Goal: Information Seeking & Learning: Learn about a topic

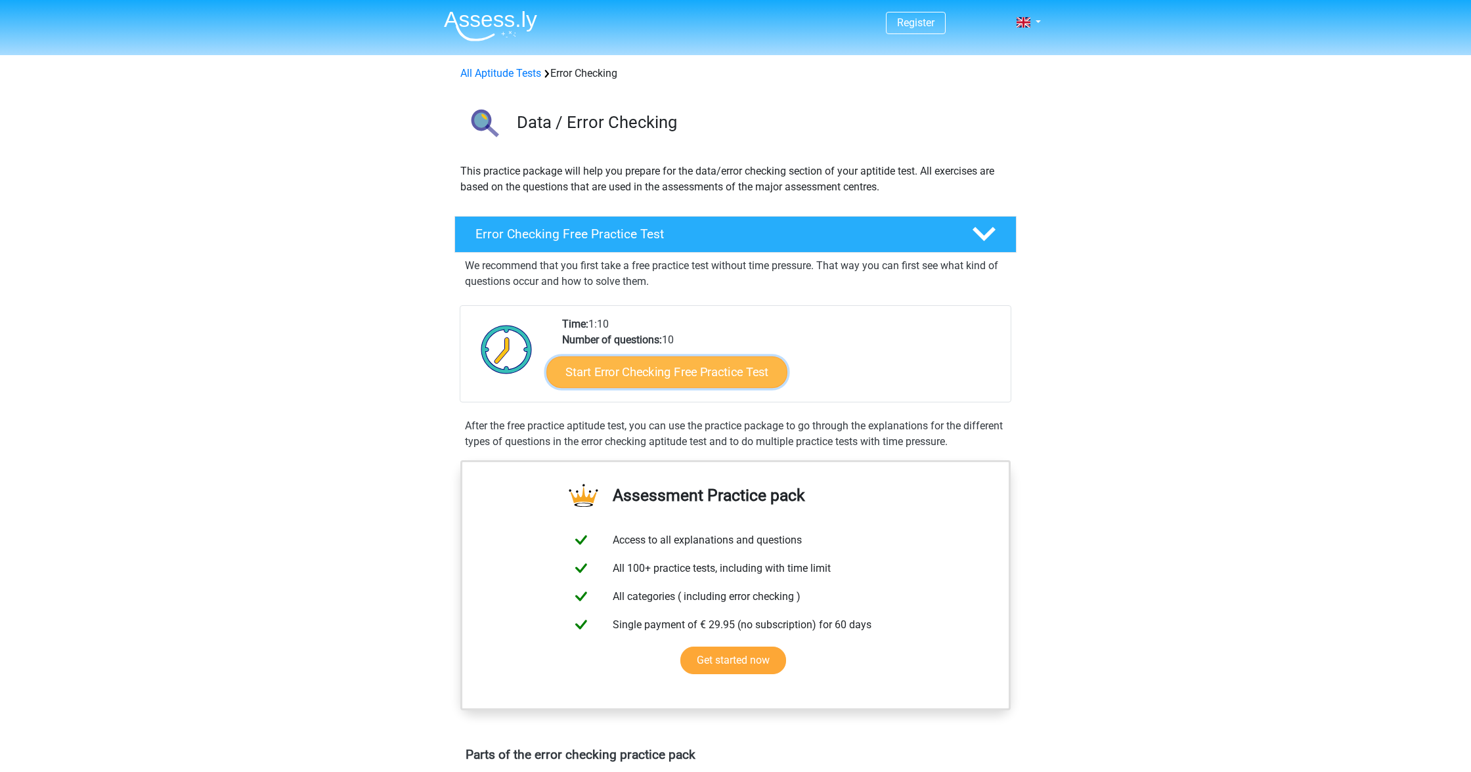
click at [719, 369] on link "Start Error Checking Free Practice Test" at bounding box center [666, 373] width 241 height 32
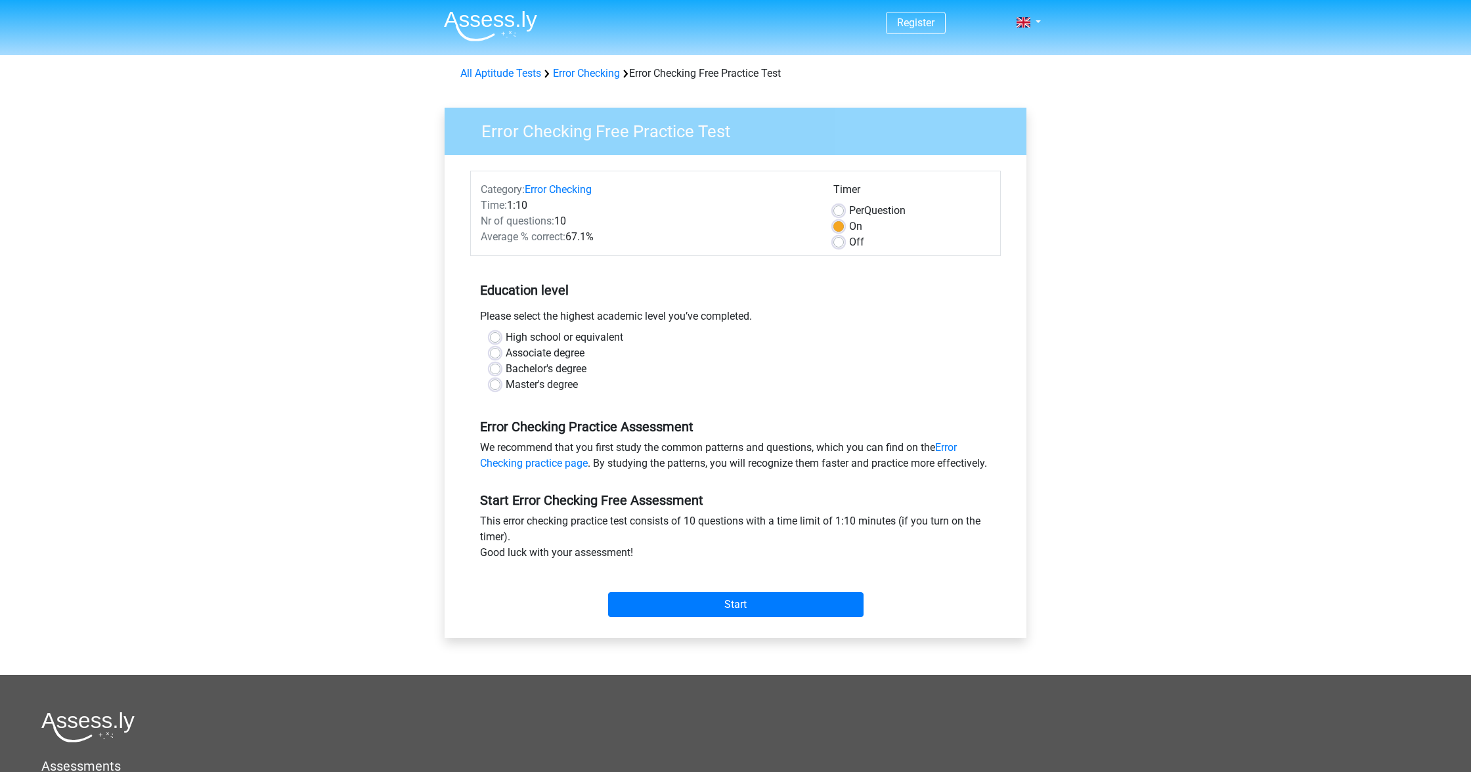
click at [562, 373] on label "Bachelor's degree" at bounding box center [546, 369] width 81 height 16
click at [500, 373] on input "Bachelor's degree" at bounding box center [495, 367] width 11 height 13
radio input "true"
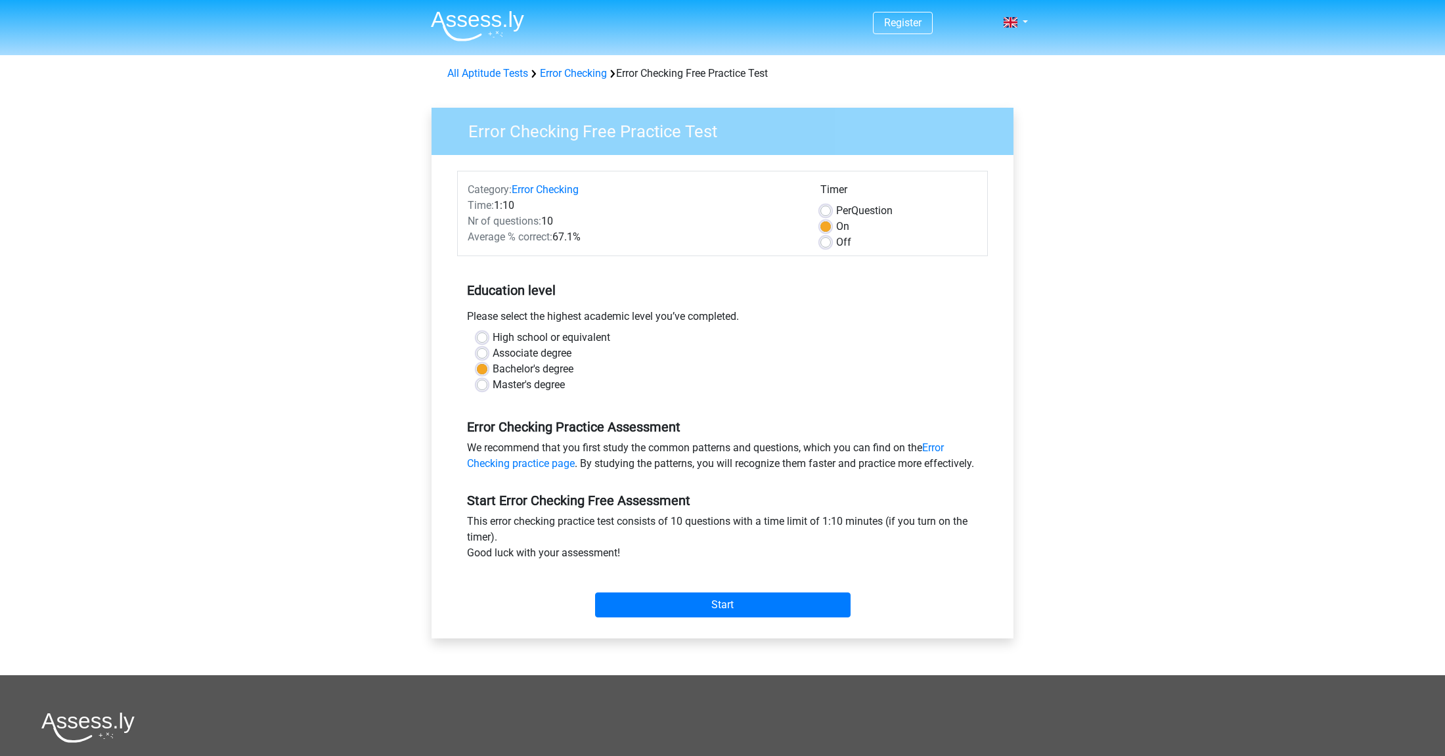
click at [751, 307] on div "Education level Please select the highest academic level you’ve completed. High…" at bounding box center [722, 332] width 531 height 142
drag, startPoint x: 1188, startPoint y: 275, endPoint x: 1018, endPoint y: 263, distance: 169.8
click at [1185, 275] on div "Register Nederlands English" at bounding box center [722, 511] width 1445 height 1022
click at [819, 239] on div "Timer Per Question On Off" at bounding box center [898, 216] width 177 height 68
click at [836, 240] on label "Off" at bounding box center [843, 242] width 15 height 16
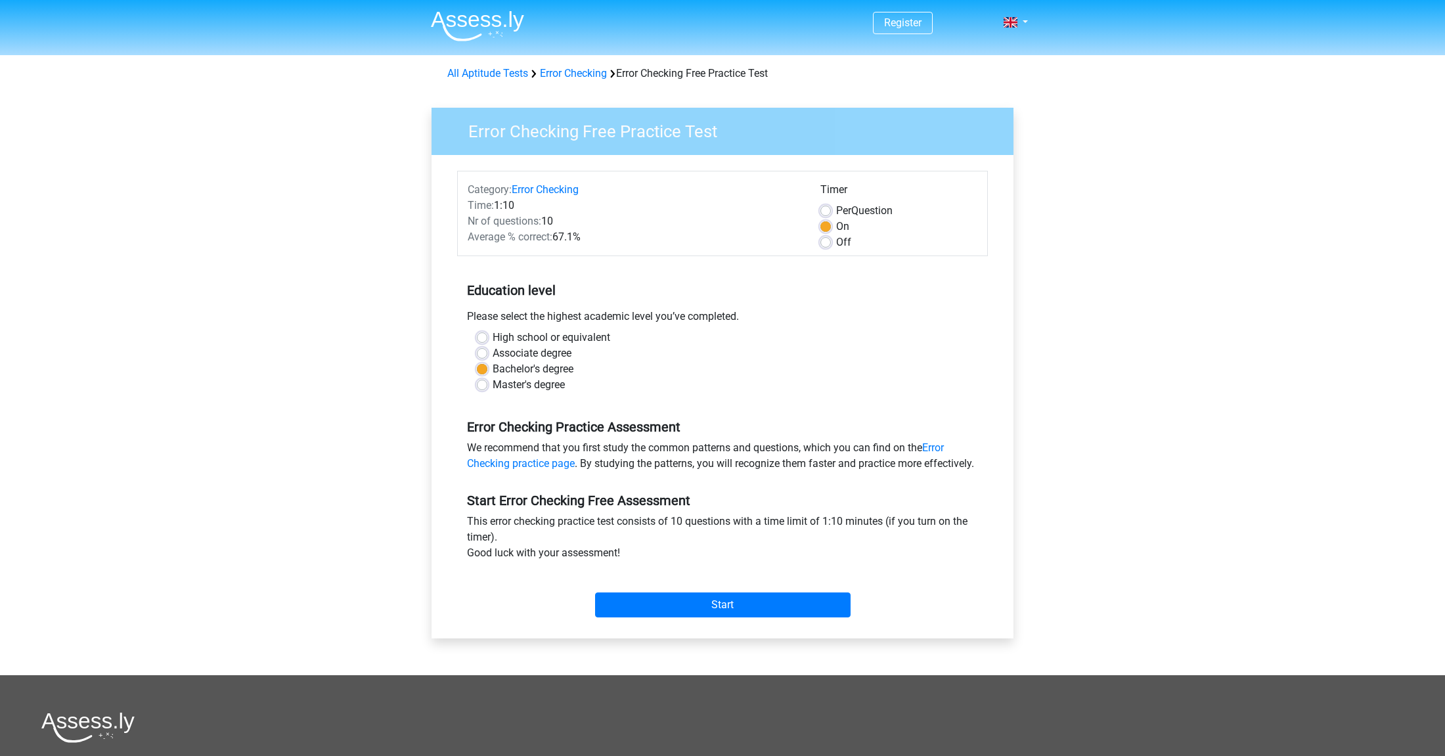
click at [828, 240] on input "Off" at bounding box center [825, 240] width 11 height 13
radio input "true"
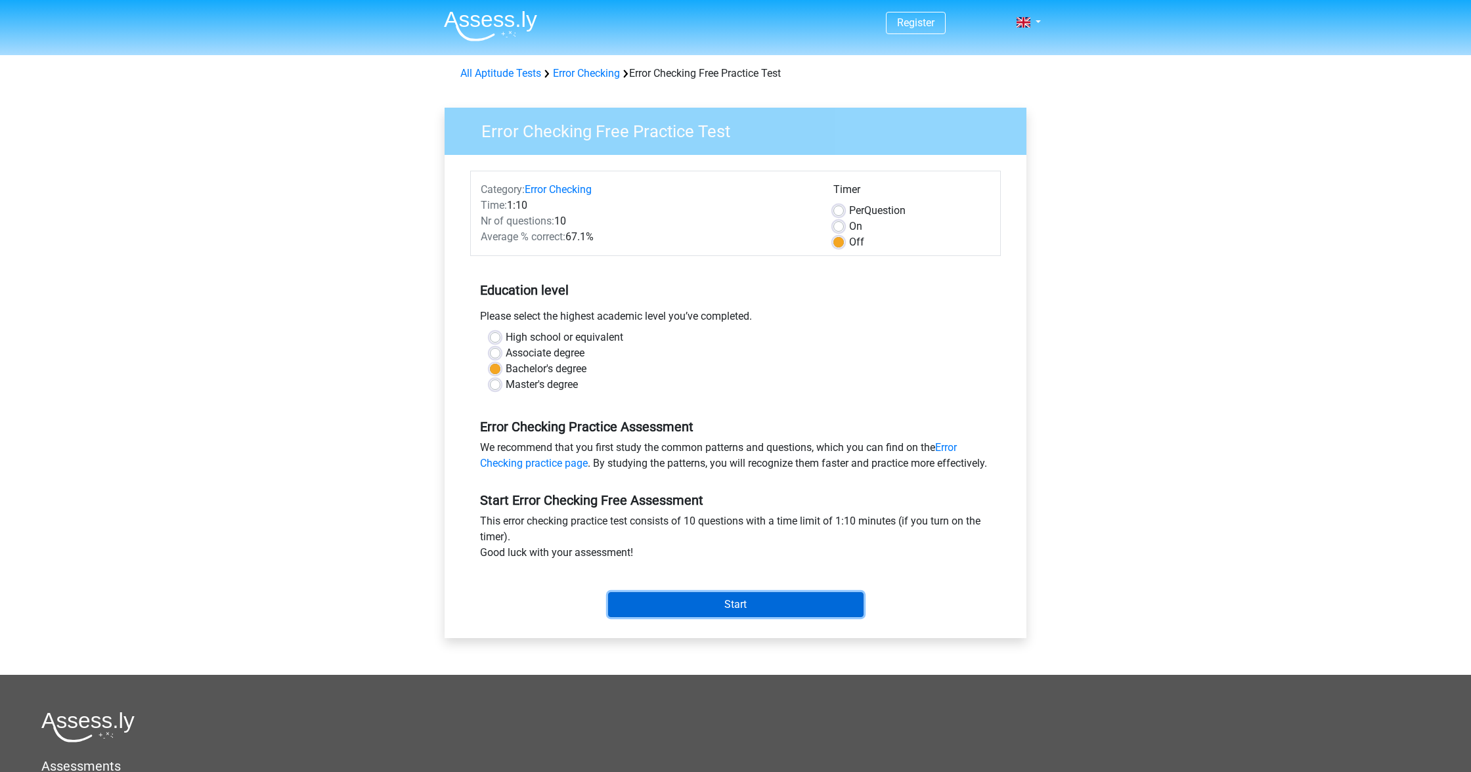
click at [825, 617] on input "Start" at bounding box center [735, 604] width 255 height 25
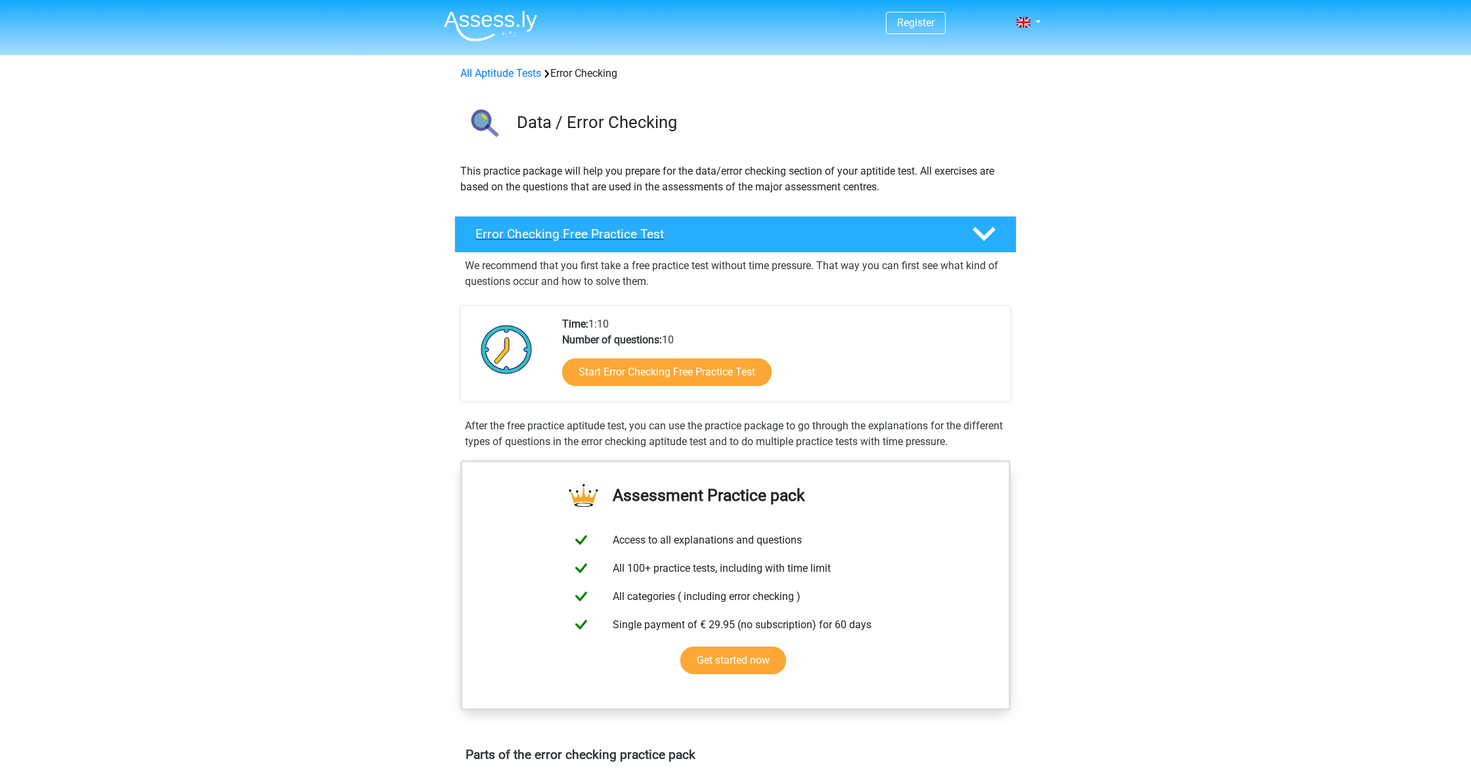
click at [873, 229] on h4 "Error Checking Free Practice Test" at bounding box center [712, 234] width 475 height 15
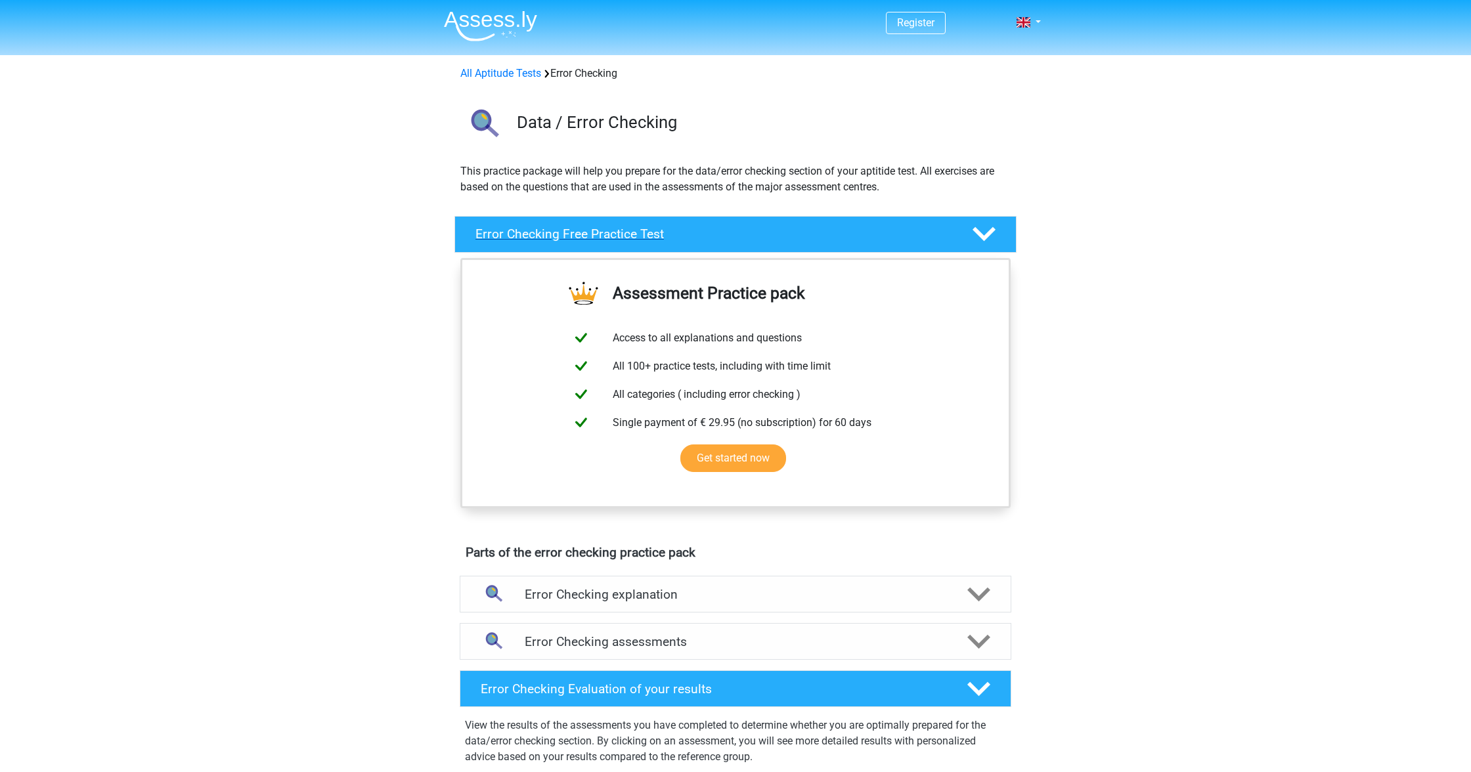
click at [873, 229] on h4 "Error Checking Free Practice Test" at bounding box center [712, 234] width 475 height 15
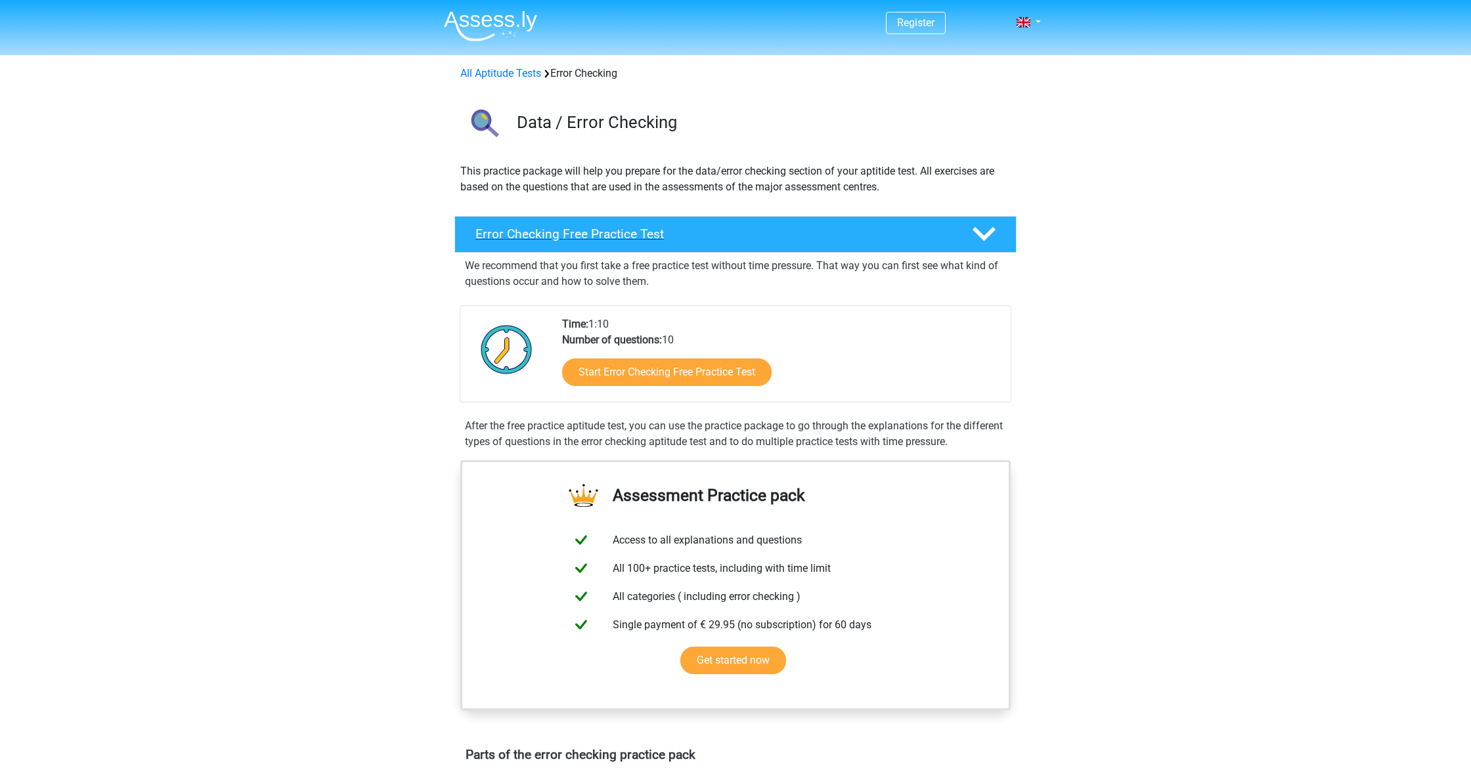
scroll to position [387, 0]
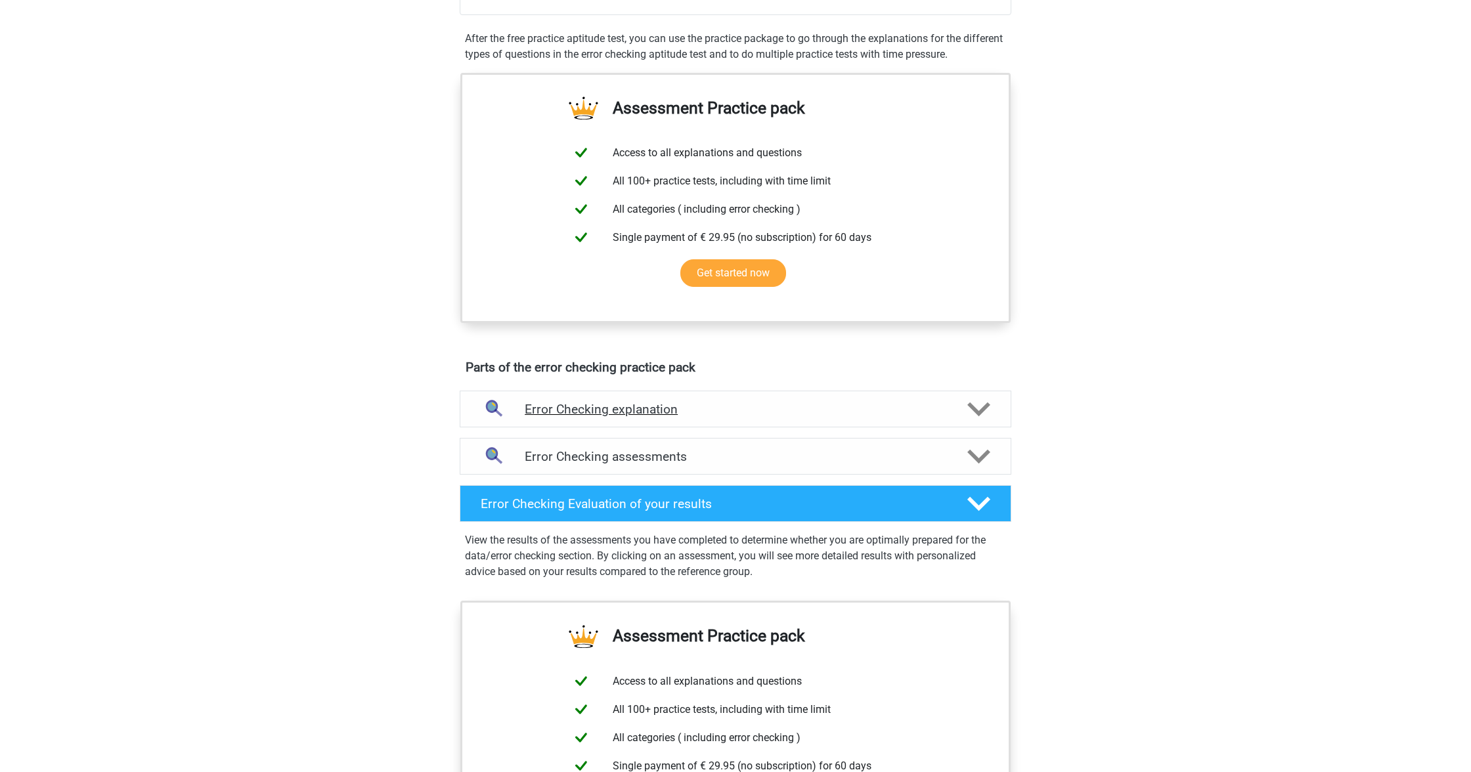
click at [797, 409] on h4 "Error Checking explanation" at bounding box center [736, 409] width 422 height 15
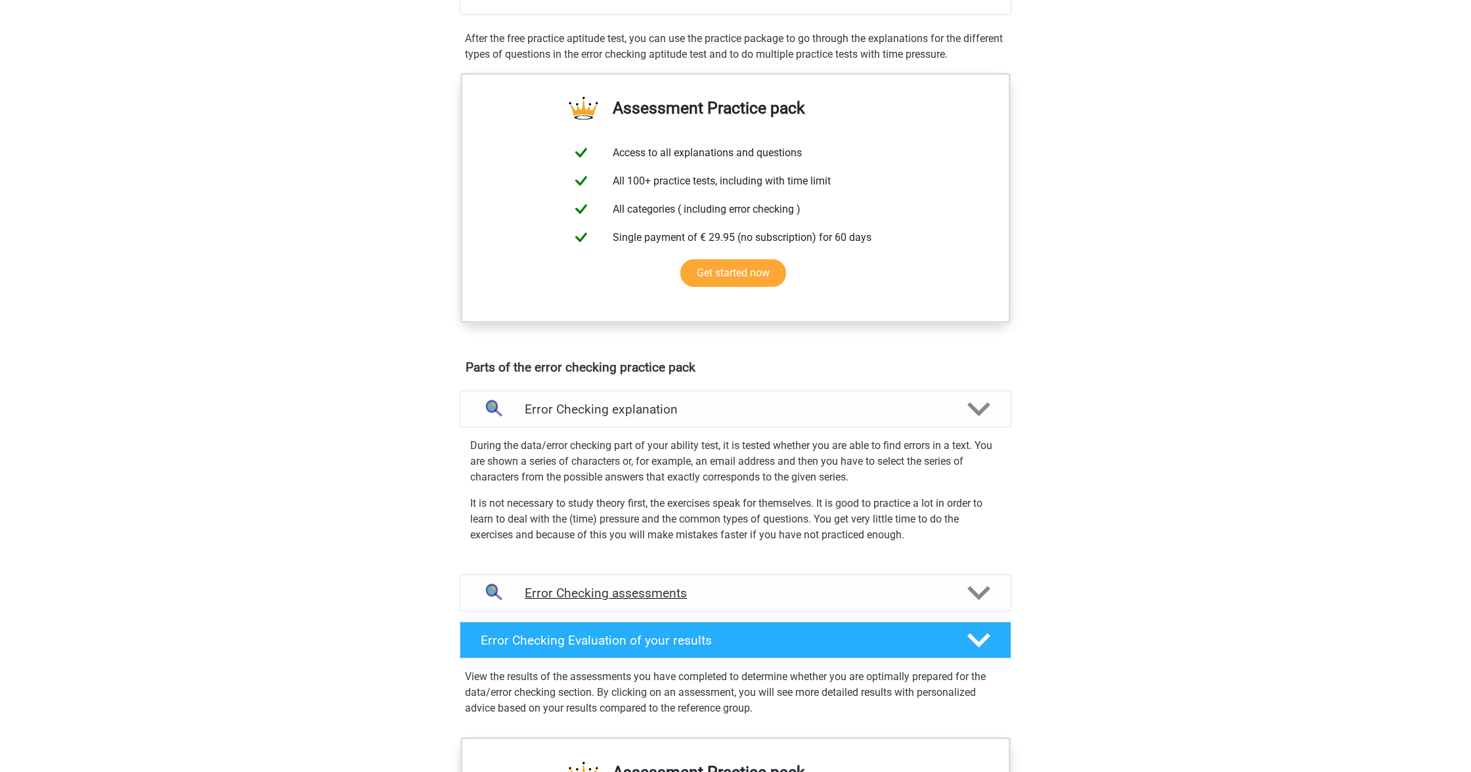
click at [974, 600] on icon at bounding box center [978, 593] width 23 height 23
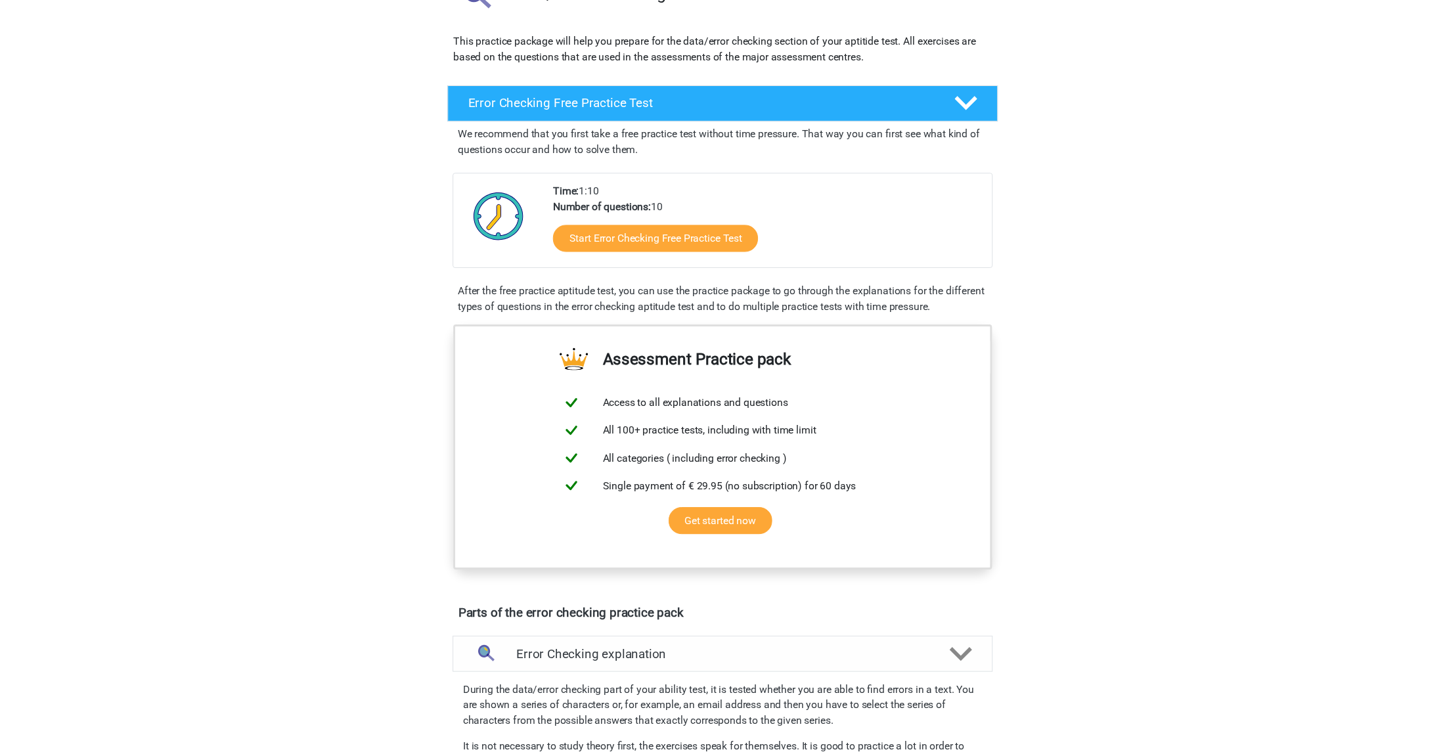
scroll to position [0, 0]
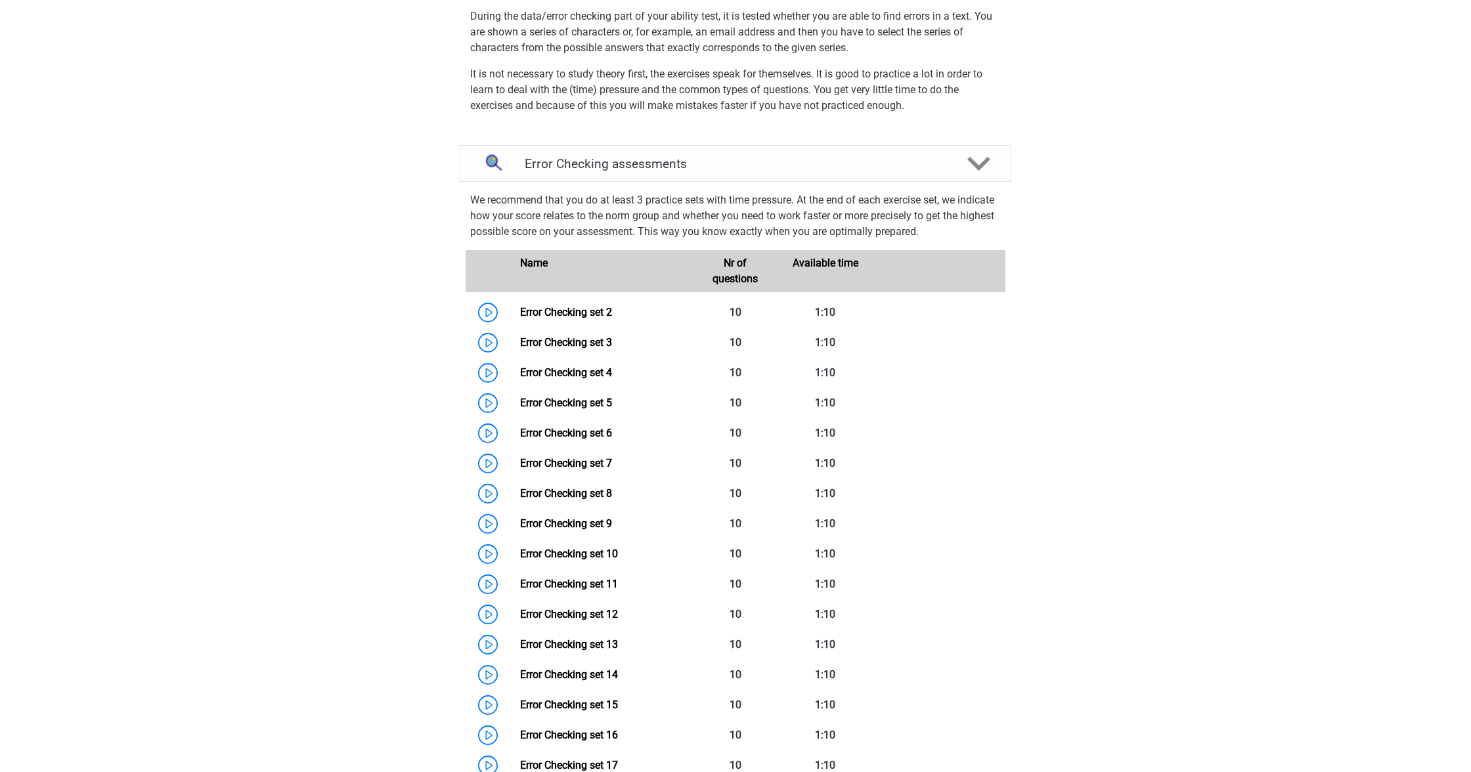
scroll to position [997, 0]
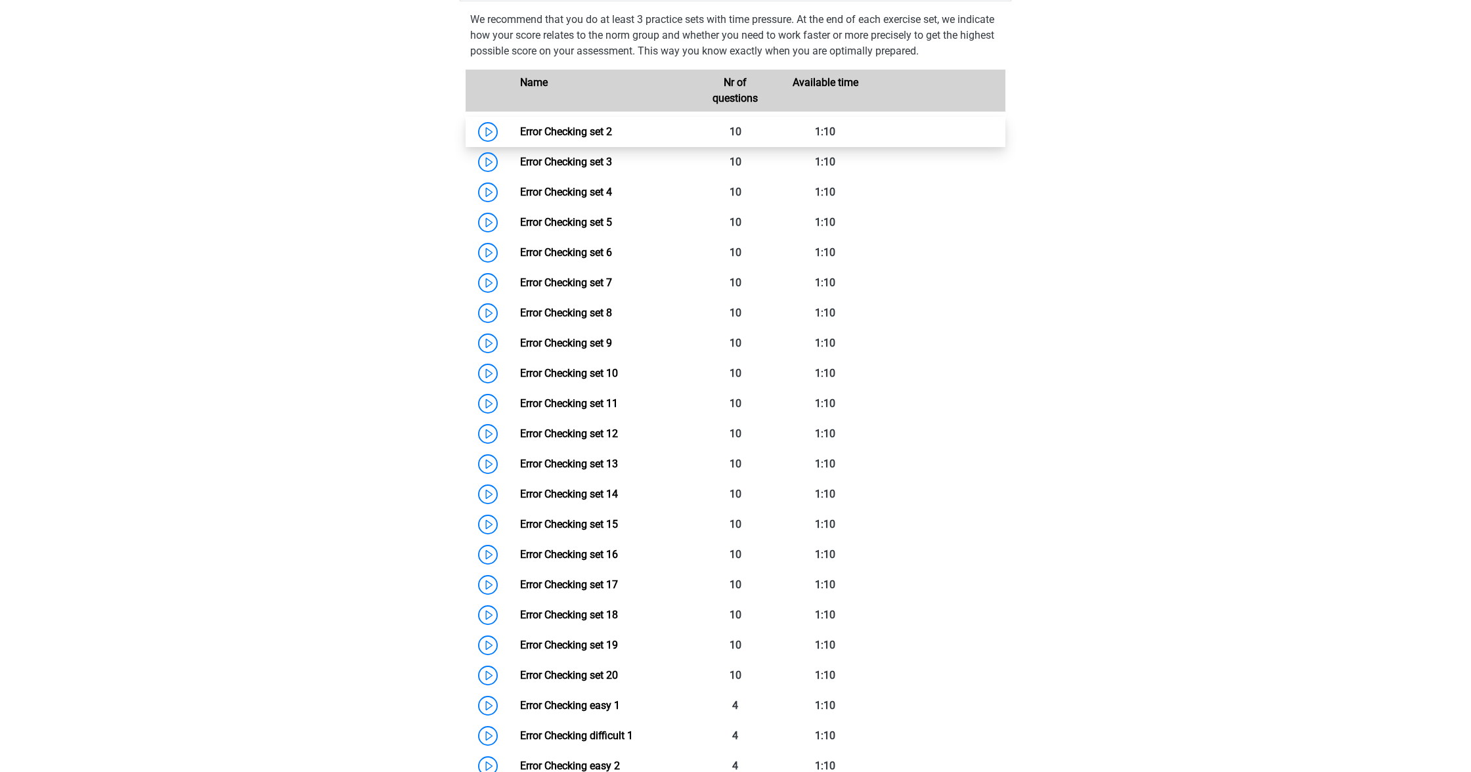
click at [520, 137] on link "Error Checking set 2" at bounding box center [566, 131] width 92 height 12
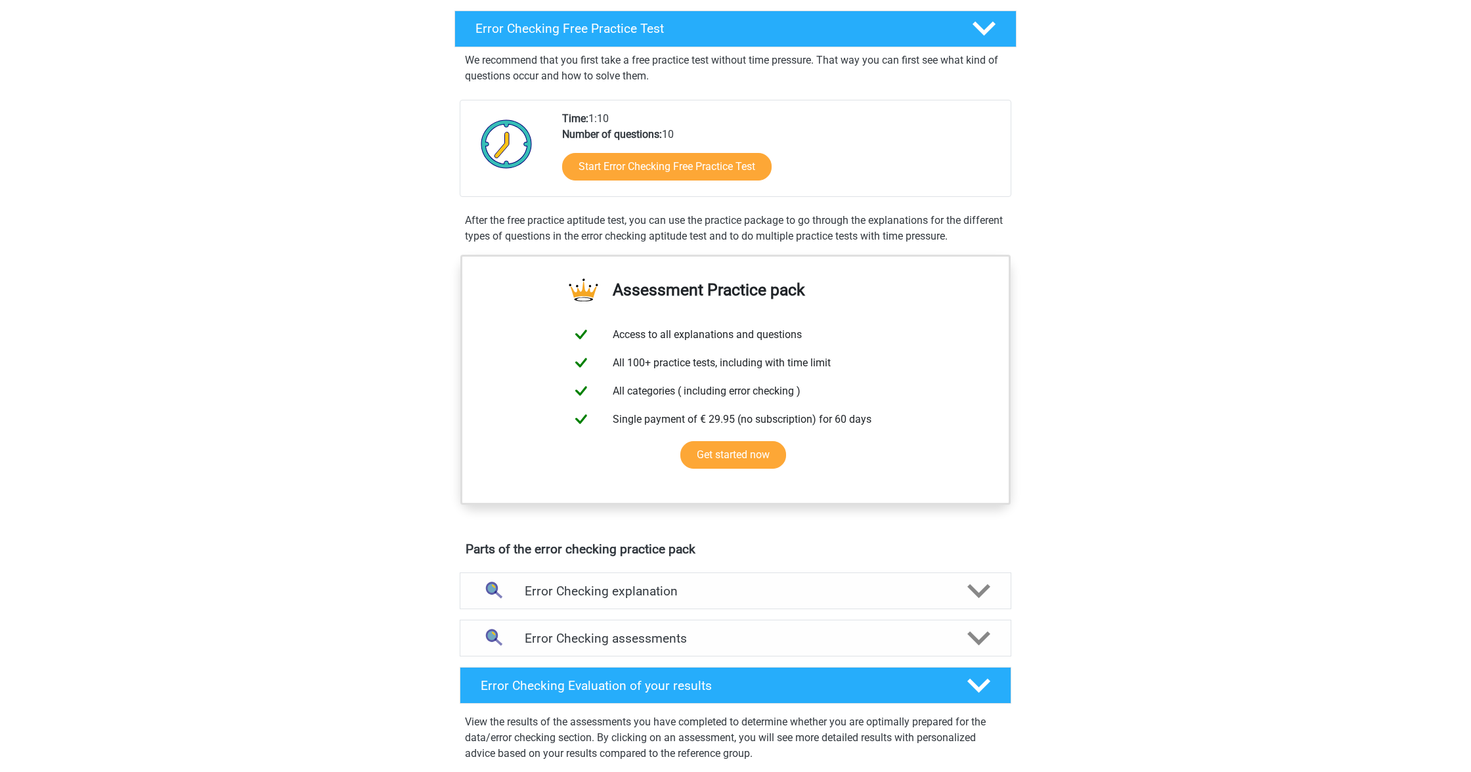
scroll to position [399, 0]
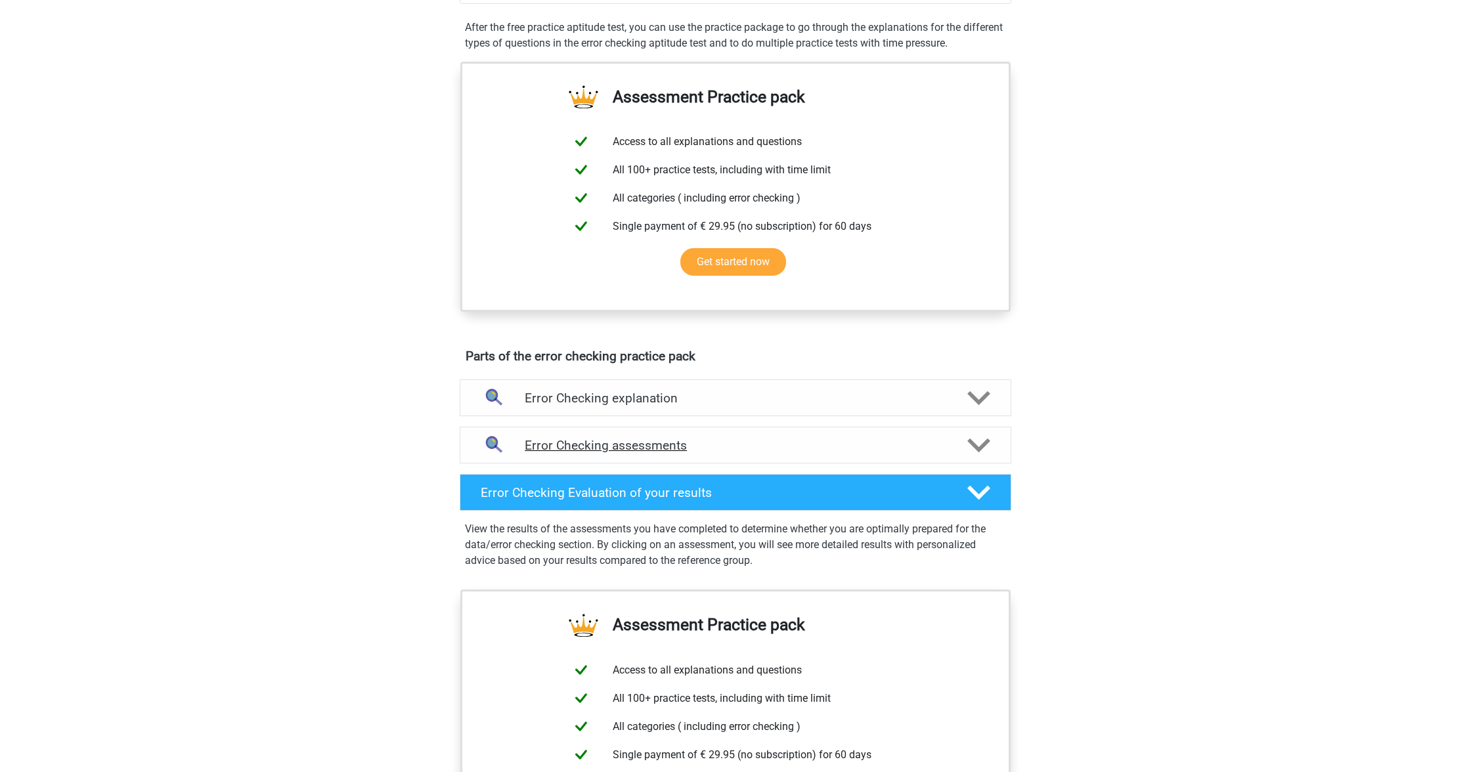
click at [812, 445] on h4 "Error Checking assessments" at bounding box center [736, 445] width 422 height 15
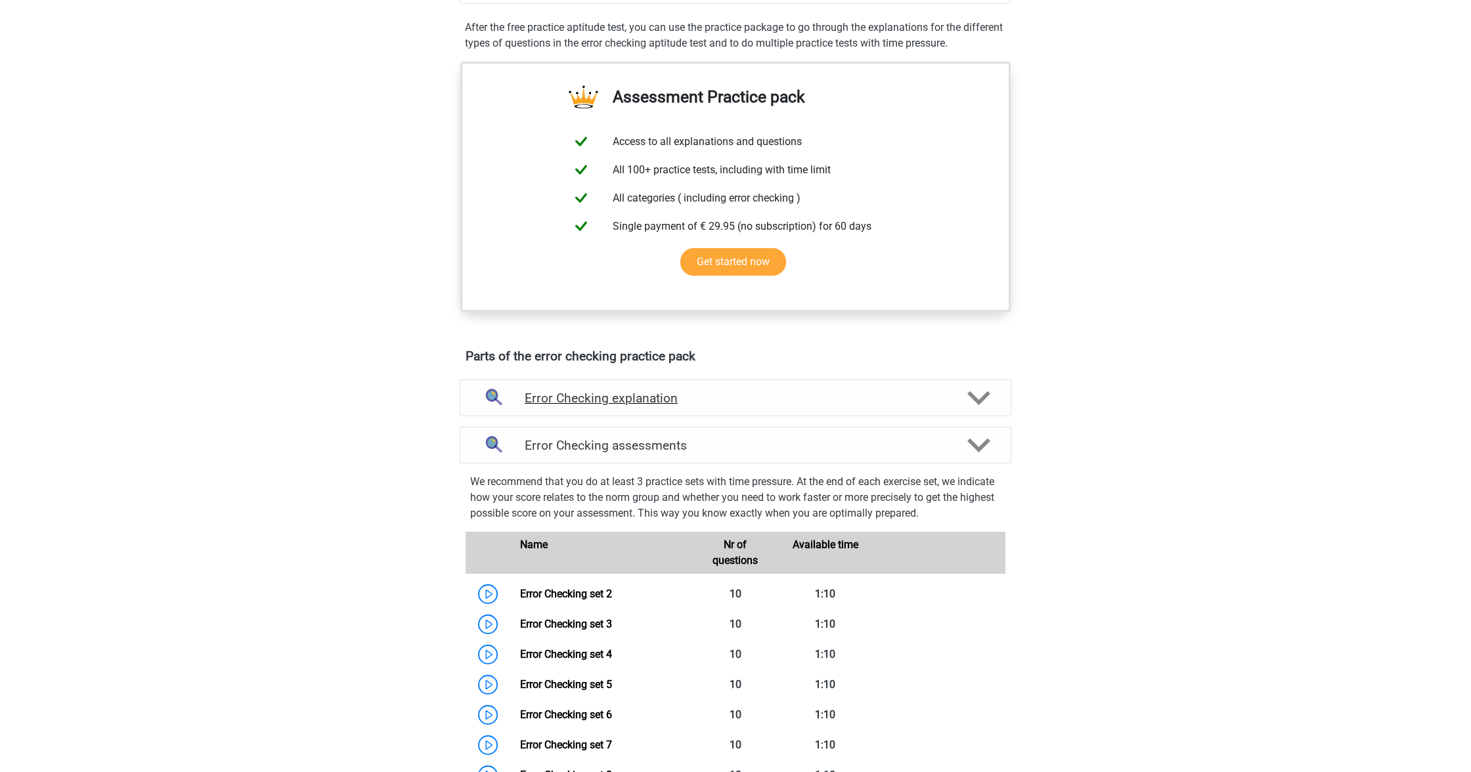
click at [819, 406] on div "Error Checking explanation" at bounding box center [736, 398] width 552 height 37
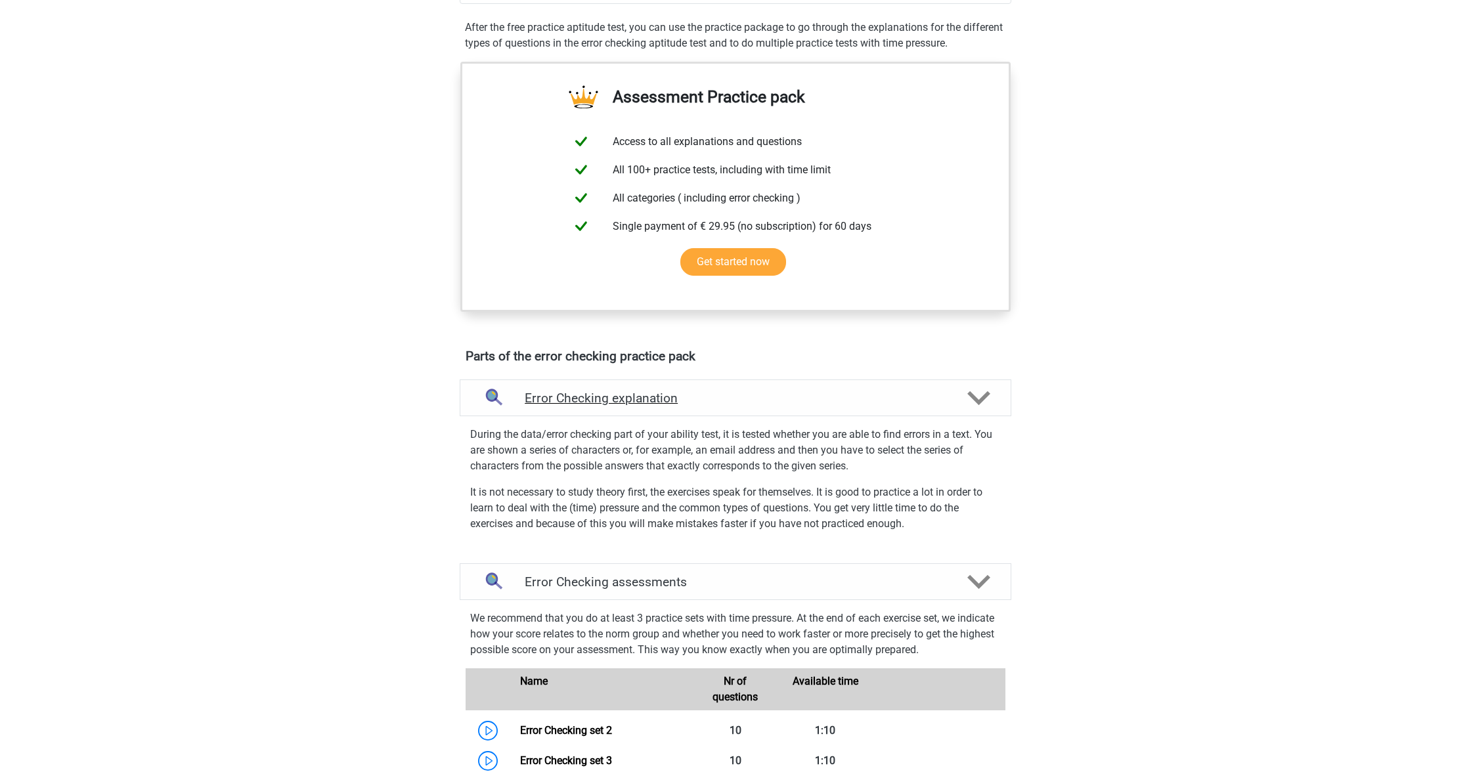
click at [819, 408] on div "Error Checking explanation" at bounding box center [736, 398] width 552 height 37
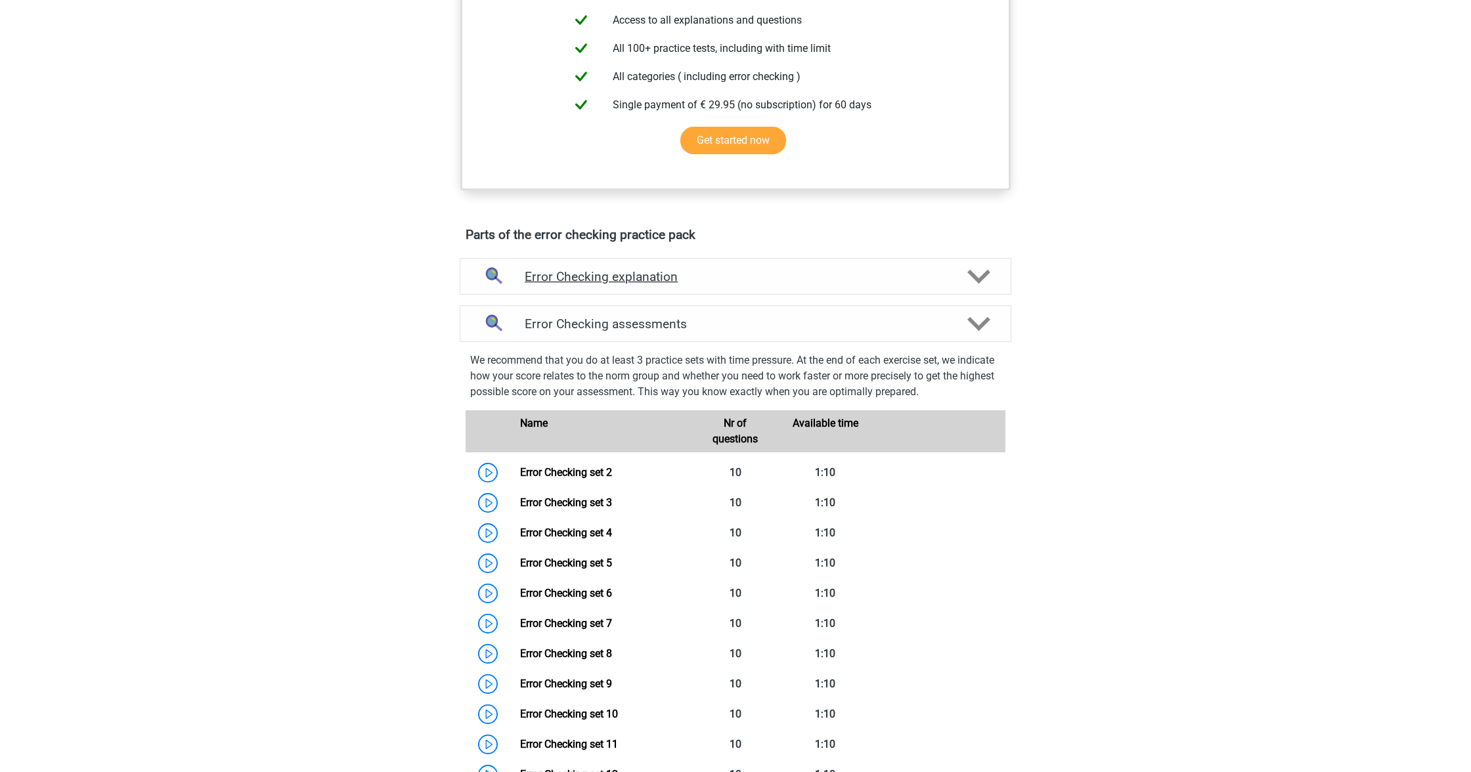
scroll to position [598, 0]
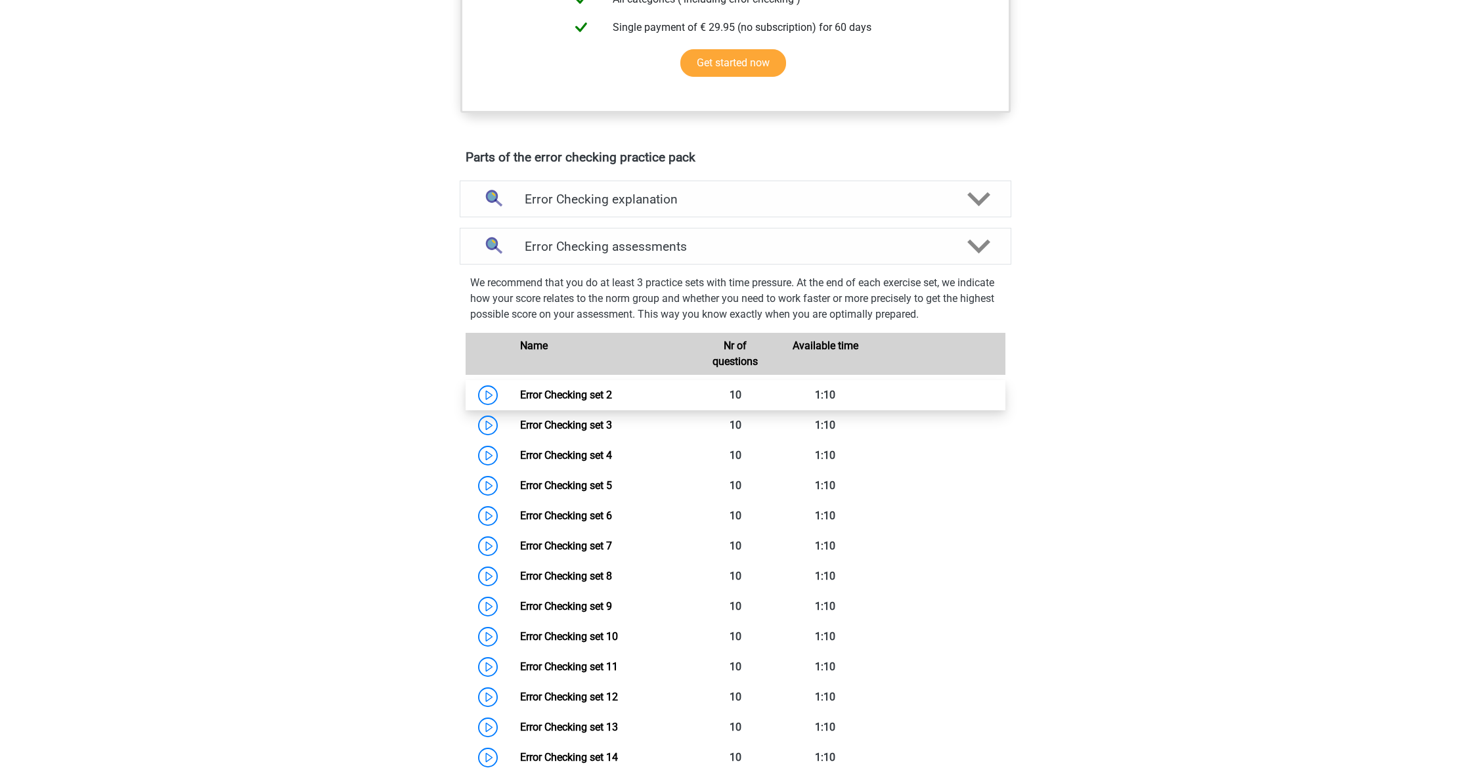
click at [520, 397] on link "Error Checking set 2" at bounding box center [566, 395] width 92 height 12
click at [520, 429] on link "Error Checking set 3" at bounding box center [566, 425] width 92 height 12
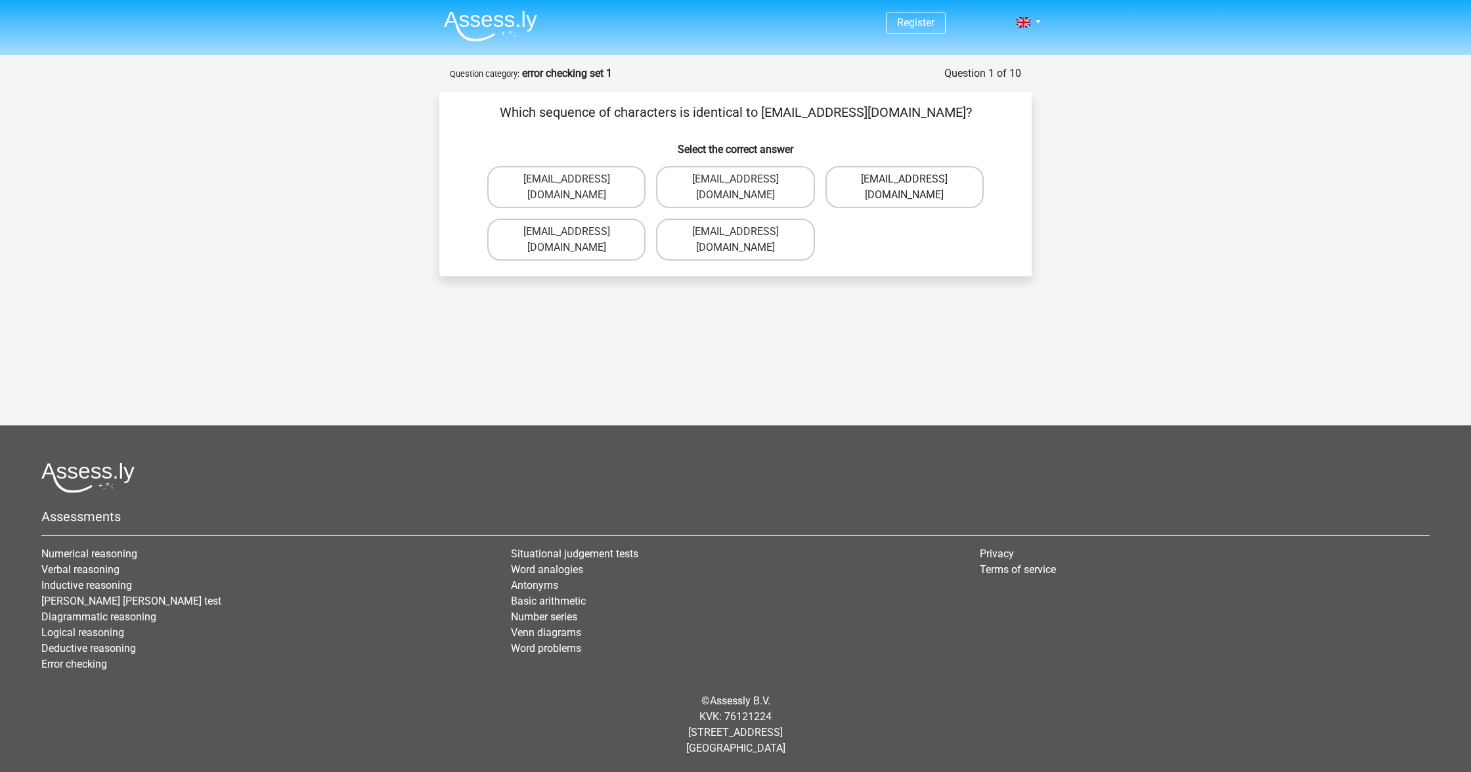
click at [945, 180] on label "Evie_Meade@jointmail.com.uk" at bounding box center [904, 187] width 158 height 42
click at [913, 180] on input "Evie_Meade@jointmail.com.uk" at bounding box center [908, 183] width 9 height 9
radio input "true"
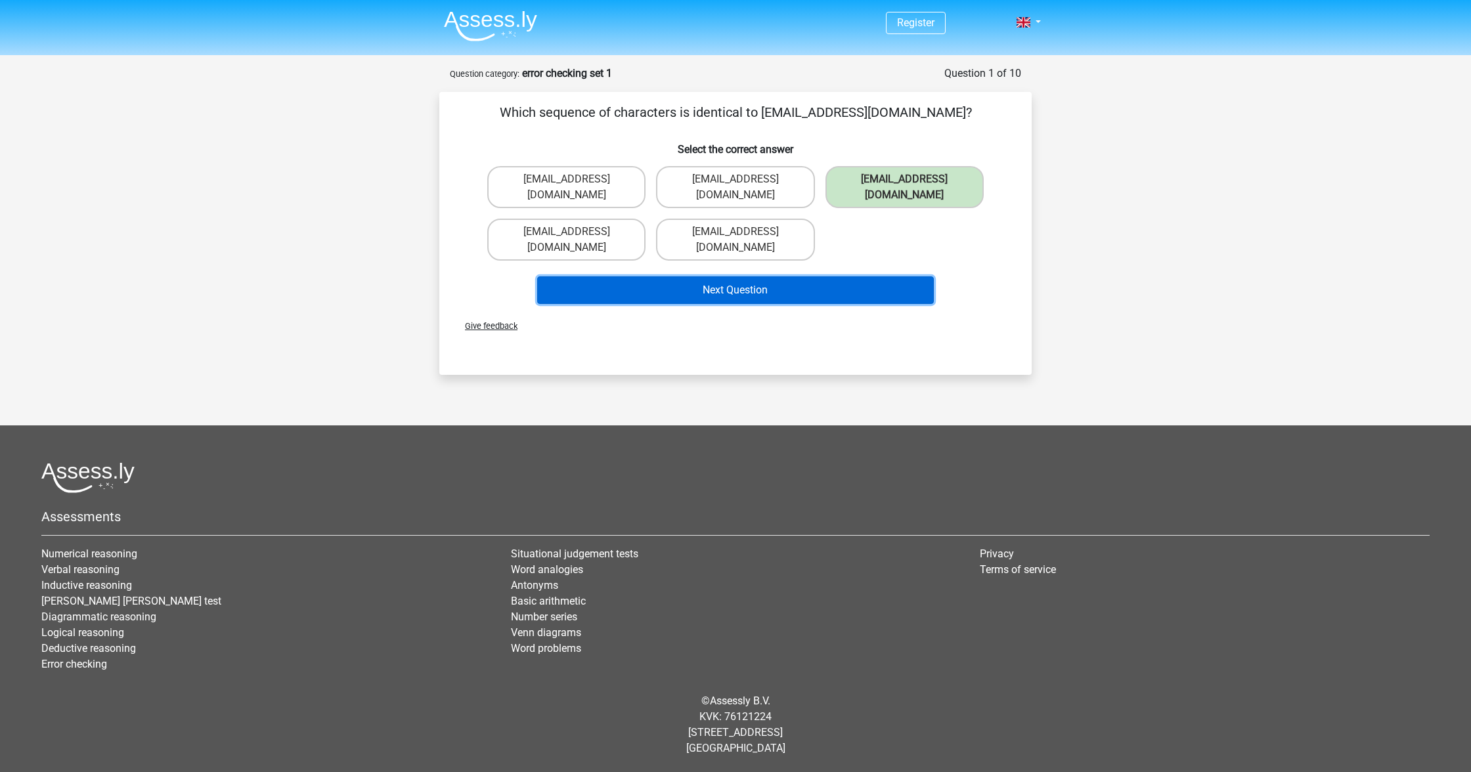
click at [886, 276] on button "Next Question" at bounding box center [735, 290] width 397 height 28
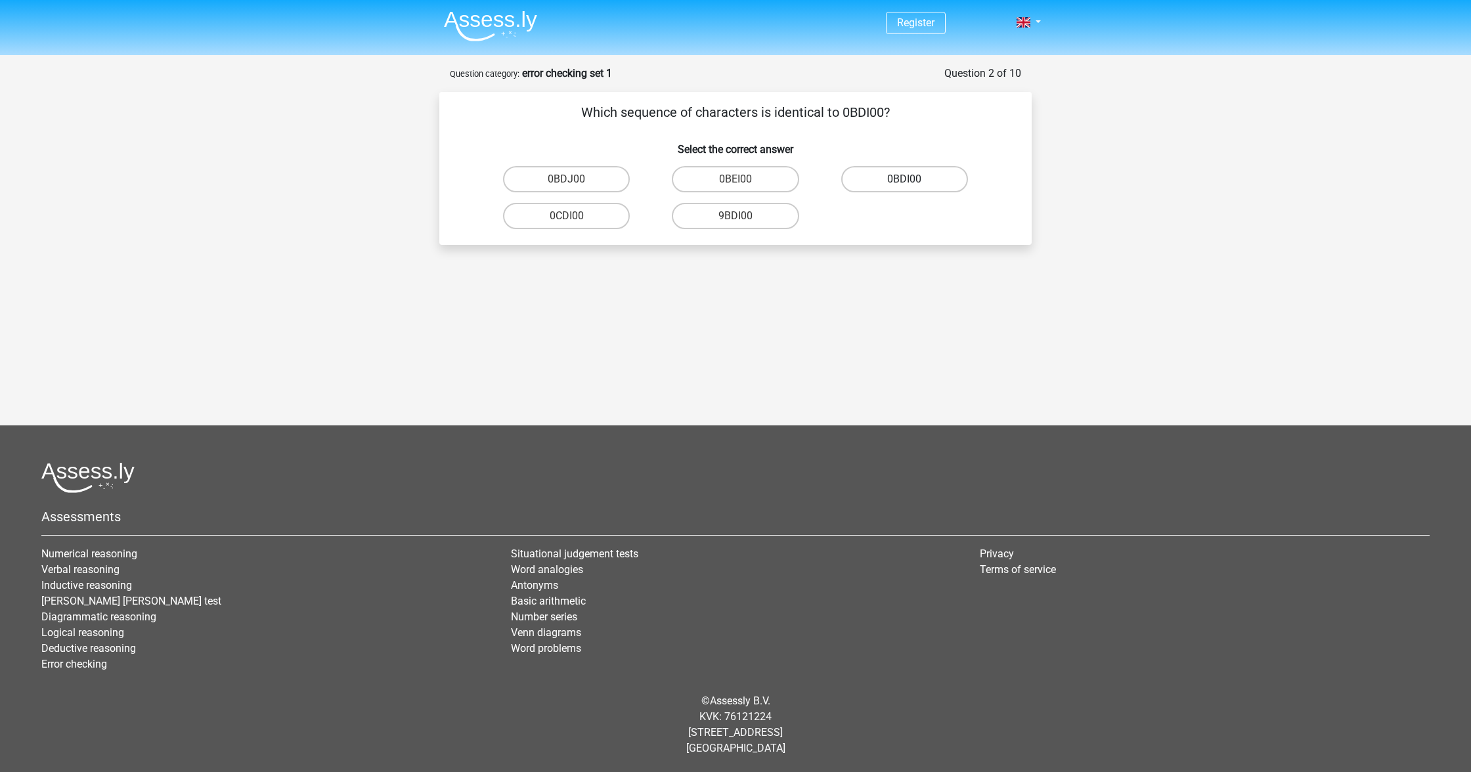
click at [957, 183] on label "0BDI00" at bounding box center [904, 179] width 127 height 26
click at [917, 173] on label "0BDI00" at bounding box center [904, 179] width 127 height 26
click at [913, 179] on input "0BDI00" at bounding box center [908, 183] width 9 height 9
radio input "true"
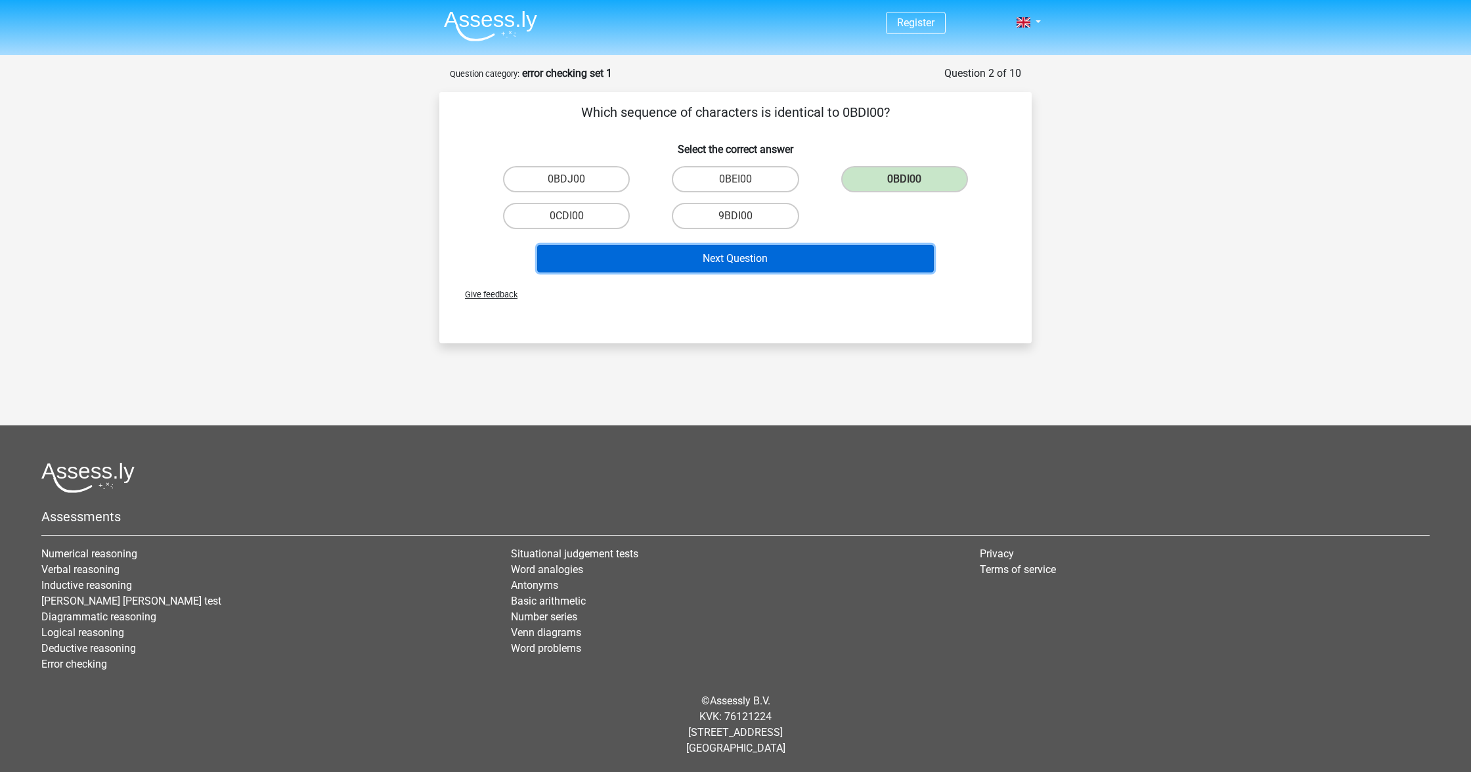
click at [860, 266] on button "Next Question" at bounding box center [735, 259] width 397 height 28
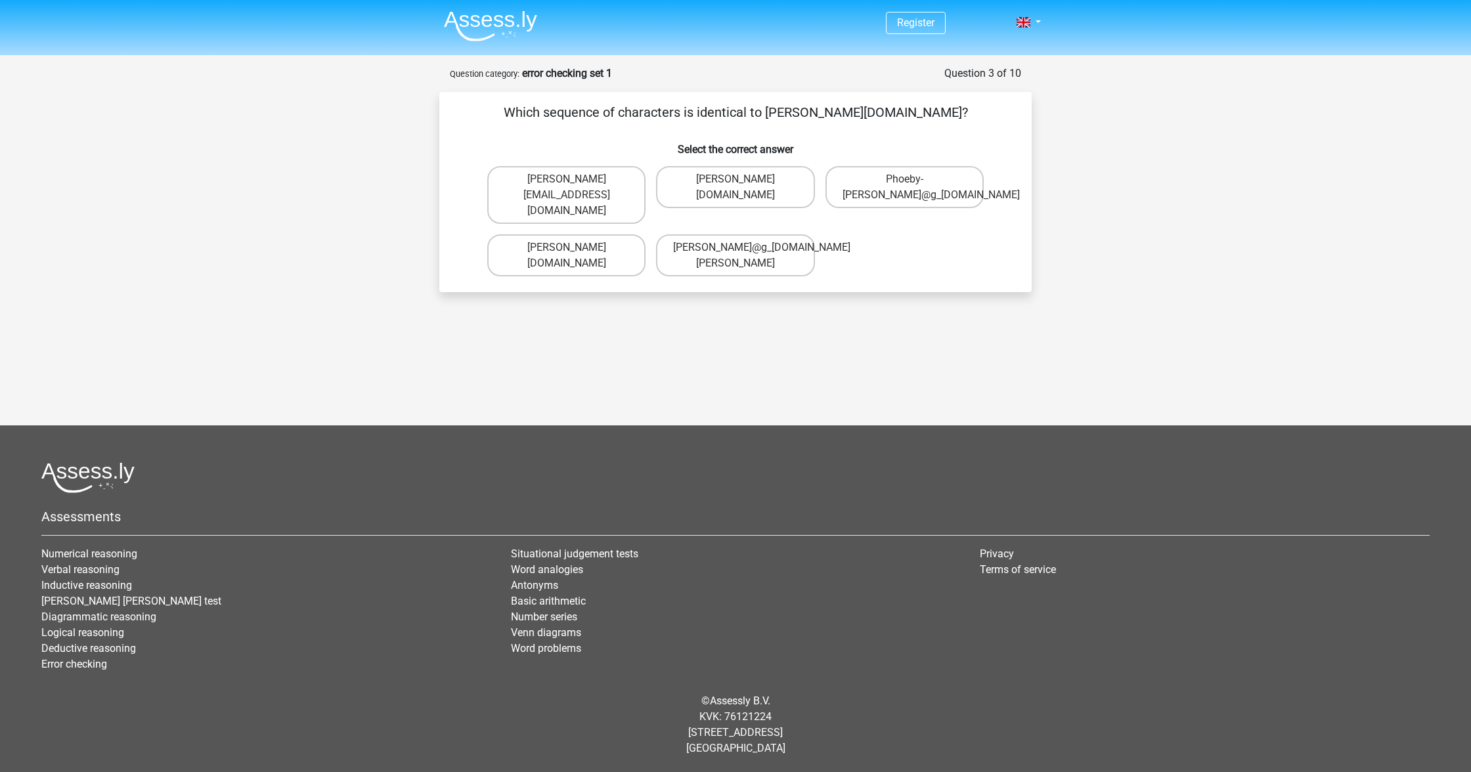
drag, startPoint x: 588, startPoint y: 244, endPoint x: 608, endPoint y: 265, distance: 29.3
click at [587, 244] on label "Phoebe-Patterson@g_mail.gr" at bounding box center [566, 255] width 158 height 42
click at [575, 248] on input "Phoebe-Patterson@g_mail.gr" at bounding box center [571, 252] width 9 height 9
radio input "true"
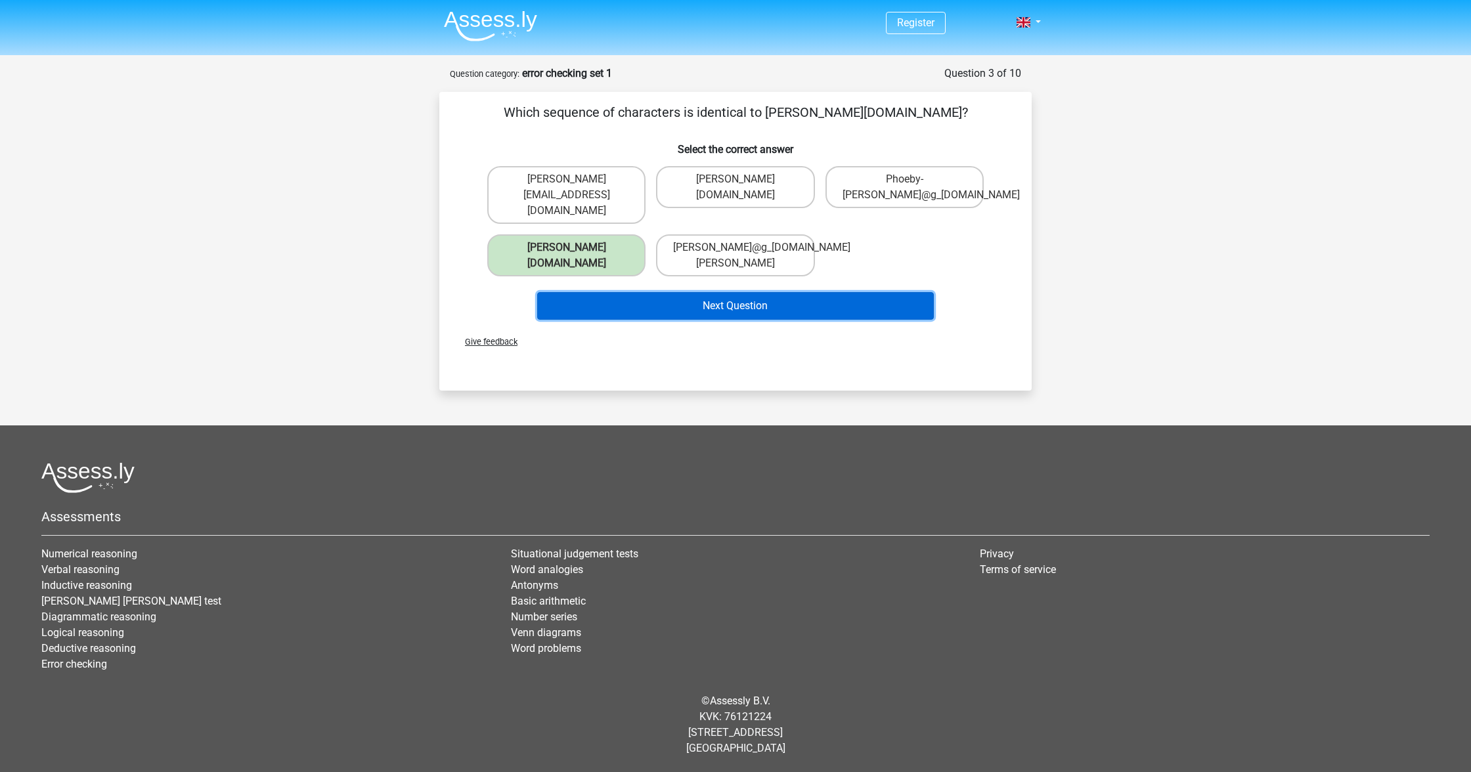
click at [780, 295] on button "Next Question" at bounding box center [735, 306] width 397 height 28
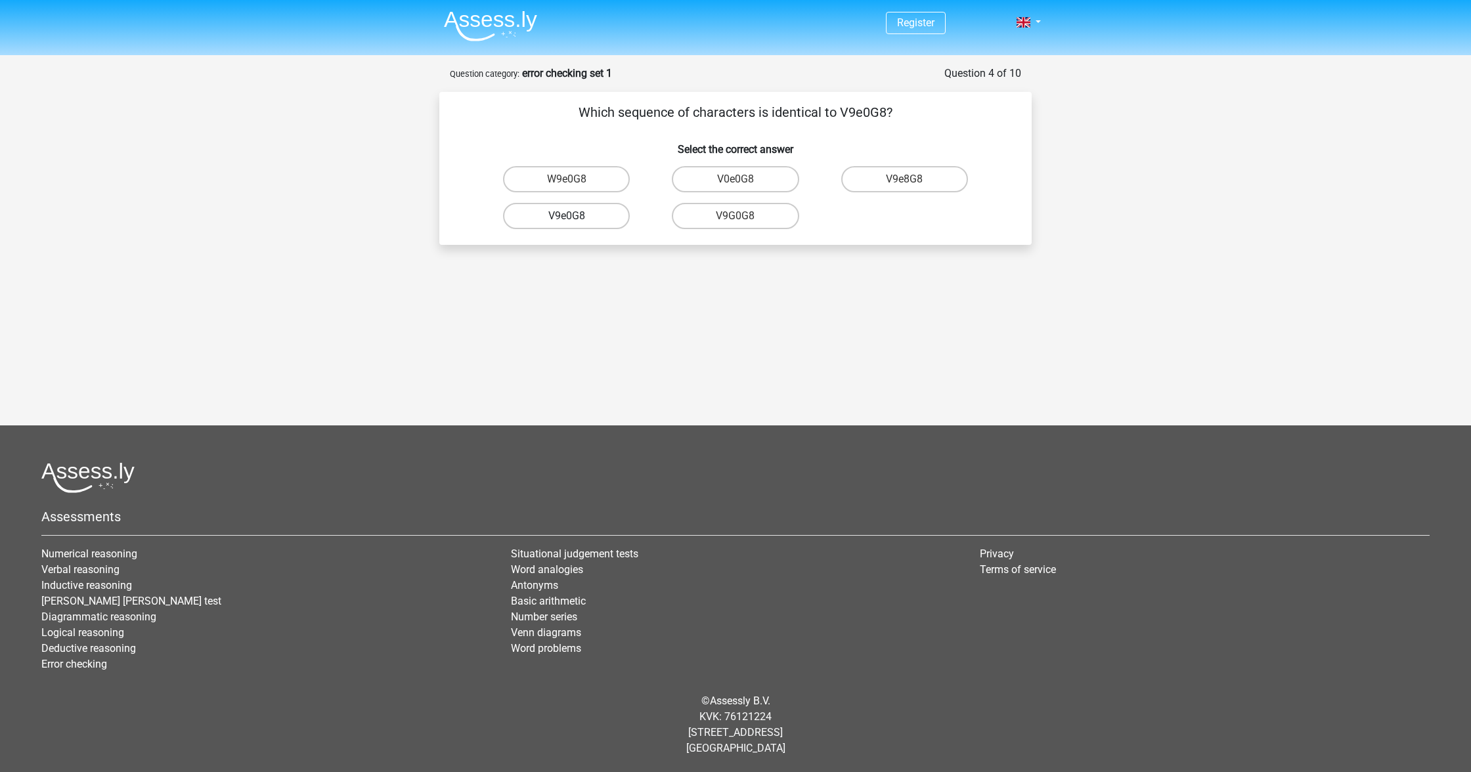
drag, startPoint x: 565, startPoint y: 210, endPoint x: 582, endPoint y: 223, distance: 21.5
click at [565, 210] on label "V9e0G8" at bounding box center [566, 216] width 127 height 26
click at [581, 224] on label "V9e0G8" at bounding box center [566, 216] width 127 height 26
click at [575, 224] on input "V9e0G8" at bounding box center [571, 220] width 9 height 9
radio input "true"
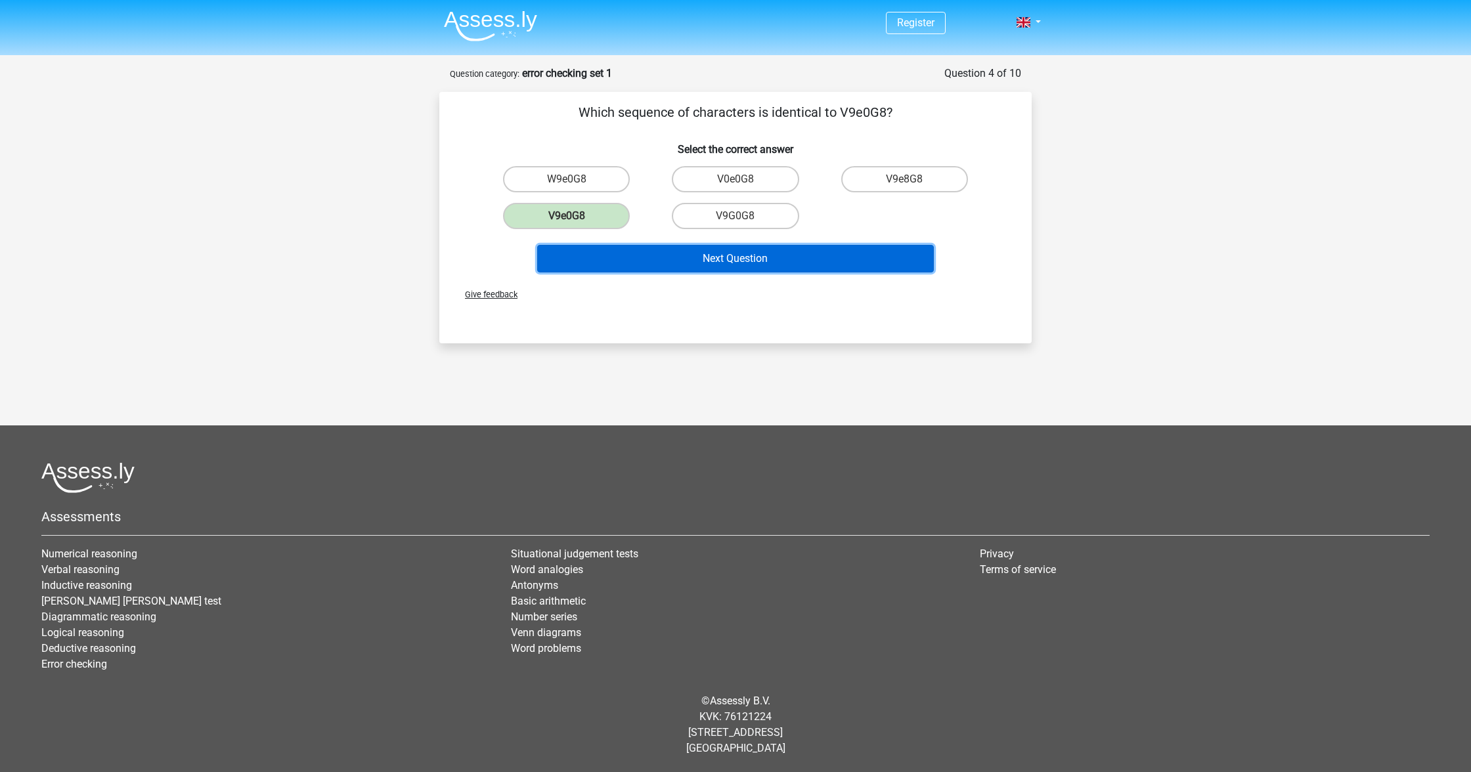
click at [743, 271] on button "Next Question" at bounding box center [735, 259] width 397 height 28
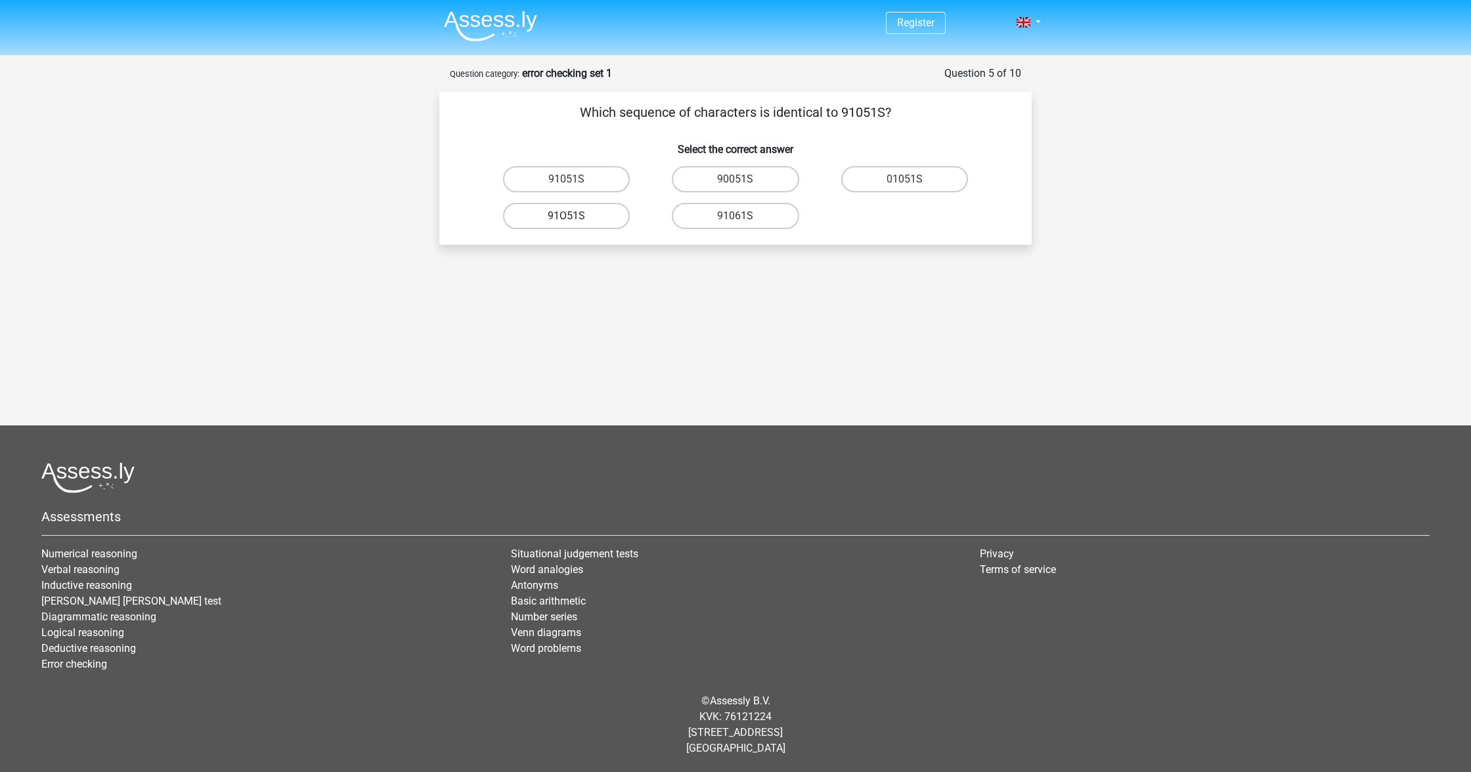
drag, startPoint x: 567, startPoint y: 178, endPoint x: 609, endPoint y: 210, distance: 52.9
click at [567, 178] on label "91051S" at bounding box center [566, 179] width 127 height 26
click at [567, 179] on input "91051S" at bounding box center [571, 183] width 9 height 9
radio input "true"
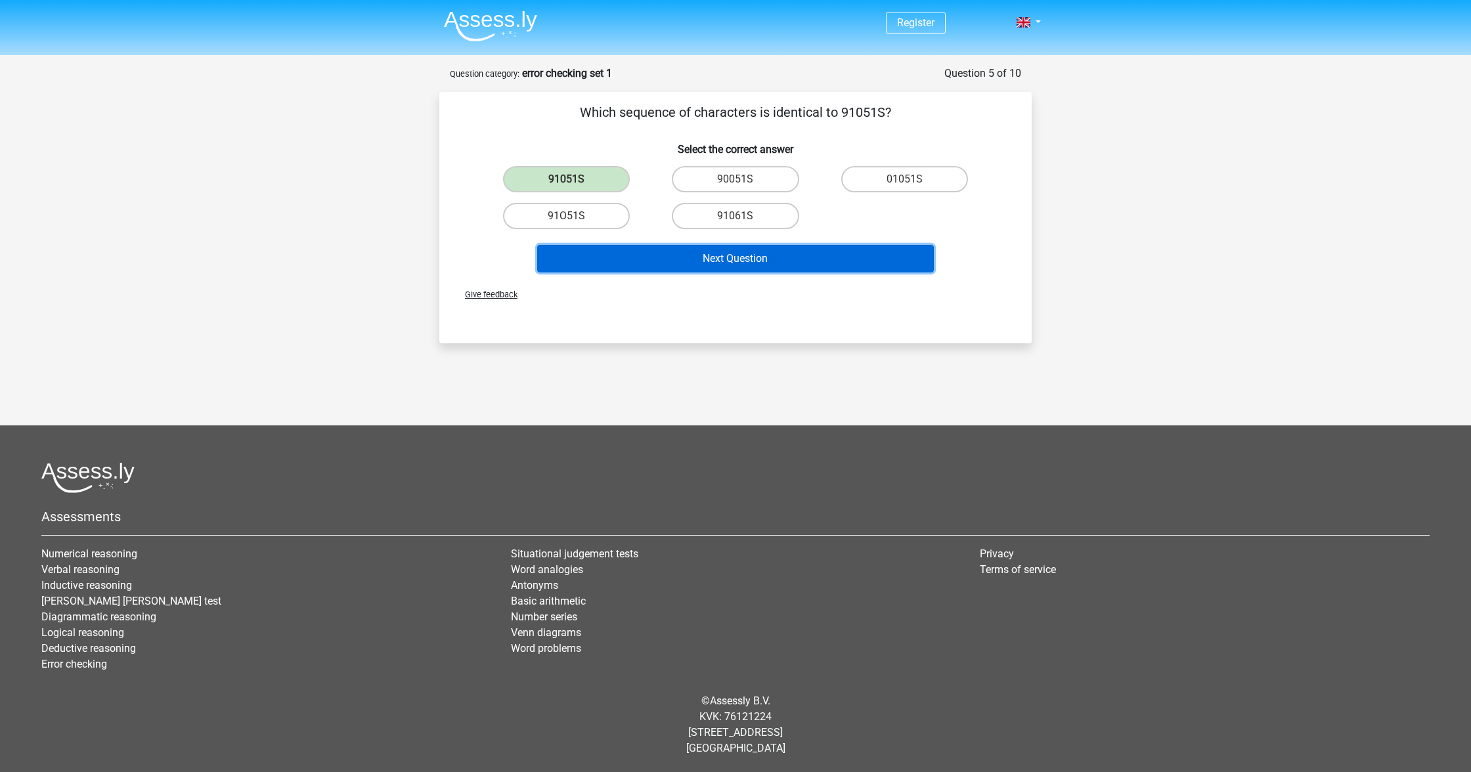
click at [747, 272] on button "Next Question" at bounding box center [735, 259] width 397 height 28
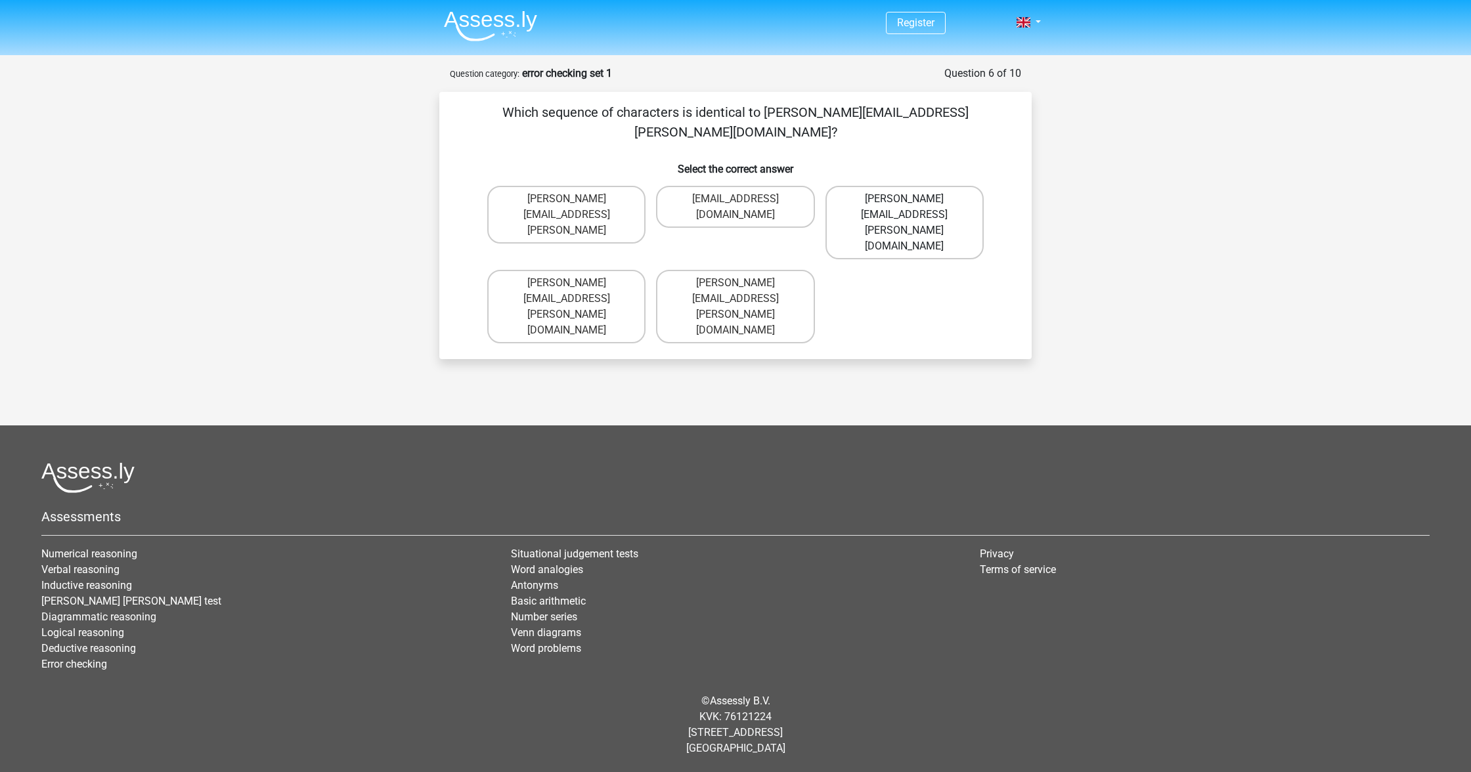
click at [902, 186] on label "Connor.Paterson@mailme.com" at bounding box center [904, 223] width 158 height 74
click at [904, 199] on input "Connor.Paterson@mailme.com" at bounding box center [908, 203] width 9 height 9
radio input "true"
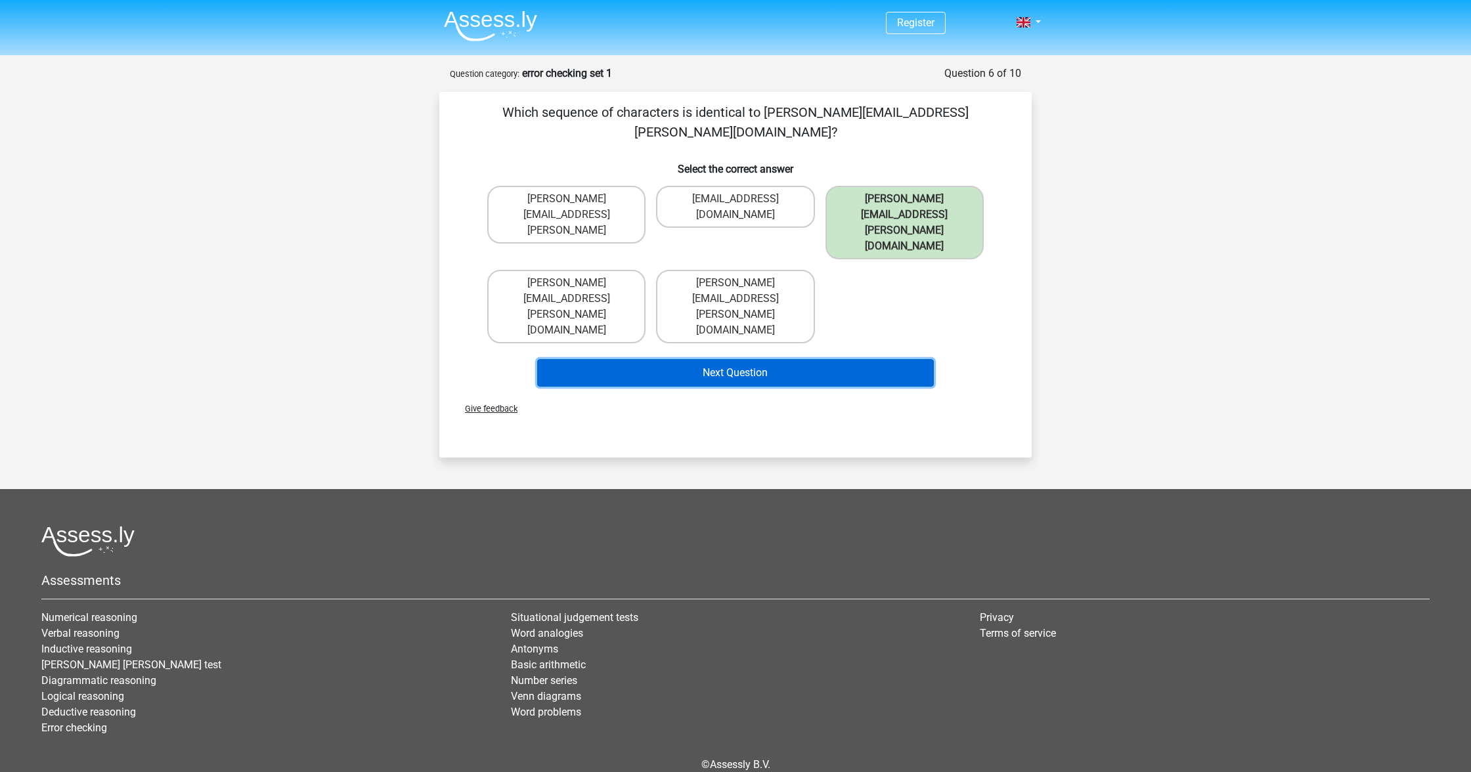
click at [839, 359] on button "Next Question" at bounding box center [735, 373] width 397 height 28
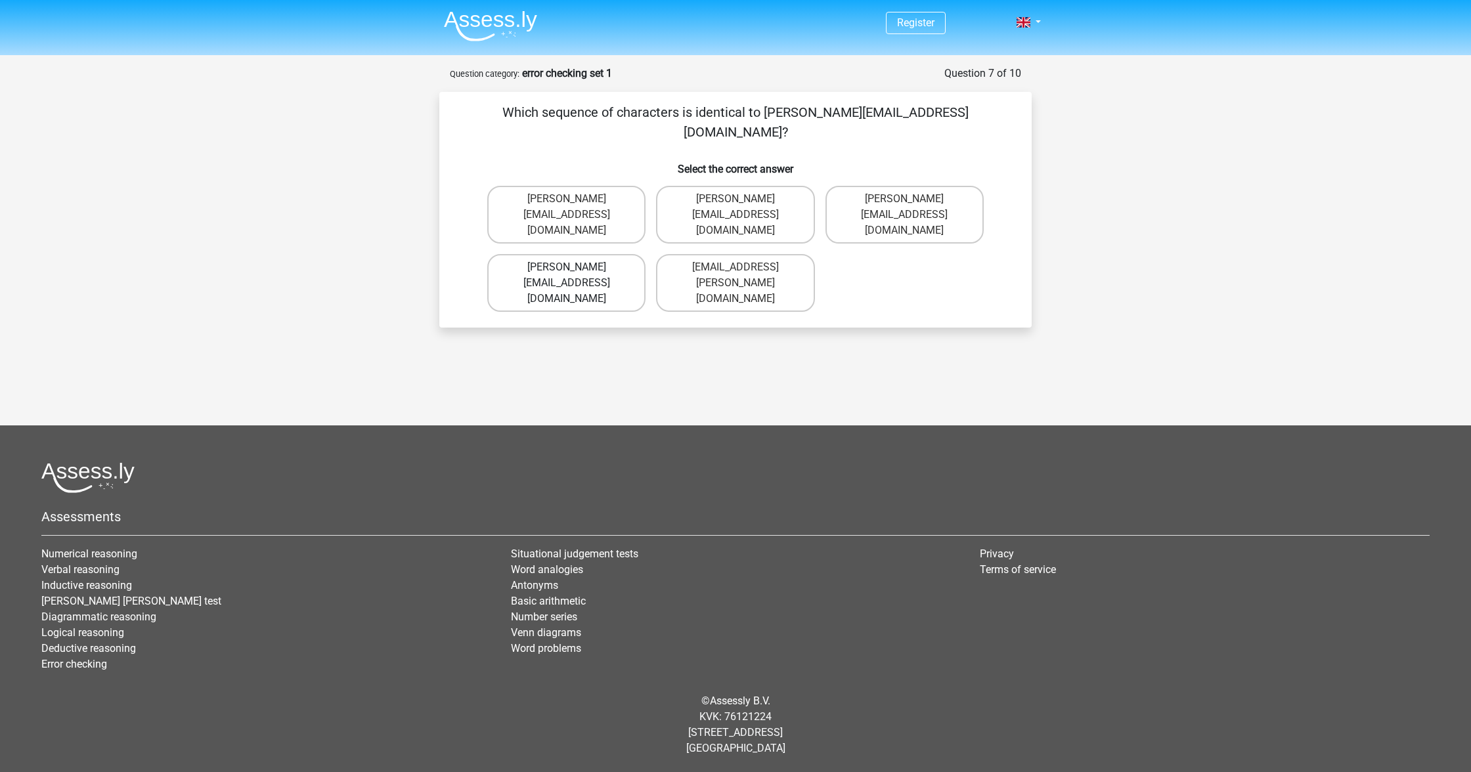
click at [609, 254] on label "Ava-Carroll@mailme.uk.com" at bounding box center [566, 283] width 158 height 58
click at [575, 267] on input "Ava-Carroll@mailme.uk.com" at bounding box center [571, 271] width 9 height 9
radio input "true"
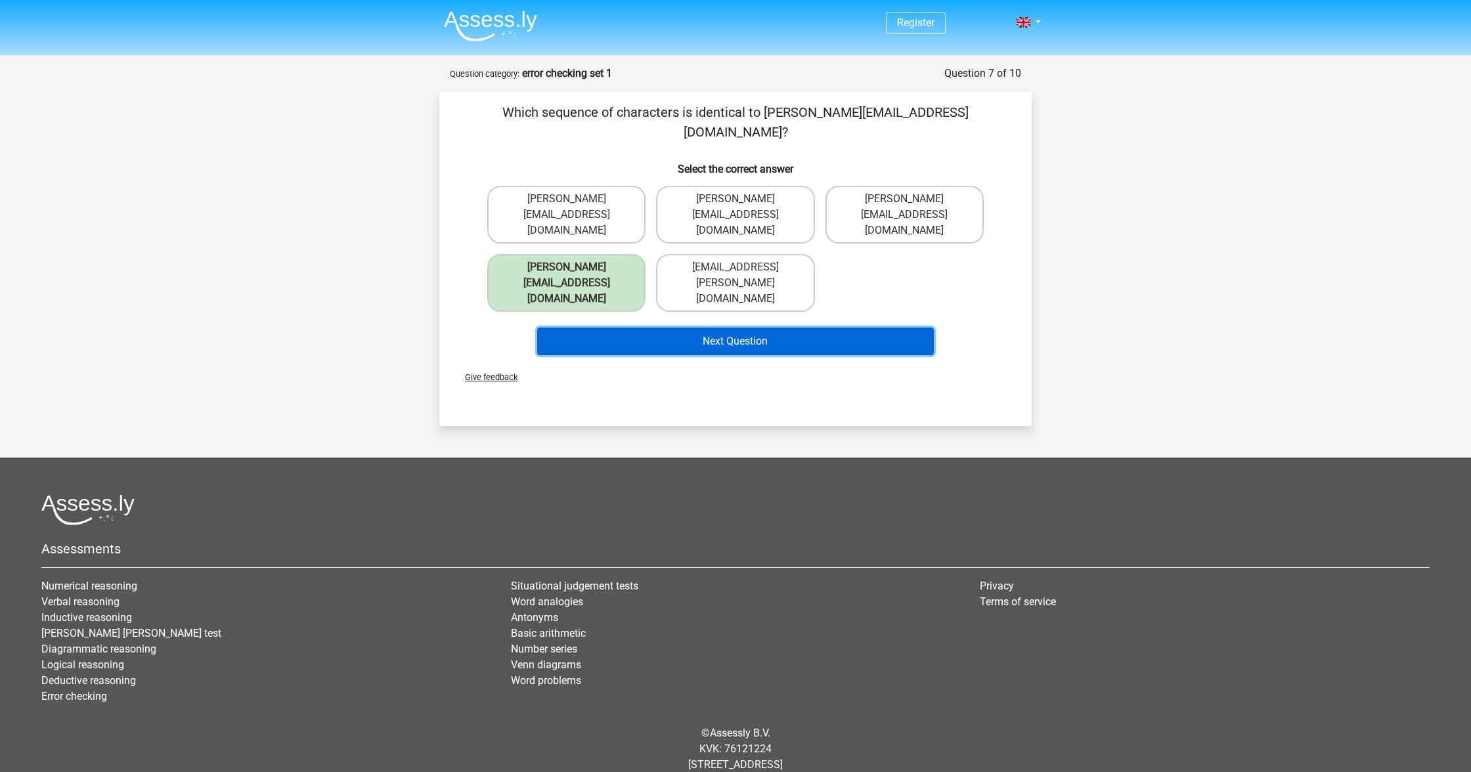
drag, startPoint x: 810, startPoint y: 298, endPoint x: 827, endPoint y: 311, distance: 22.1
click at [810, 328] on button "Next Question" at bounding box center [735, 342] width 397 height 28
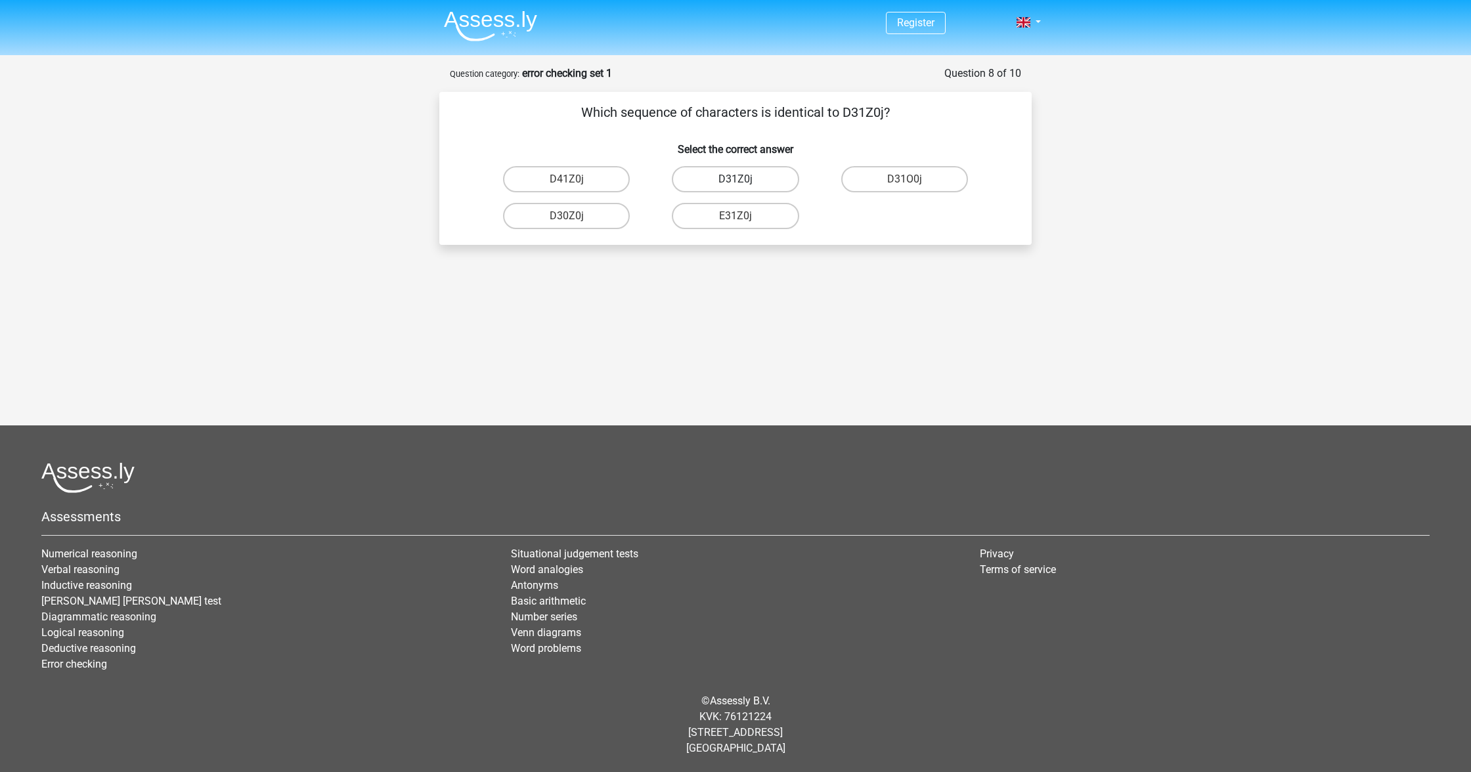
click at [764, 181] on label "D31Z0j" at bounding box center [735, 179] width 127 height 26
click at [744, 181] on input "D31Z0j" at bounding box center [739, 183] width 9 height 9
radio input "true"
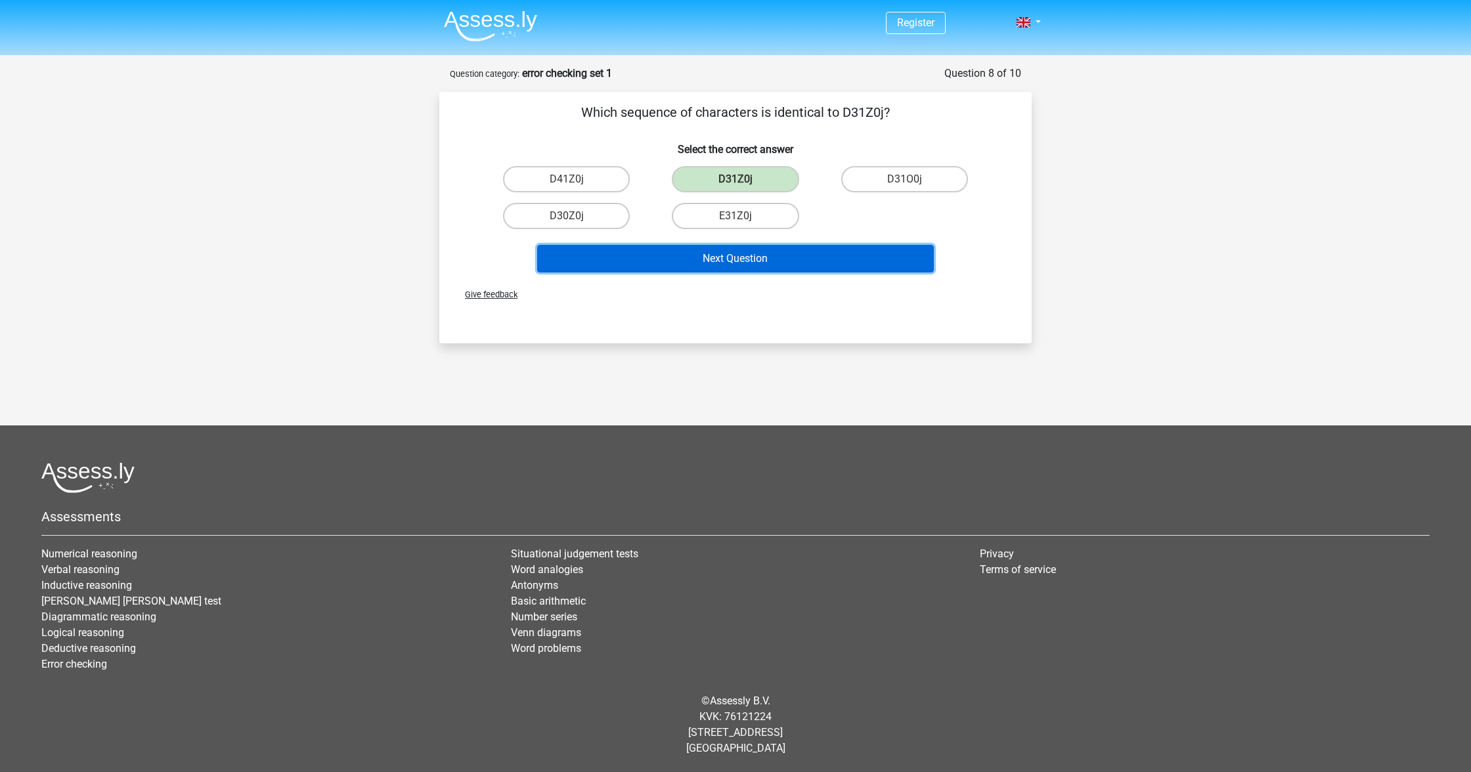
click at [812, 263] on button "Next Question" at bounding box center [735, 259] width 397 height 28
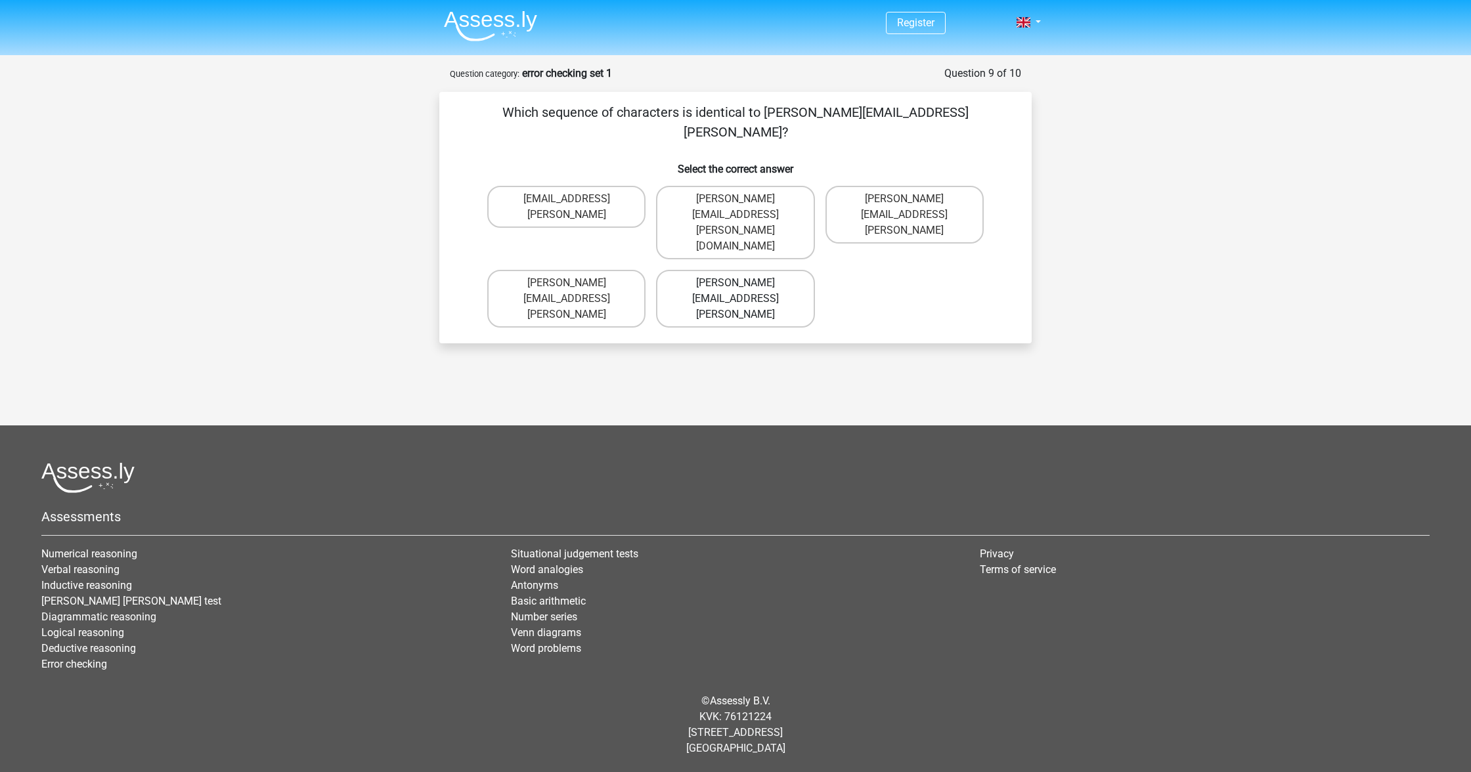
click at [724, 270] on label "Arthur.Bradley@mailme.coo" at bounding box center [735, 299] width 158 height 58
click at [735, 283] on input "Arthur.Bradley@mailme.coo" at bounding box center [739, 287] width 9 height 9
radio input "true"
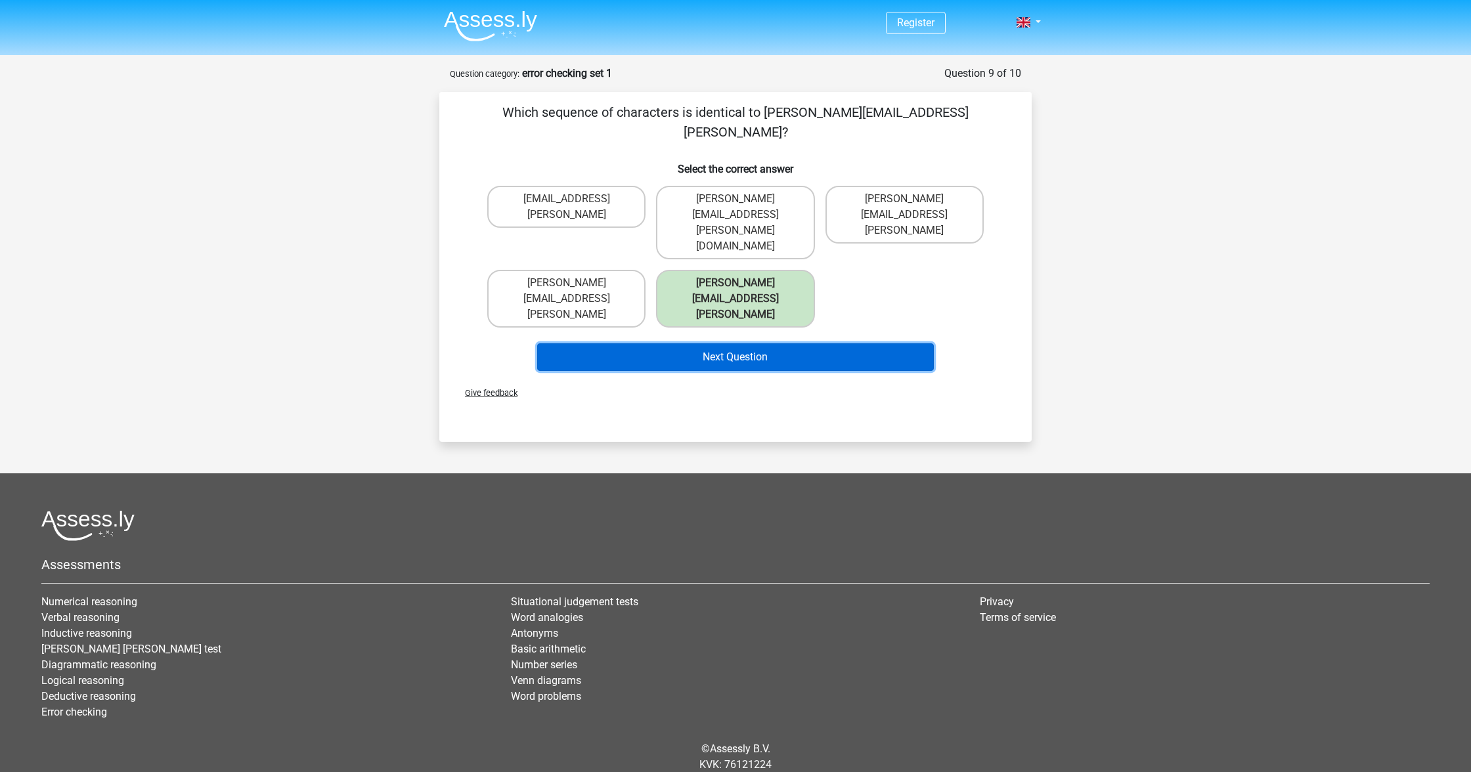
click at [806, 343] on button "Next Question" at bounding box center [735, 357] width 397 height 28
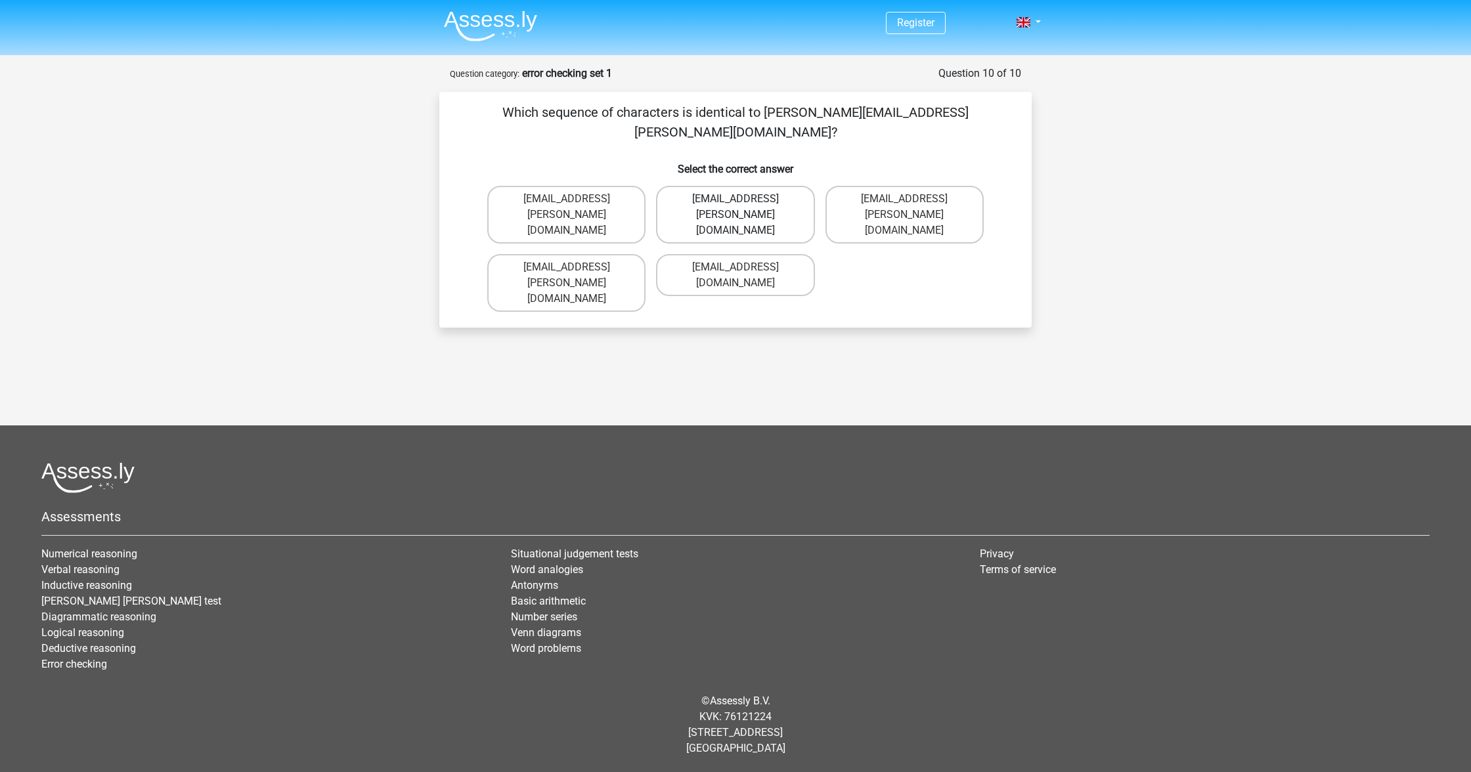
click at [752, 186] on label "Theo+Sadler@Gmail.uk.com" at bounding box center [735, 215] width 158 height 58
click at [744, 199] on input "Theo+Sadler@Gmail.uk.com" at bounding box center [739, 203] width 9 height 9
radio input "true"
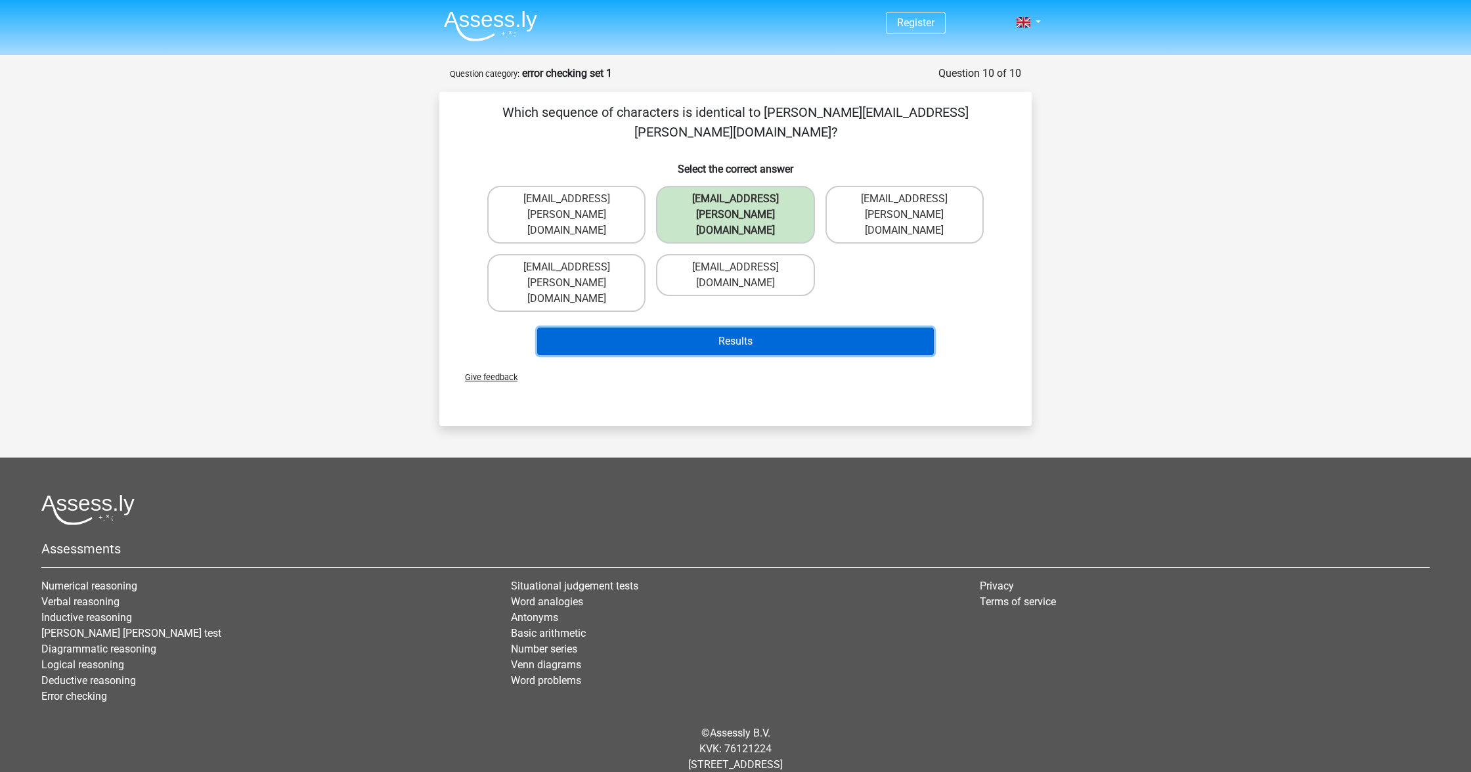
click at [826, 328] on button "Results" at bounding box center [735, 342] width 397 height 28
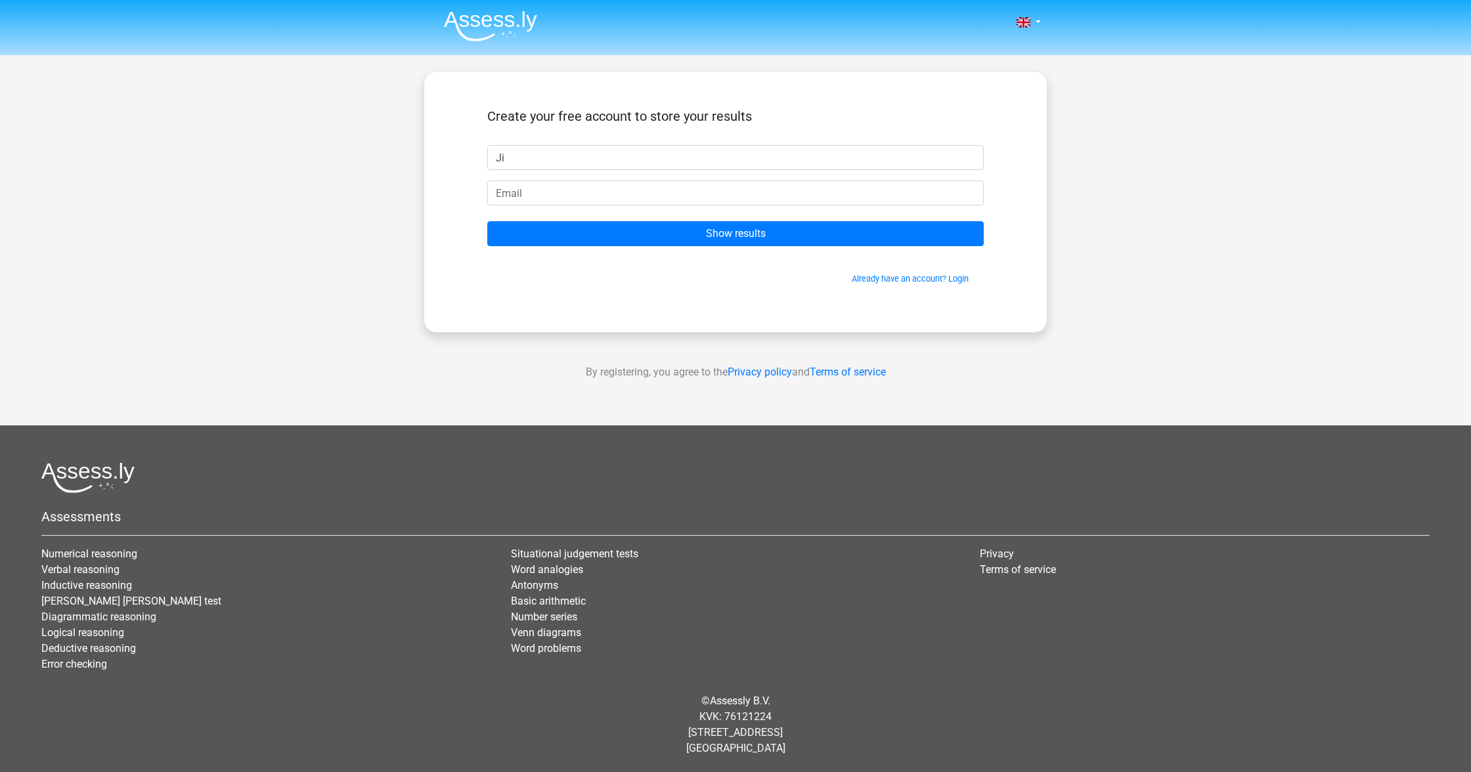
type input "J"
type input "Jian"
click at [683, 197] on input "email" at bounding box center [735, 193] width 496 height 25
click at [487, 221] on input "Show results" at bounding box center [735, 233] width 496 height 25
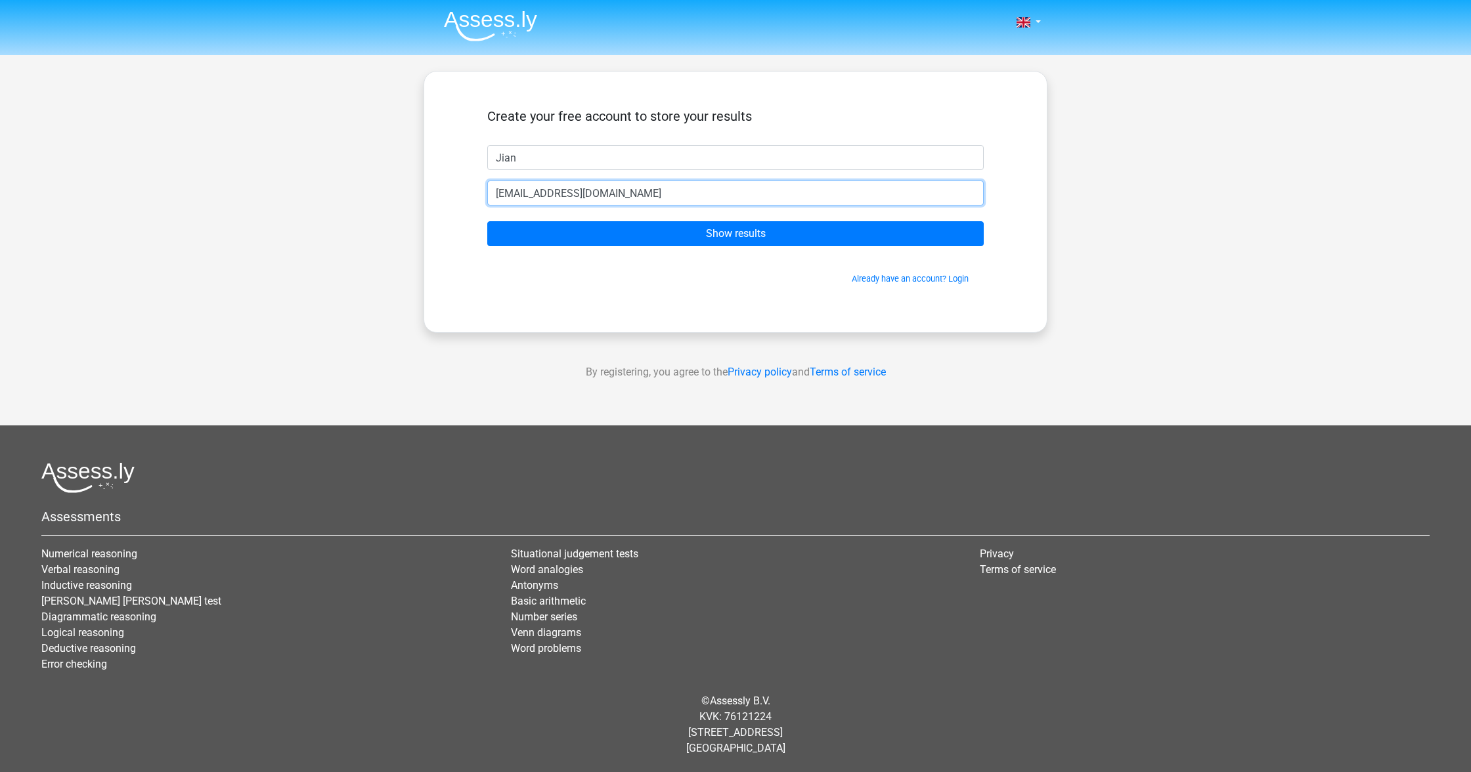
type input "[EMAIL_ADDRESS][DOMAIN_NAME]"
click at [487, 221] on input "Show results" at bounding box center [735, 233] width 496 height 25
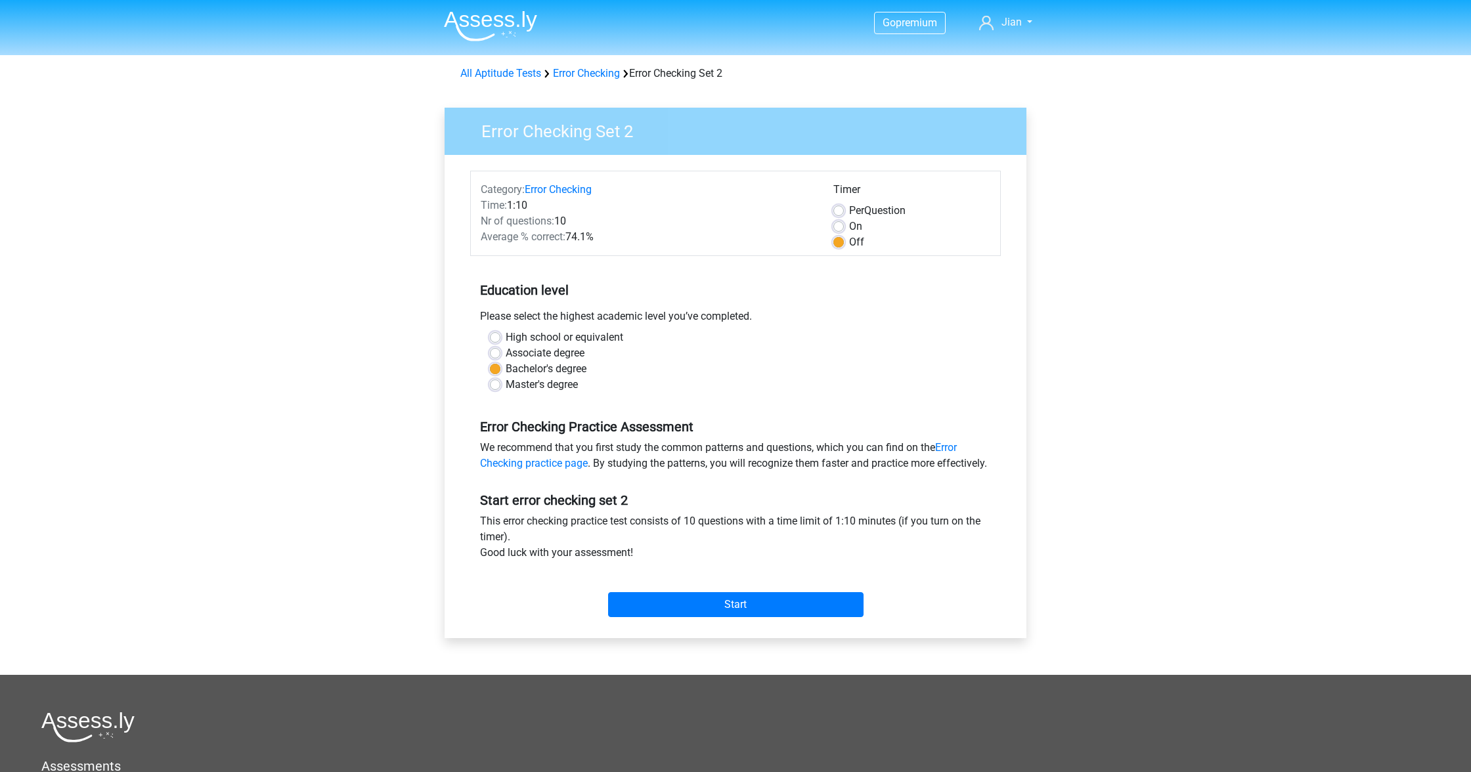
click at [854, 228] on label "On" at bounding box center [855, 227] width 13 height 16
click at [844, 228] on input "On" at bounding box center [838, 225] width 11 height 13
radio input "true"
click at [785, 617] on input "Start" at bounding box center [735, 604] width 255 height 25
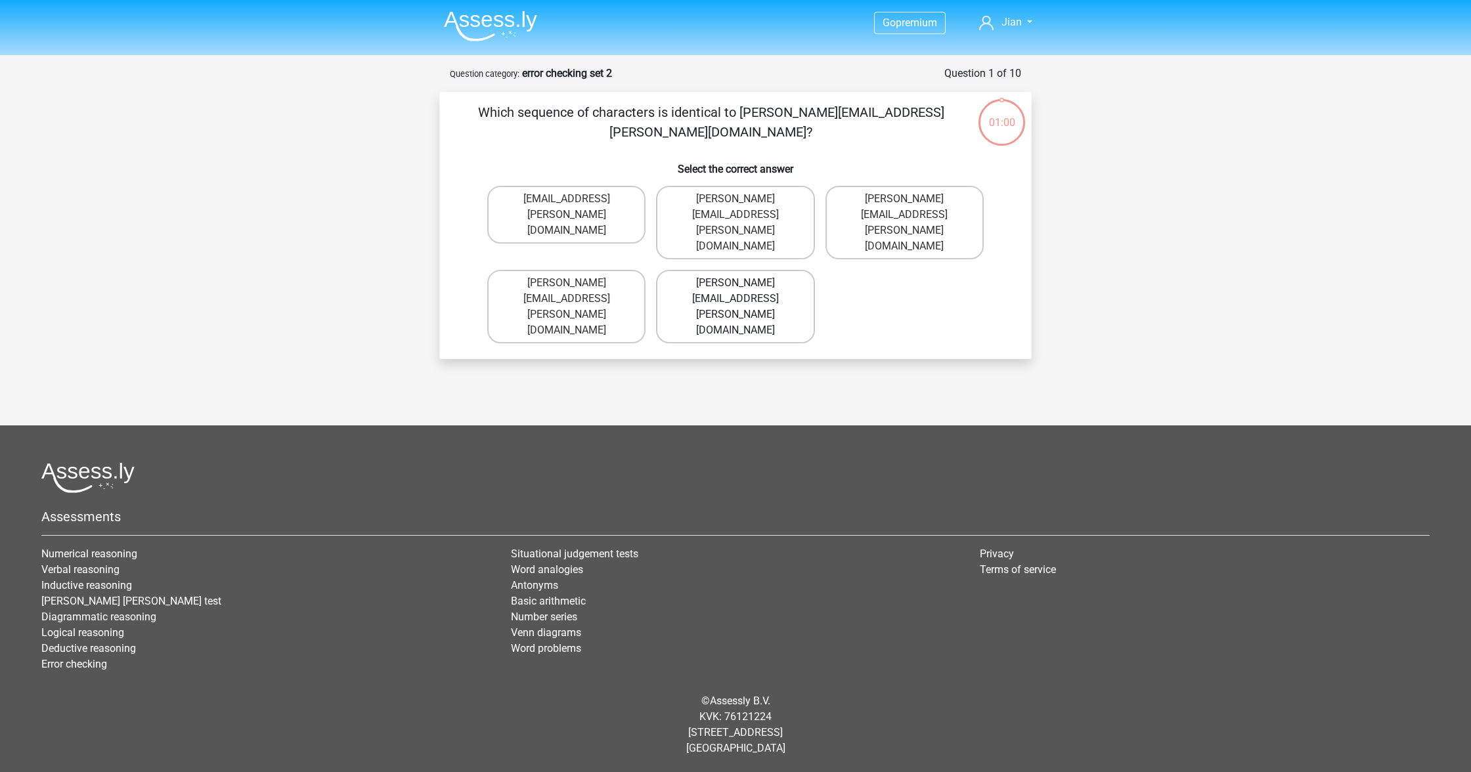
click at [765, 270] on label "[PERSON_NAME][EMAIL_ADDRESS][PERSON_NAME][DOMAIN_NAME]" at bounding box center [735, 307] width 158 height 74
click at [744, 283] on input "[PERSON_NAME][EMAIL_ADDRESS][PERSON_NAME][DOMAIN_NAME]" at bounding box center [739, 287] width 9 height 9
radio input "true"
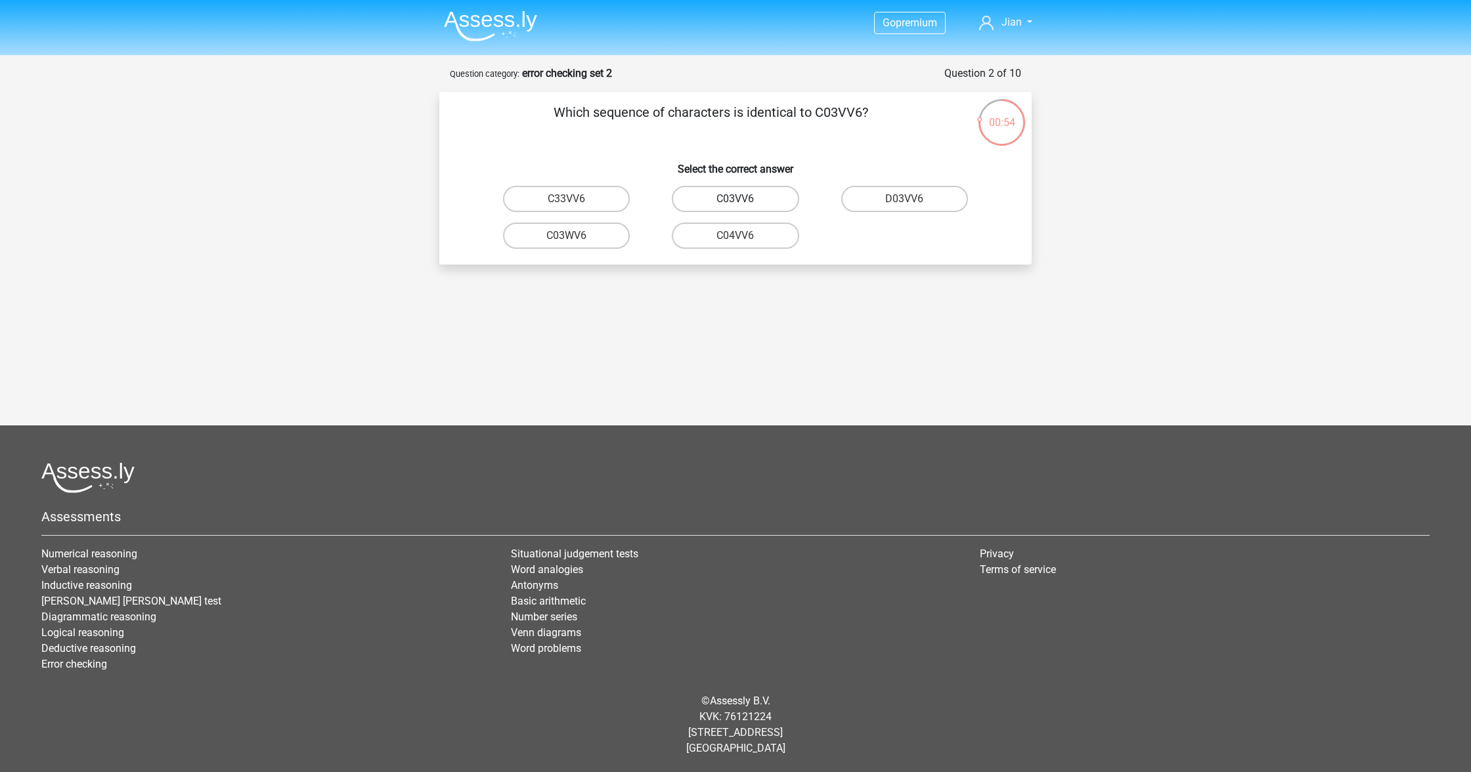
click at [791, 193] on label "C03VV6" at bounding box center [735, 199] width 127 height 26
click at [744, 199] on input "C03VV6" at bounding box center [739, 203] width 9 height 9
radio input "true"
click at [594, 236] on label "jB03CO" at bounding box center [566, 236] width 127 height 26
click at [575, 236] on input "jB03CO" at bounding box center [571, 240] width 9 height 9
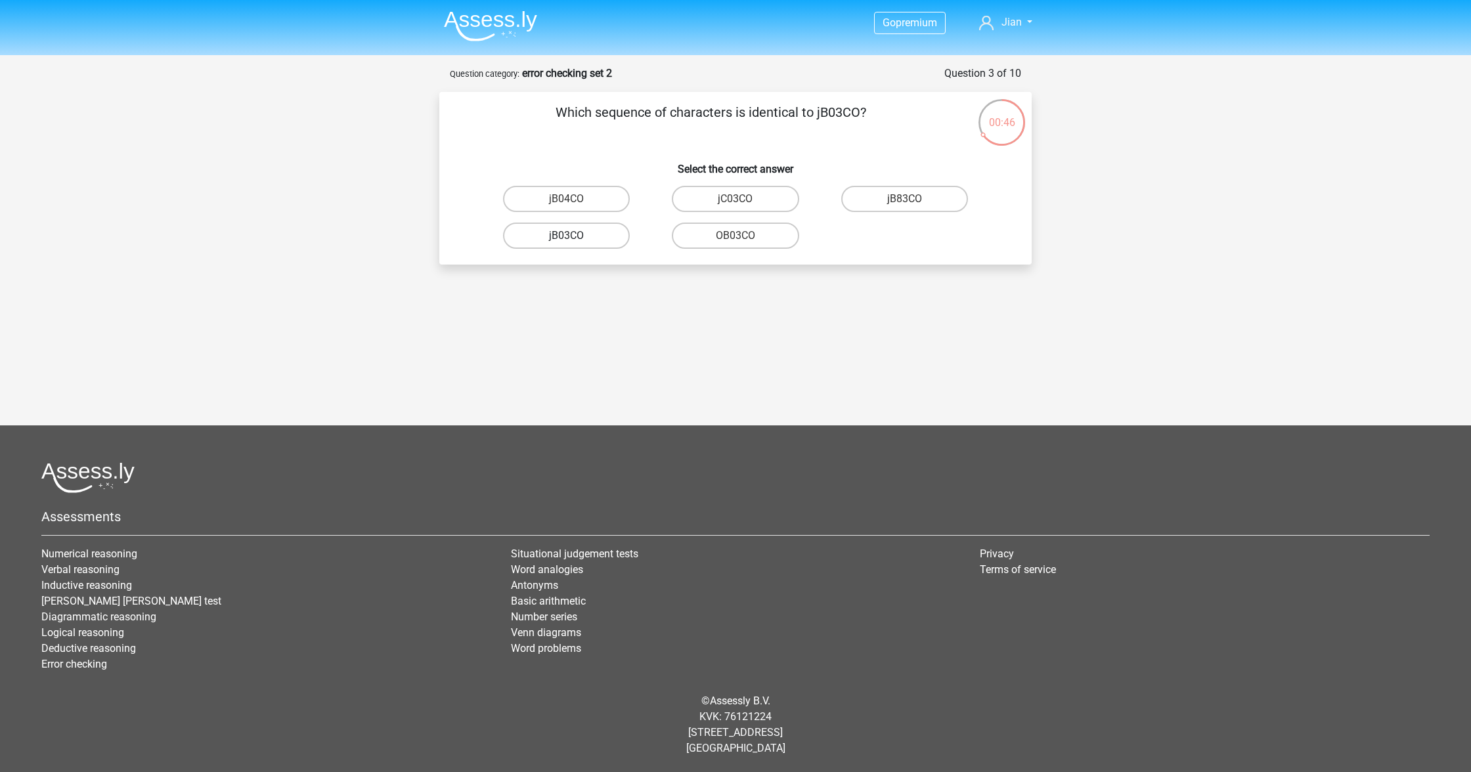
radio input "true"
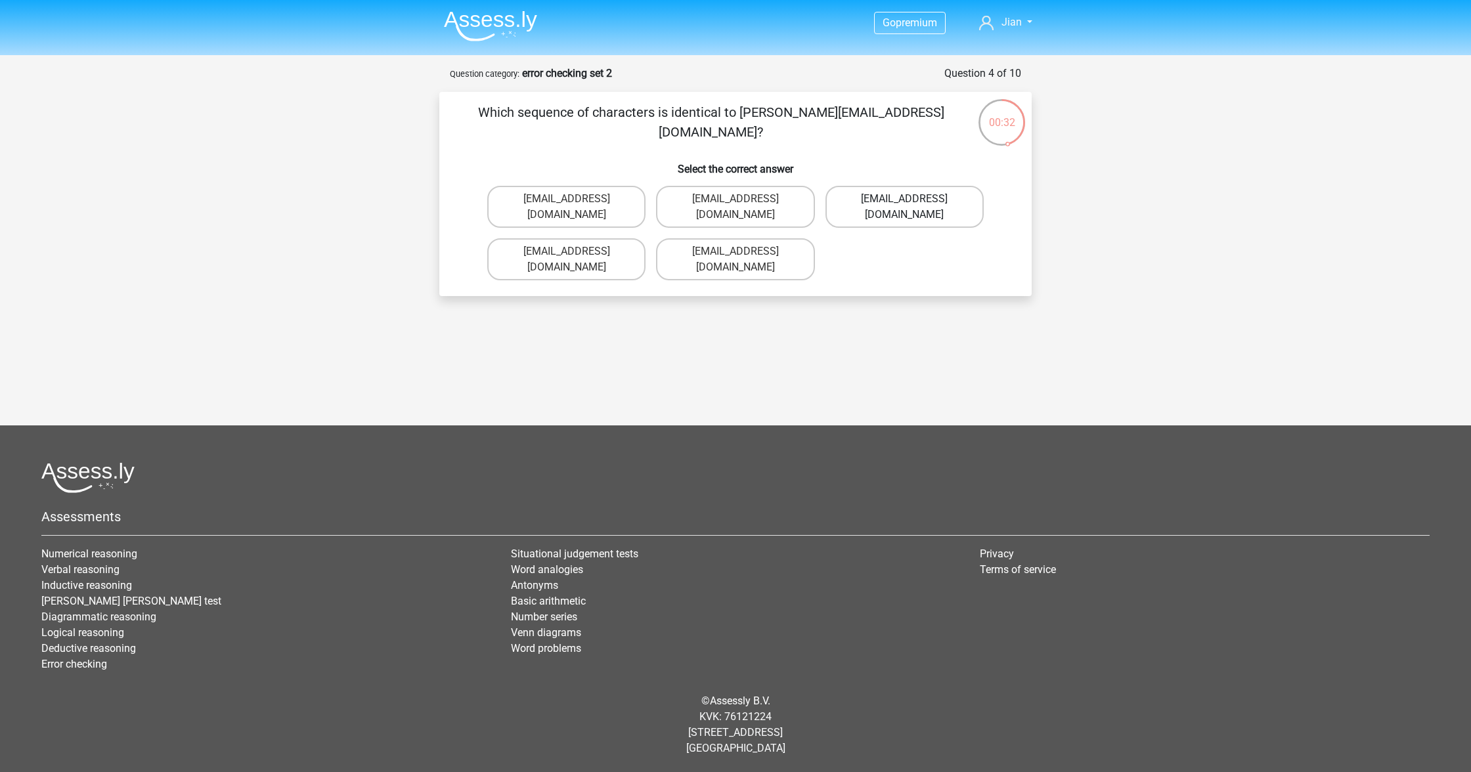
click at [942, 204] on label "[EMAIL_ADDRESS][DOMAIN_NAME]" at bounding box center [904, 207] width 158 height 42
click at [913, 204] on input "[EMAIL_ADDRESS][DOMAIN_NAME]" at bounding box center [908, 203] width 9 height 9
radio input "true"
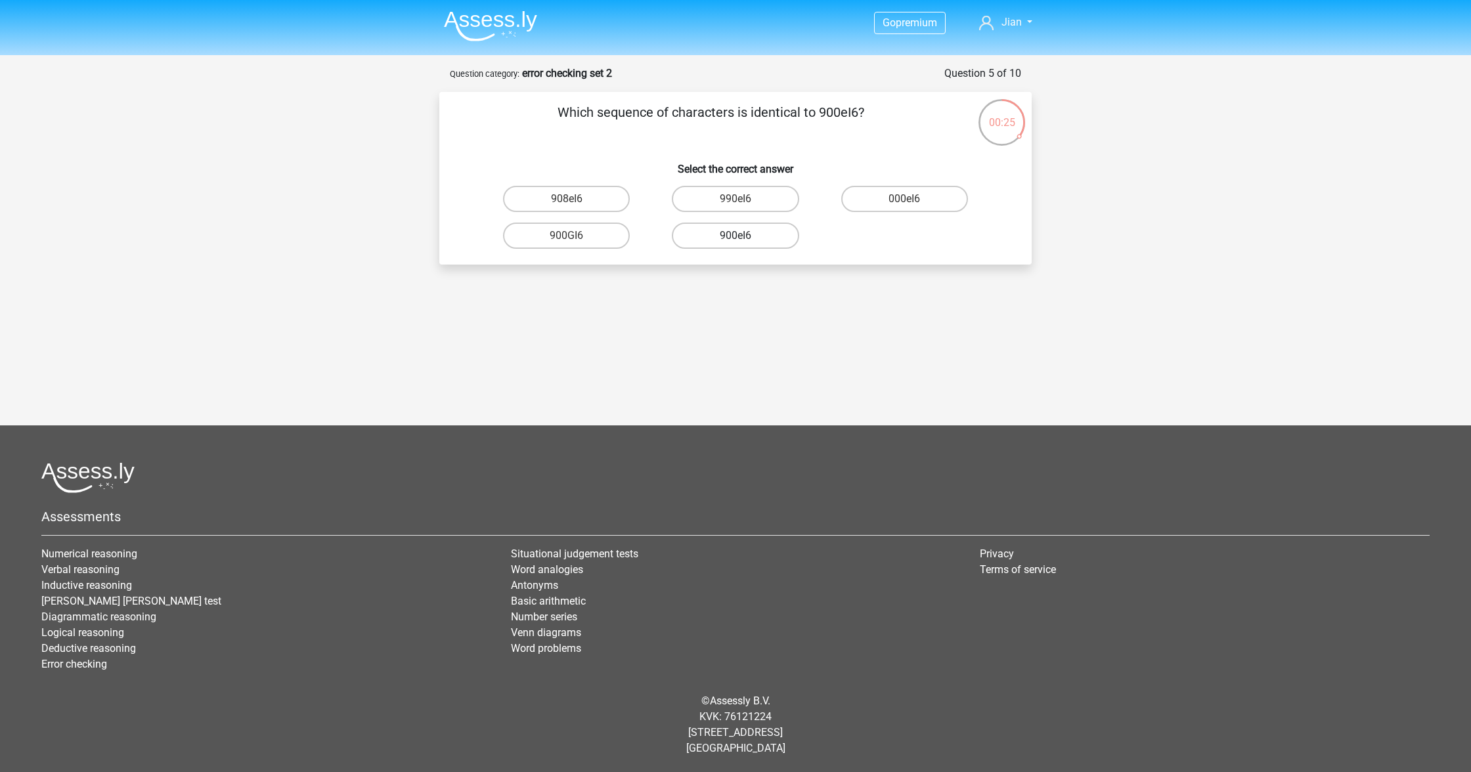
click at [777, 239] on label "900eI6" at bounding box center [735, 236] width 127 height 26
click at [744, 239] on input "900eI6" at bounding box center [739, 240] width 9 height 9
radio input "true"
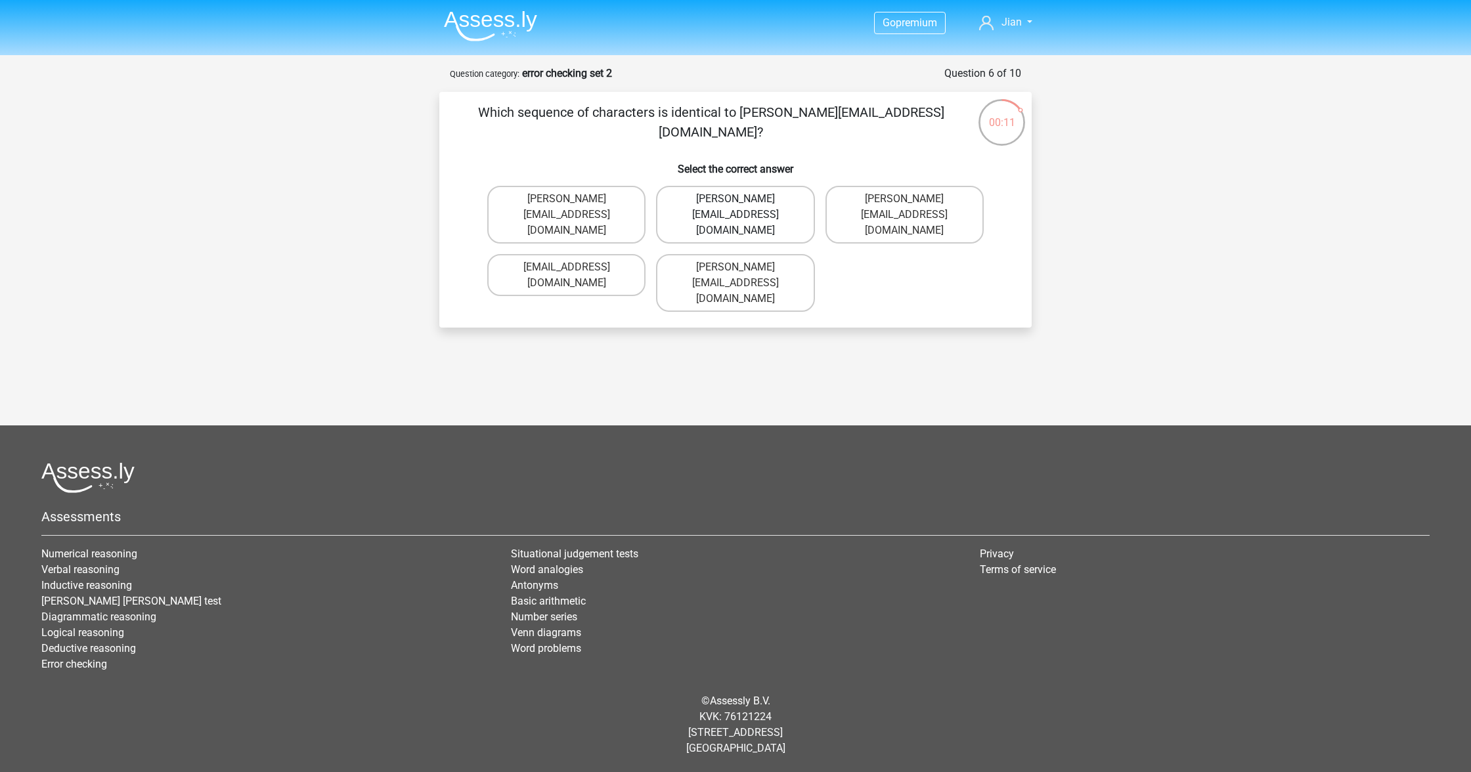
click at [781, 205] on label "[PERSON_NAME][EMAIL_ADDRESS][DOMAIN_NAME]" at bounding box center [735, 215] width 158 height 58
click at [744, 205] on input "[PERSON_NAME][EMAIL_ADDRESS][DOMAIN_NAME]" at bounding box center [739, 203] width 9 height 9
radio input "true"
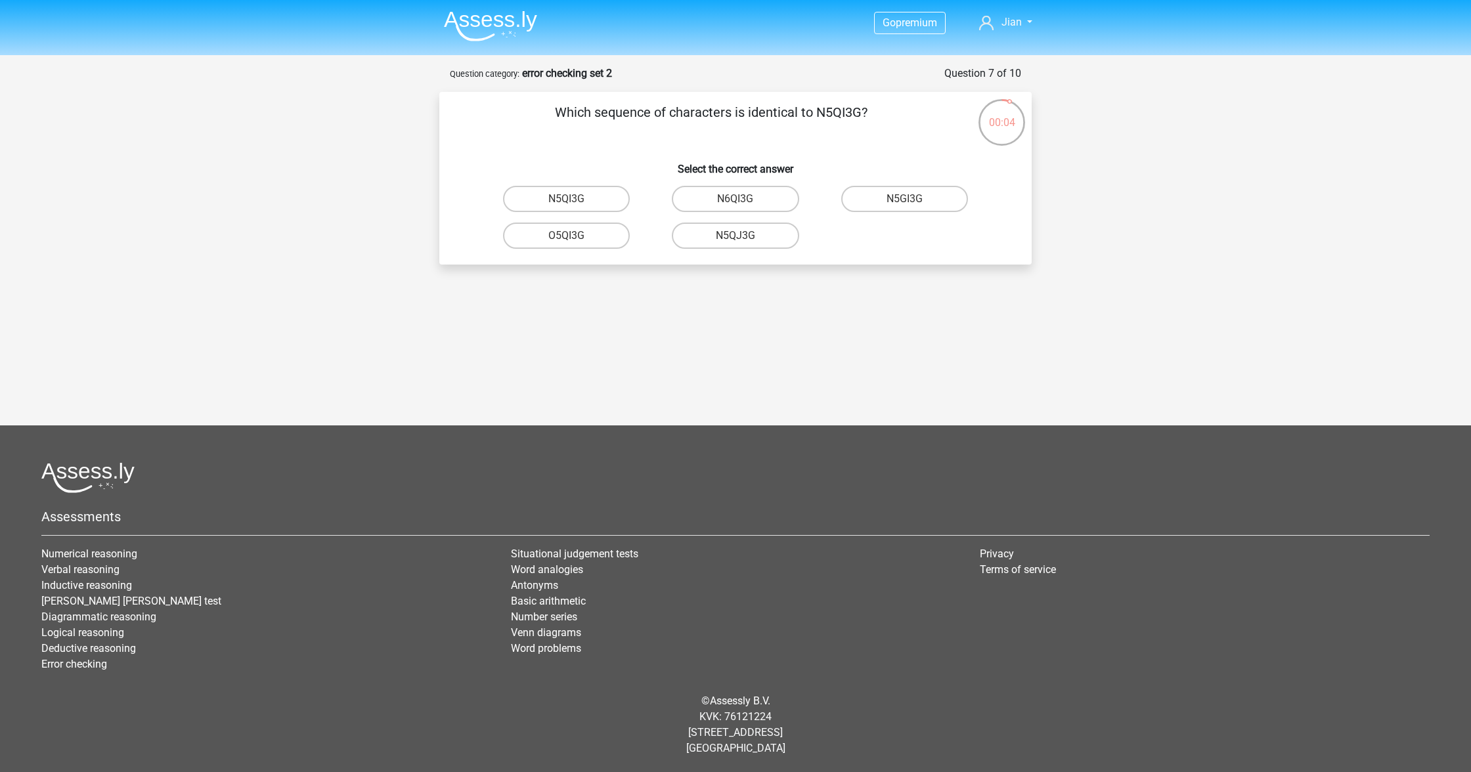
click at [617, 213] on div "N5QI3G" at bounding box center [566, 199] width 169 height 37
click at [618, 205] on label "N5QI3G" at bounding box center [566, 199] width 127 height 26
click at [575, 205] on input "N5QI3G" at bounding box center [571, 203] width 9 height 9
radio input "true"
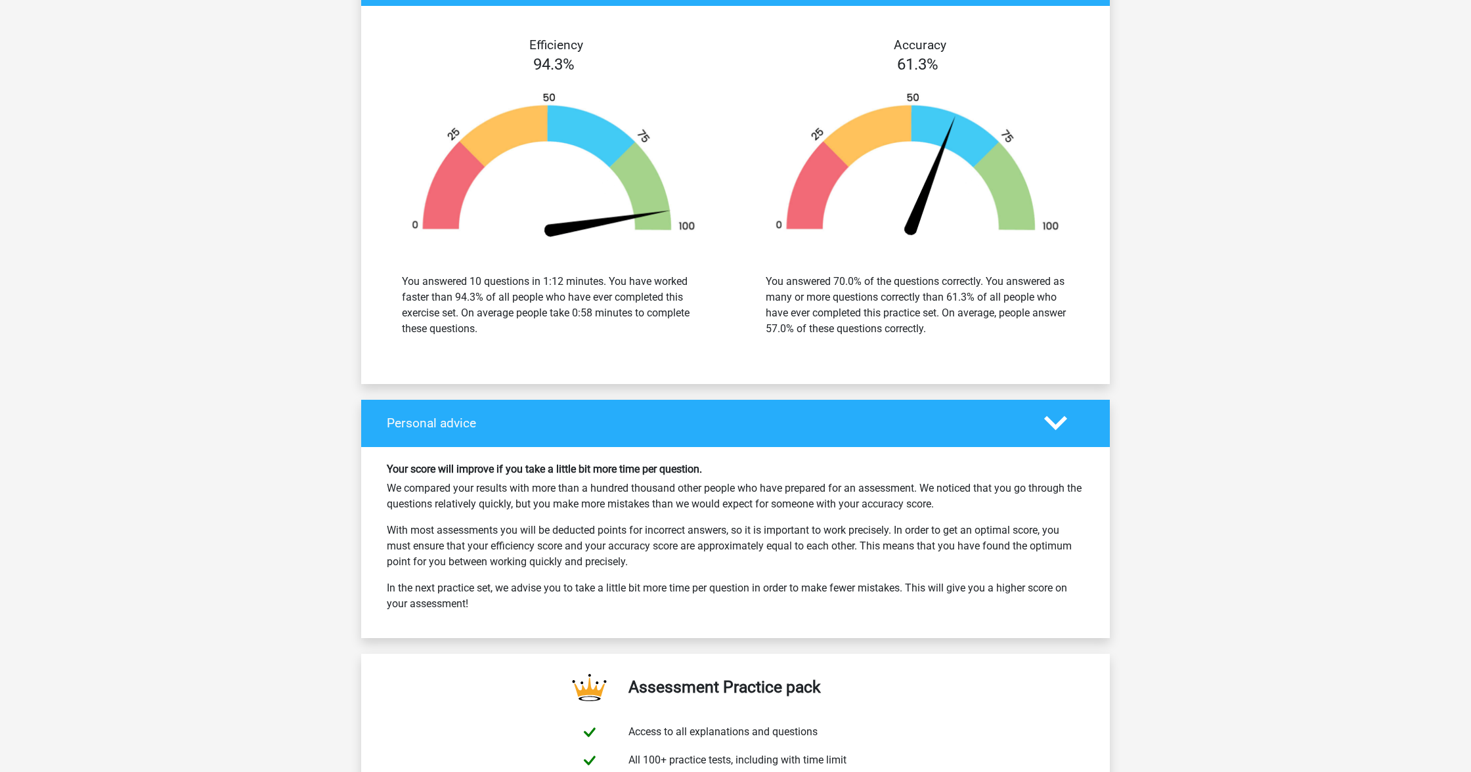
scroll to position [2046, 0]
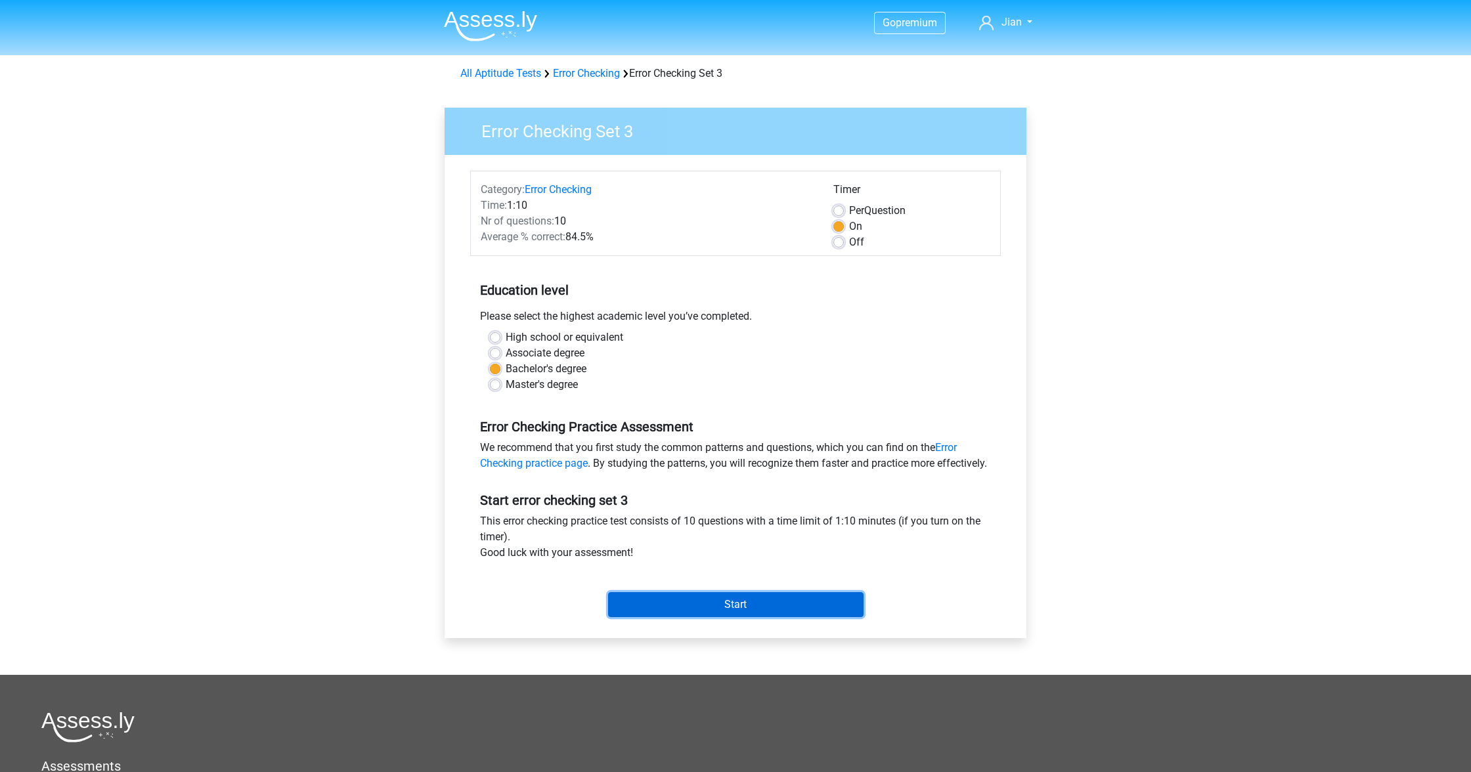
click at [689, 617] on input "Start" at bounding box center [735, 604] width 255 height 25
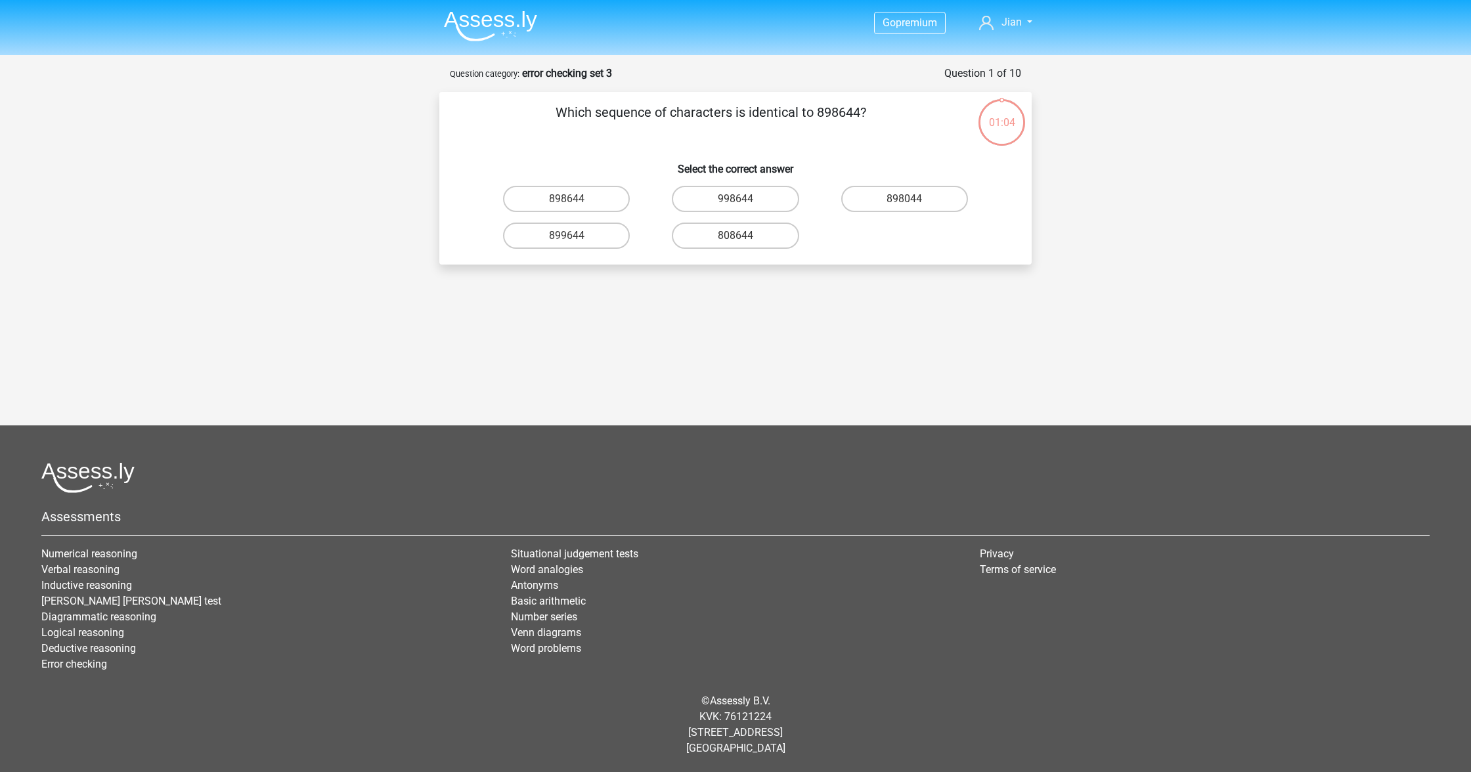
drag, startPoint x: 617, startPoint y: 205, endPoint x: 665, endPoint y: 228, distance: 53.2
click at [617, 205] on label "898644" at bounding box center [566, 199] width 127 height 26
click at [575, 205] on input "898644" at bounding box center [571, 203] width 9 height 9
radio input "true"
drag, startPoint x: 785, startPoint y: 244, endPoint x: 886, endPoint y: 319, distance: 126.2
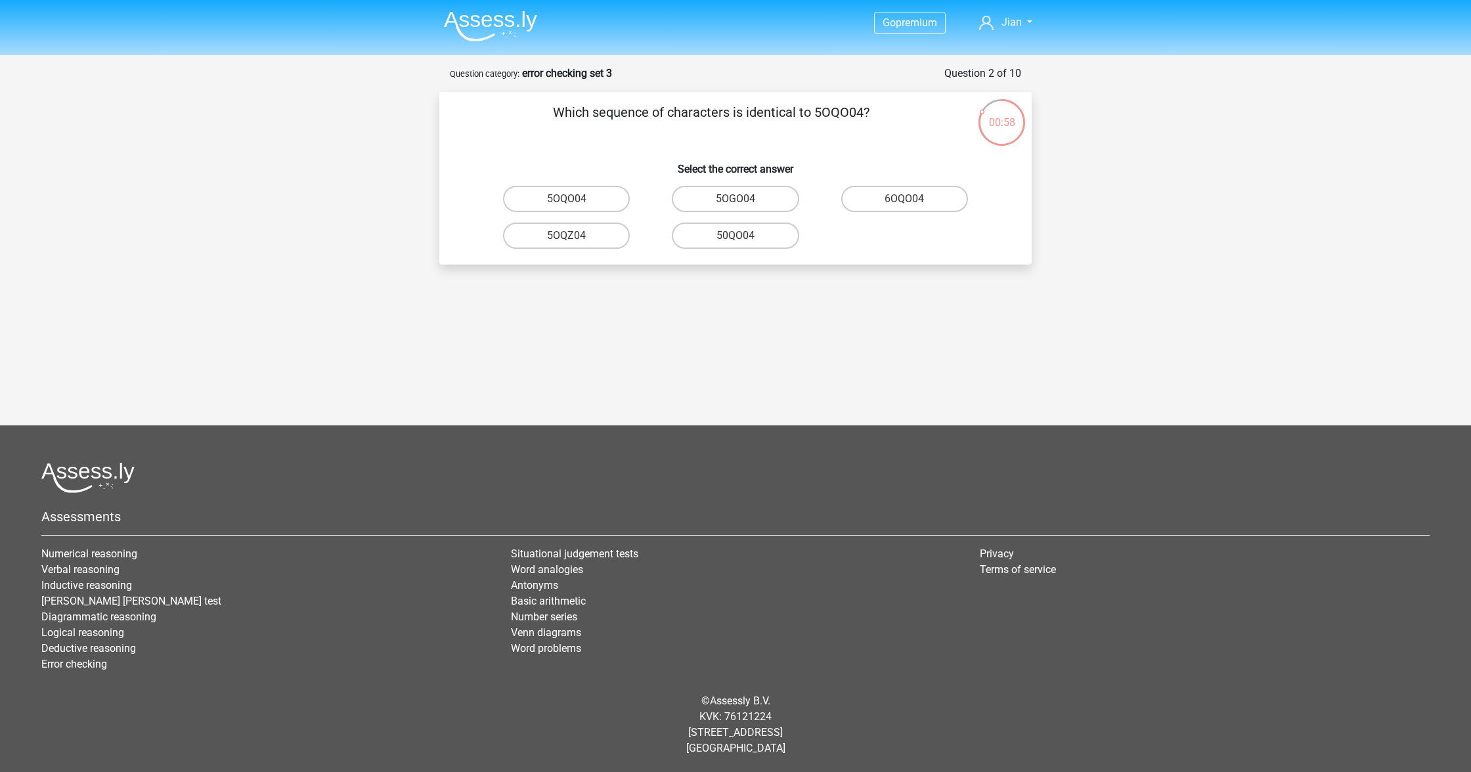
click at [785, 244] on label "50QO04" at bounding box center [735, 236] width 127 height 26
click at [744, 244] on input "50QO04" at bounding box center [739, 240] width 9 height 9
radio input "true"
click at [616, 207] on label "NV9Z80" at bounding box center [566, 199] width 127 height 26
click at [575, 207] on input "NV9Z80" at bounding box center [571, 203] width 9 height 9
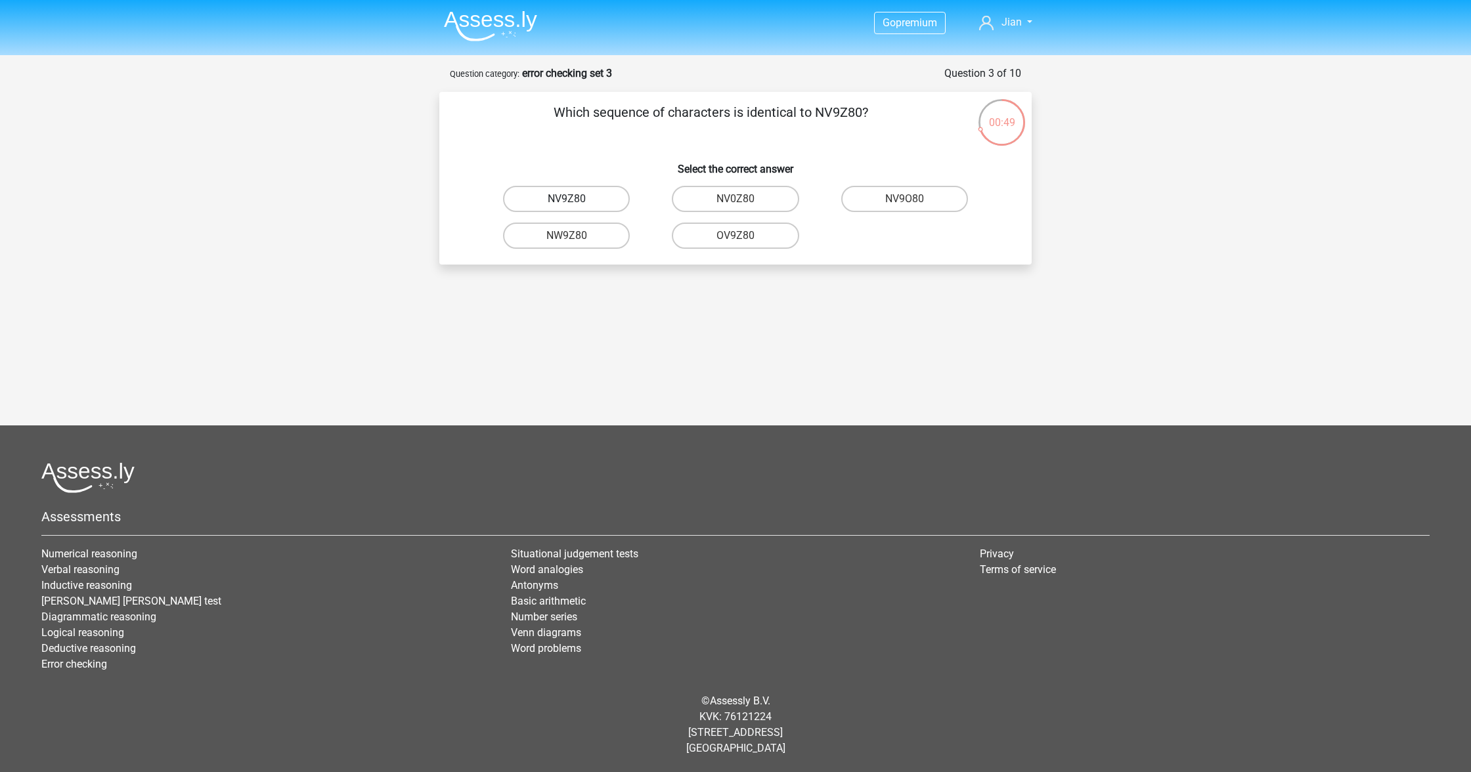
radio input "true"
click at [586, 235] on label "0UA594" at bounding box center [566, 236] width 127 height 26
click at [575, 236] on input "0UA594" at bounding box center [571, 240] width 9 height 9
radio input "true"
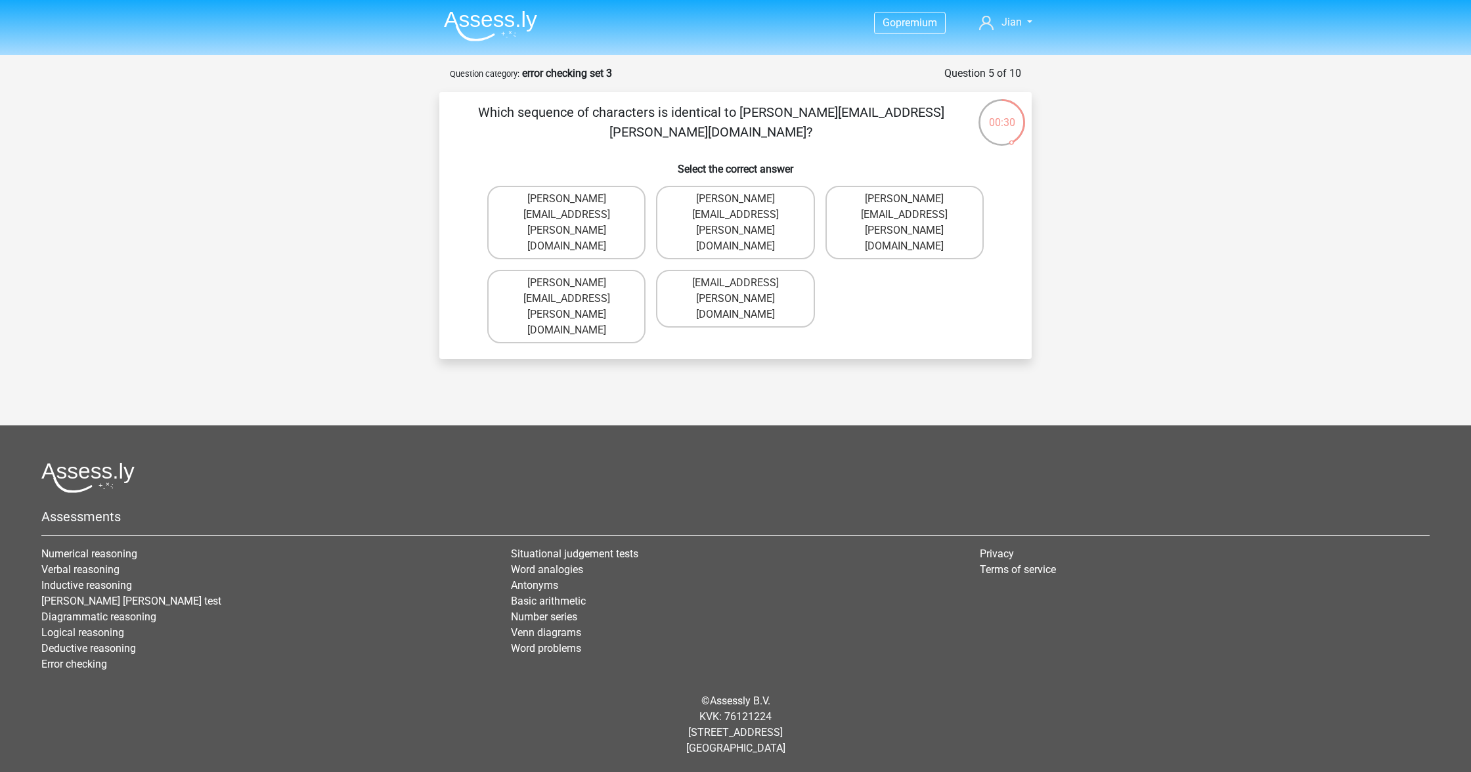
drag, startPoint x: 604, startPoint y: 192, endPoint x: 705, endPoint y: 276, distance: 131.4
click at [604, 192] on label "Noah+Patterson@joymail.gr" at bounding box center [566, 223] width 158 height 74
click at [575, 199] on input "Noah+Patterson@joymail.gr" at bounding box center [571, 203] width 9 height 9
radio input "true"
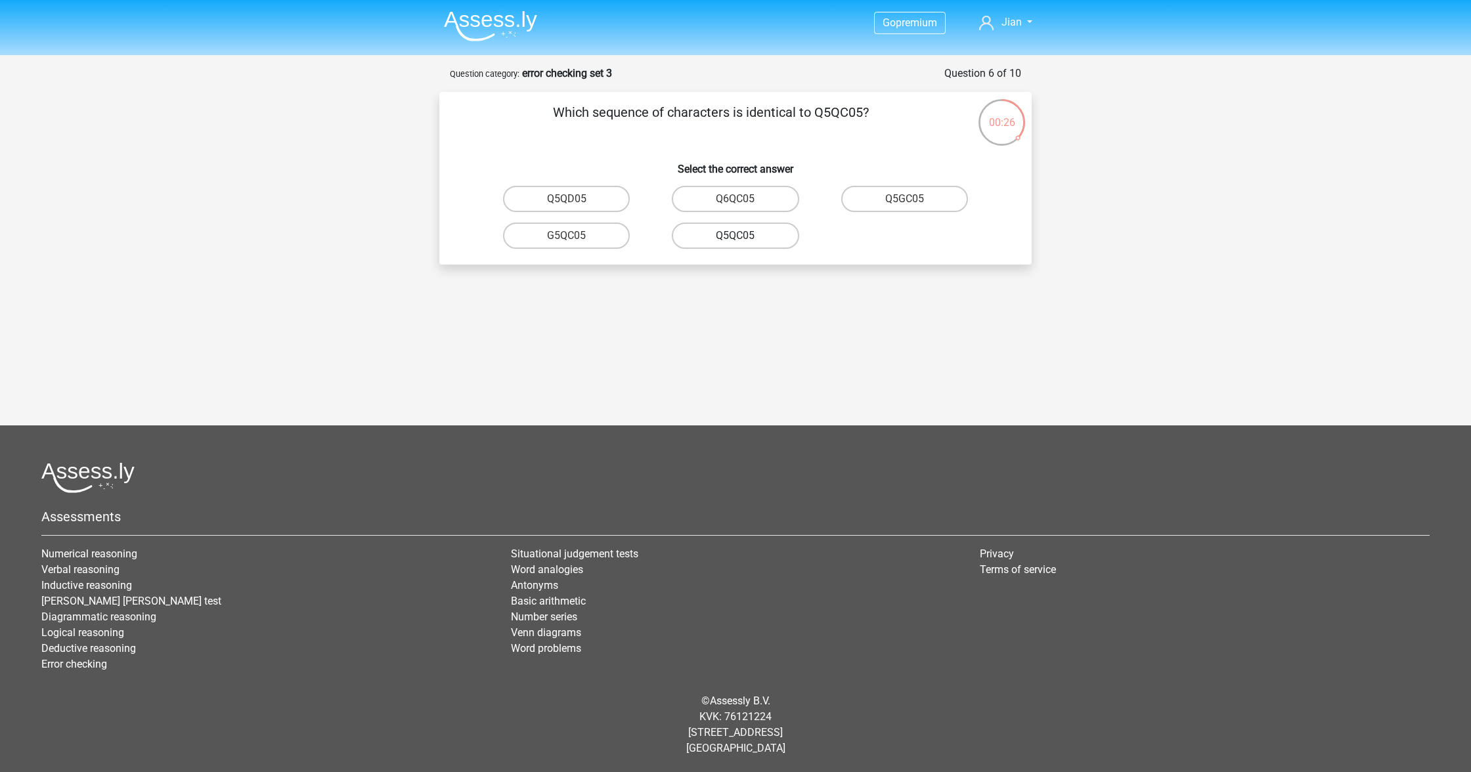
click at [760, 234] on label "Q5QC05" at bounding box center [735, 236] width 127 height 26
click at [744, 236] on input "Q5QC05" at bounding box center [739, 240] width 9 height 9
radio input "true"
click at [754, 223] on label "08WZS5" at bounding box center [735, 236] width 127 height 26
click at [744, 236] on input "08WZS5" at bounding box center [739, 240] width 9 height 9
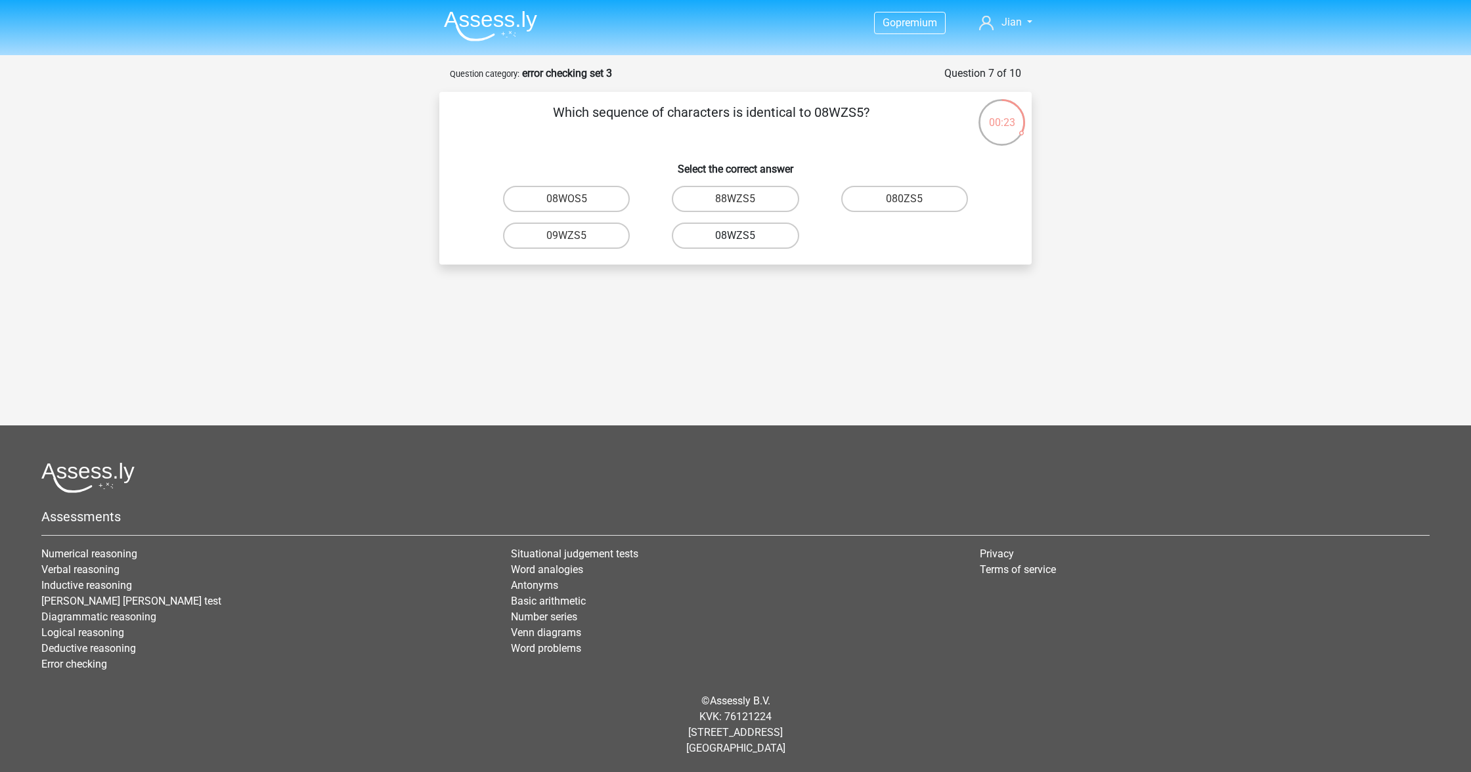
radio input "true"
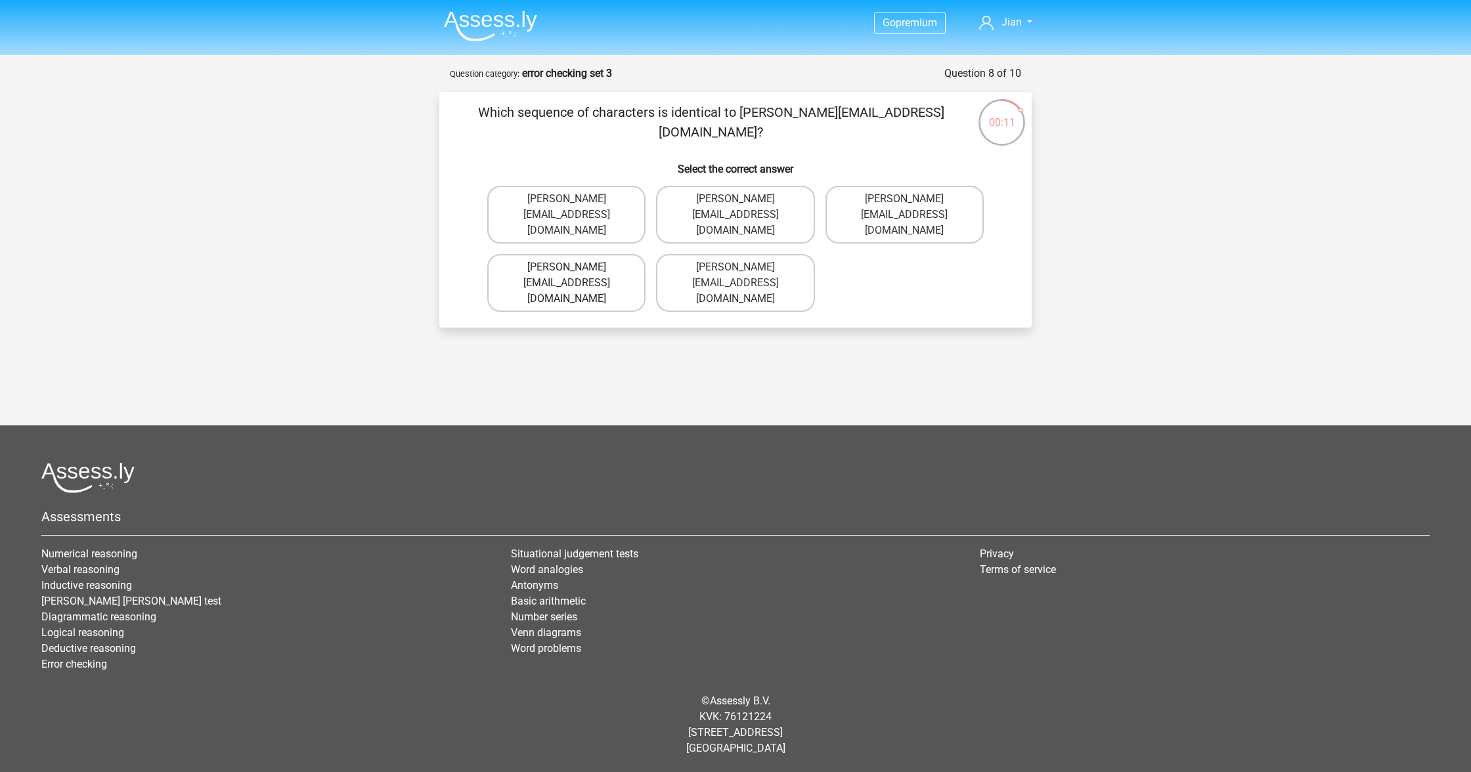
drag, startPoint x: 586, startPoint y: 259, endPoint x: 612, endPoint y: 271, distance: 28.5
click at [586, 259] on label "Edward-Mead@joinmail.co.uk" at bounding box center [566, 283] width 158 height 58
click at [598, 278] on label "Edward-Mead@joinmail.co.uk" at bounding box center [566, 283] width 158 height 58
click at [575, 276] on input "Edward-Mead@joinmail.co.uk" at bounding box center [571, 271] width 9 height 9
radio input "true"
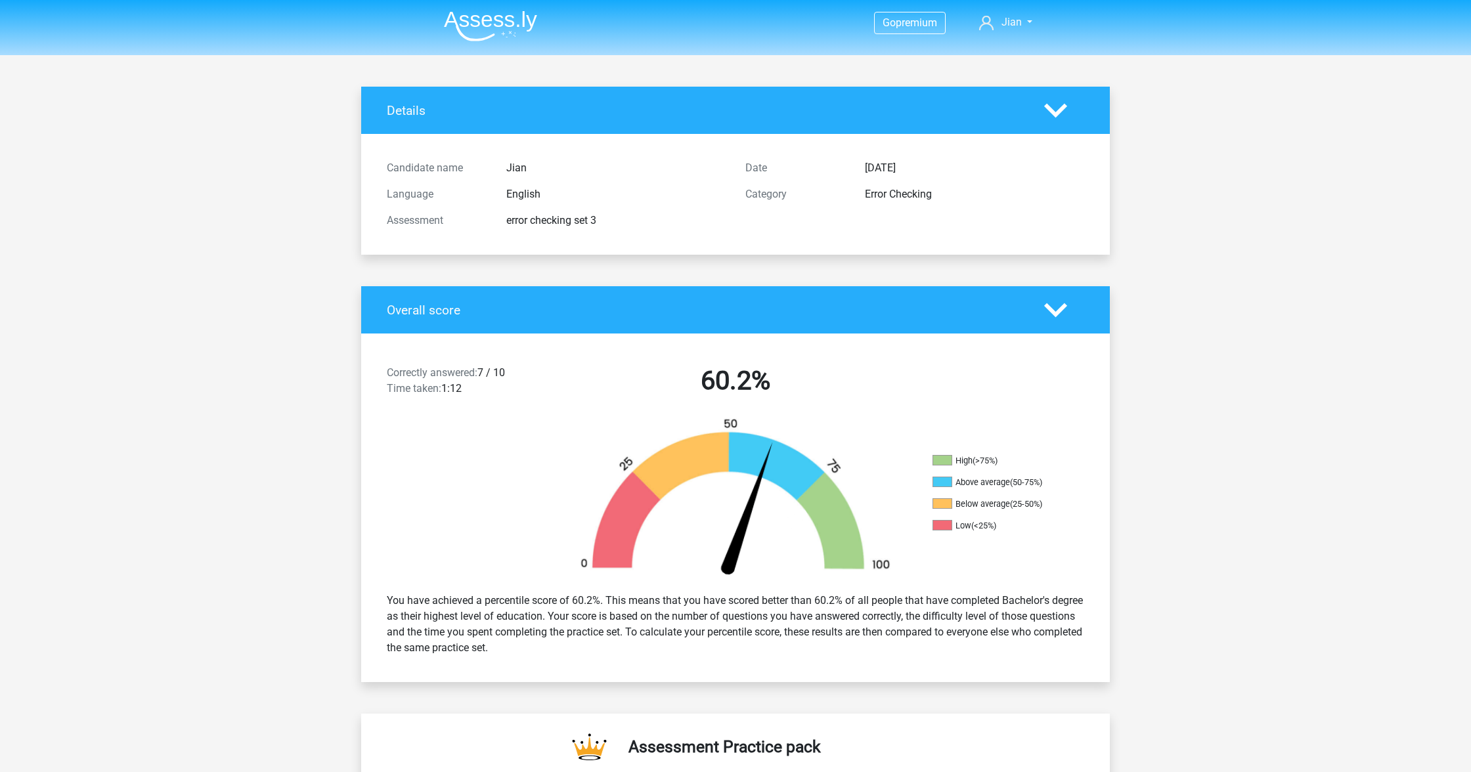
click at [492, 28] on img at bounding box center [490, 26] width 93 height 31
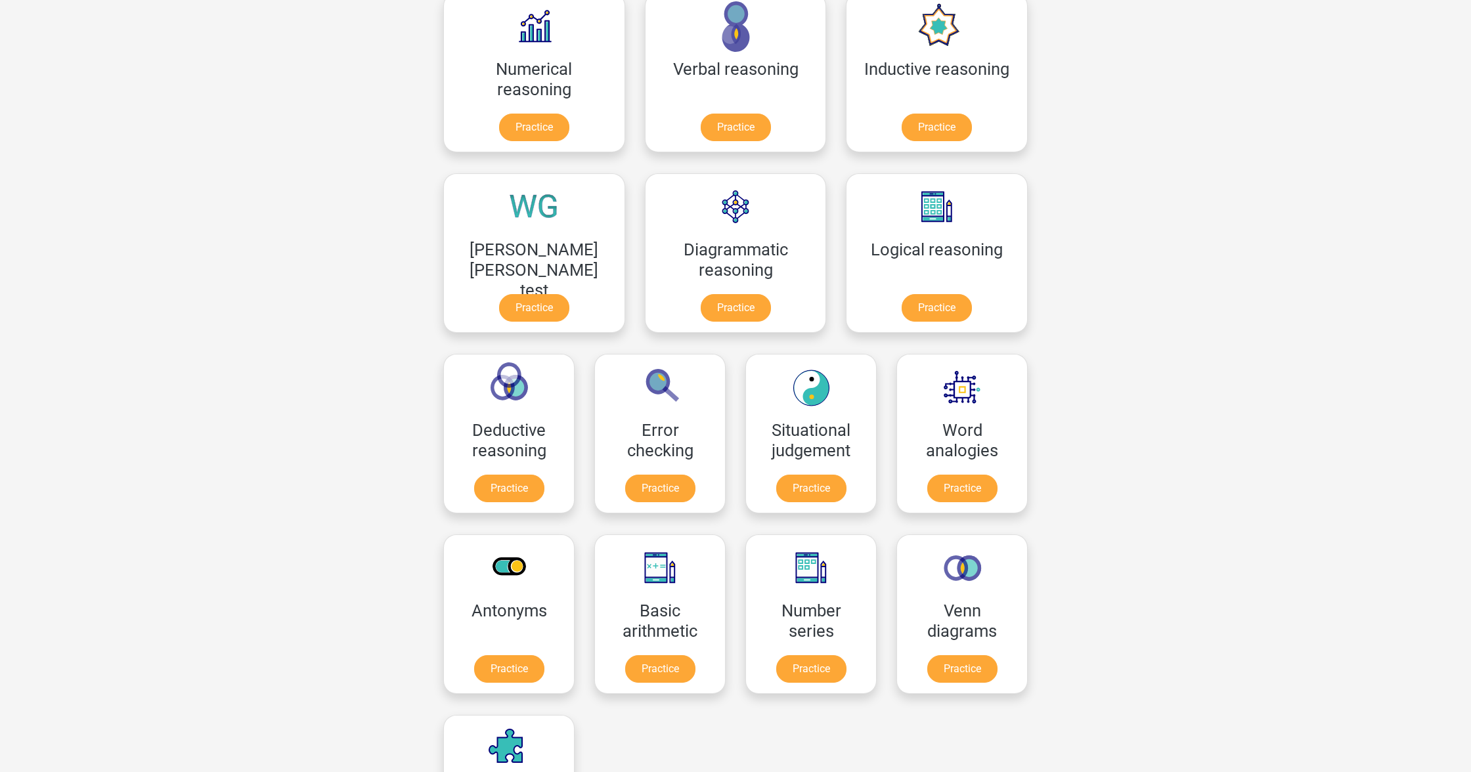
scroll to position [183, 0]
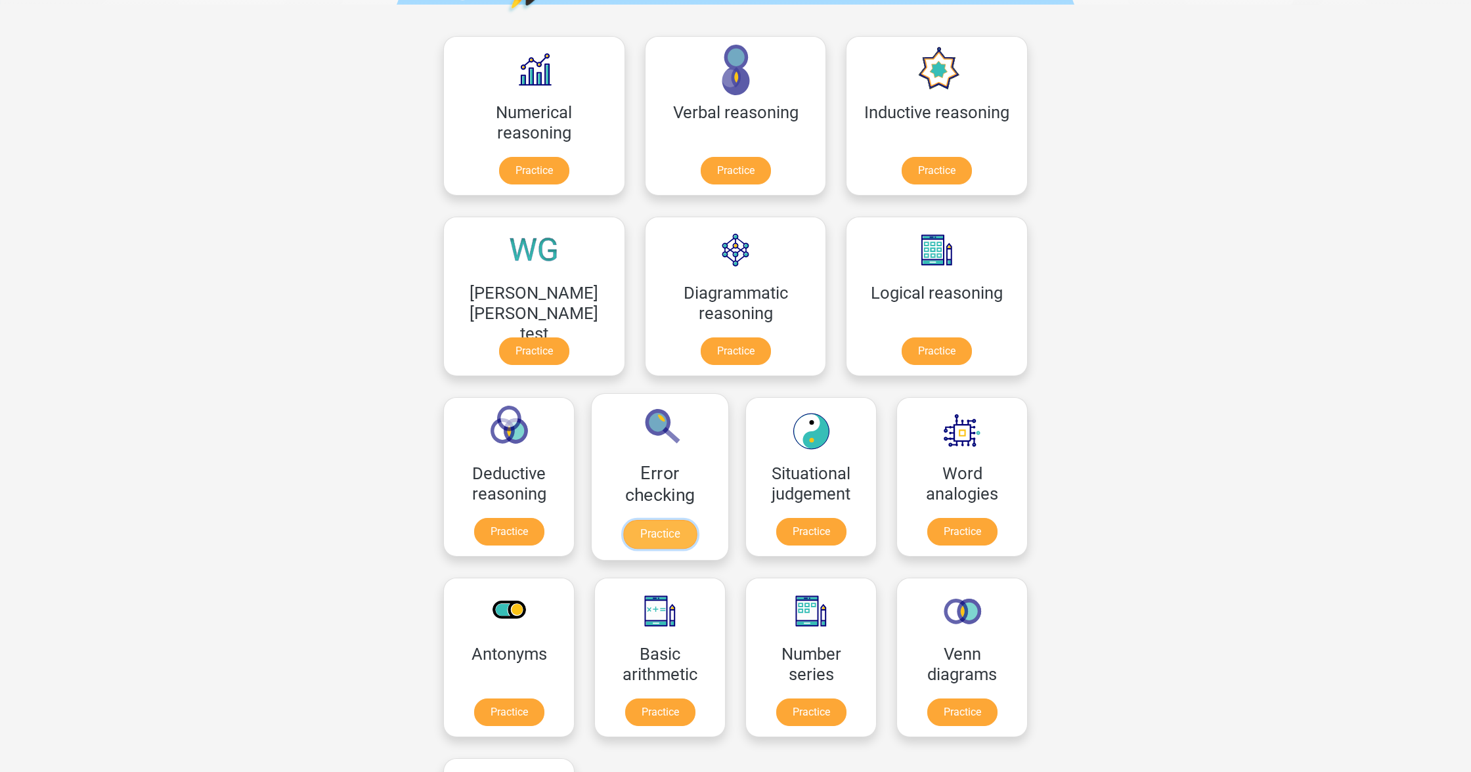
click at [697, 520] on link "Practice" at bounding box center [660, 534] width 74 height 29
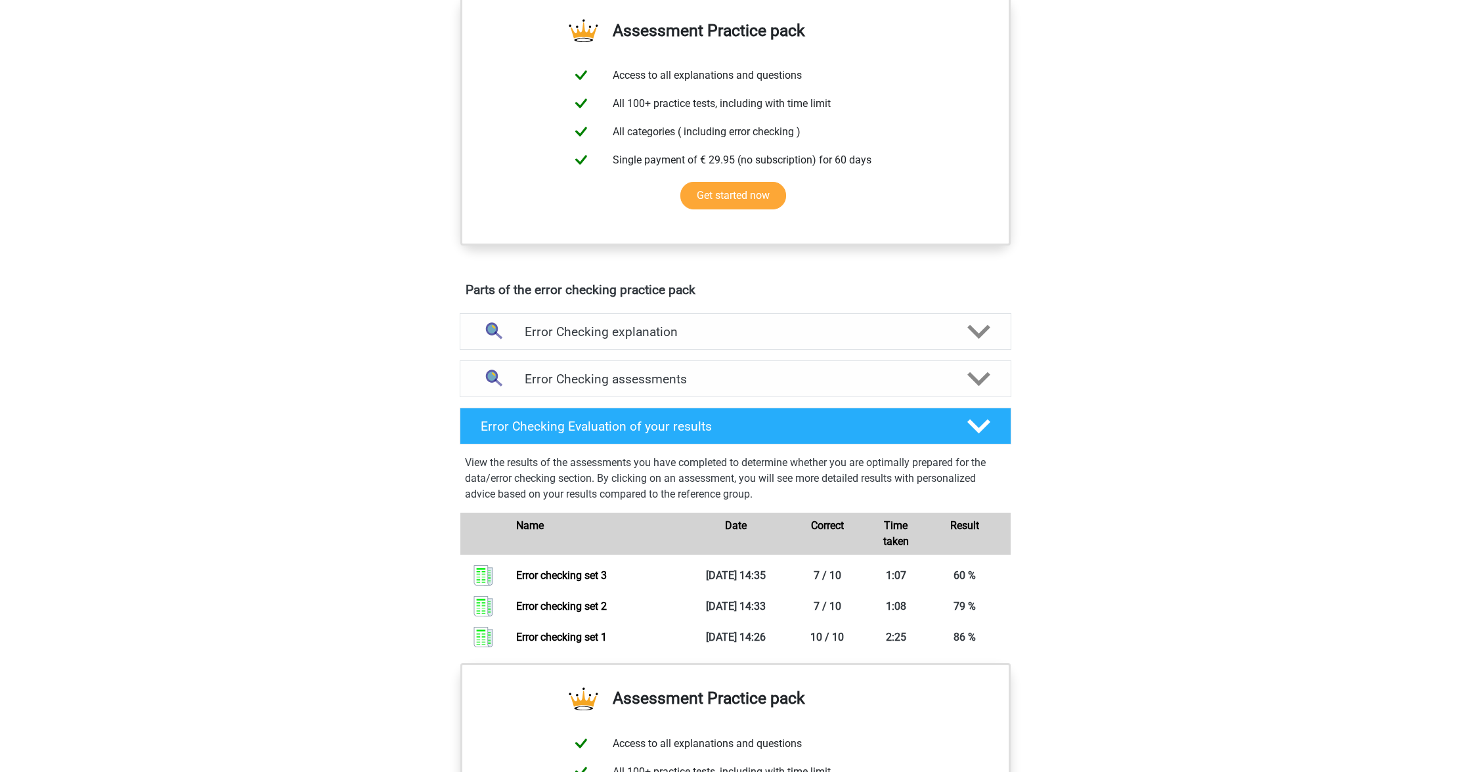
scroll to position [451, 0]
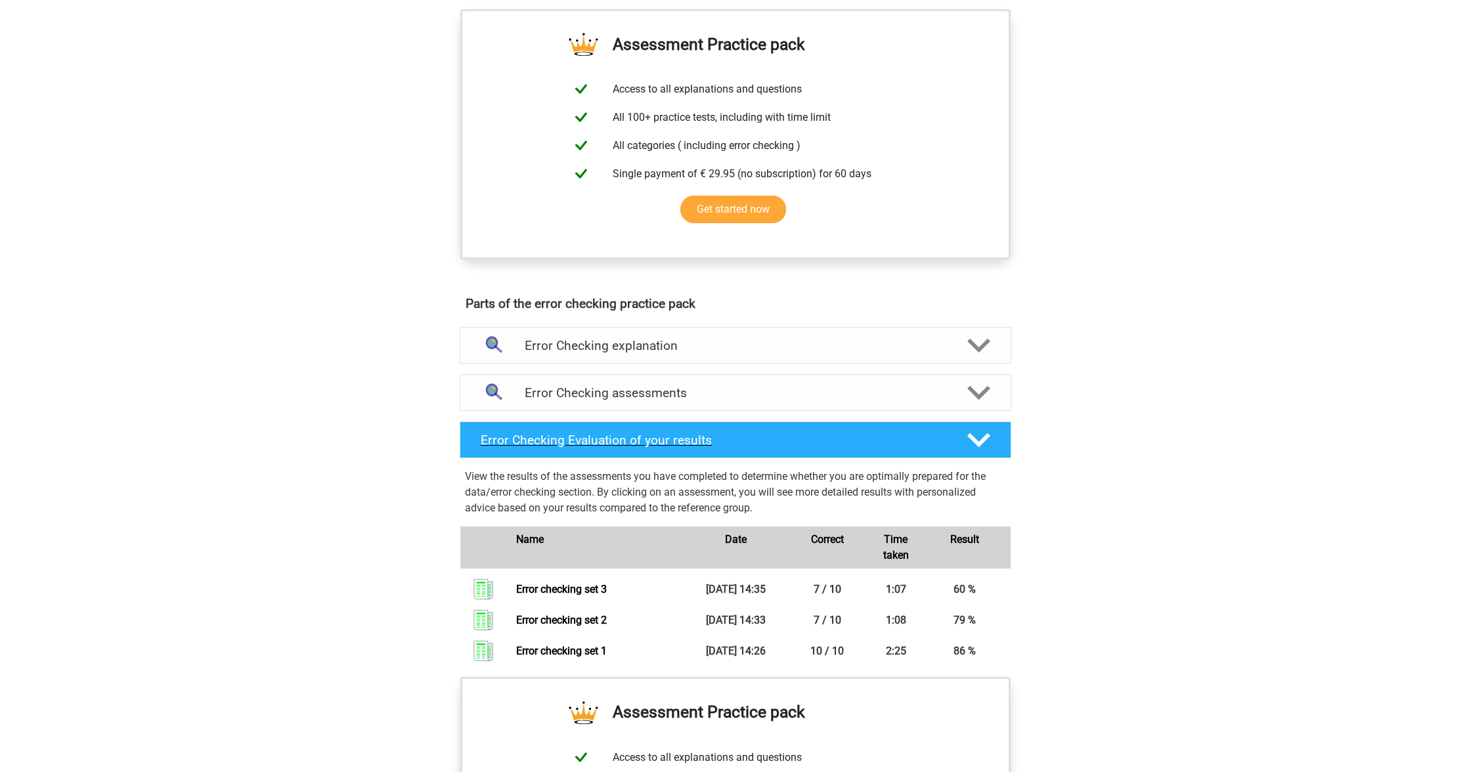
click at [825, 437] on h4 "Error Checking Evaluation of your results" at bounding box center [714, 440] width 466 height 15
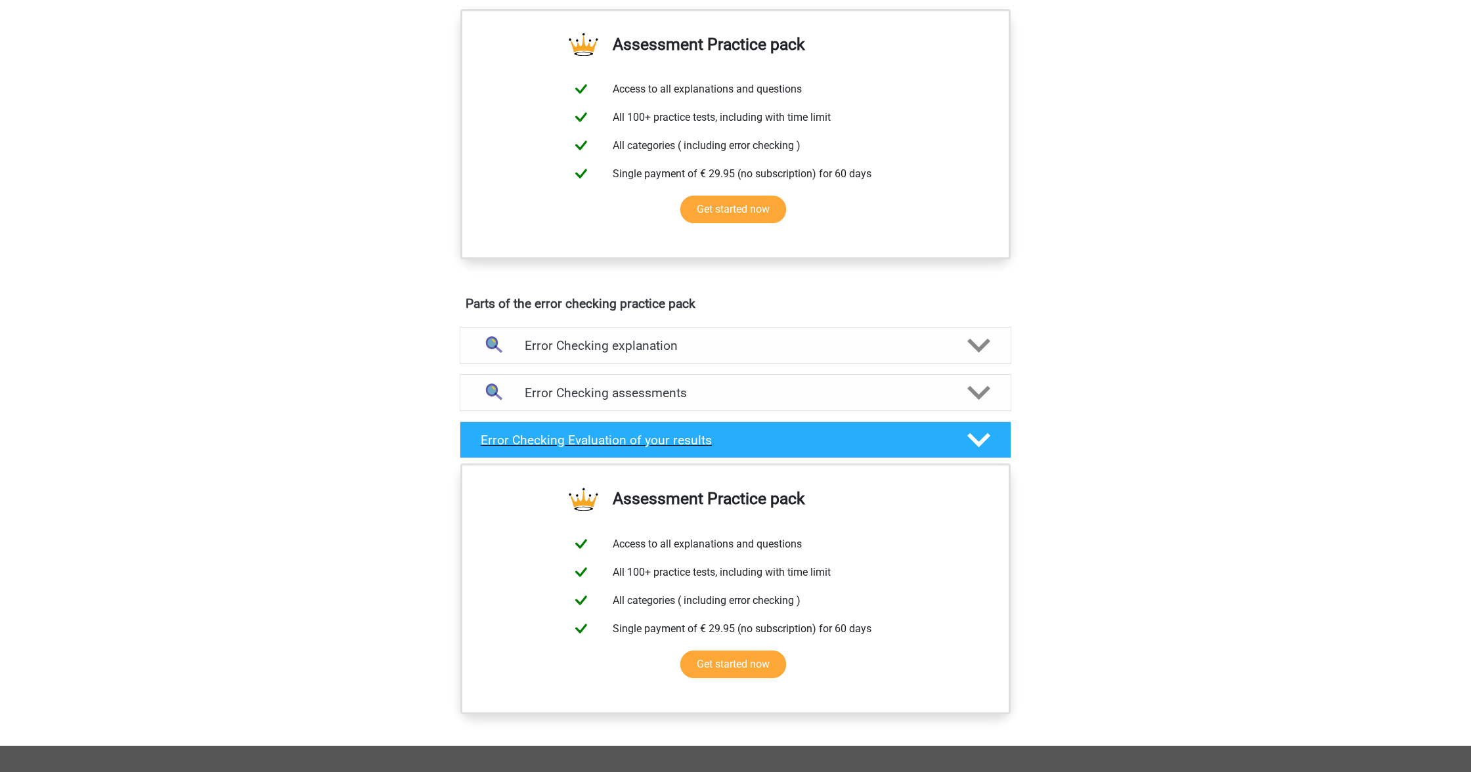
click at [825, 437] on h4 "Error Checking Evaluation of your results" at bounding box center [714, 440] width 466 height 15
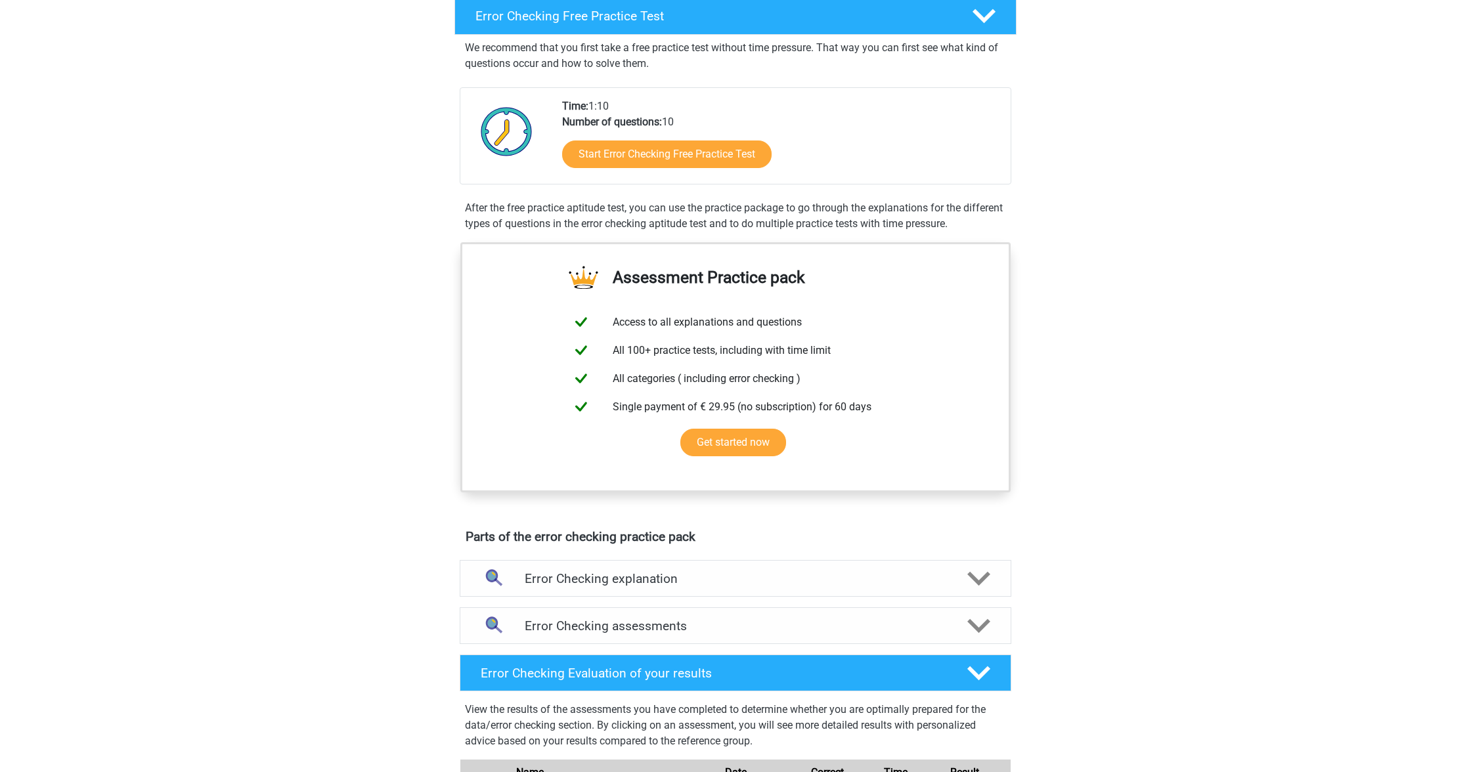
scroll to position [209, 0]
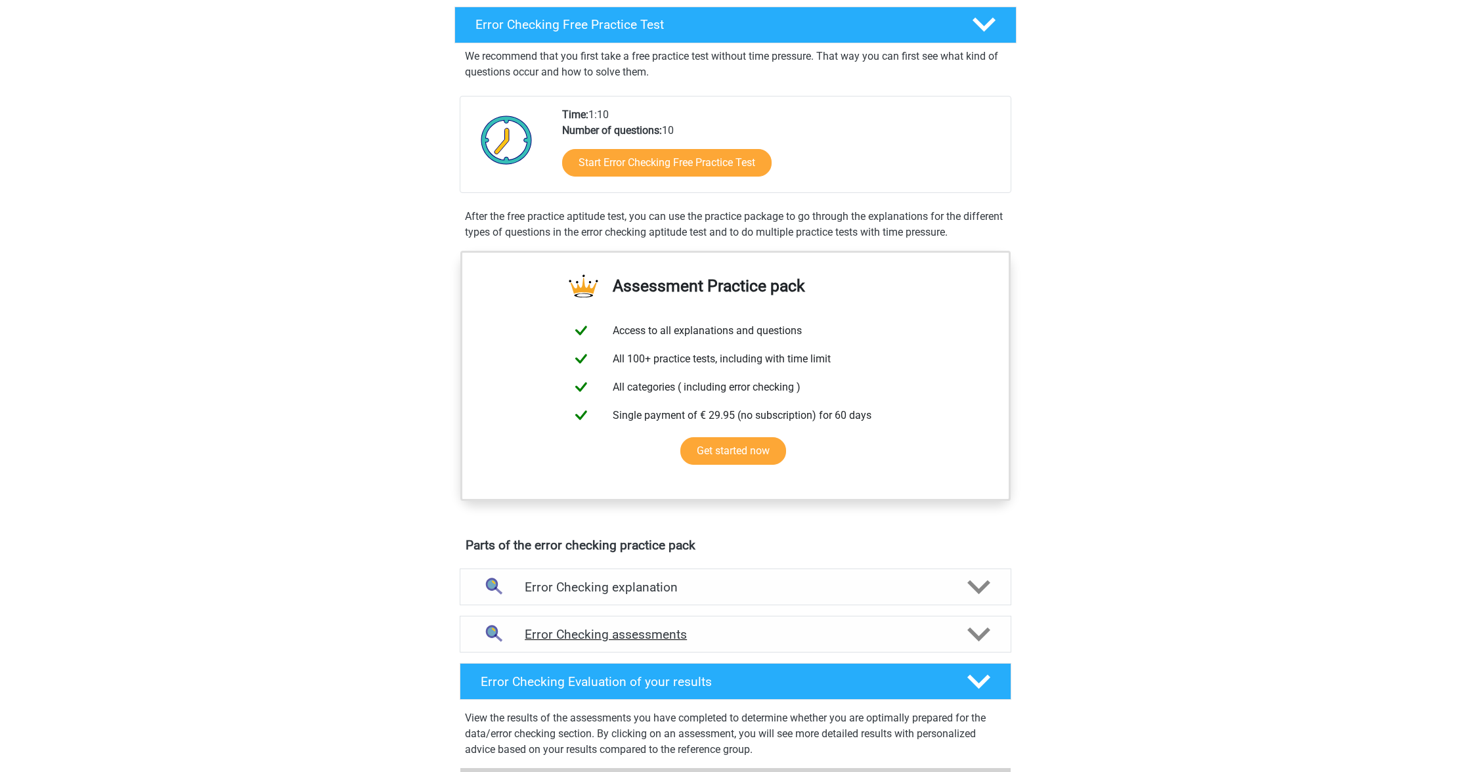
click at [819, 630] on h4 "Error Checking assessments" at bounding box center [736, 634] width 422 height 15
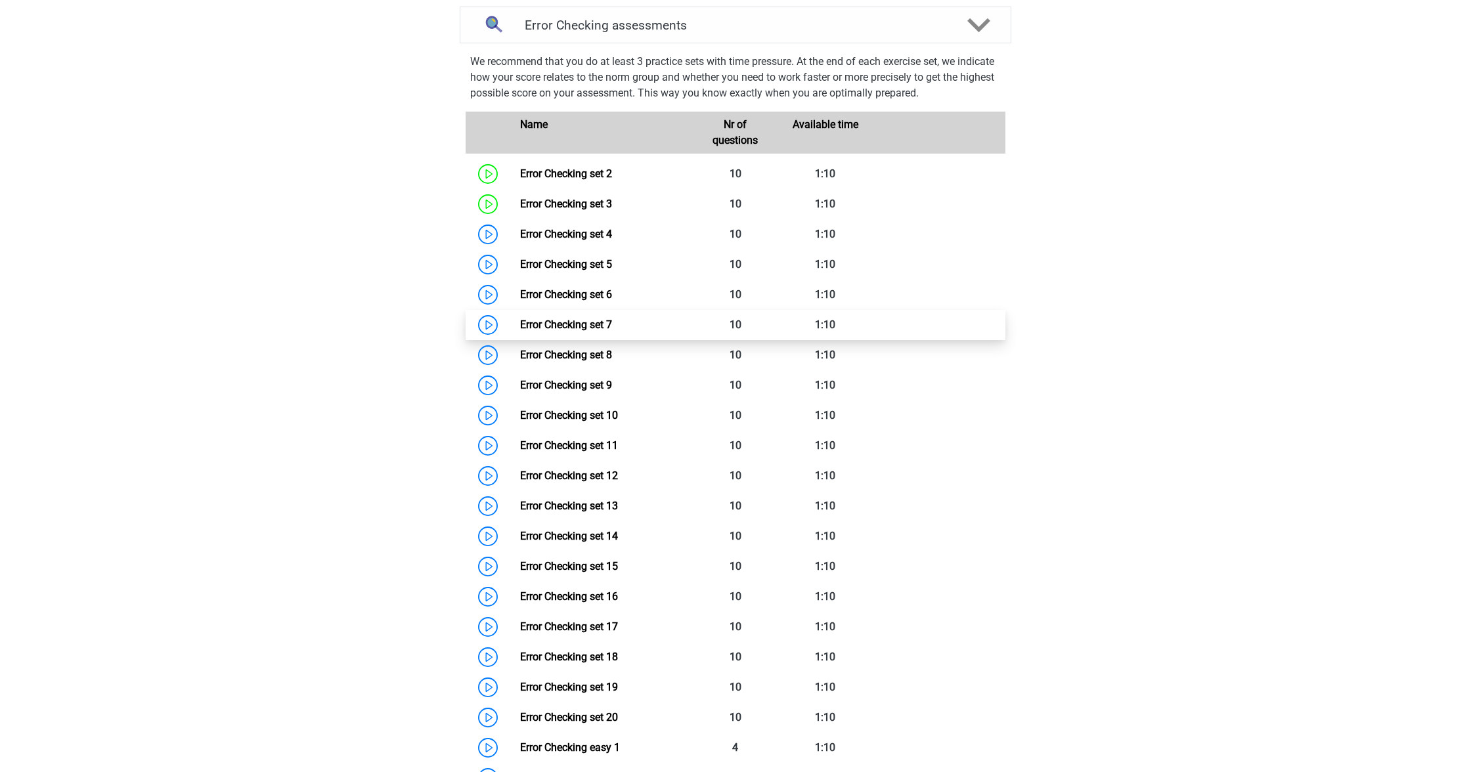
scroll to position [810, 0]
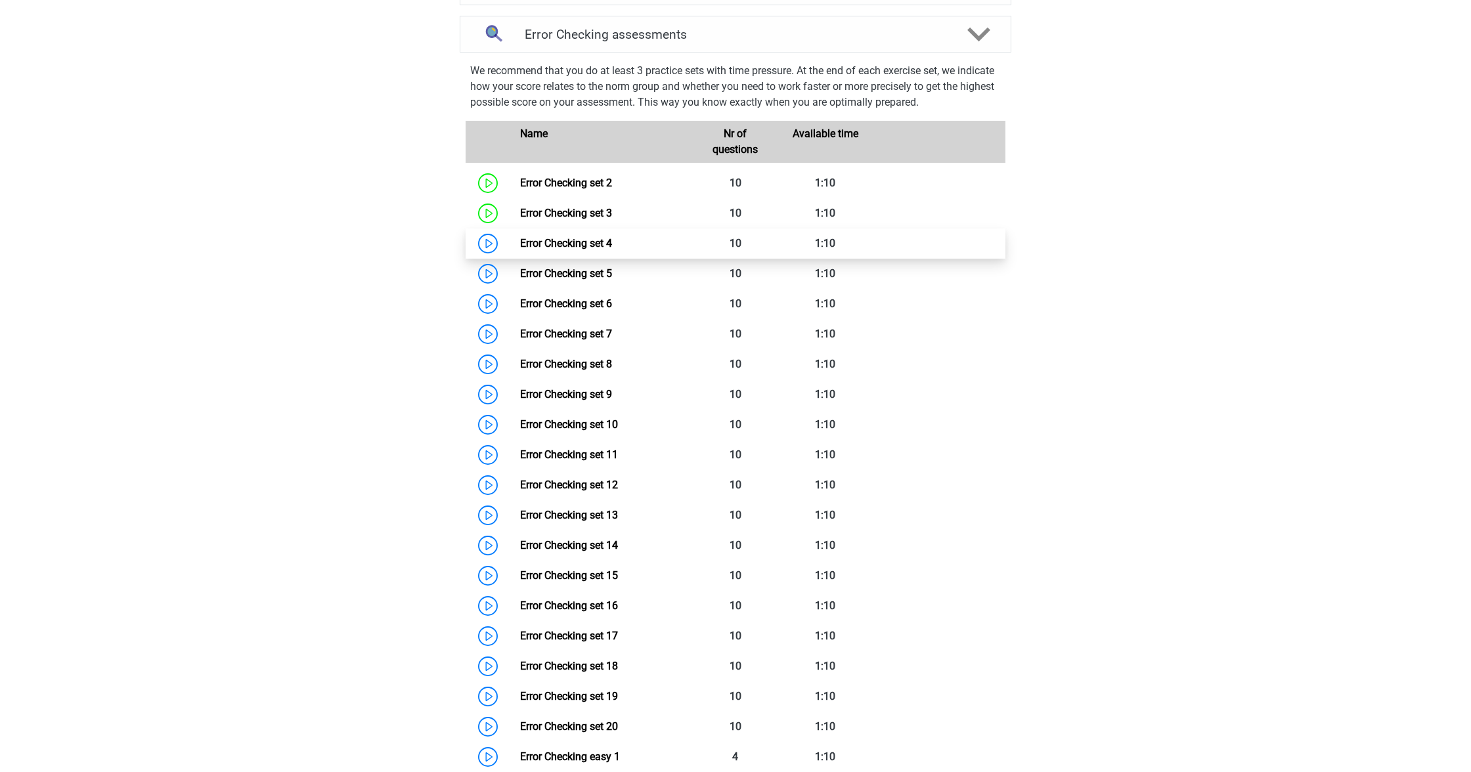
click at [565, 242] on link "Error Checking set 4" at bounding box center [566, 243] width 92 height 12
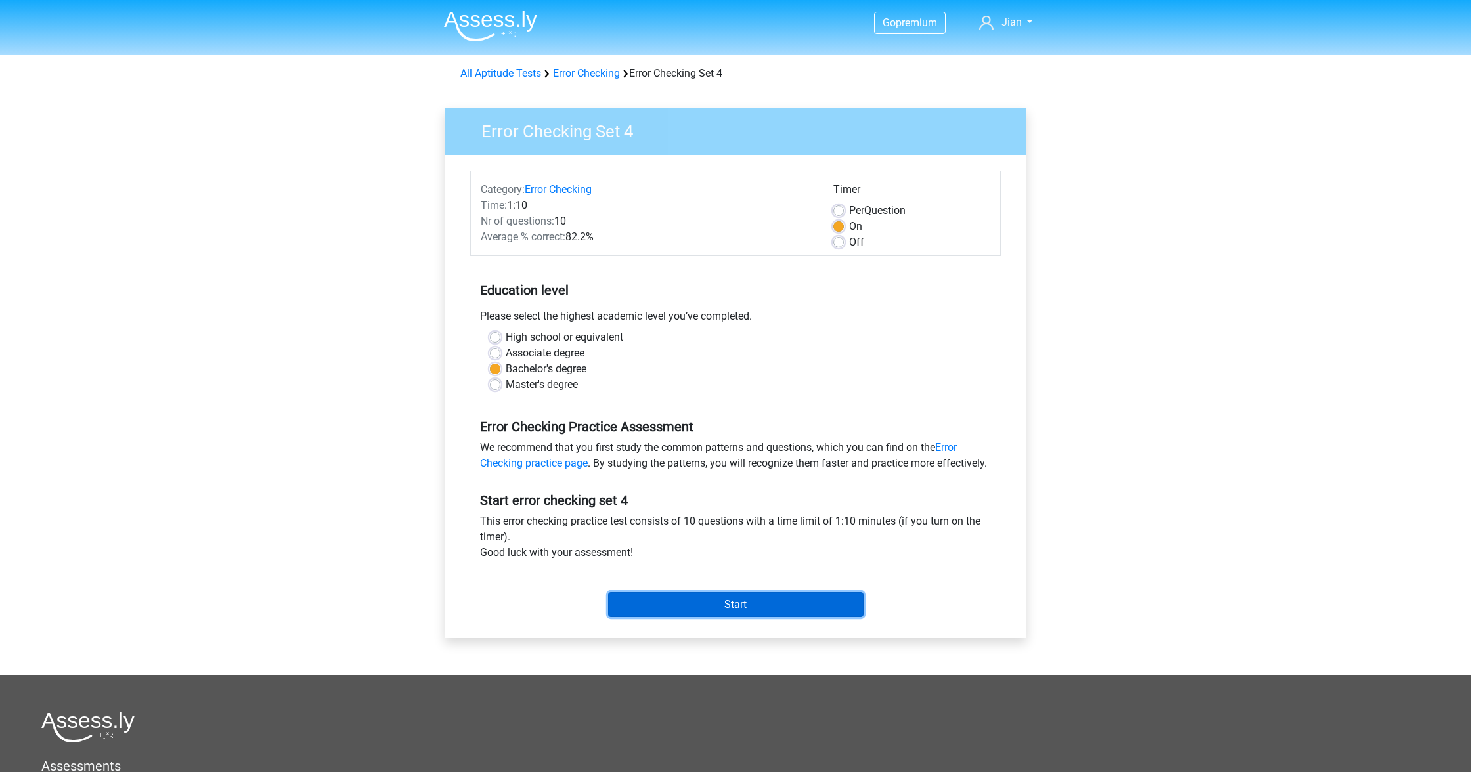
click at [808, 617] on input "Start" at bounding box center [735, 604] width 255 height 25
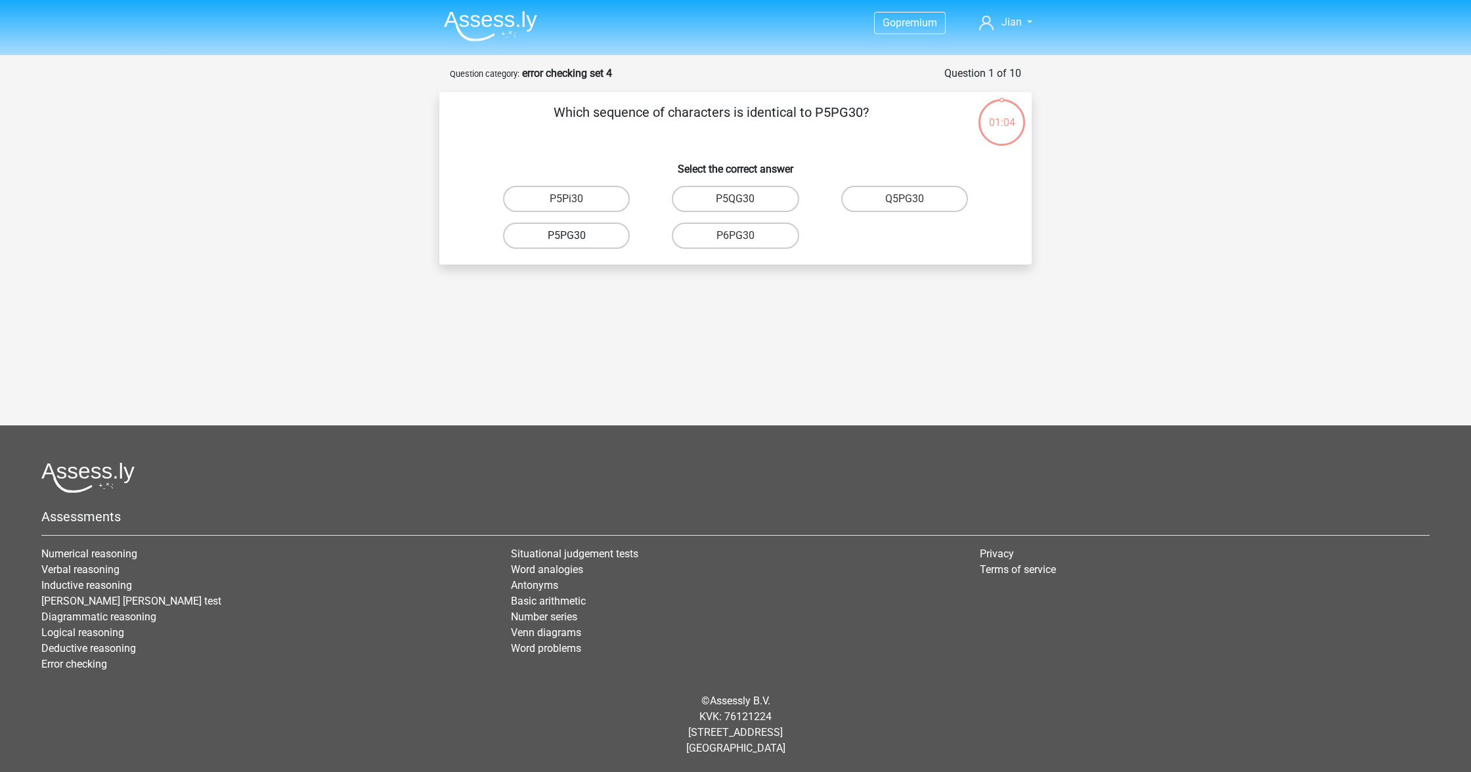
click at [605, 248] on label "P5PG30" at bounding box center [566, 236] width 127 height 26
click at [575, 244] on input "P5PG30" at bounding box center [571, 240] width 9 height 9
radio input "true"
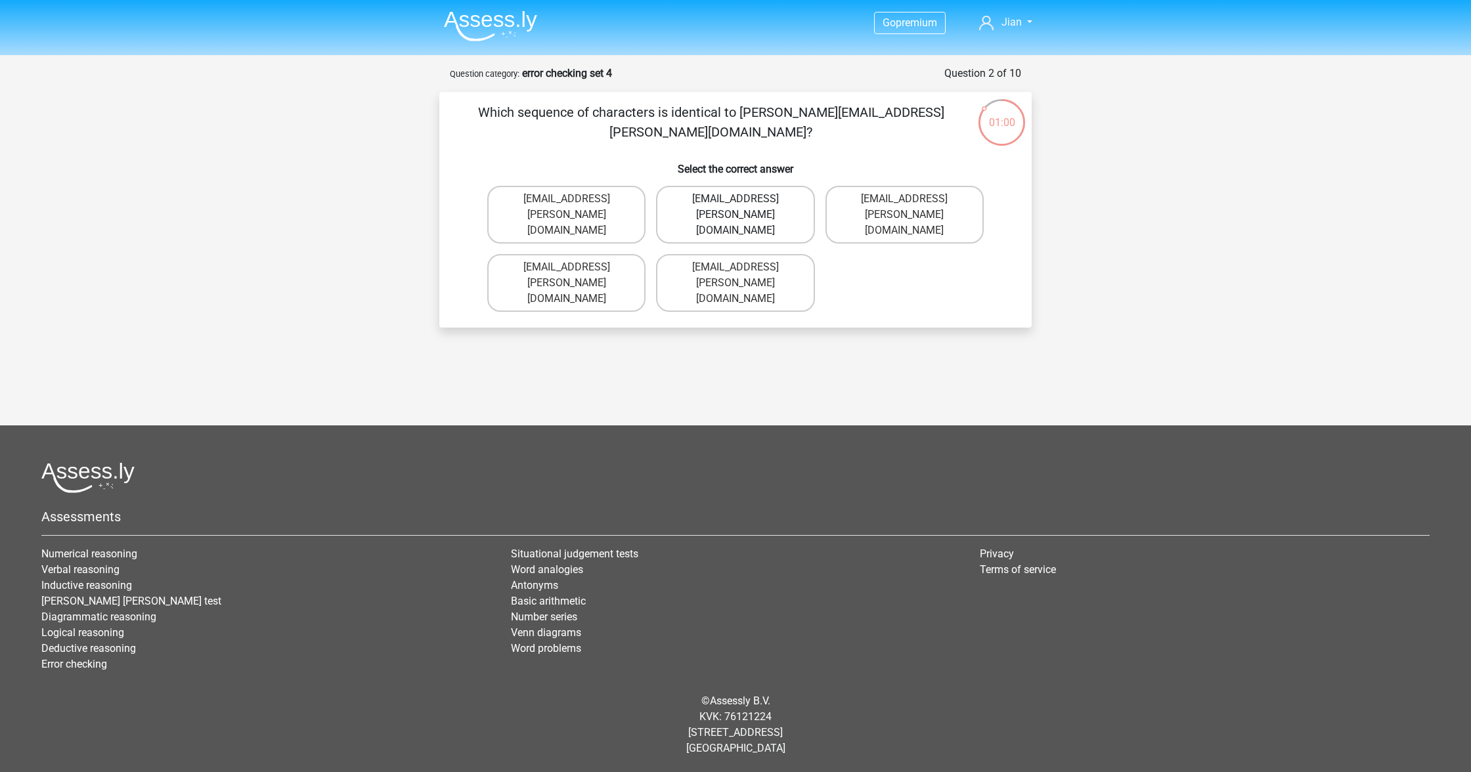
click at [737, 194] on label "Evie+Pierson@hotmail.co.com" at bounding box center [735, 215] width 158 height 58
click at [737, 199] on input "Evie+Pierson@hotmail.co.com" at bounding box center [739, 203] width 9 height 9
radio input "true"
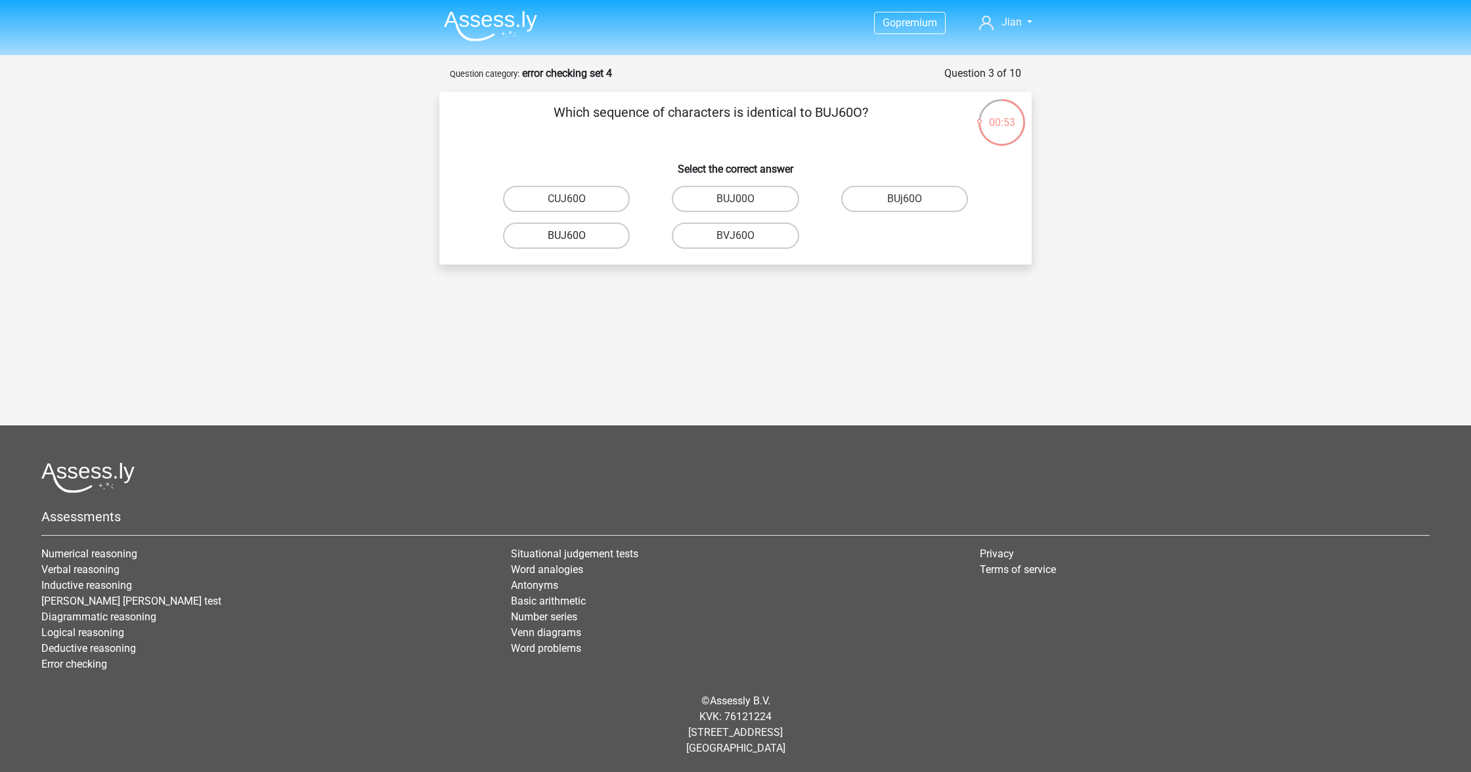
click at [590, 235] on label "BUJ60O" at bounding box center [566, 236] width 127 height 26
click at [575, 236] on input "BUJ60O" at bounding box center [571, 240] width 9 height 9
radio input "true"
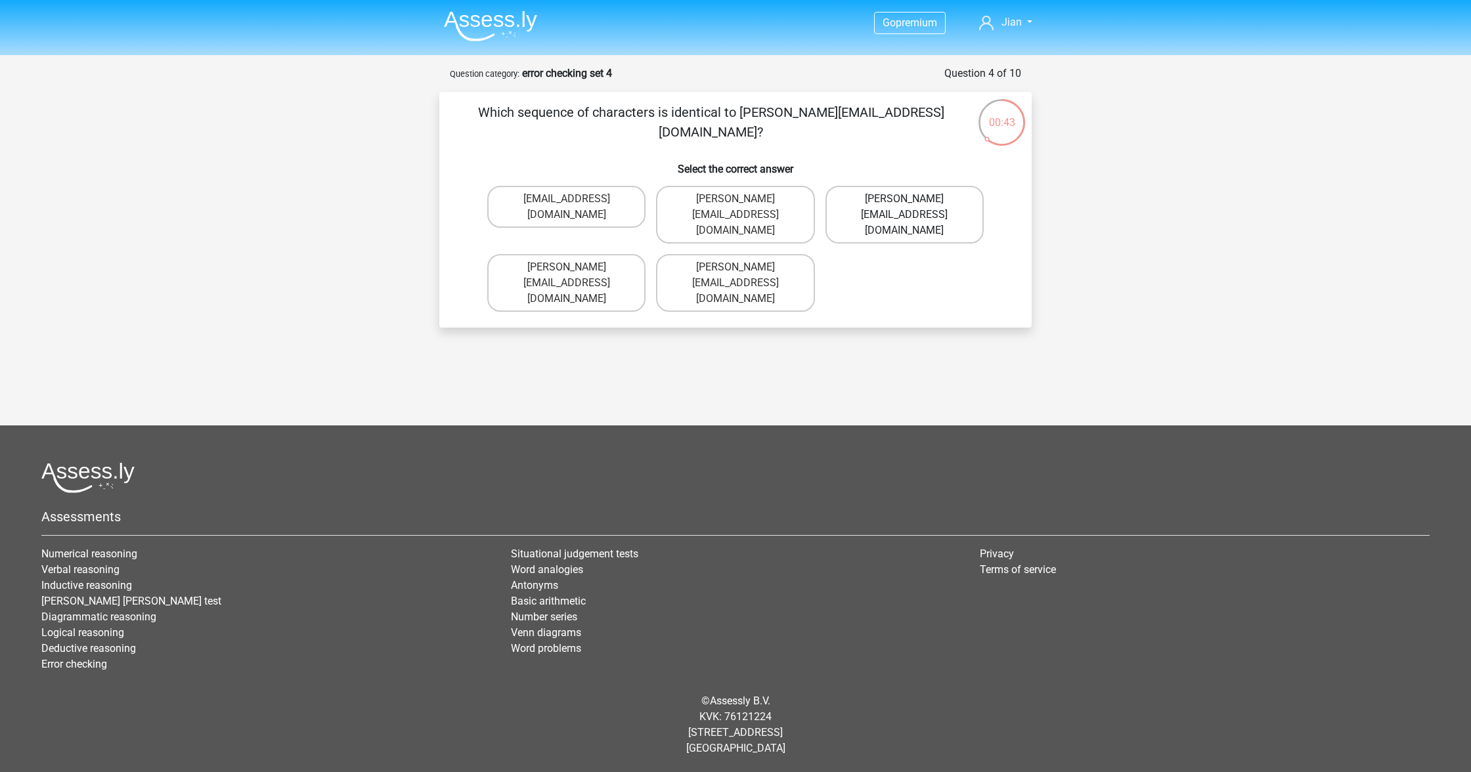
click at [925, 206] on label "Sophia.Vanderbilt@joymail.uk.com" at bounding box center [904, 215] width 158 height 58
click at [913, 206] on input "Sophia.Vanderbilt@joymail.uk.com" at bounding box center [908, 203] width 9 height 9
radio input "true"
drag, startPoint x: 938, startPoint y: 206, endPoint x: 932, endPoint y: 214, distance: 9.5
click at [938, 207] on label "Oscar+Adams@hotmail.br" at bounding box center [904, 215] width 158 height 58
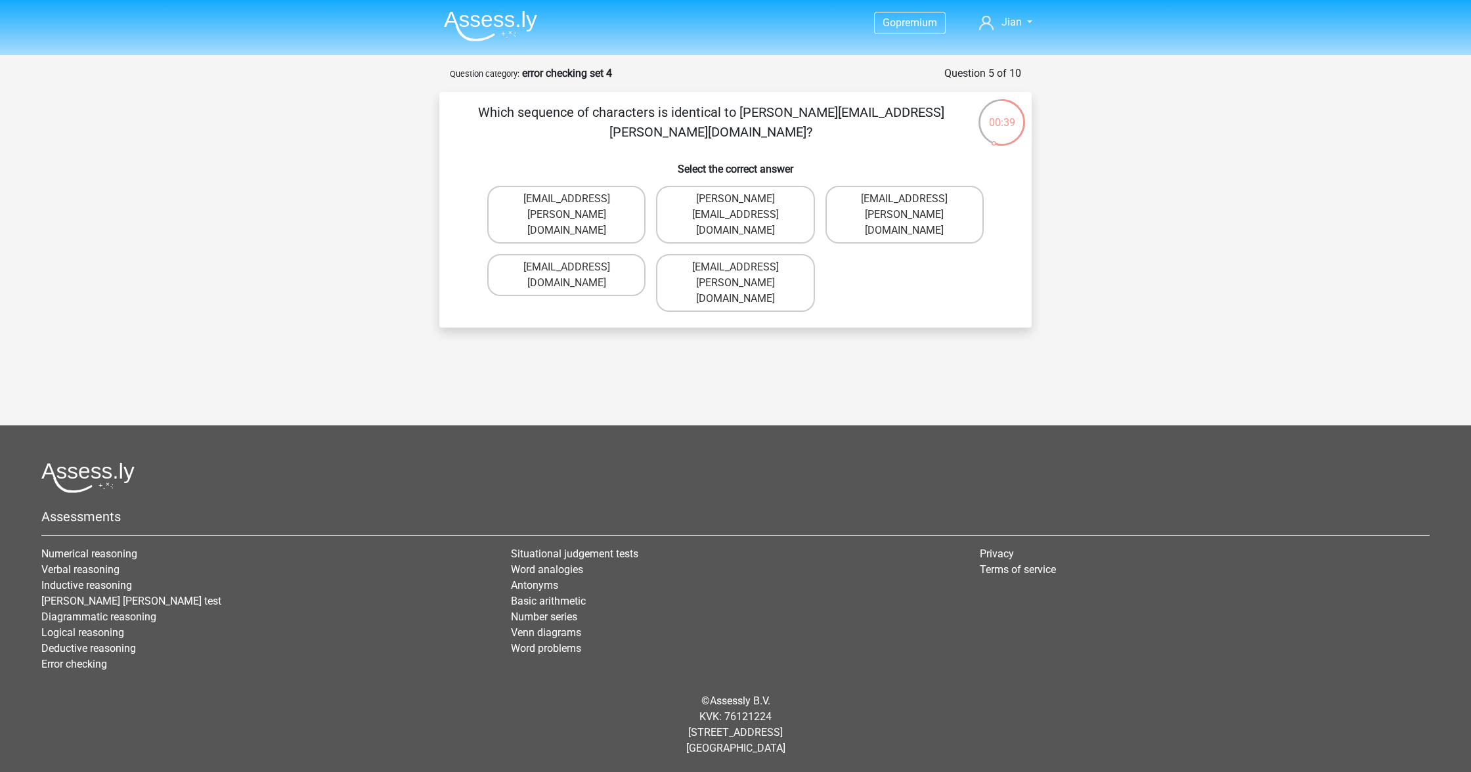
click at [913, 207] on input "Oscar+Adams@hotmail.br" at bounding box center [908, 203] width 9 height 9
radio input "true"
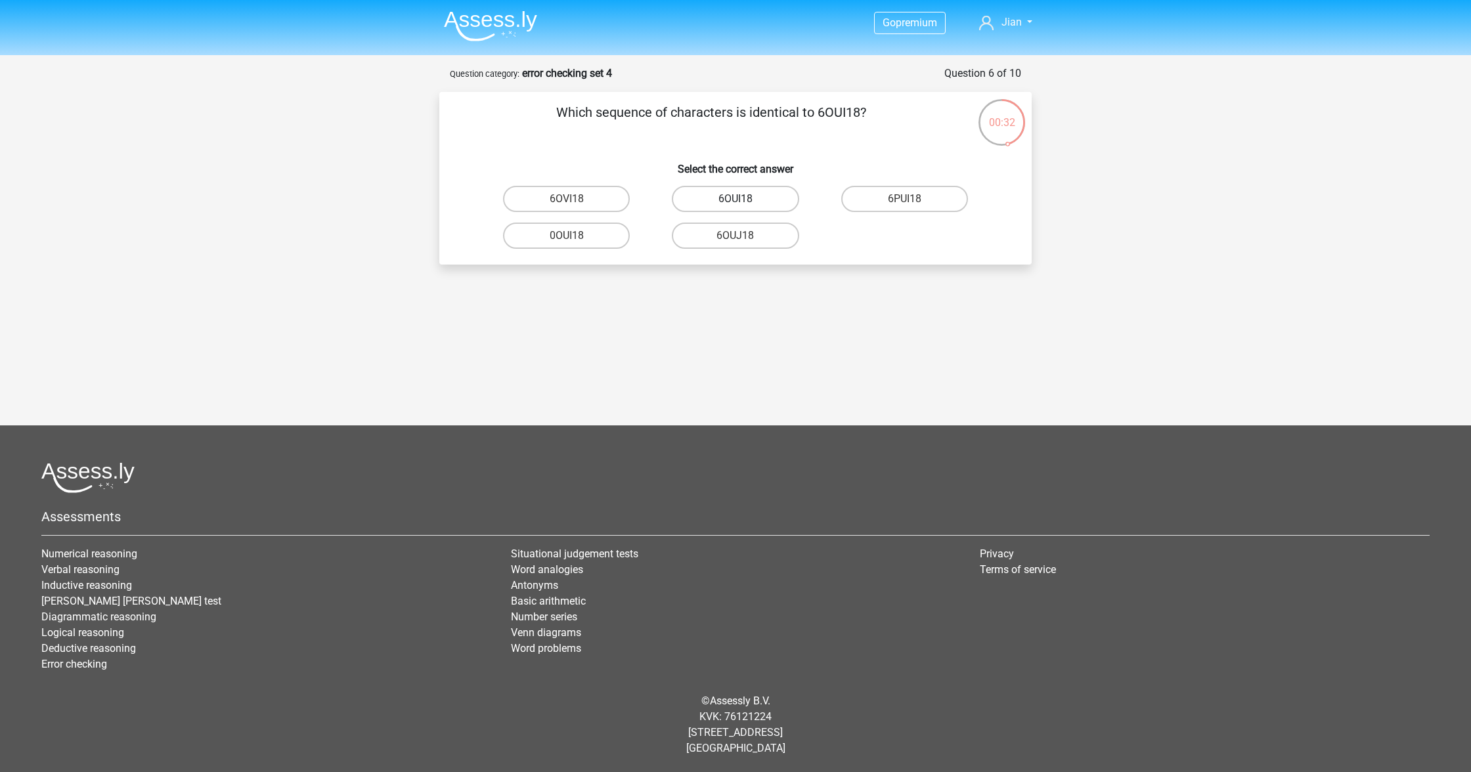
click at [756, 204] on label "6OUI18" at bounding box center [735, 199] width 127 height 26
click at [744, 204] on input "6OUI18" at bounding box center [739, 203] width 9 height 9
radio input "true"
click at [571, 205] on input "15O30T" at bounding box center [571, 203] width 9 height 9
radio input "true"
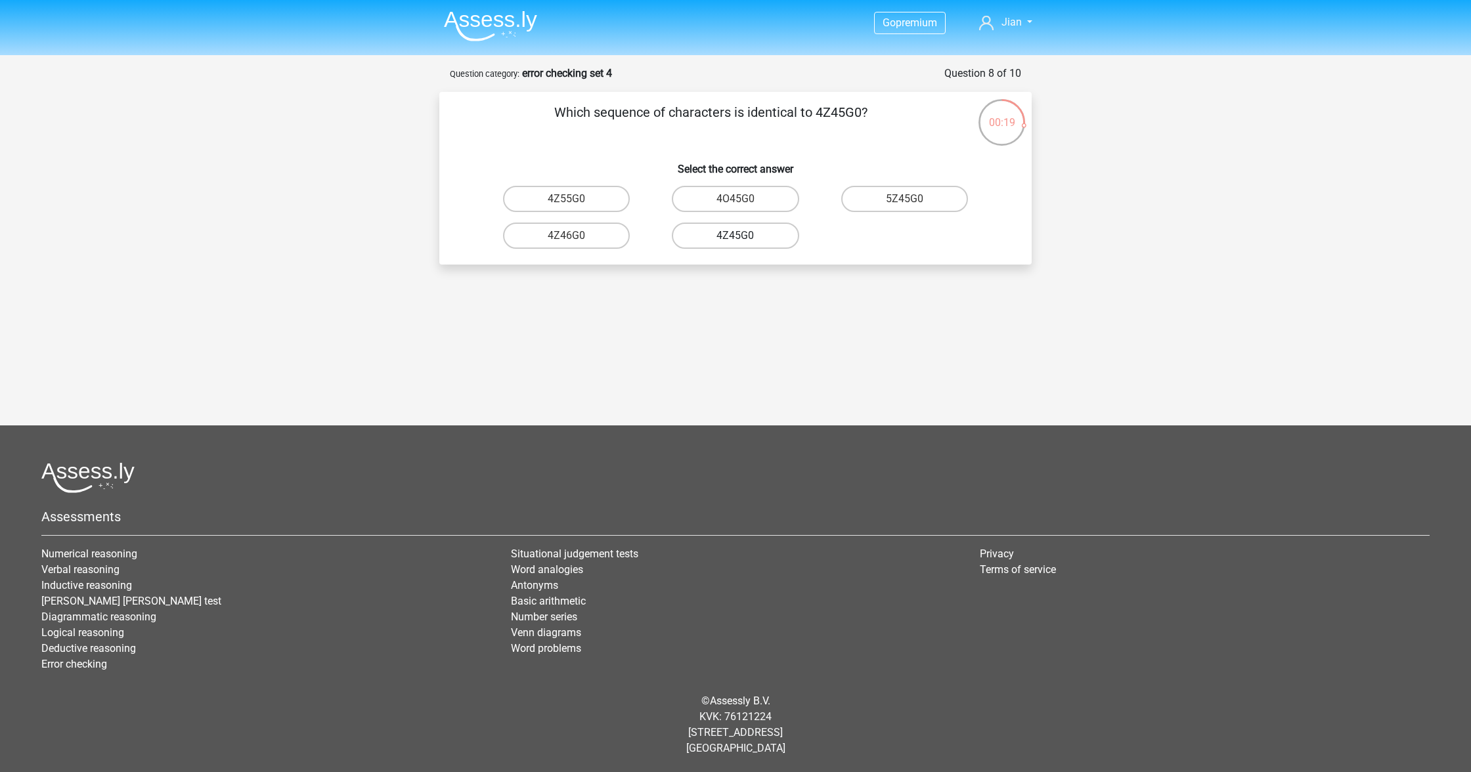
click at [755, 240] on label "4Z45G0" at bounding box center [735, 236] width 127 height 26
click at [744, 240] on input "4Z45G0" at bounding box center [739, 240] width 9 height 9
radio input "true"
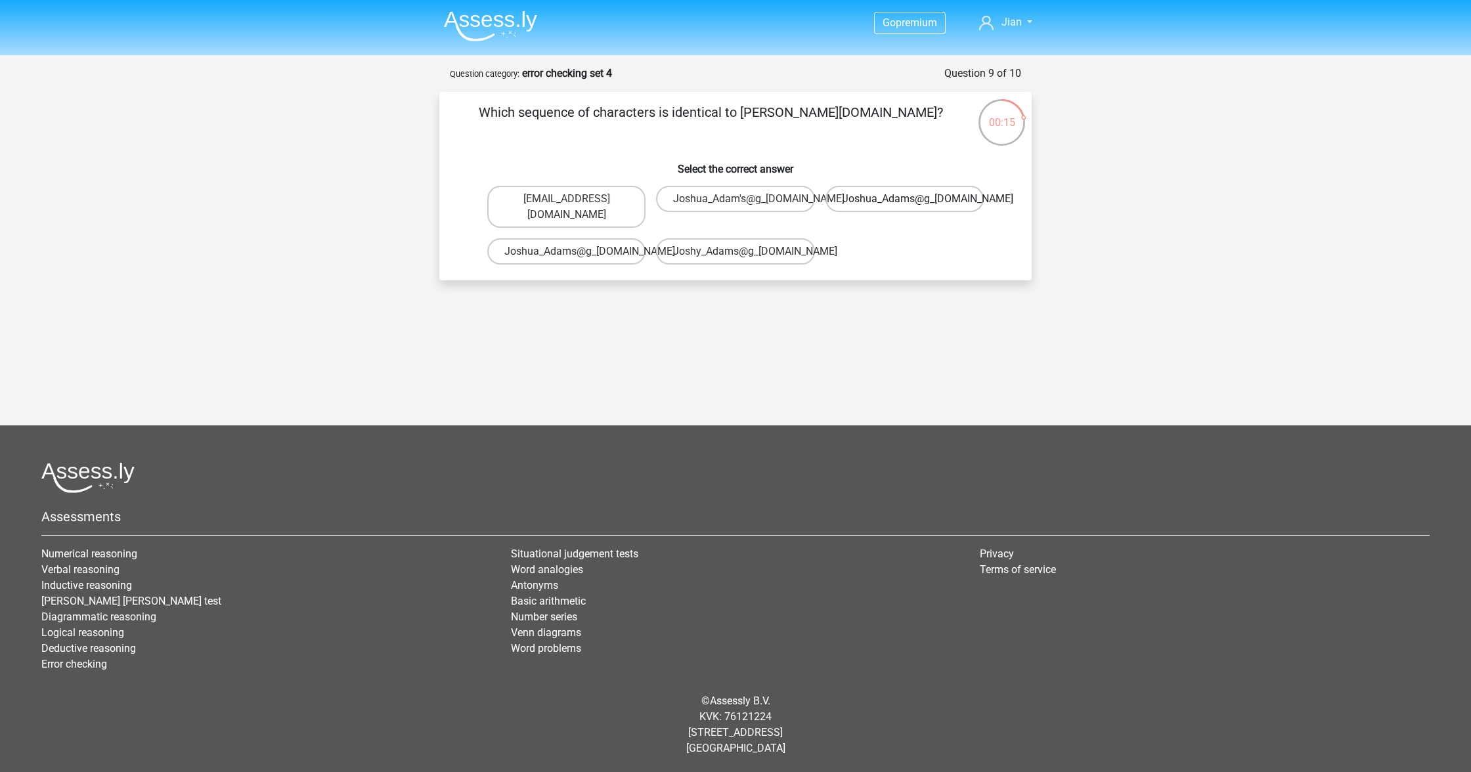
click at [883, 205] on label "Joshua_Adams@g_mail.co.uk" at bounding box center [904, 199] width 158 height 26
click at [904, 205] on input "Joshua_Adams@g_mail.co.uk" at bounding box center [908, 203] width 9 height 9
radio input "true"
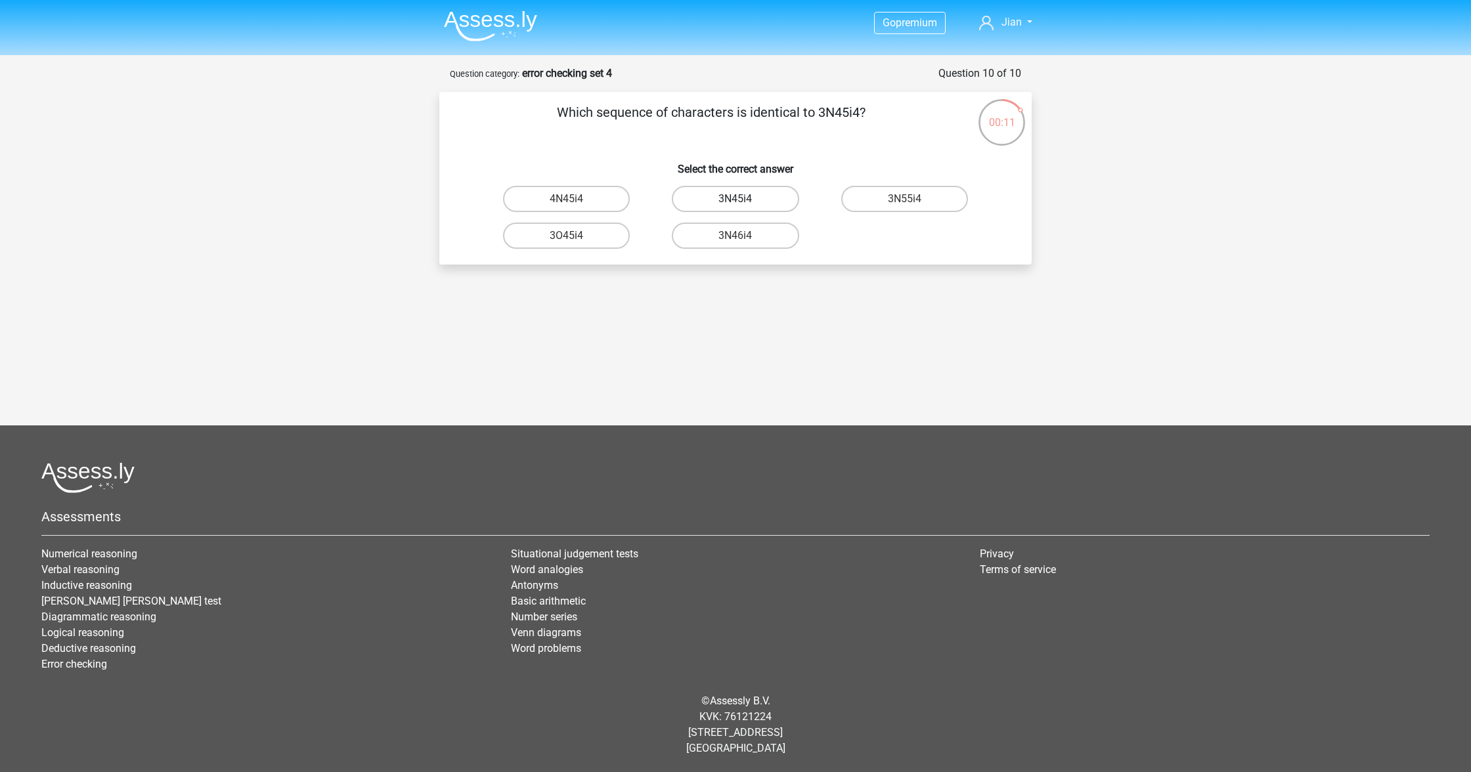
click at [779, 194] on label "3N45i4" at bounding box center [735, 199] width 127 height 26
click at [744, 199] on input "3N45i4" at bounding box center [739, 203] width 9 height 9
radio input "true"
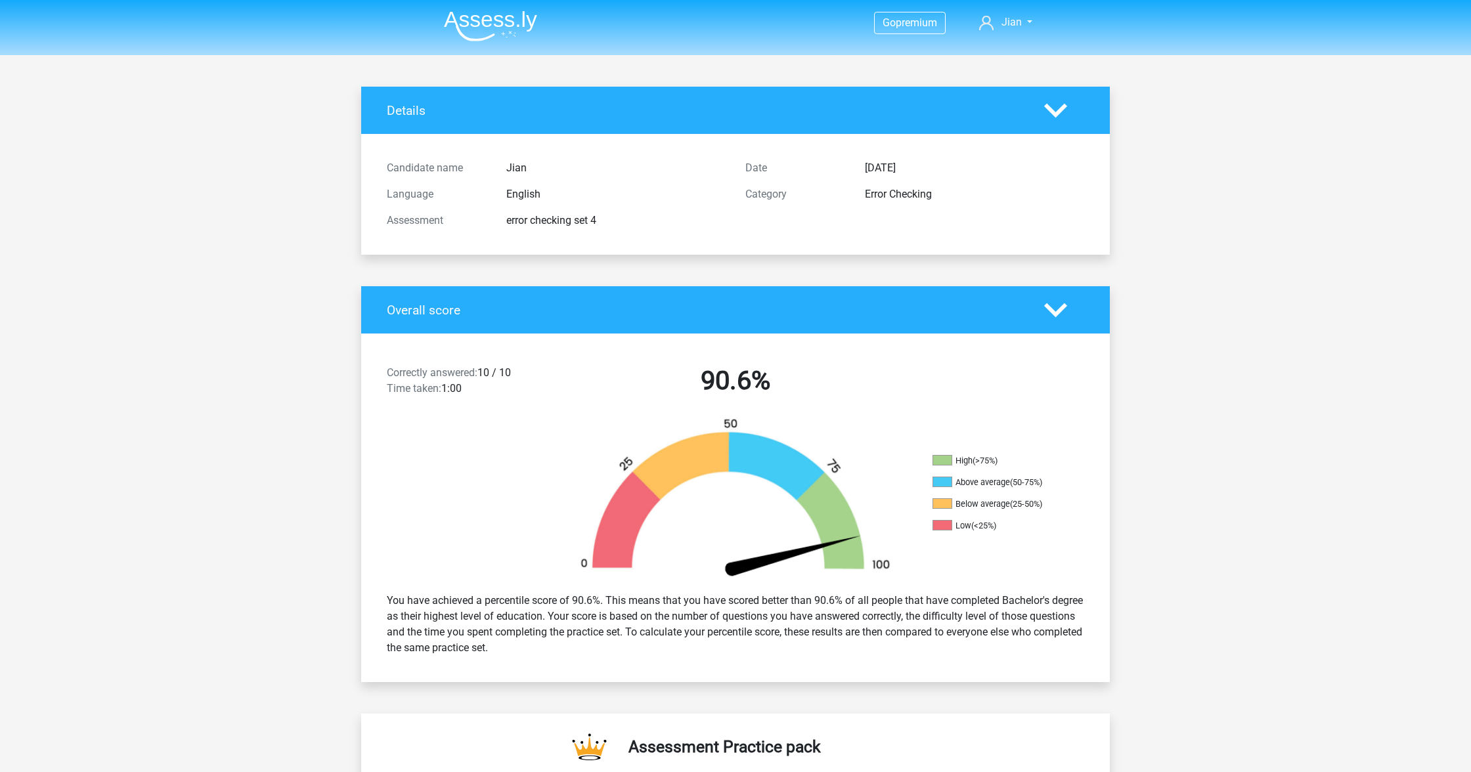
click at [524, 25] on img at bounding box center [490, 26] width 93 height 31
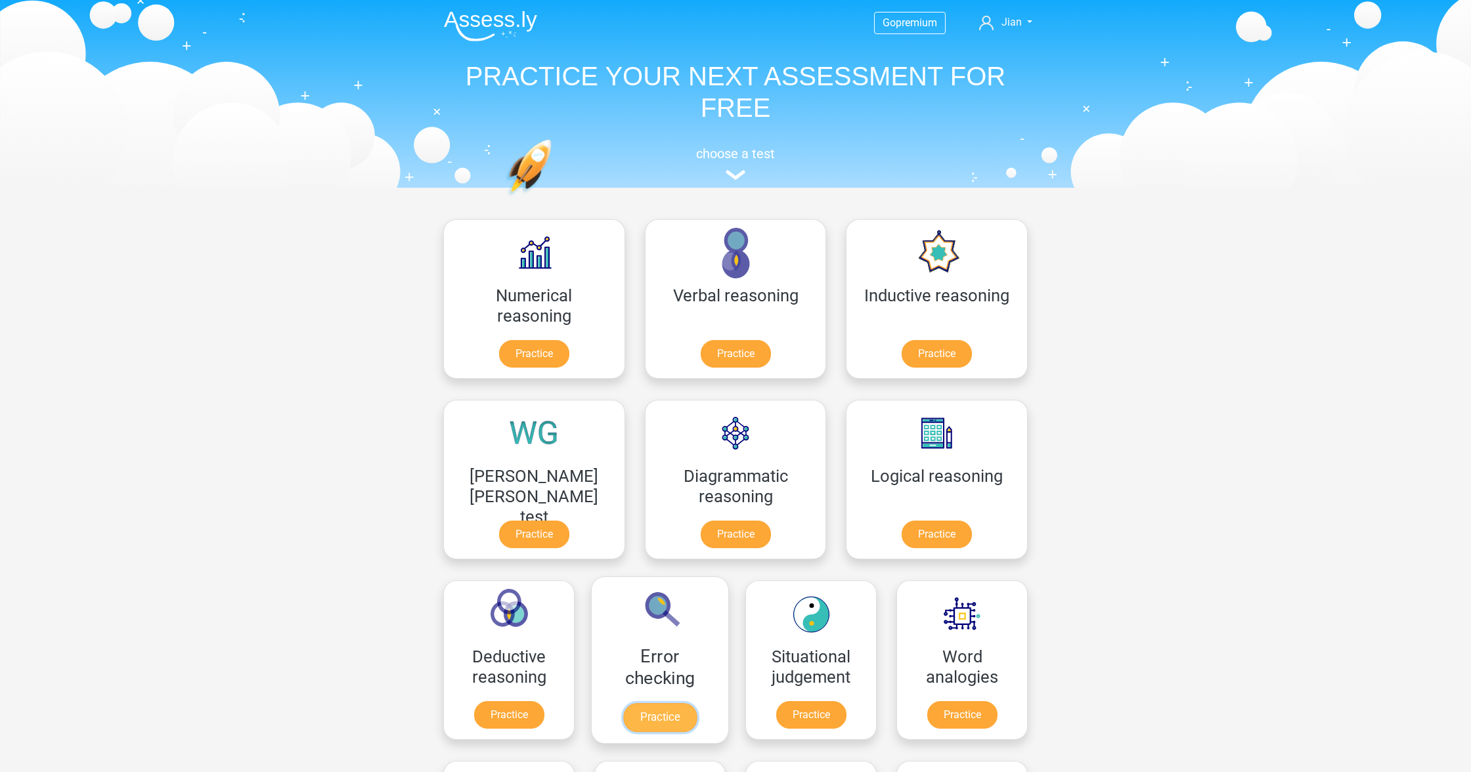
click at [697, 703] on link "Practice" at bounding box center [660, 717] width 74 height 29
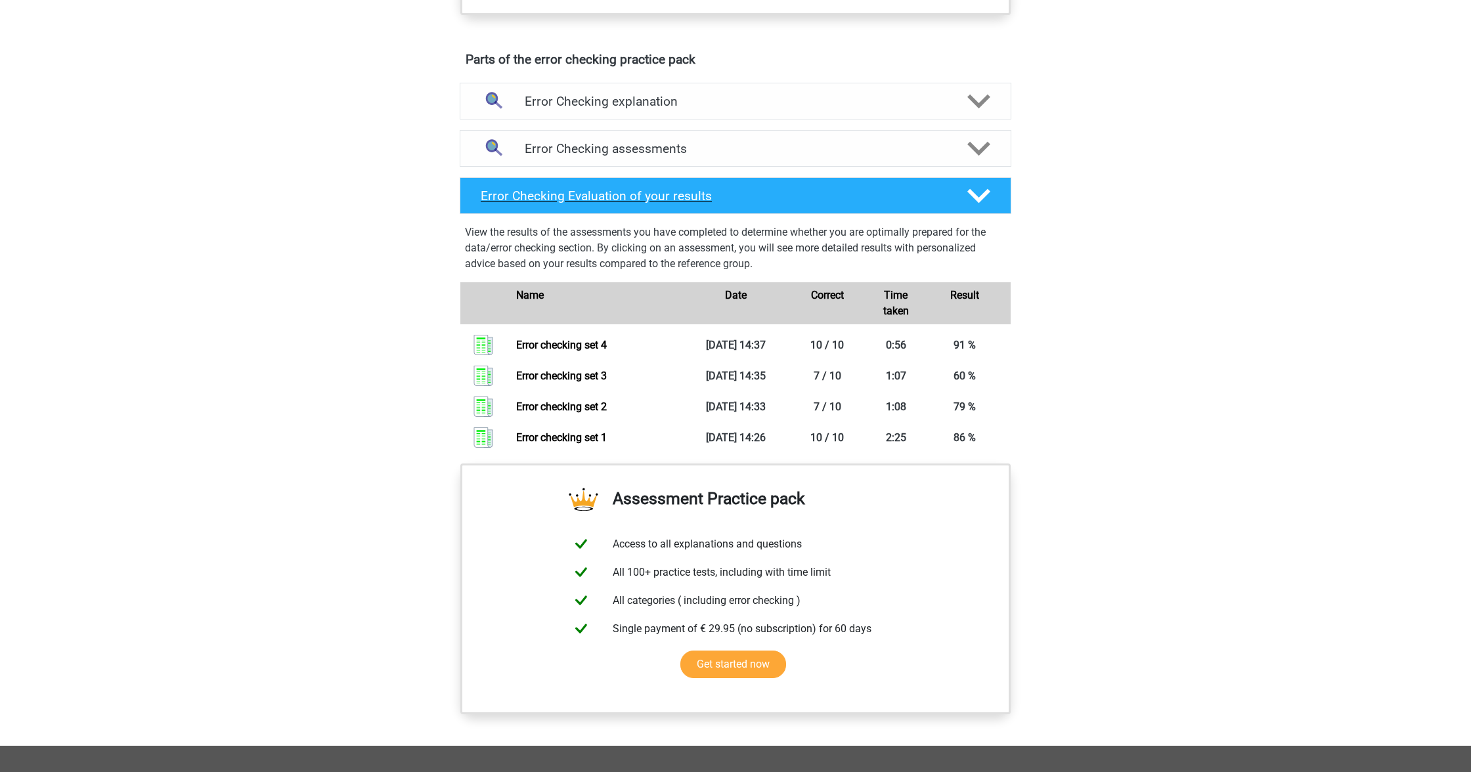
scroll to position [691, 0]
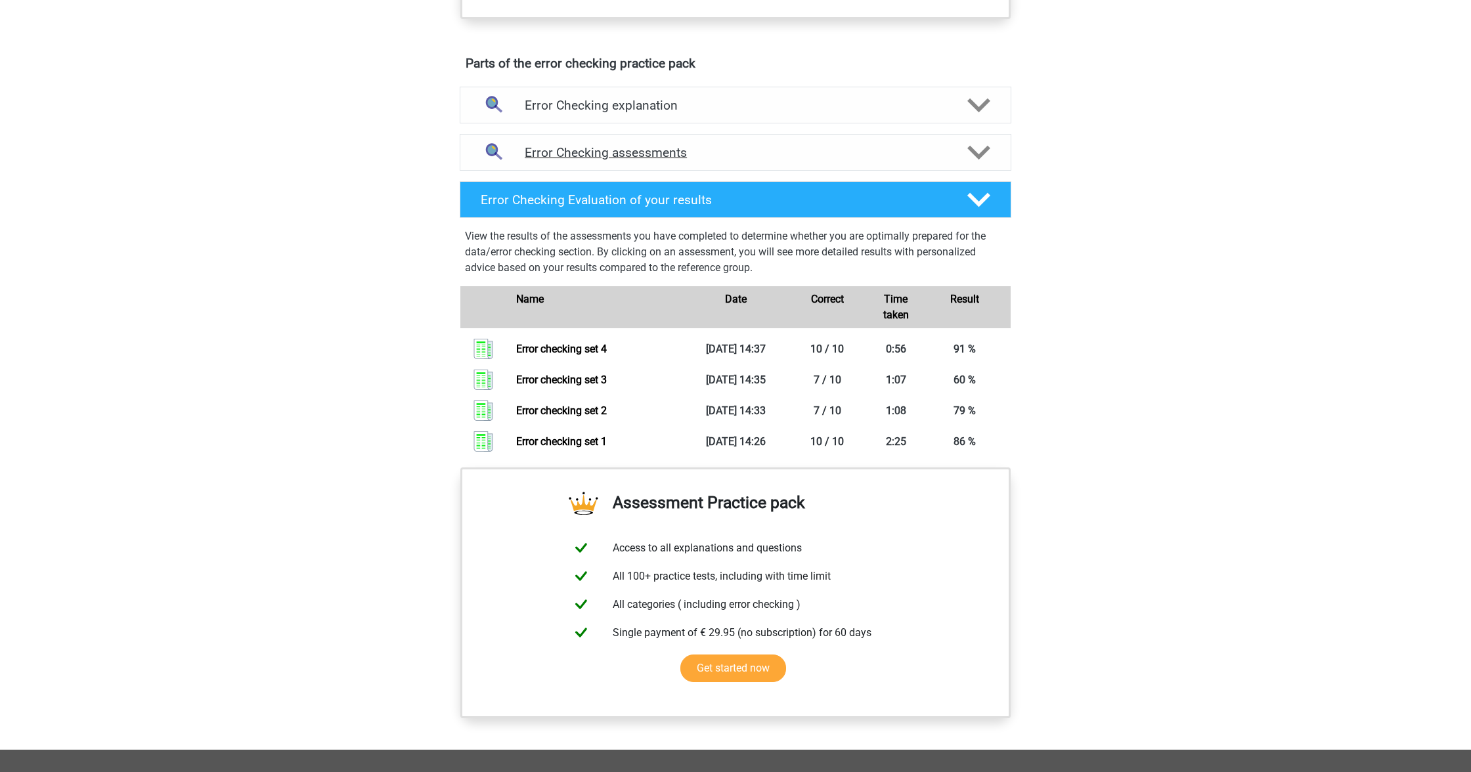
click at [801, 167] on div "Error Checking assessments" at bounding box center [736, 152] width 552 height 37
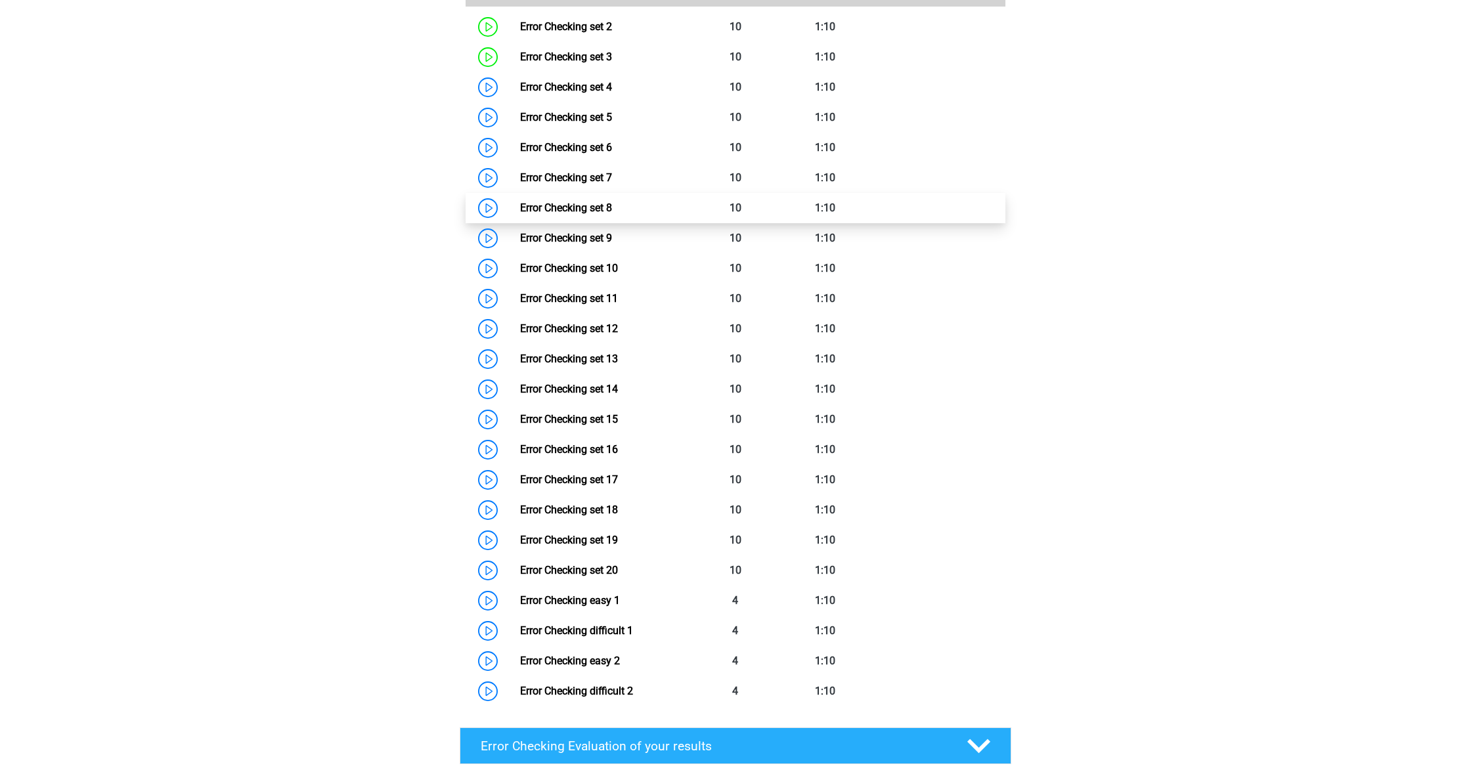
scroll to position [877, 0]
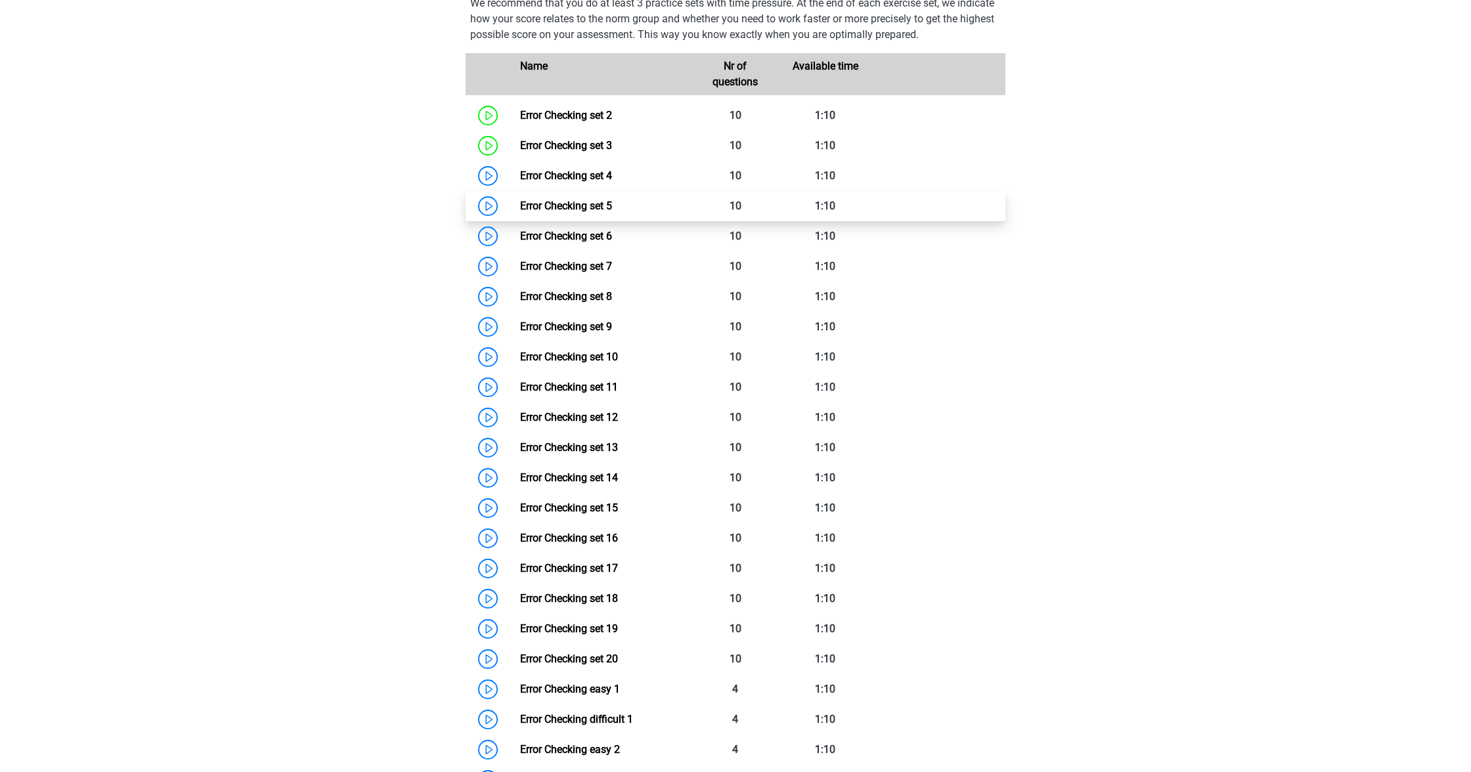
click at [612, 200] on link "Error Checking set 5" at bounding box center [566, 206] width 92 height 12
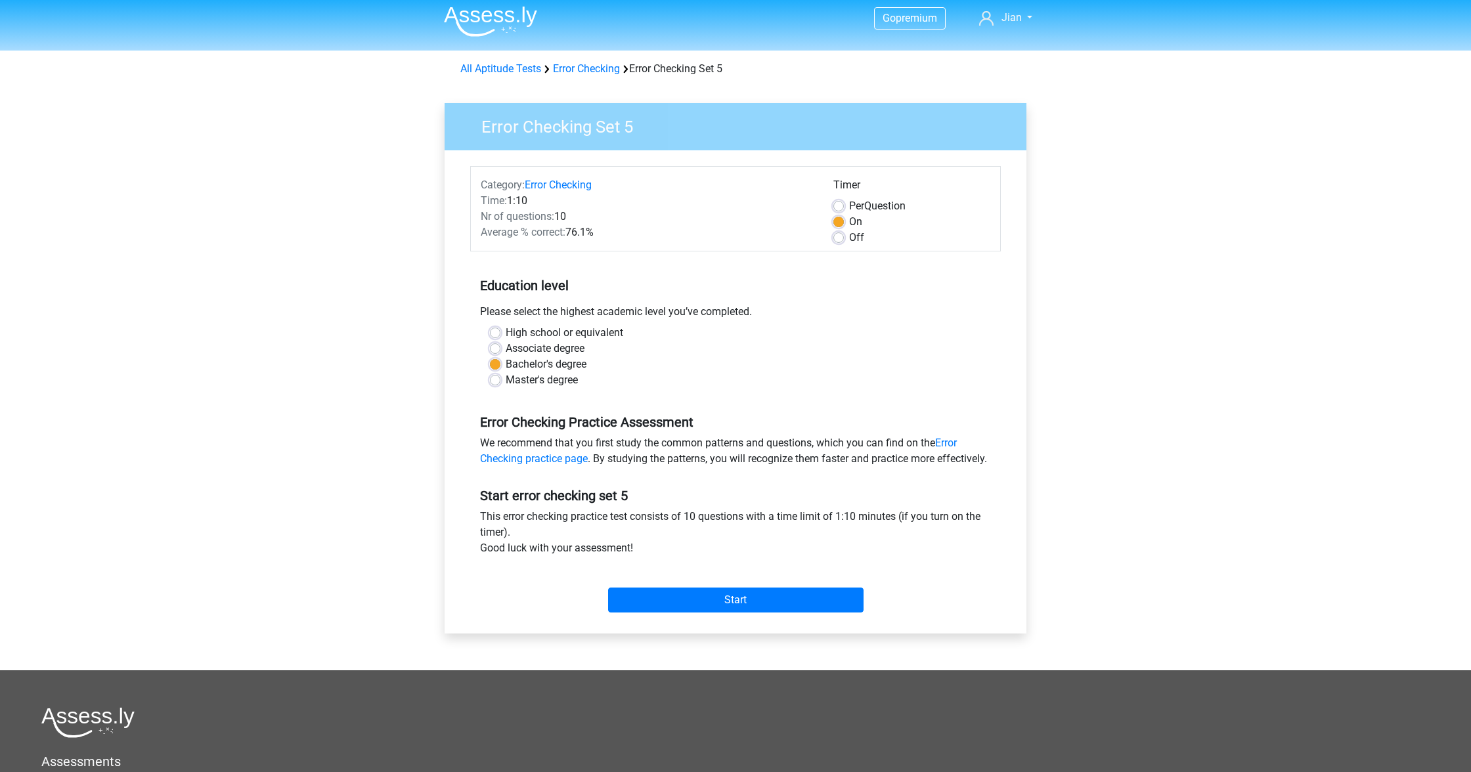
scroll to position [3, 0]
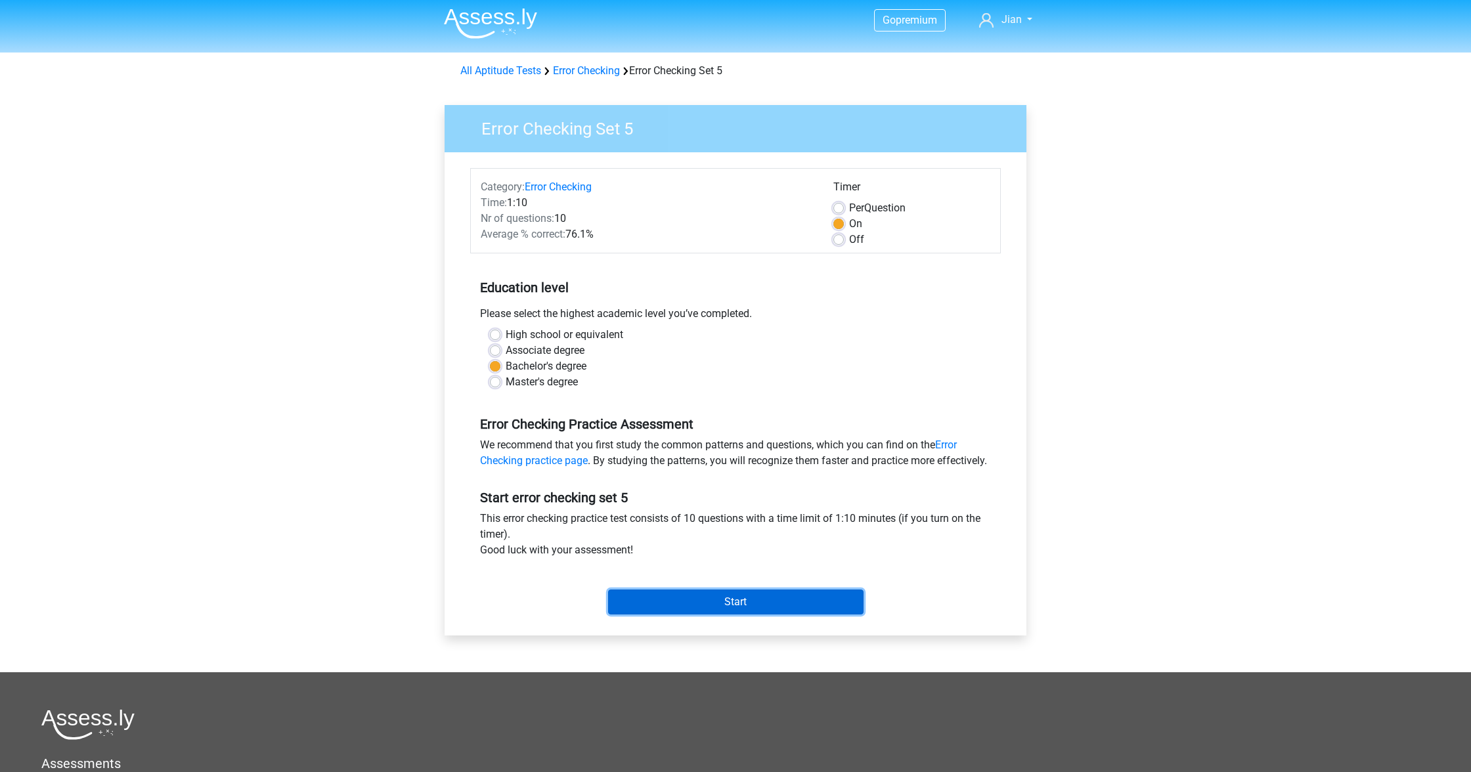
click at [795, 609] on input "Start" at bounding box center [735, 602] width 255 height 25
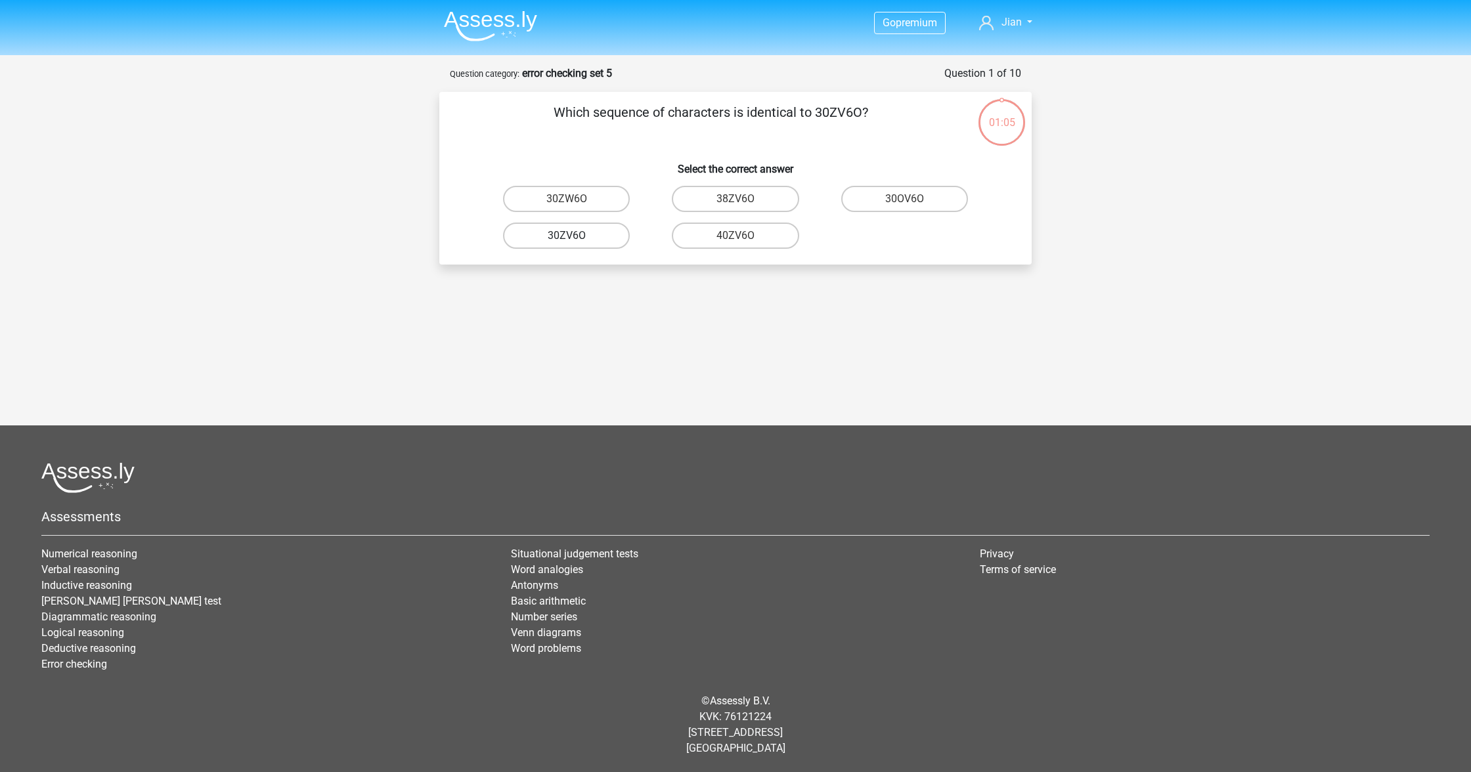
click at [600, 243] on label "30ZV6O" at bounding box center [566, 236] width 127 height 26
click at [575, 243] on input "30ZV6O" at bounding box center [571, 240] width 9 height 9
radio input "true"
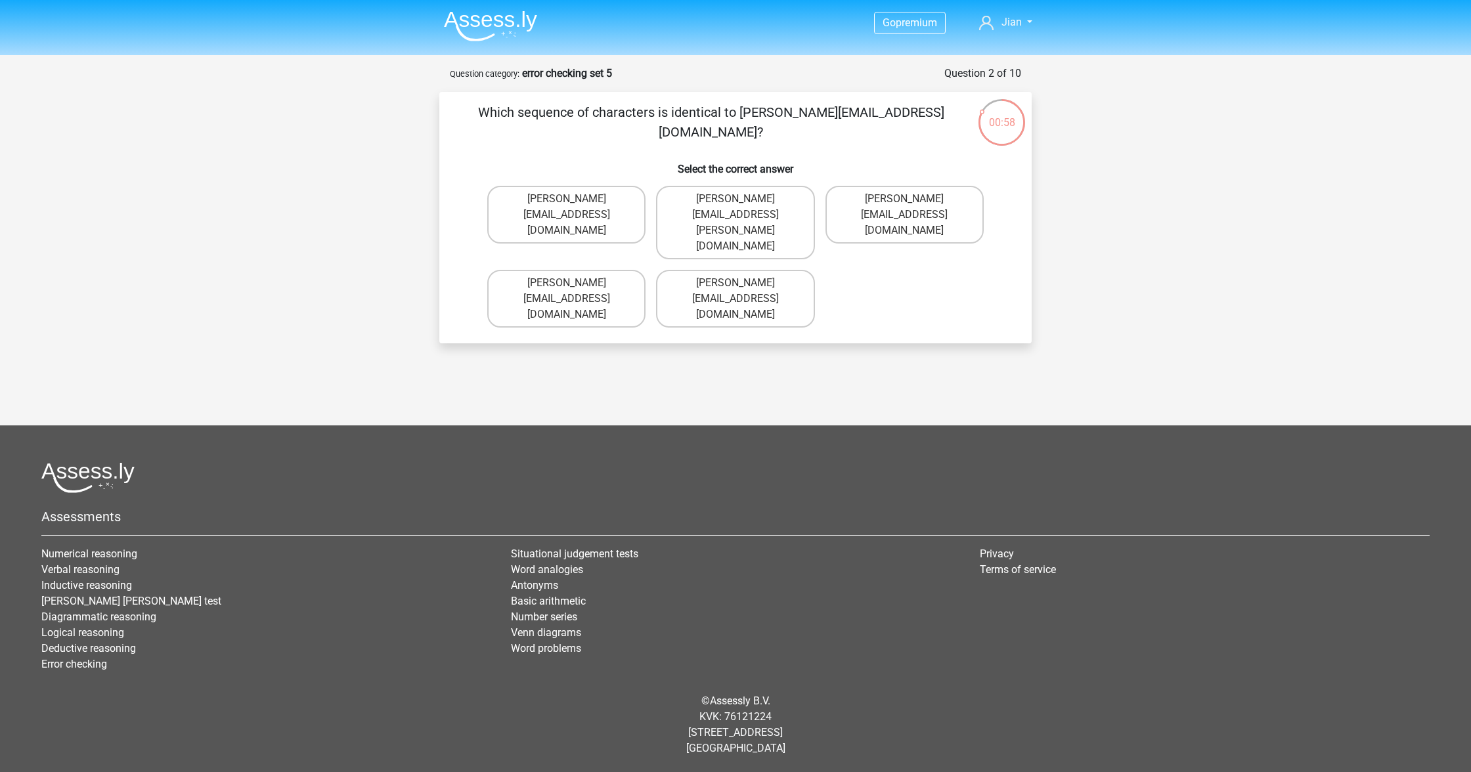
drag, startPoint x: 567, startPoint y: 234, endPoint x: 866, endPoint y: 397, distance: 340.5
click at [567, 270] on label "[PERSON_NAME][EMAIL_ADDRESS][DOMAIN_NAME]" at bounding box center [566, 299] width 158 height 58
click at [567, 283] on input "[PERSON_NAME][EMAIL_ADDRESS][DOMAIN_NAME]" at bounding box center [571, 287] width 9 height 9
radio input "true"
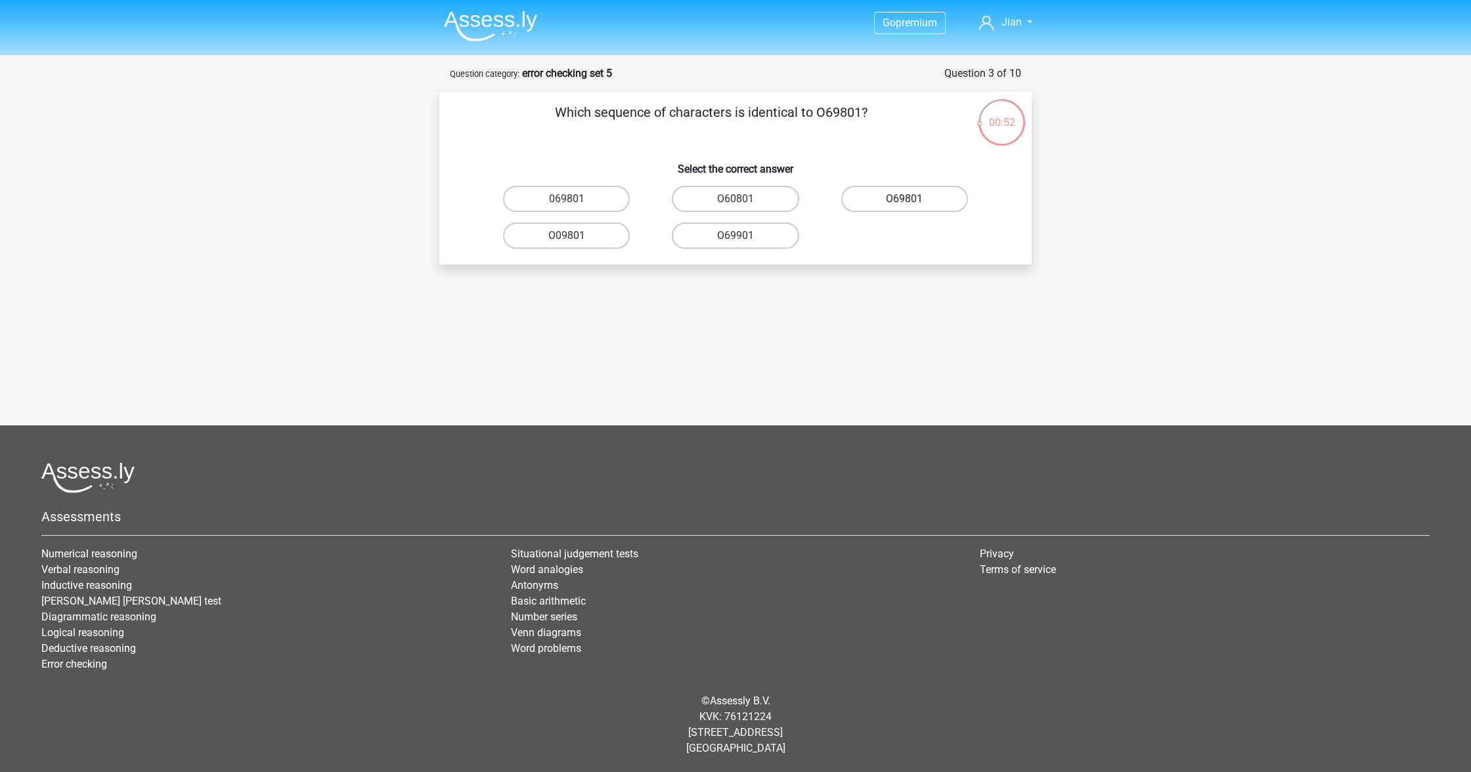
click at [898, 211] on label "O69801" at bounding box center [904, 199] width 127 height 26
click at [904, 207] on input "O69801" at bounding box center [908, 203] width 9 height 9
radio input "true"
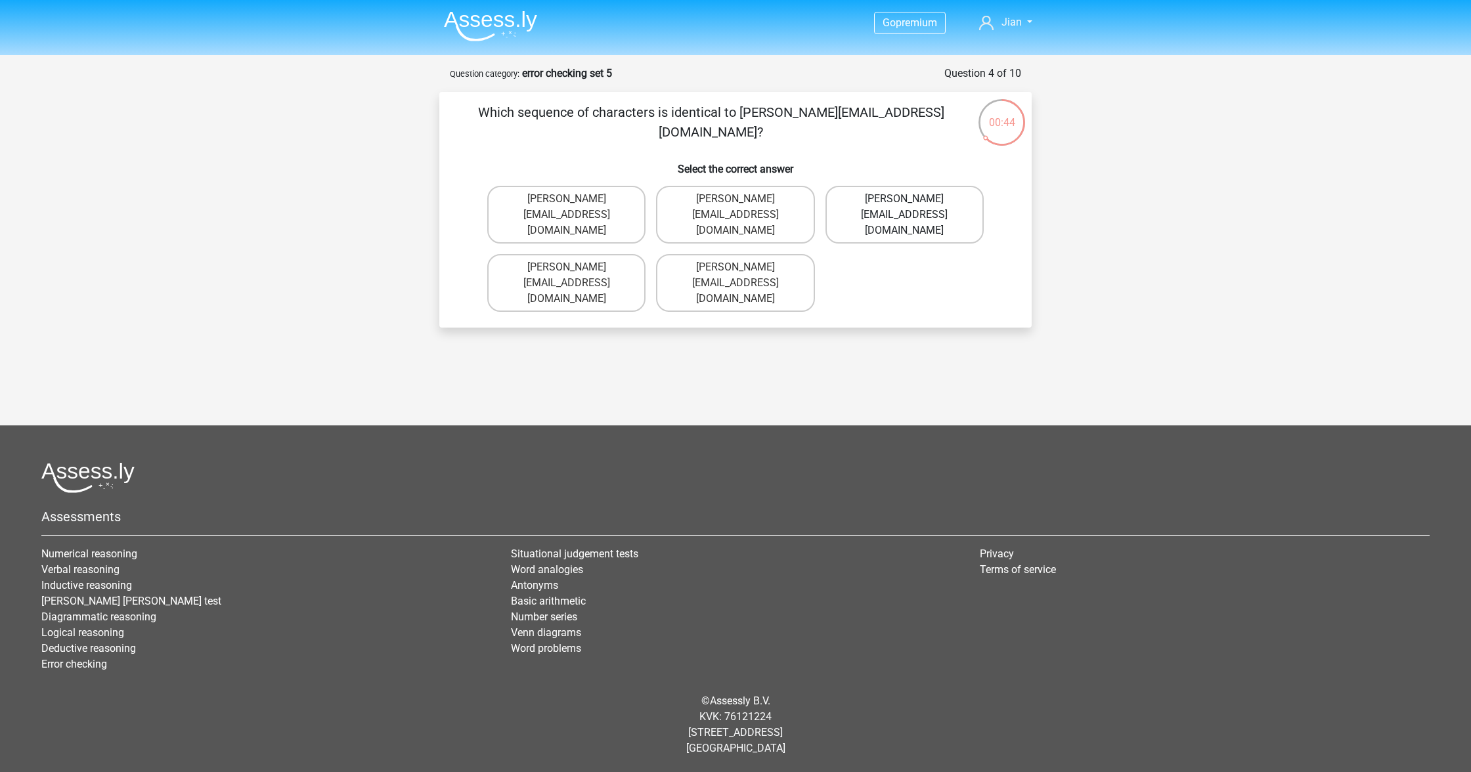
click at [919, 227] on label "[PERSON_NAME][EMAIL_ADDRESS][DOMAIN_NAME]" at bounding box center [904, 215] width 158 height 58
click at [913, 207] on input "[PERSON_NAME][EMAIL_ADDRESS][DOMAIN_NAME]" at bounding box center [908, 203] width 9 height 9
radio input "true"
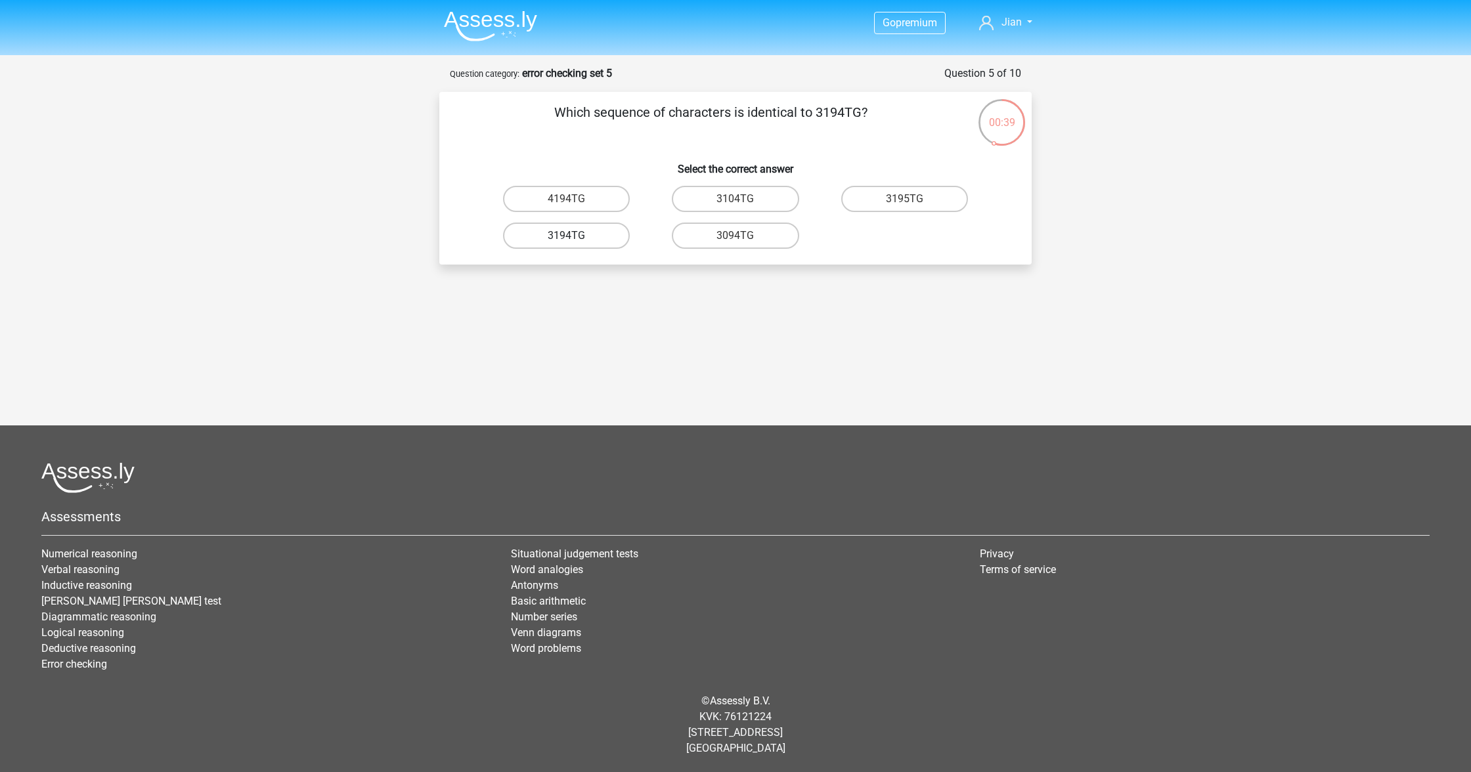
click at [595, 243] on label "3194TG" at bounding box center [566, 236] width 127 height 26
click at [575, 243] on input "3194TG" at bounding box center [571, 240] width 9 height 9
radio input "true"
click at [610, 201] on label "Si06C0" at bounding box center [566, 199] width 127 height 26
click at [575, 201] on input "Si06C0" at bounding box center [571, 203] width 9 height 9
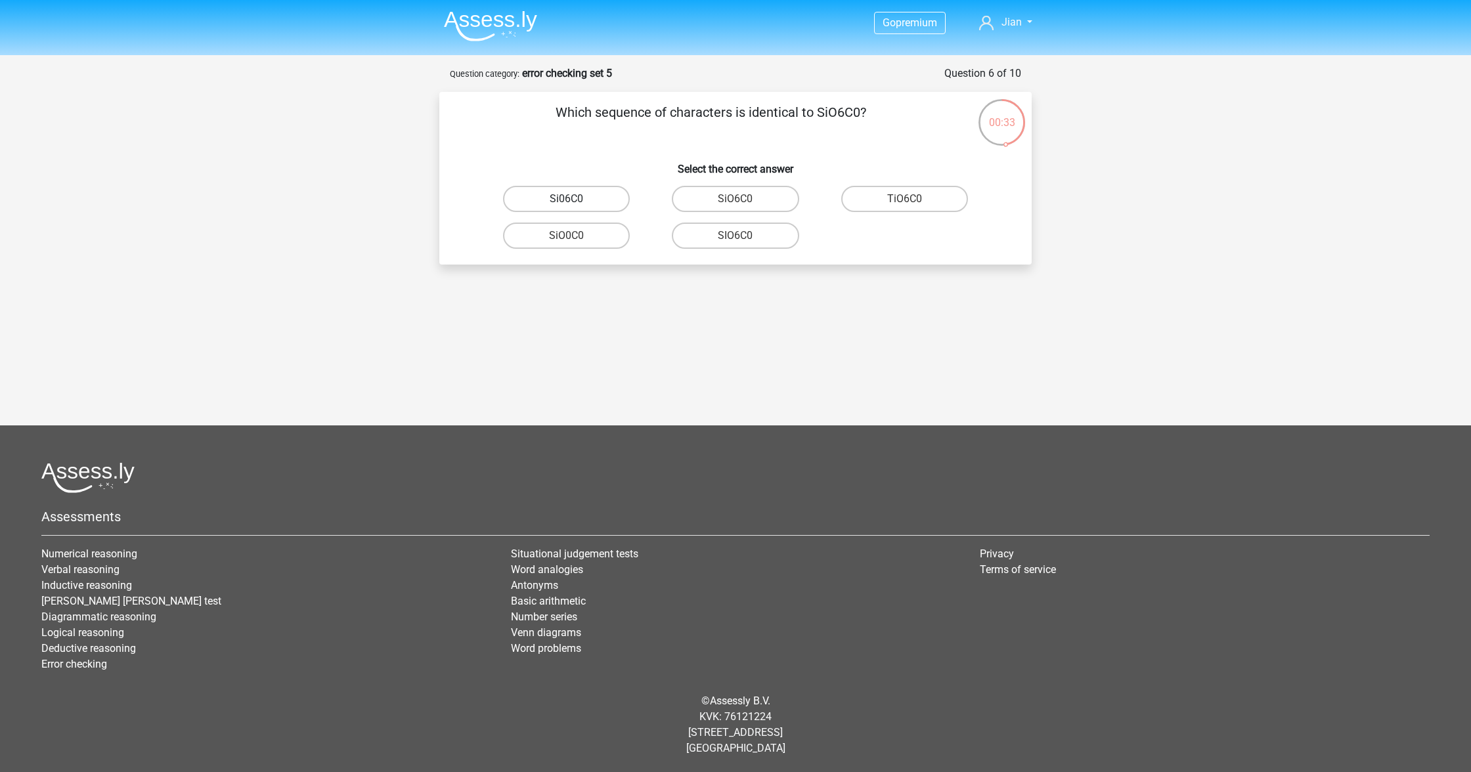
radio input "true"
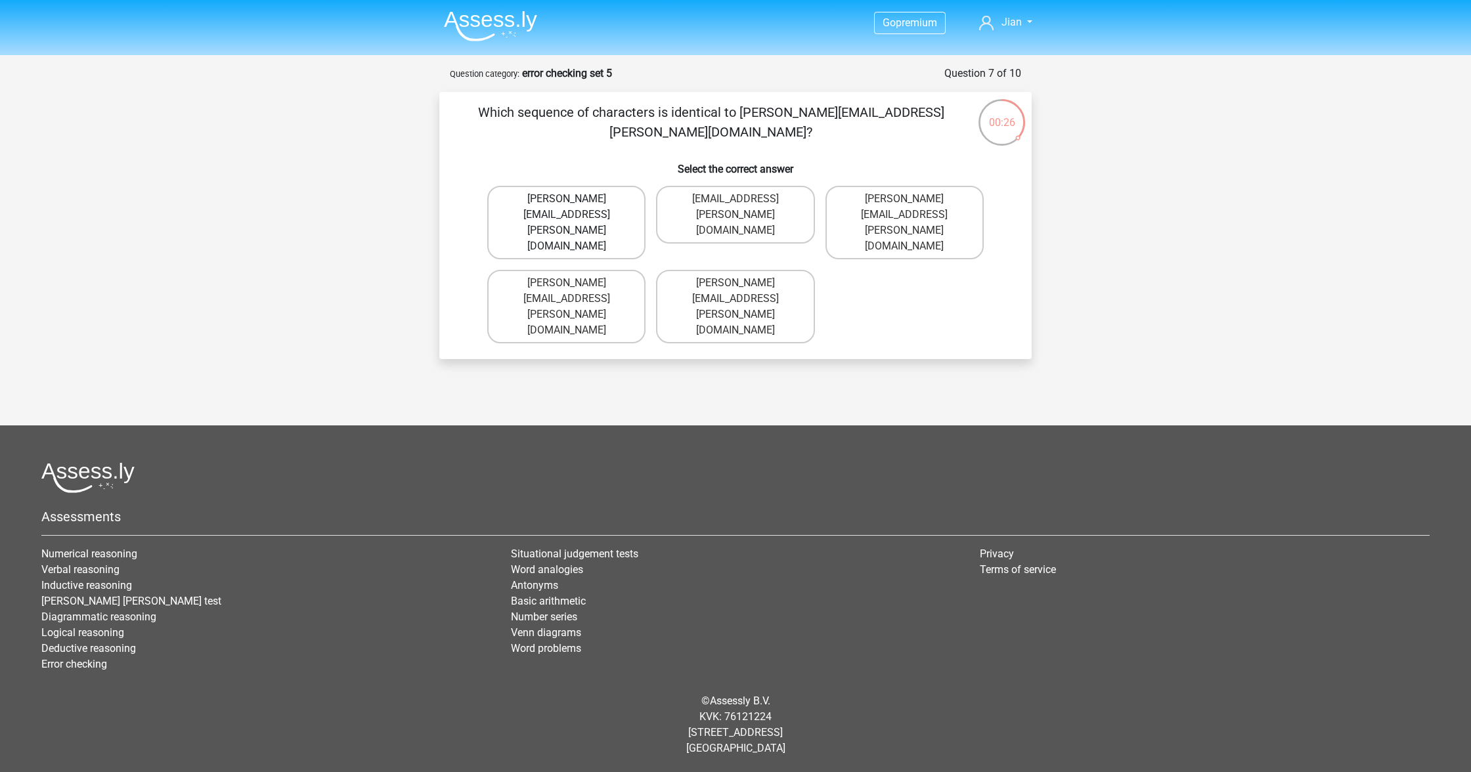
click at [618, 209] on label "[PERSON_NAME][EMAIL_ADDRESS][PERSON_NAME][DOMAIN_NAME]" at bounding box center [566, 223] width 158 height 74
click at [575, 207] on input "[PERSON_NAME][EMAIL_ADDRESS][PERSON_NAME][DOMAIN_NAME]" at bounding box center [571, 203] width 9 height 9
radio input "true"
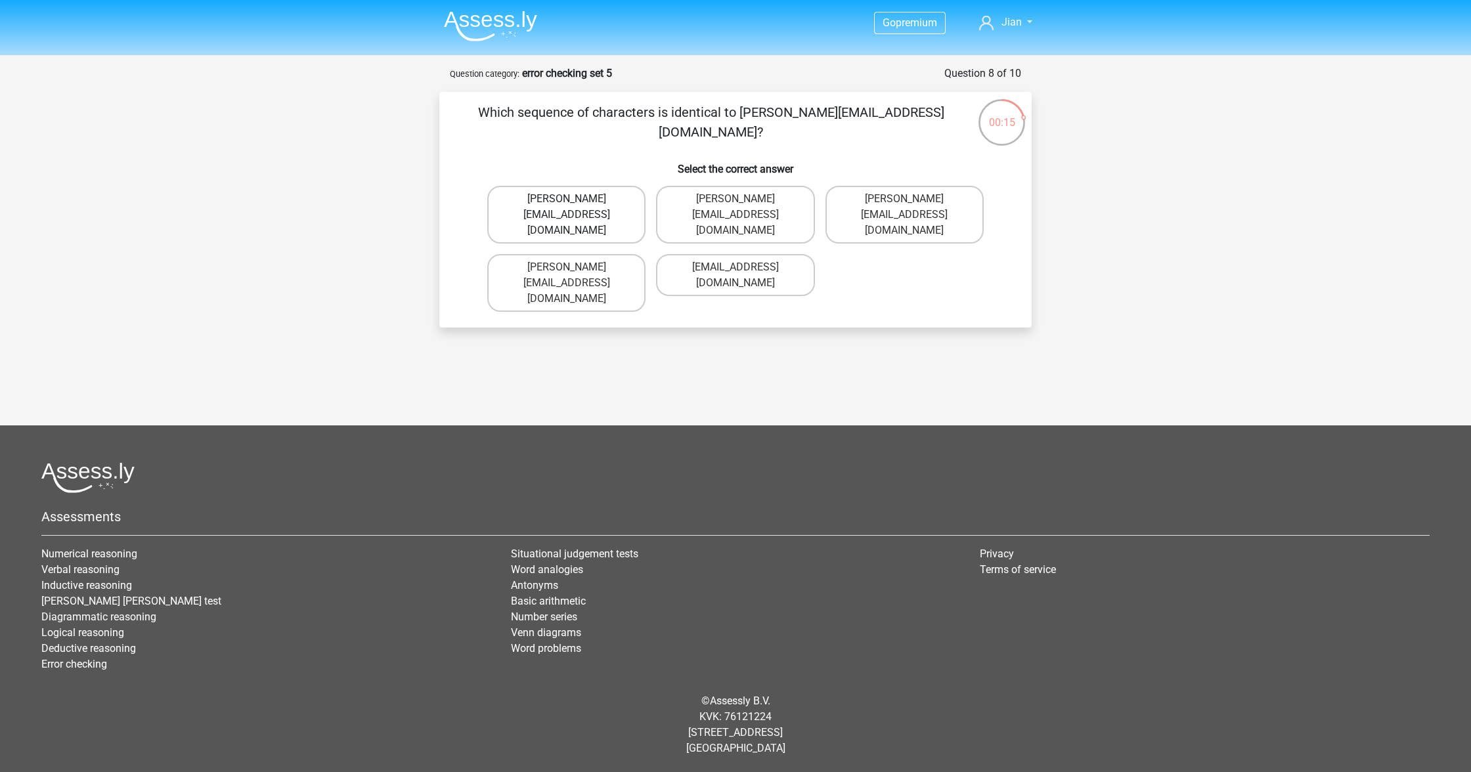
click at [628, 204] on label "[PERSON_NAME][EMAIL_ADDRESS][DOMAIN_NAME]" at bounding box center [566, 215] width 158 height 58
click at [575, 204] on input "[PERSON_NAME][EMAIL_ADDRESS][DOMAIN_NAME]" at bounding box center [571, 203] width 9 height 9
radio input "true"
click at [894, 206] on label "[PERSON_NAME][EMAIL_ADDRESS][DOMAIN_NAME]" at bounding box center [904, 215] width 158 height 58
click at [904, 206] on input "[PERSON_NAME][EMAIL_ADDRESS][DOMAIN_NAME]" at bounding box center [908, 203] width 9 height 9
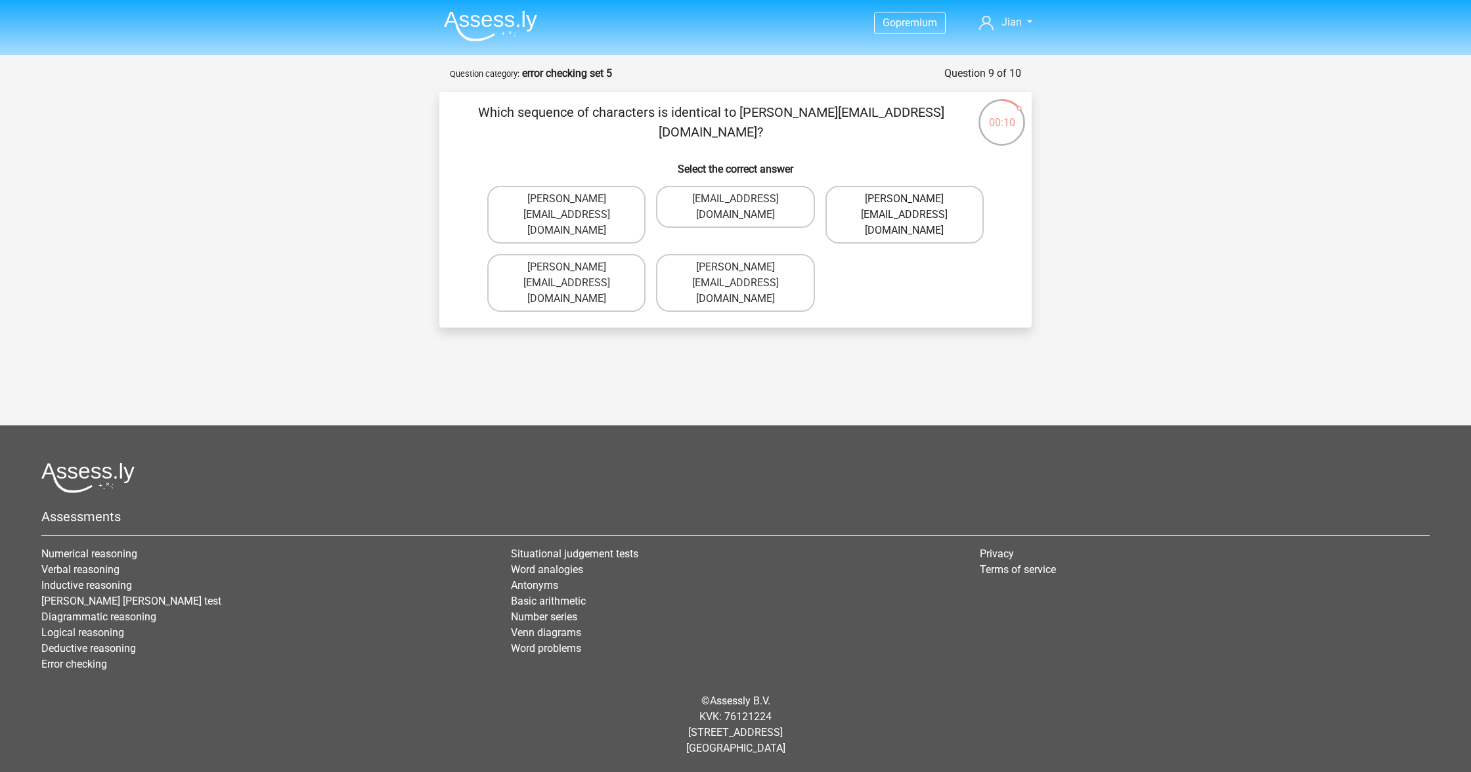
radio input "true"
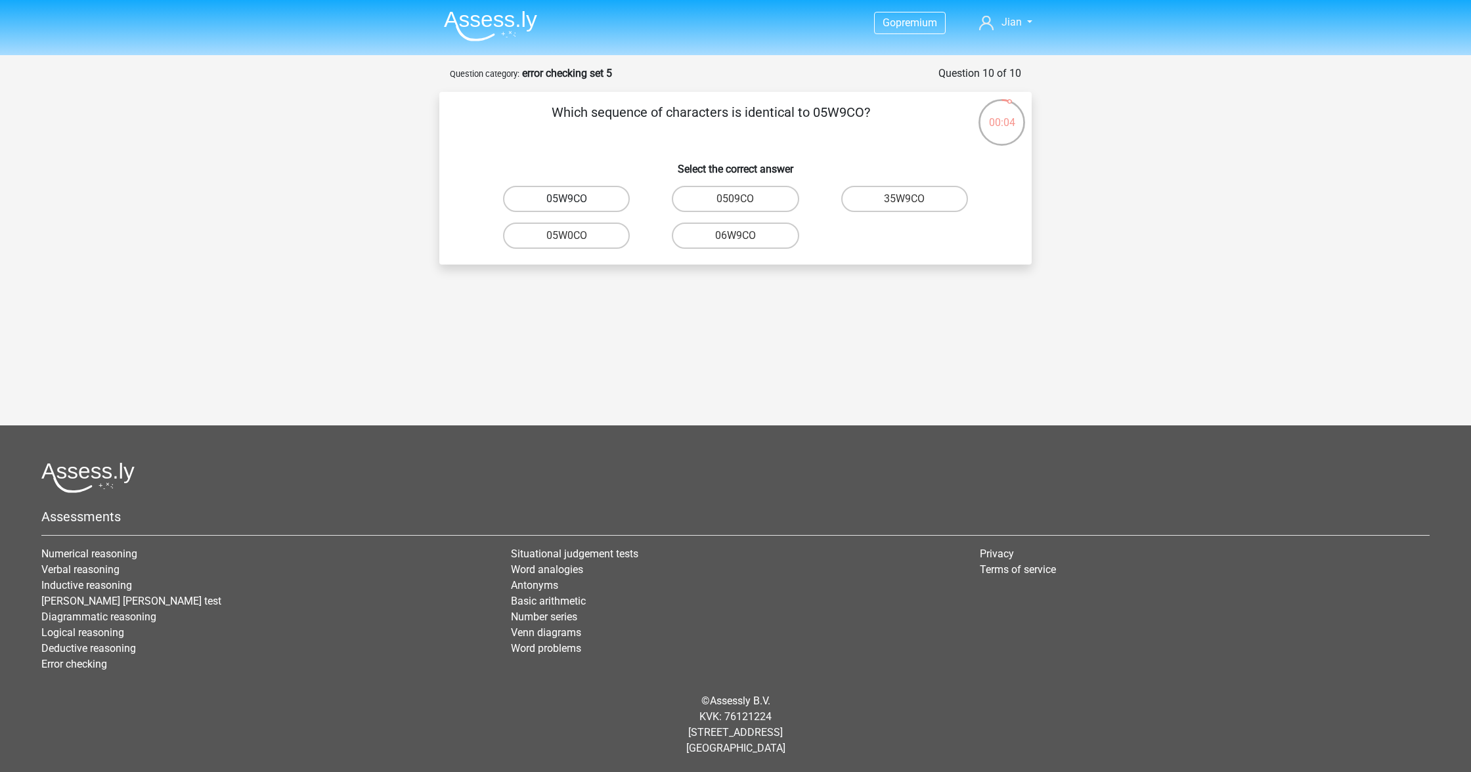
click at [608, 200] on label "05W9CO" at bounding box center [566, 199] width 127 height 26
click at [575, 200] on input "05W9CO" at bounding box center [571, 203] width 9 height 9
radio input "true"
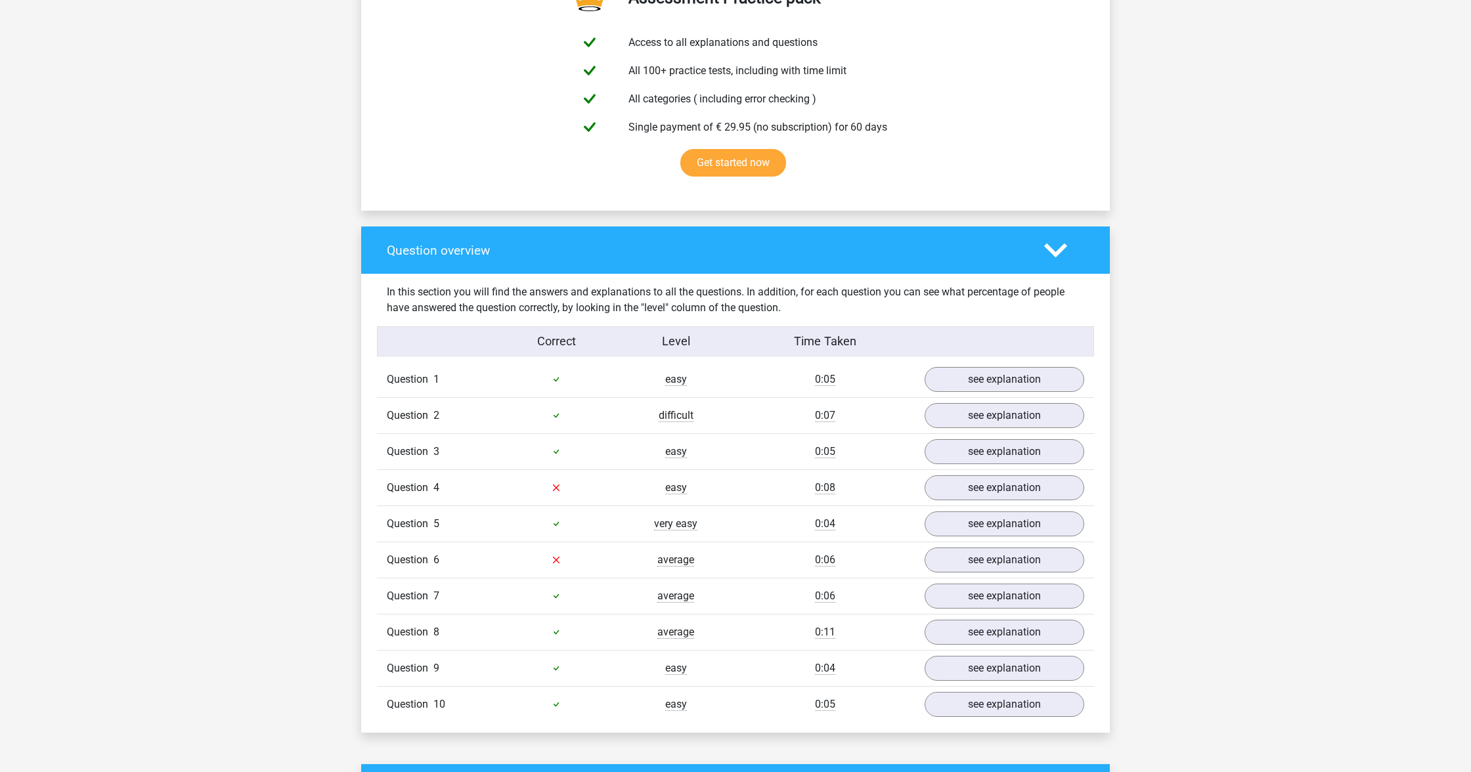
scroll to position [745, 0]
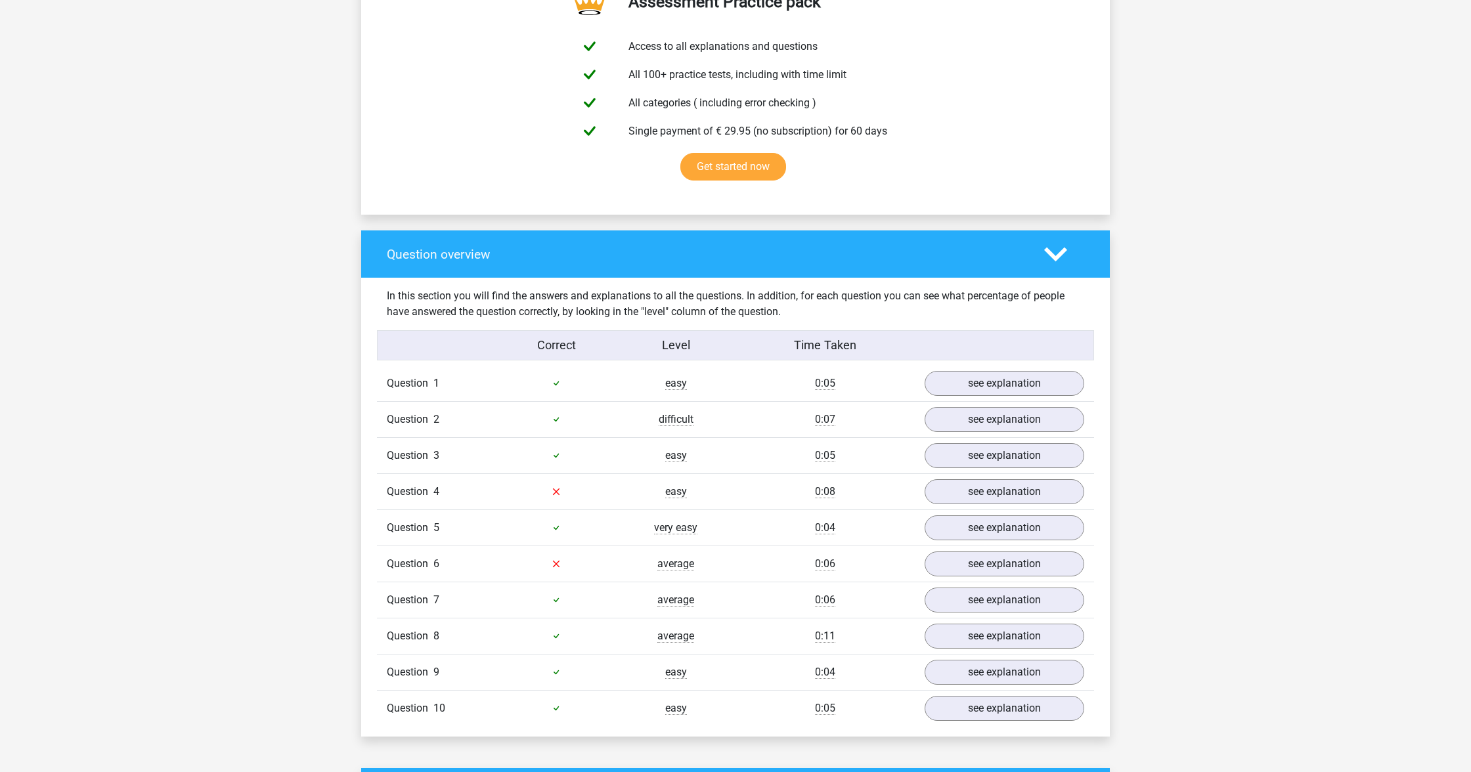
click at [556, 494] on icon at bounding box center [556, 492] width 11 height 11
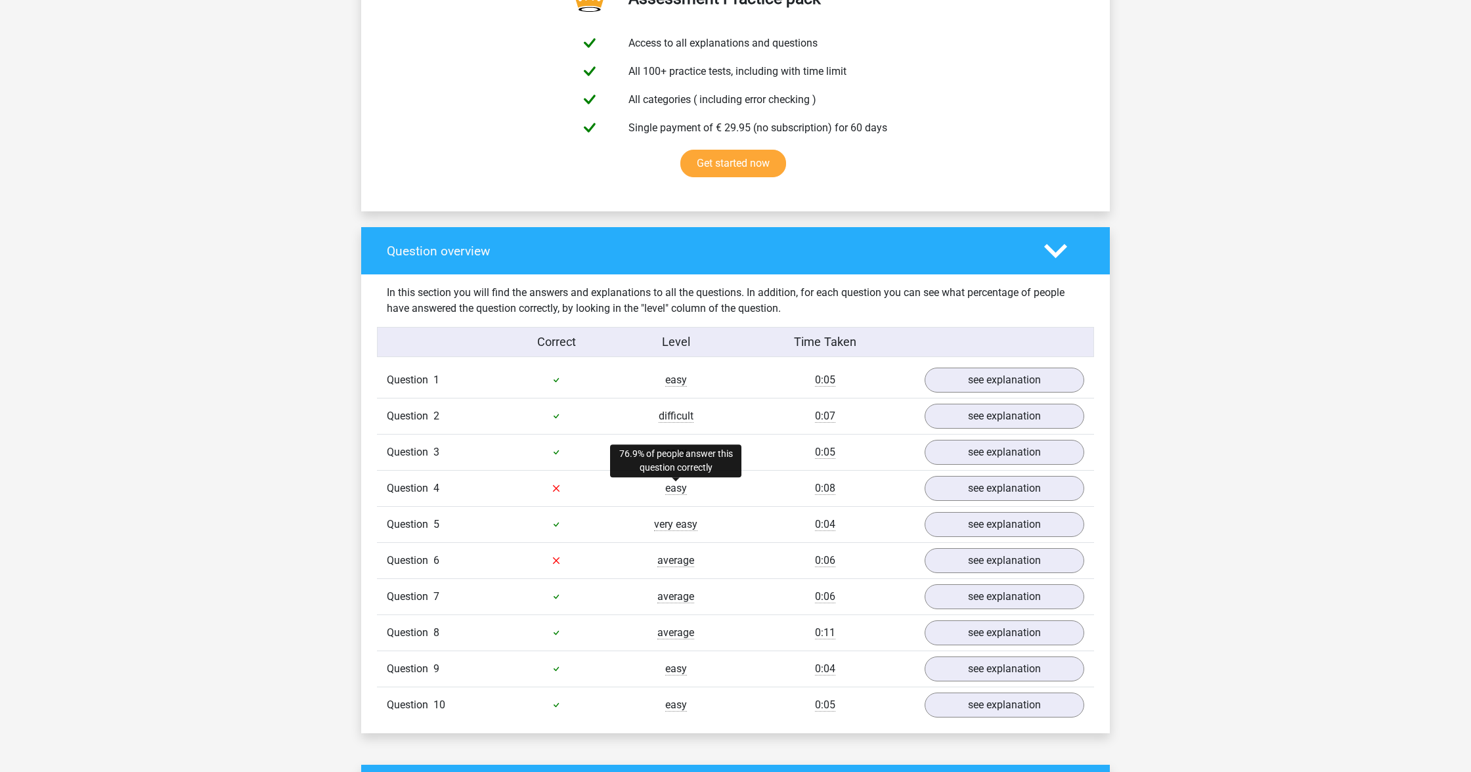
scroll to position [749, 0]
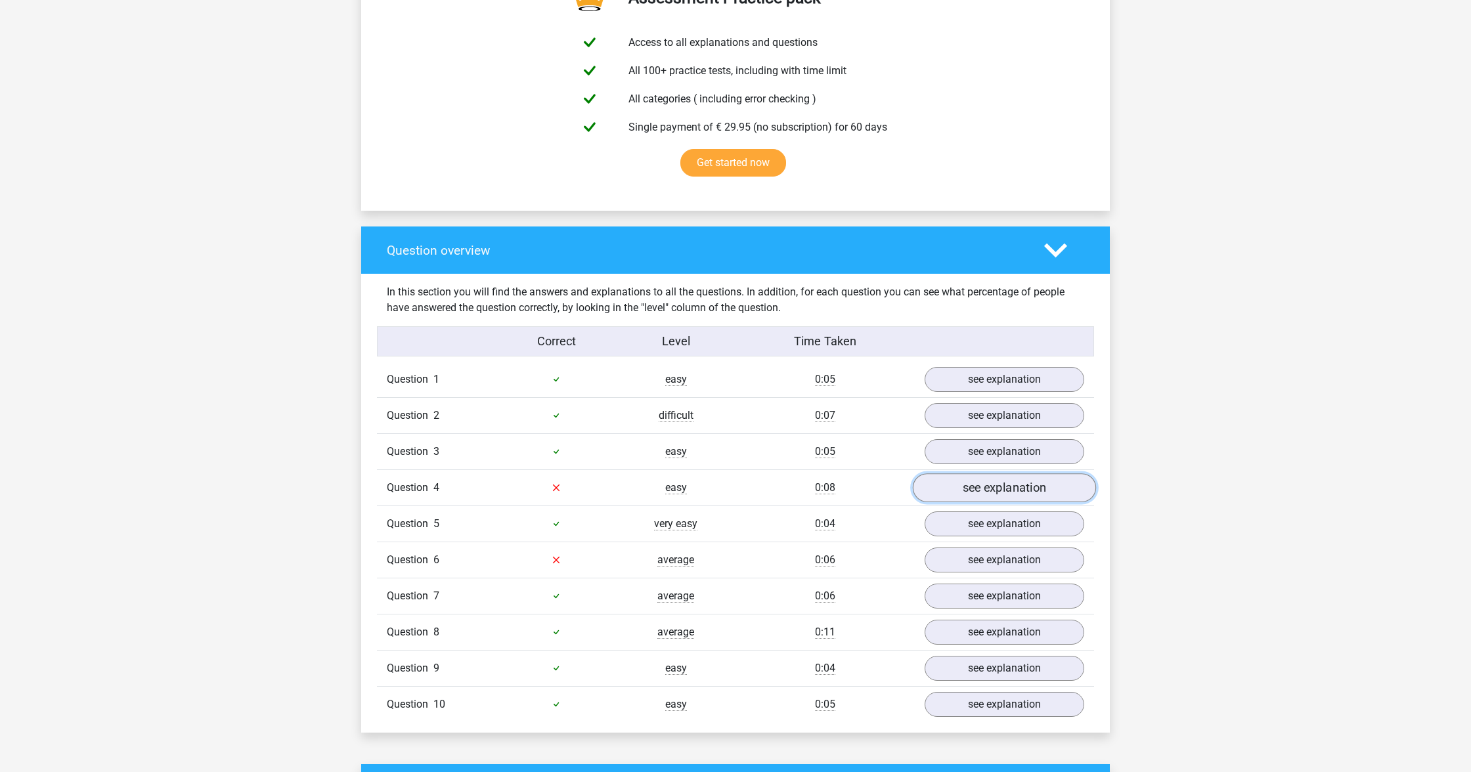
click at [983, 481] on link "see explanation" at bounding box center [1004, 487] width 183 height 29
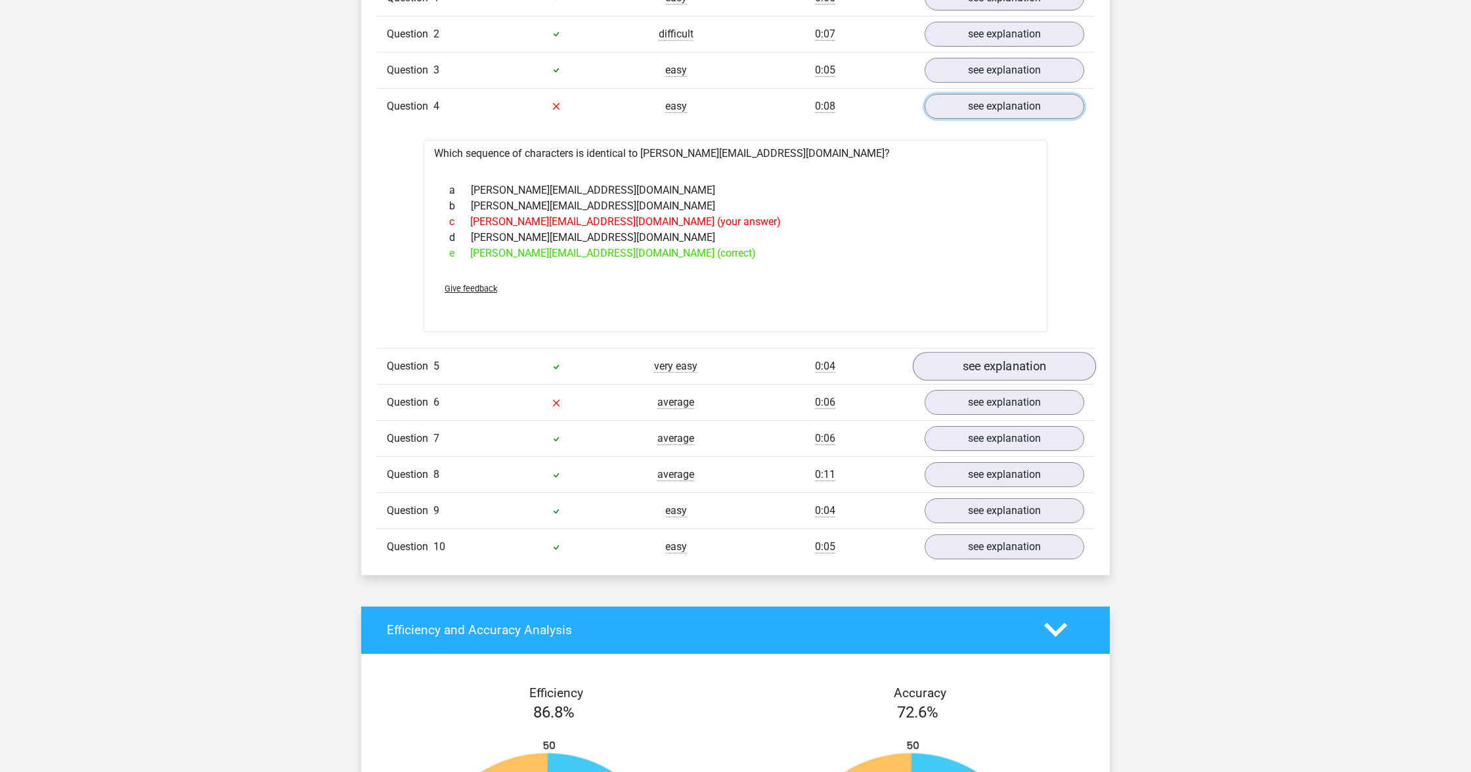
scroll to position [1286, 0]
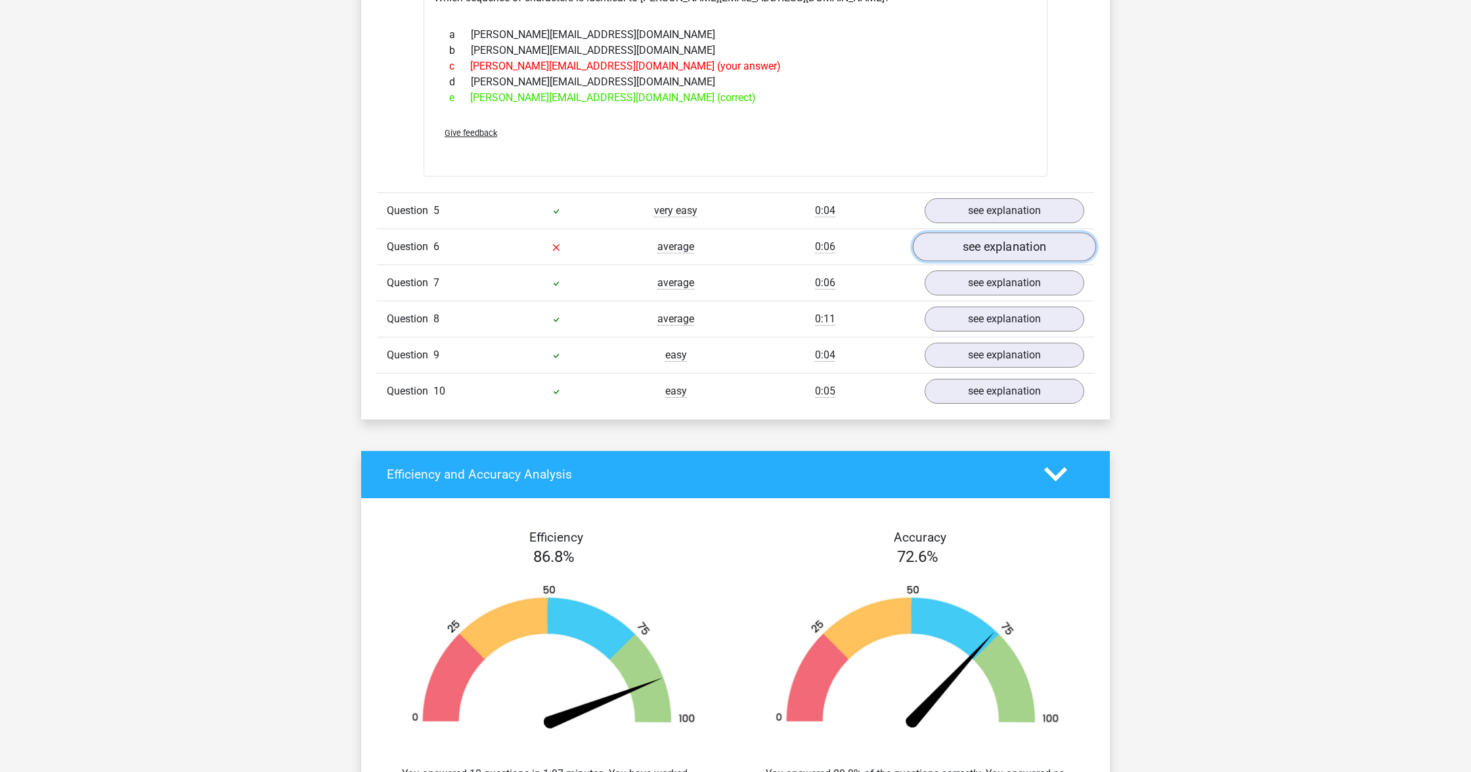
click at [983, 234] on link "see explanation" at bounding box center [1004, 246] width 183 height 29
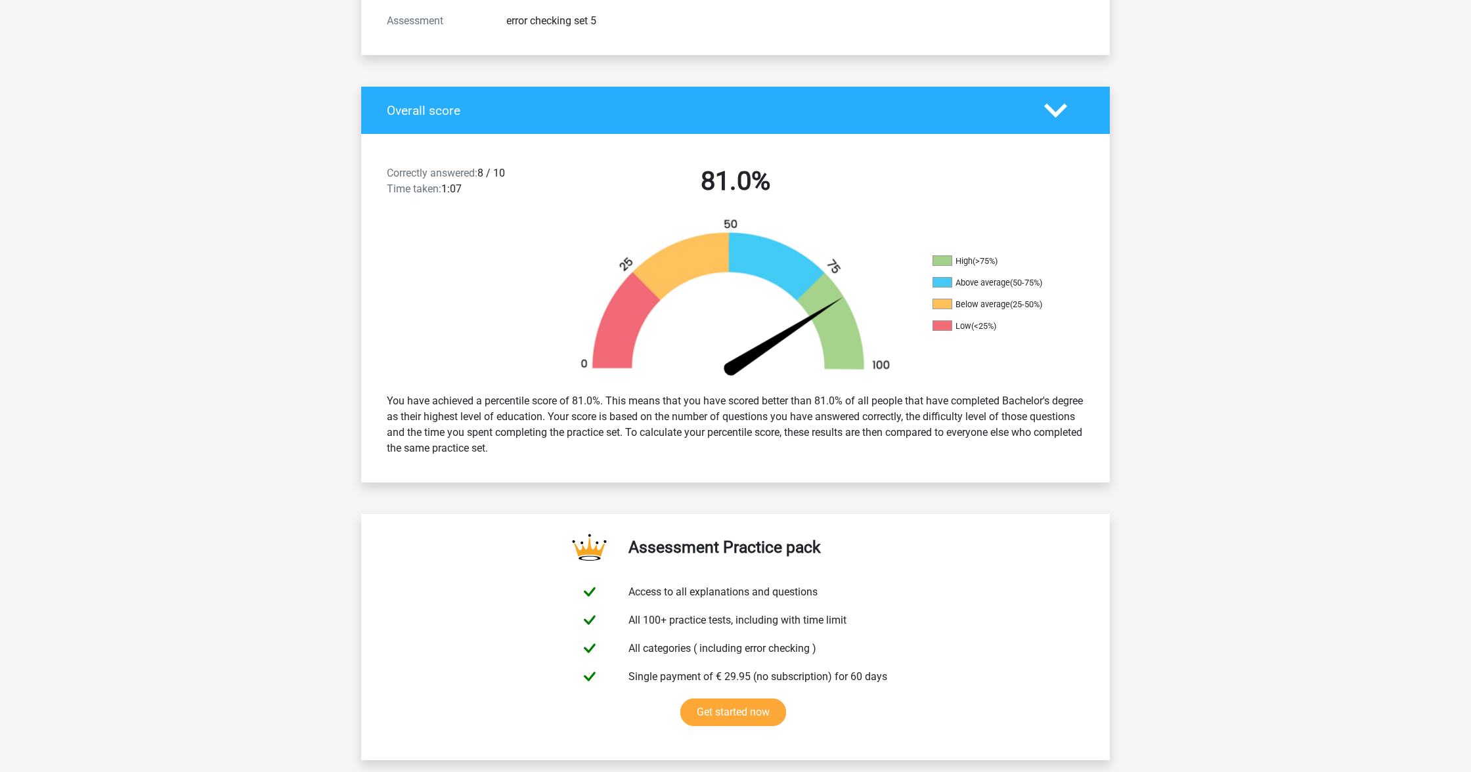
scroll to position [0, 0]
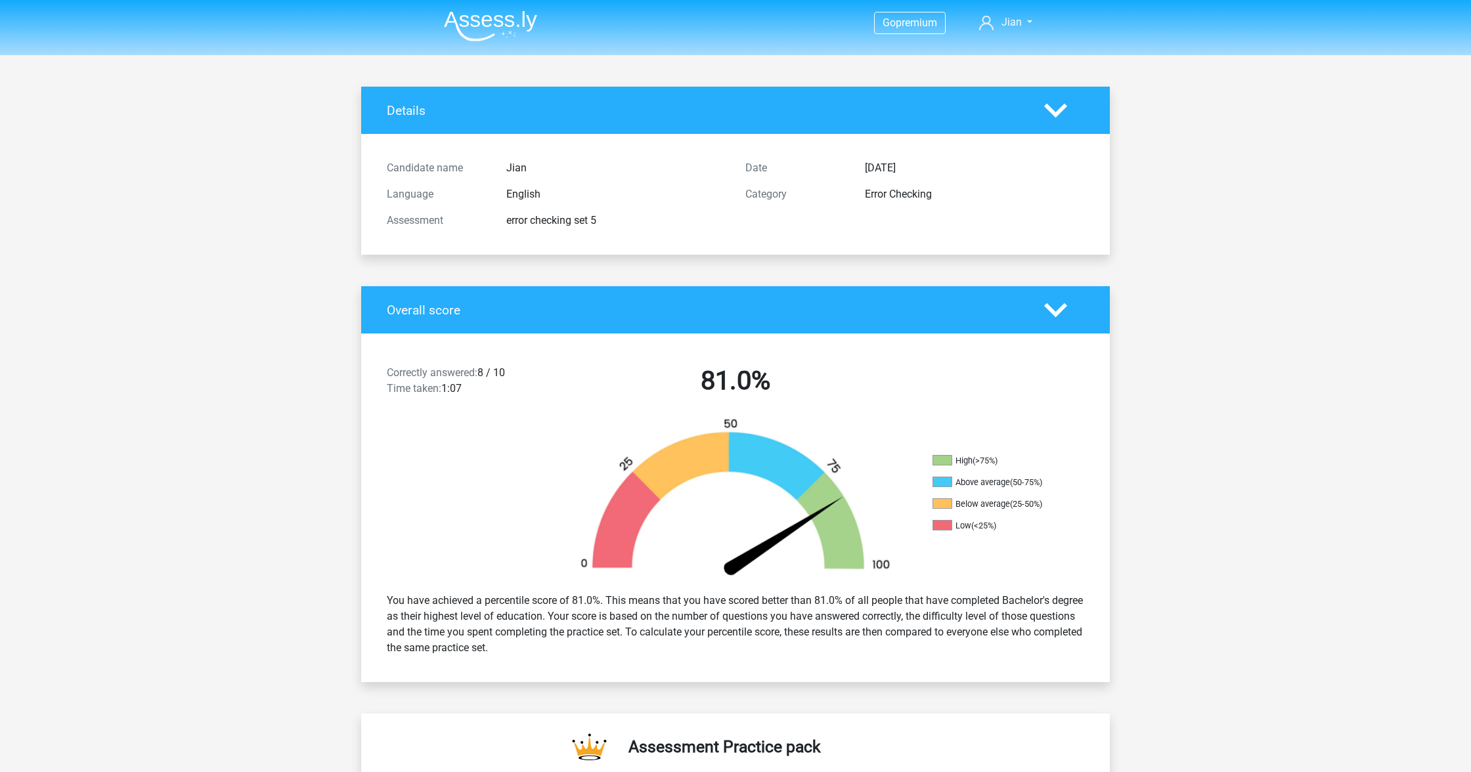
click at [479, 18] on img at bounding box center [490, 26] width 93 height 31
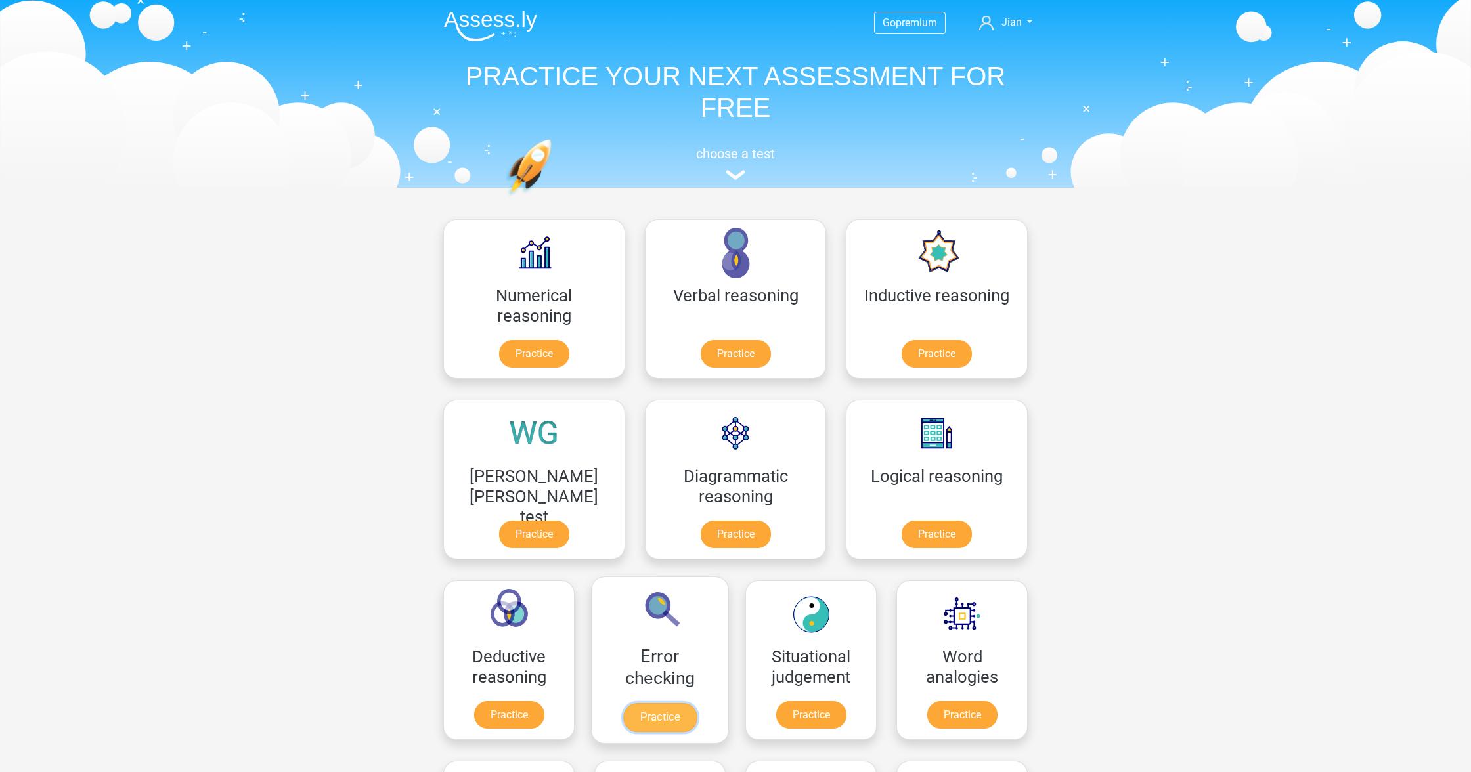
click at [697, 703] on link "Practice" at bounding box center [660, 717] width 74 height 29
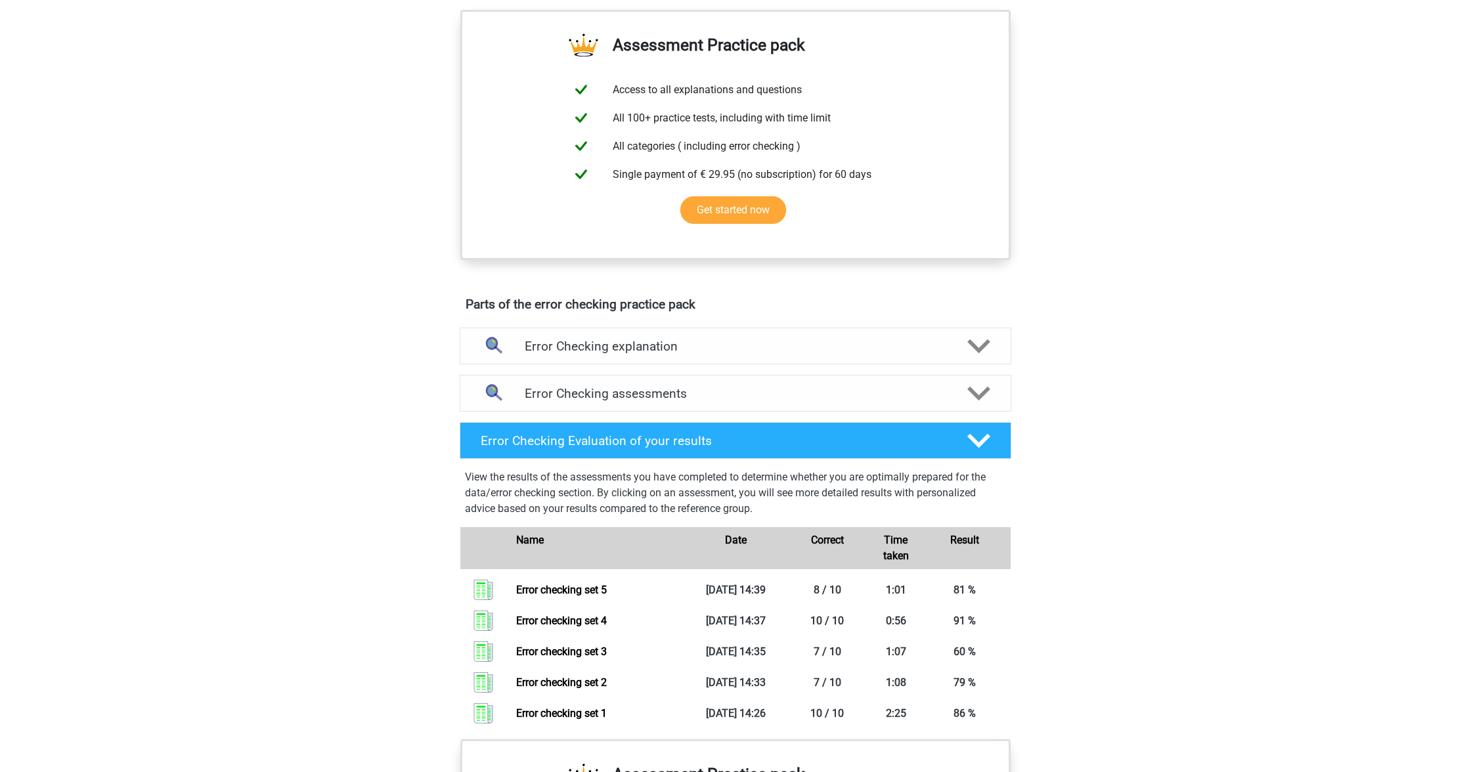
scroll to position [449, 0]
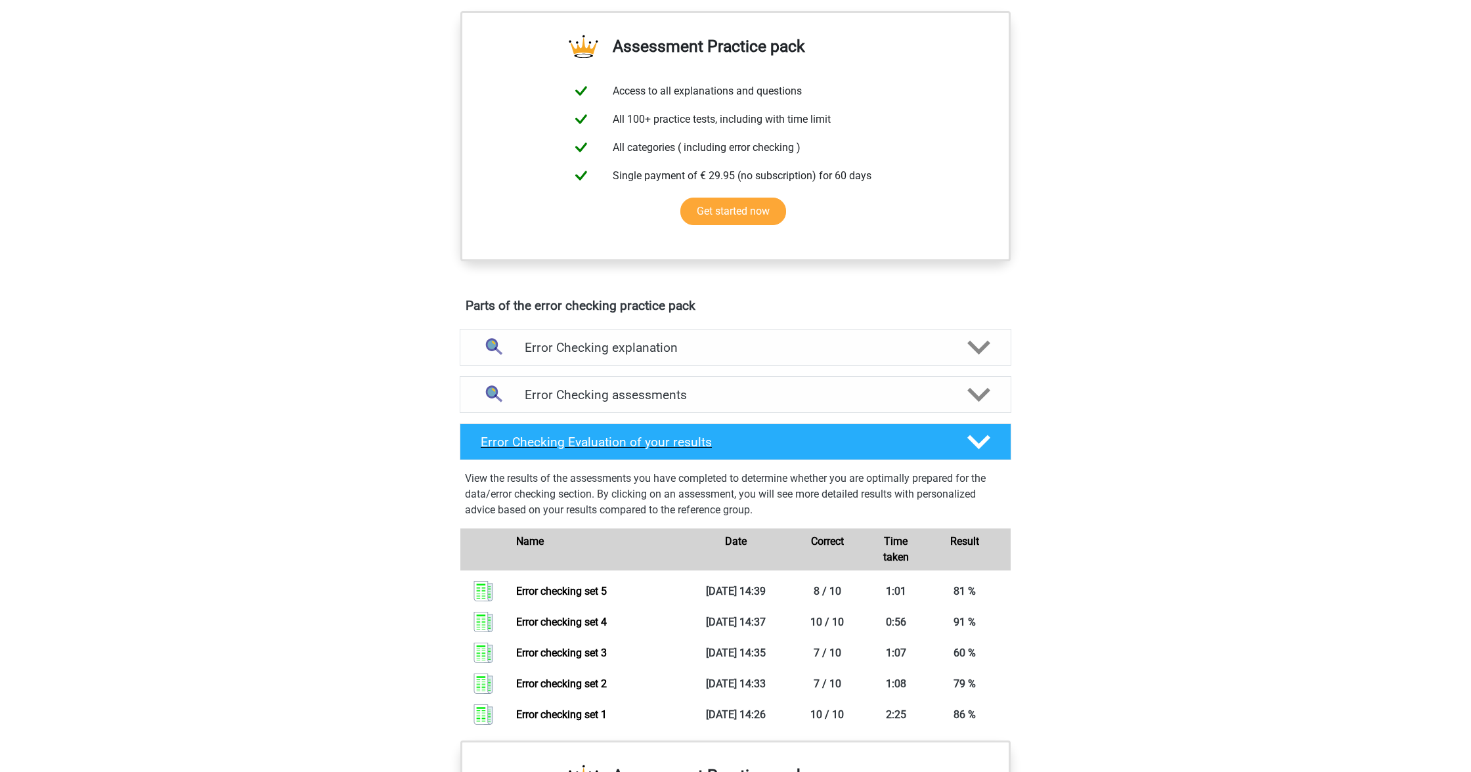
click at [716, 431] on div "Error Checking Evaluation of your results" at bounding box center [736, 442] width 552 height 37
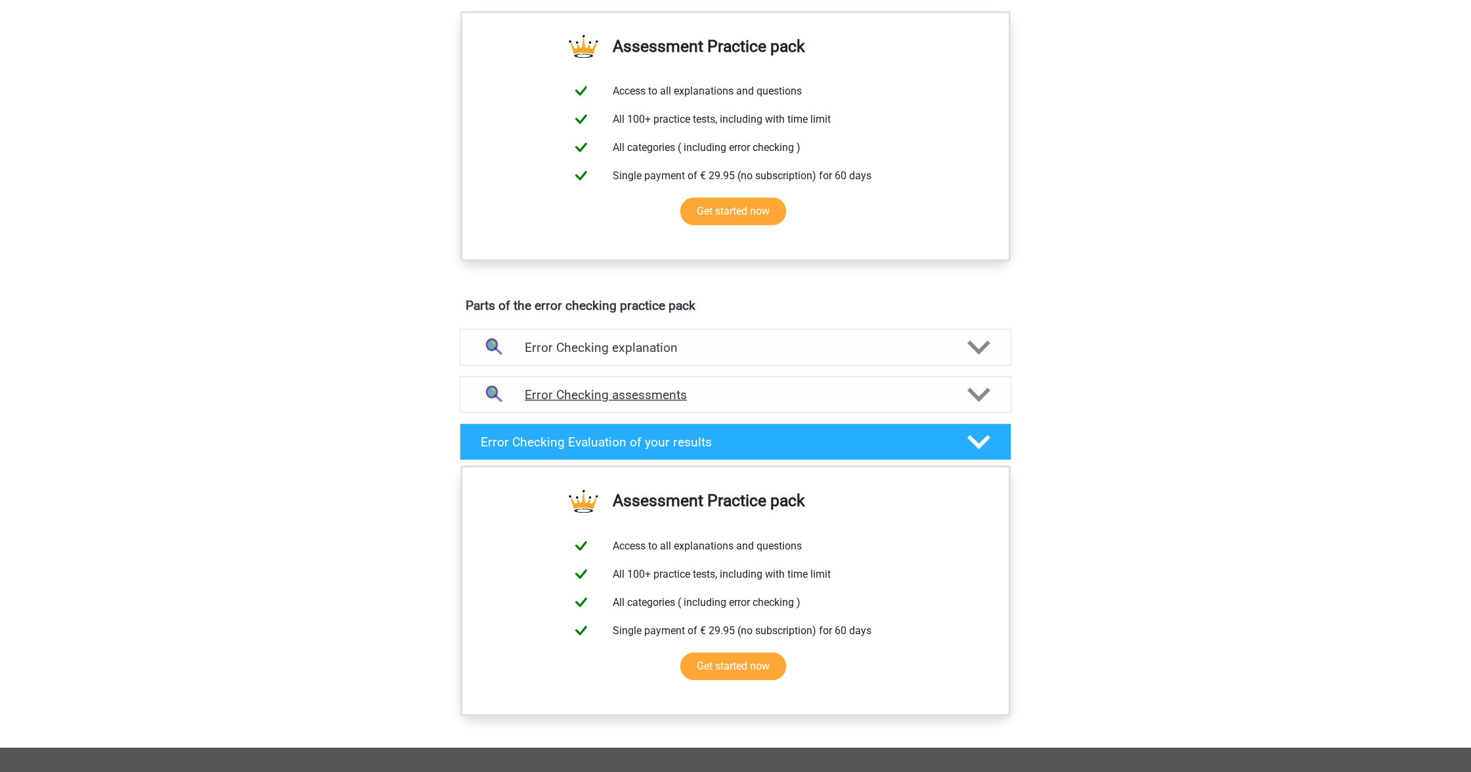
click at [634, 387] on div "Error Checking assessments" at bounding box center [736, 394] width 552 height 37
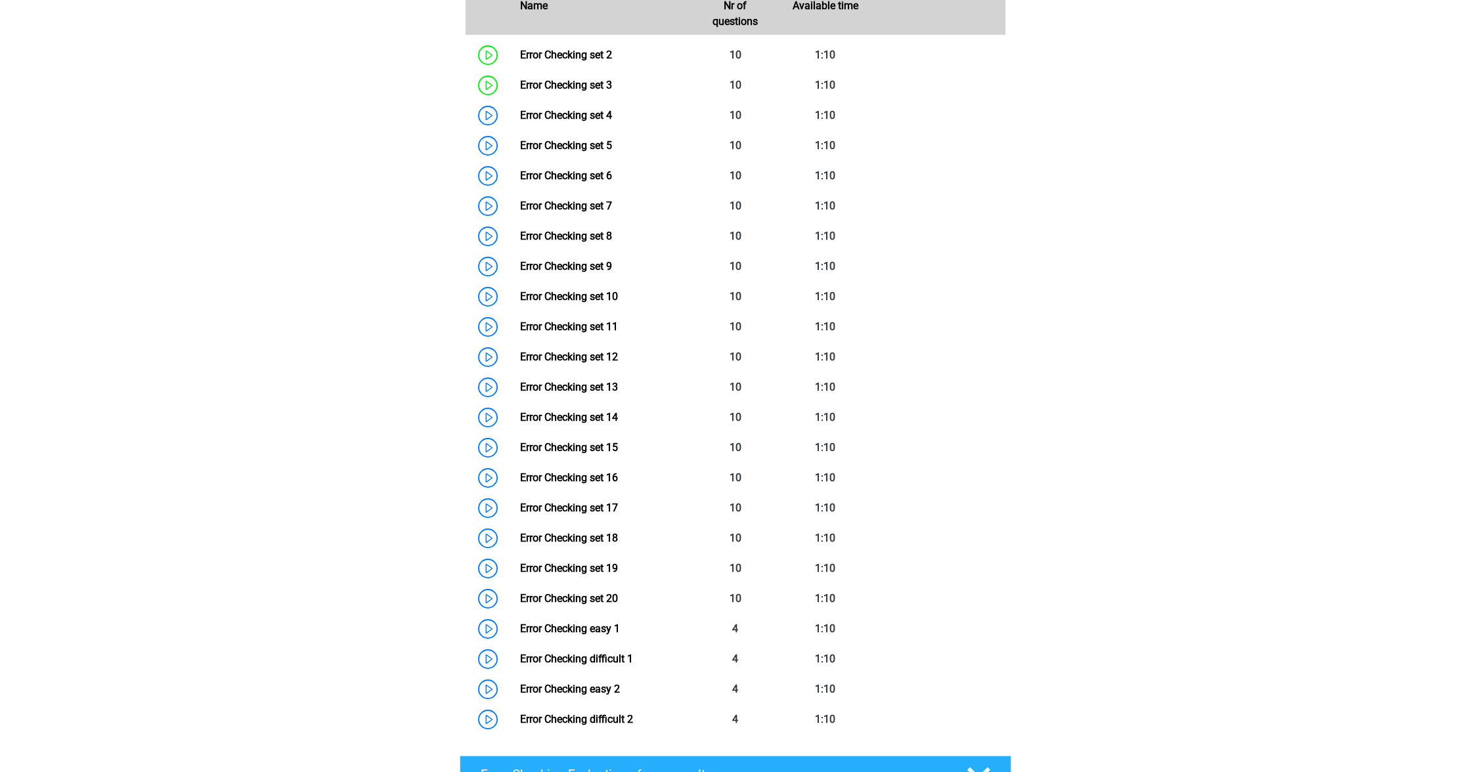
scroll to position [1141, 0]
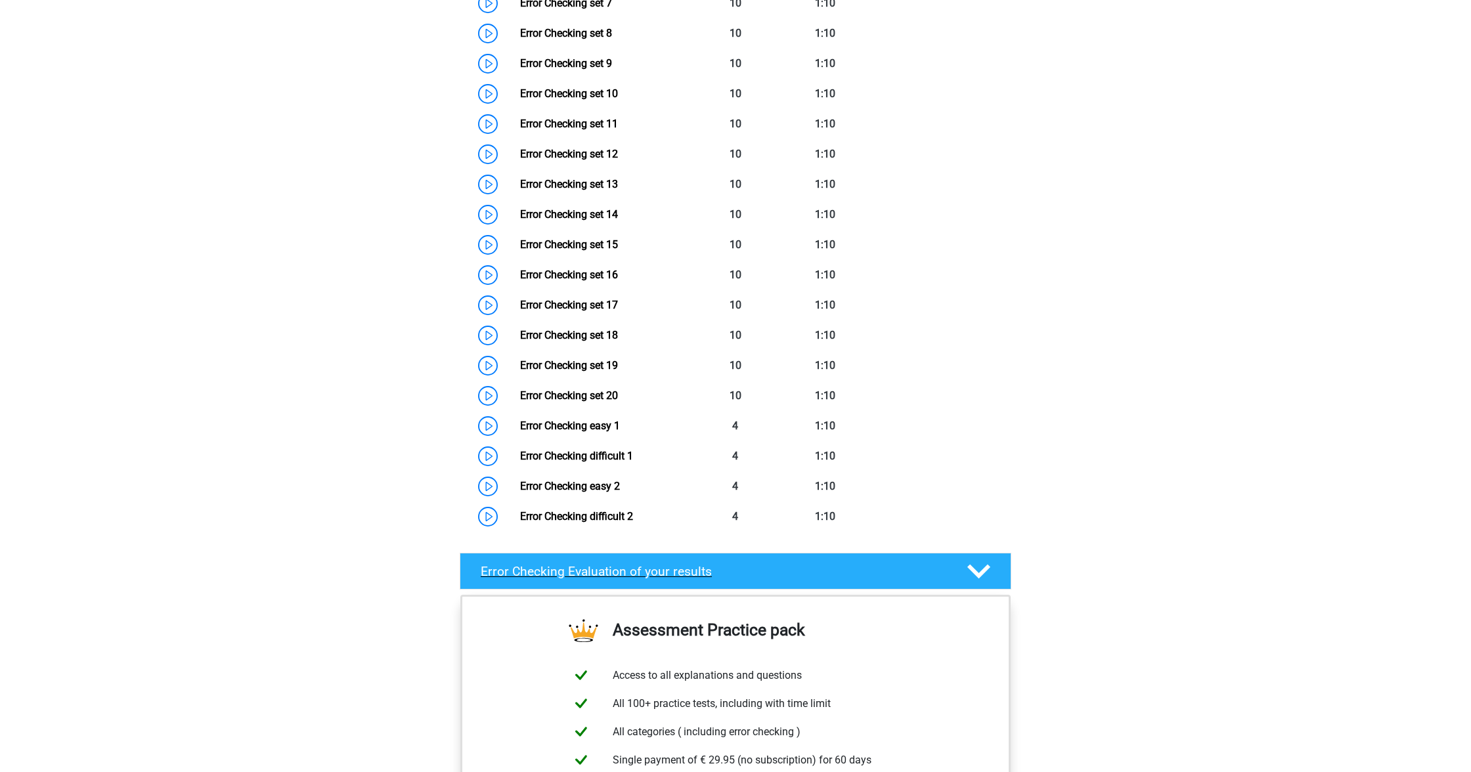
click at [718, 580] on div "Error Checking Evaluation of your results" at bounding box center [736, 571] width 552 height 37
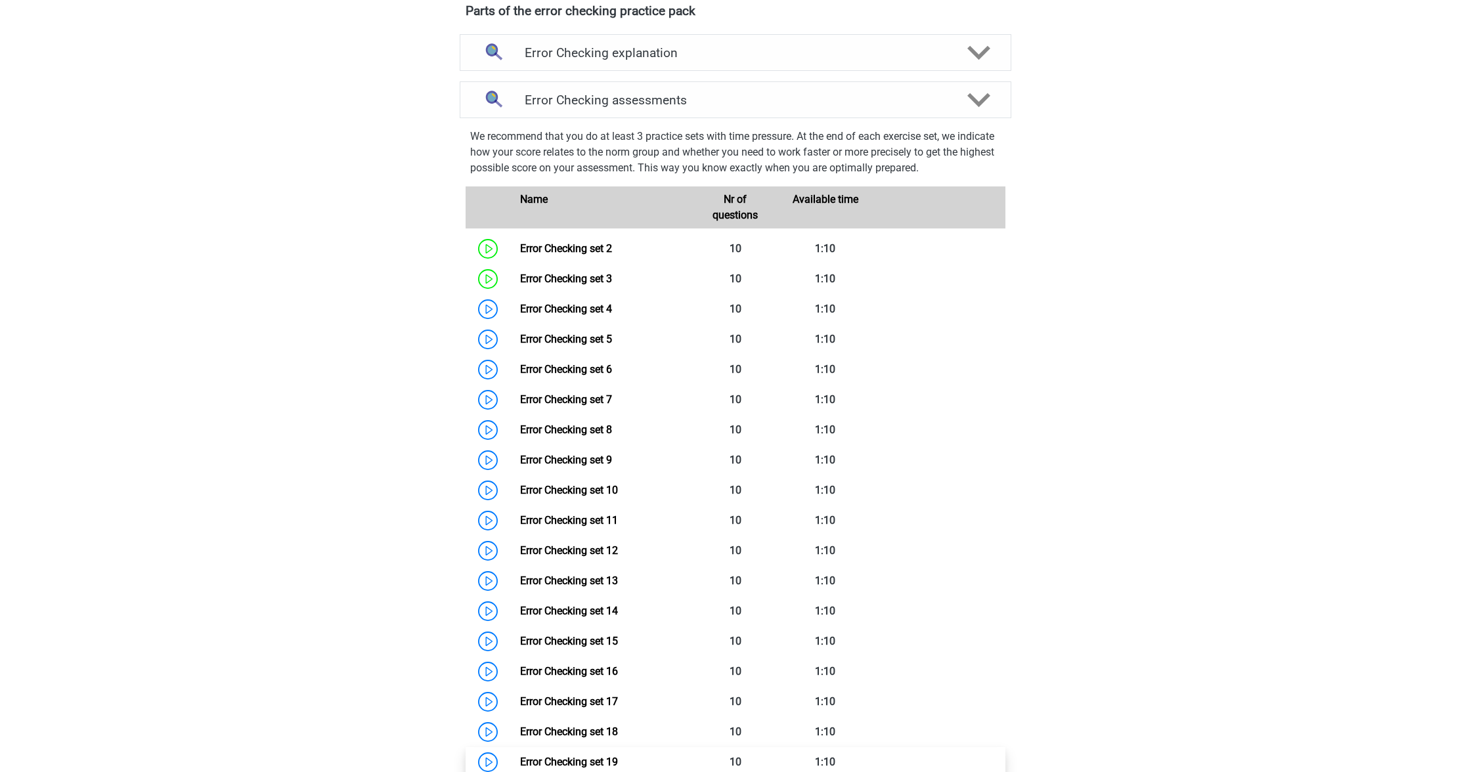
scroll to position [718, 0]
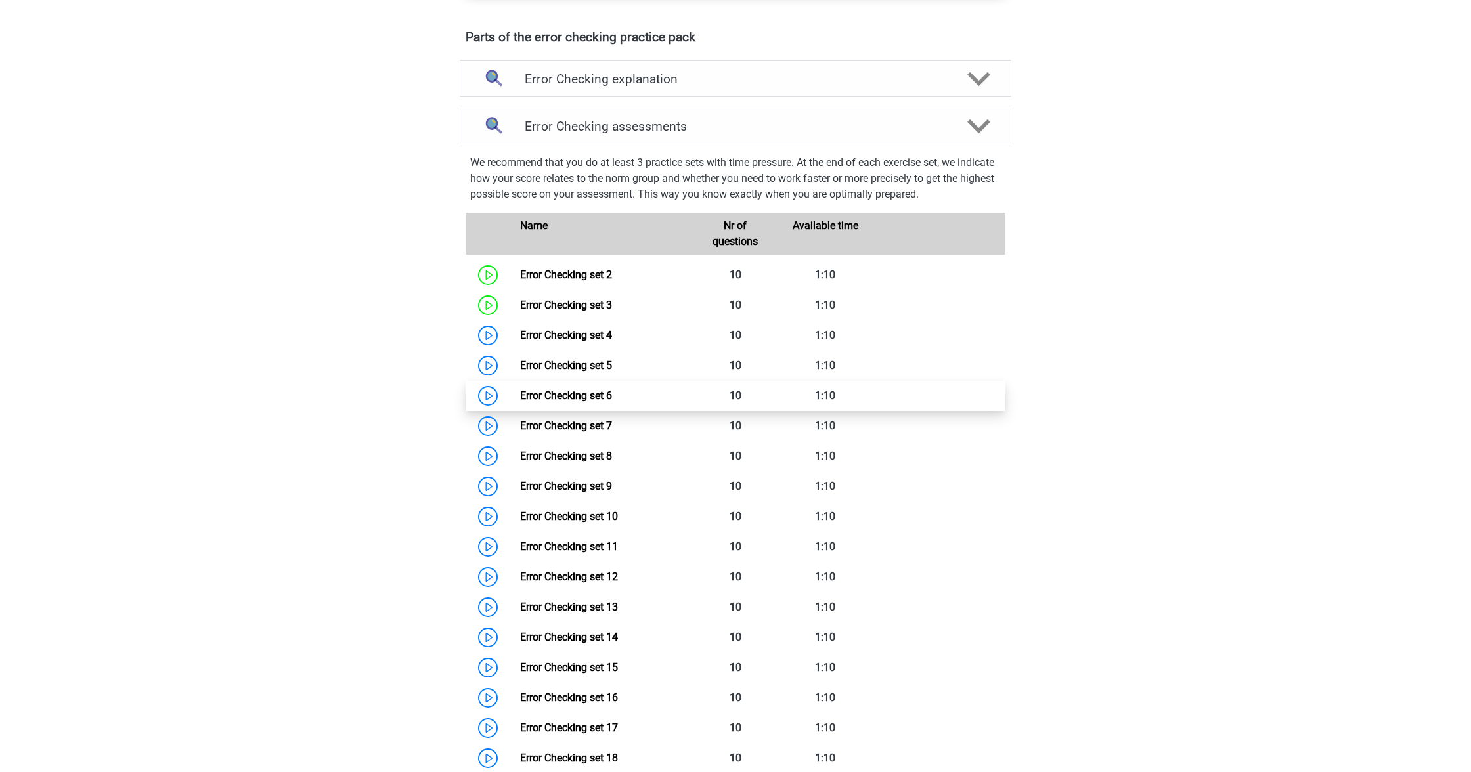
click at [603, 401] on link "Error Checking set 6" at bounding box center [566, 395] width 92 height 12
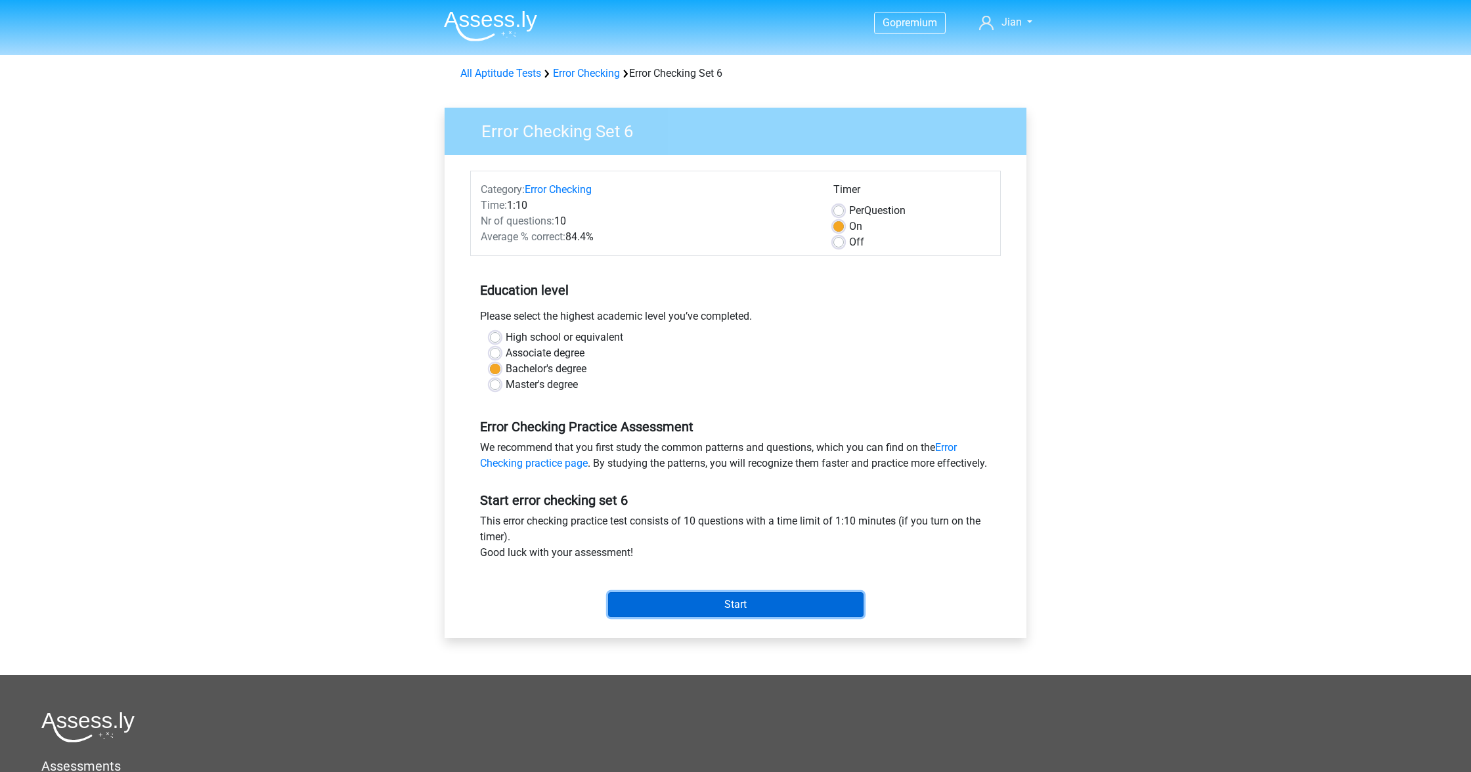
click at [796, 617] on input "Start" at bounding box center [735, 604] width 255 height 25
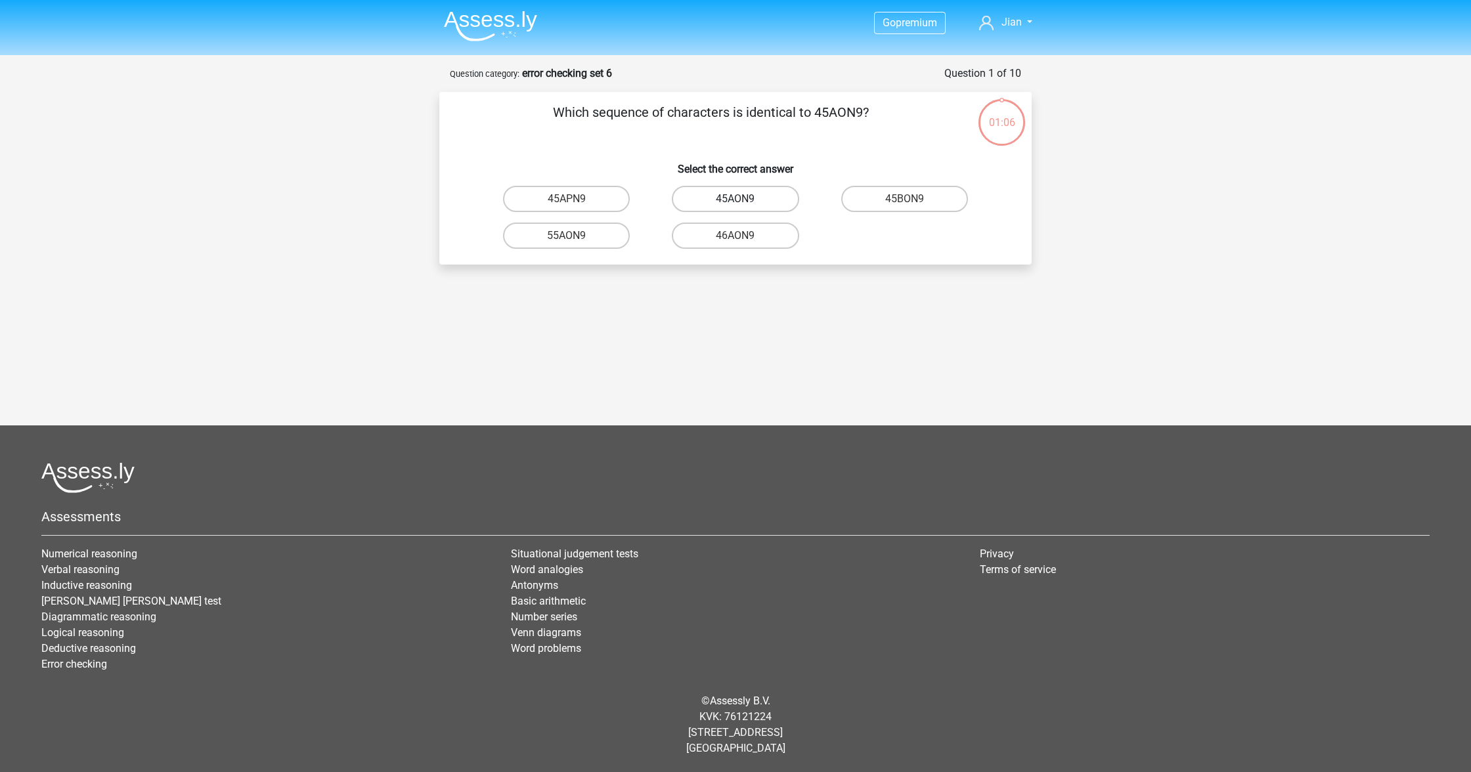
click at [775, 206] on label "45AON9" at bounding box center [735, 199] width 127 height 26
click at [744, 206] on input "45AON9" at bounding box center [739, 203] width 9 height 9
radio input "true"
click at [609, 249] on label "B0PZVD" at bounding box center [566, 236] width 127 height 26
click at [575, 244] on input "B0PZVD" at bounding box center [571, 240] width 9 height 9
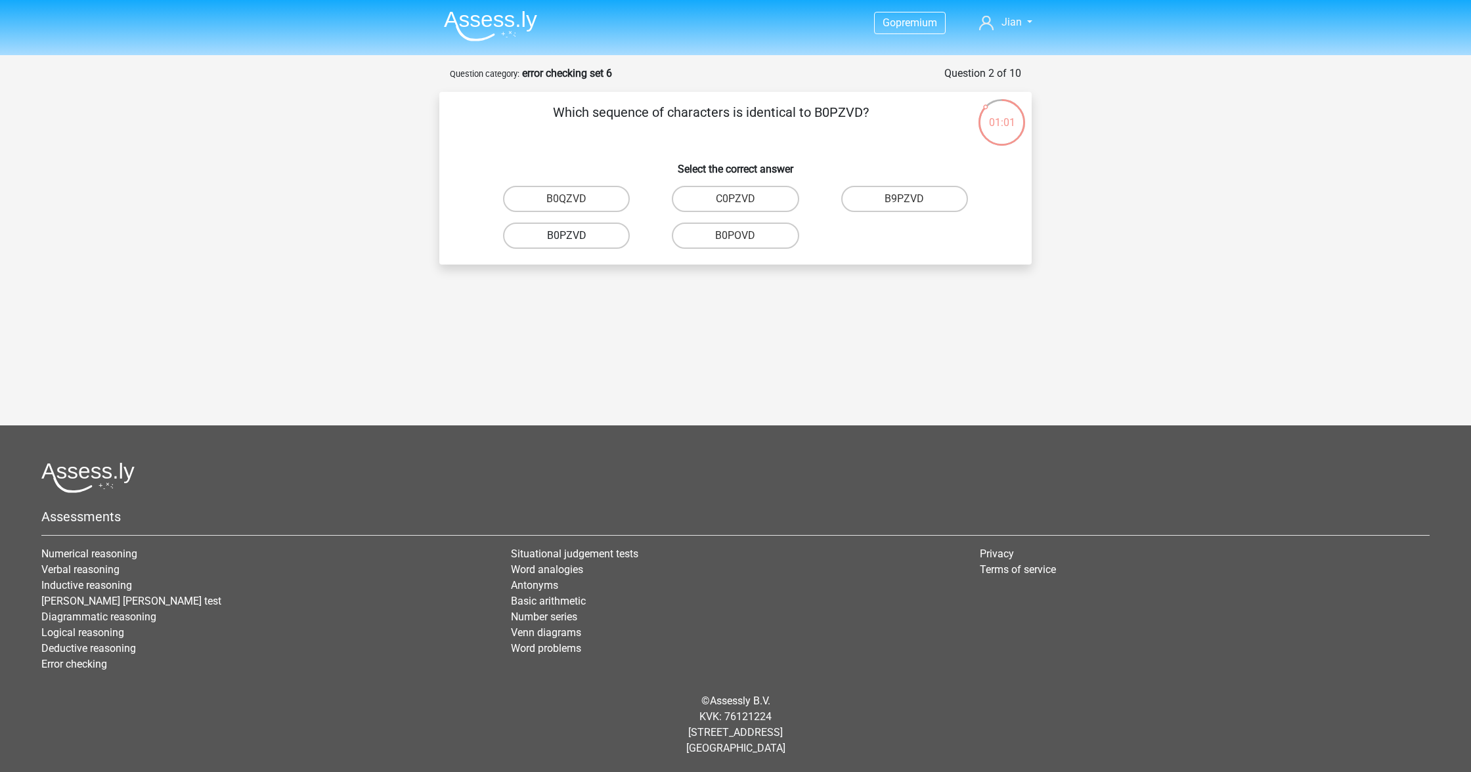
radio input "true"
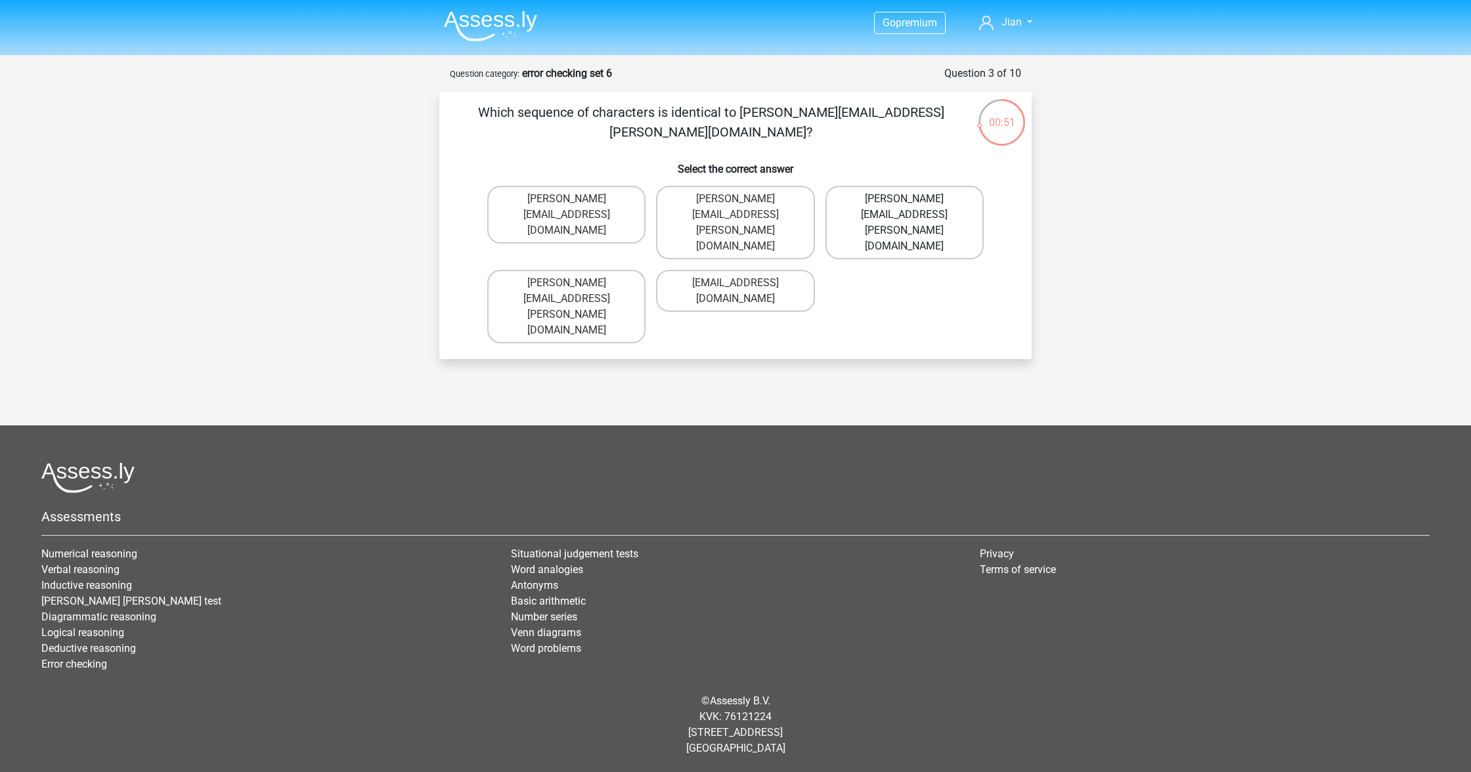
click at [944, 202] on label "[PERSON_NAME][EMAIL_ADDRESS][PERSON_NAME][DOMAIN_NAME]" at bounding box center [904, 223] width 158 height 74
click at [913, 202] on input "[PERSON_NAME][EMAIL_ADDRESS][PERSON_NAME][DOMAIN_NAME]" at bounding box center [908, 203] width 9 height 9
radio input "true"
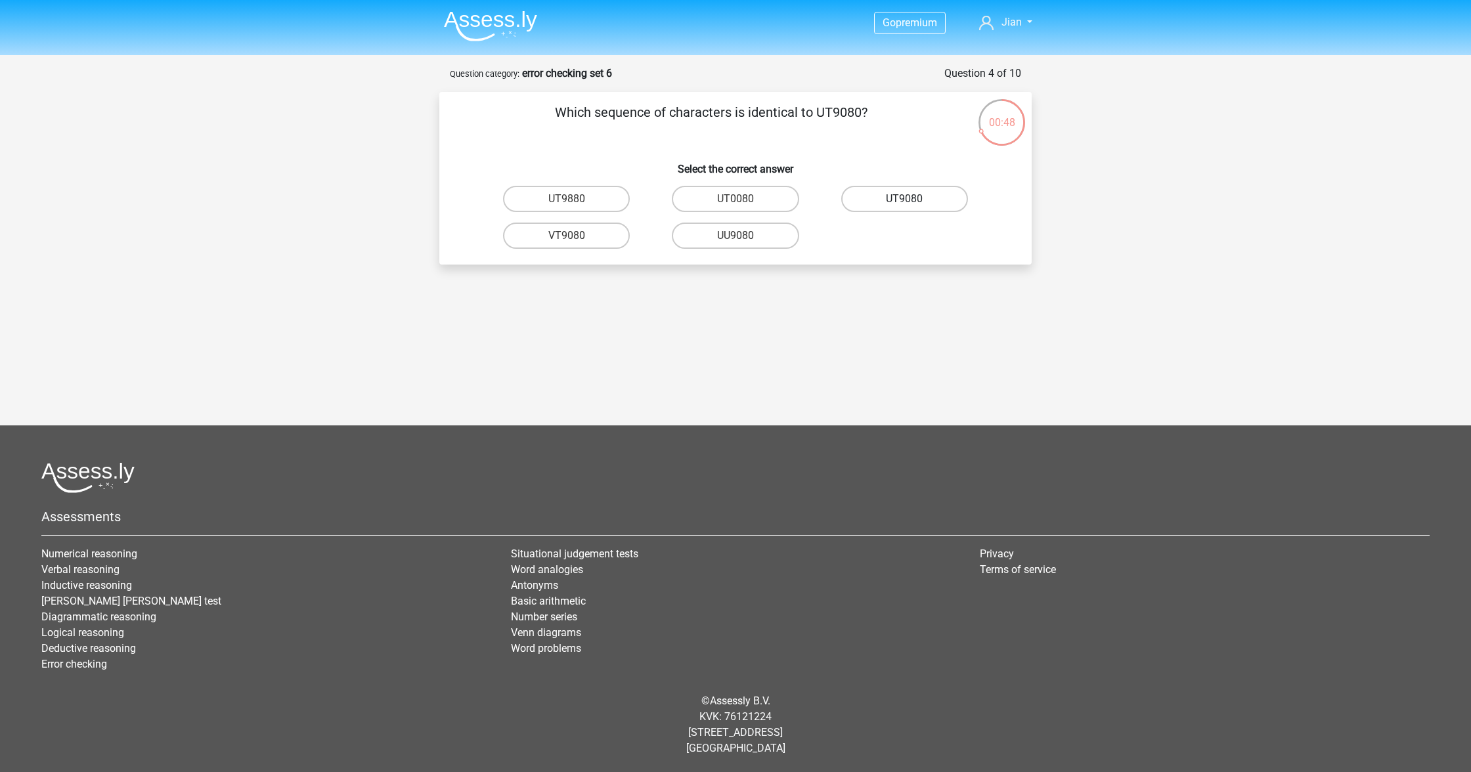
click at [921, 197] on label "UT9080" at bounding box center [904, 199] width 127 height 26
click at [913, 199] on input "UT9080" at bounding box center [908, 203] width 9 height 9
radio input "true"
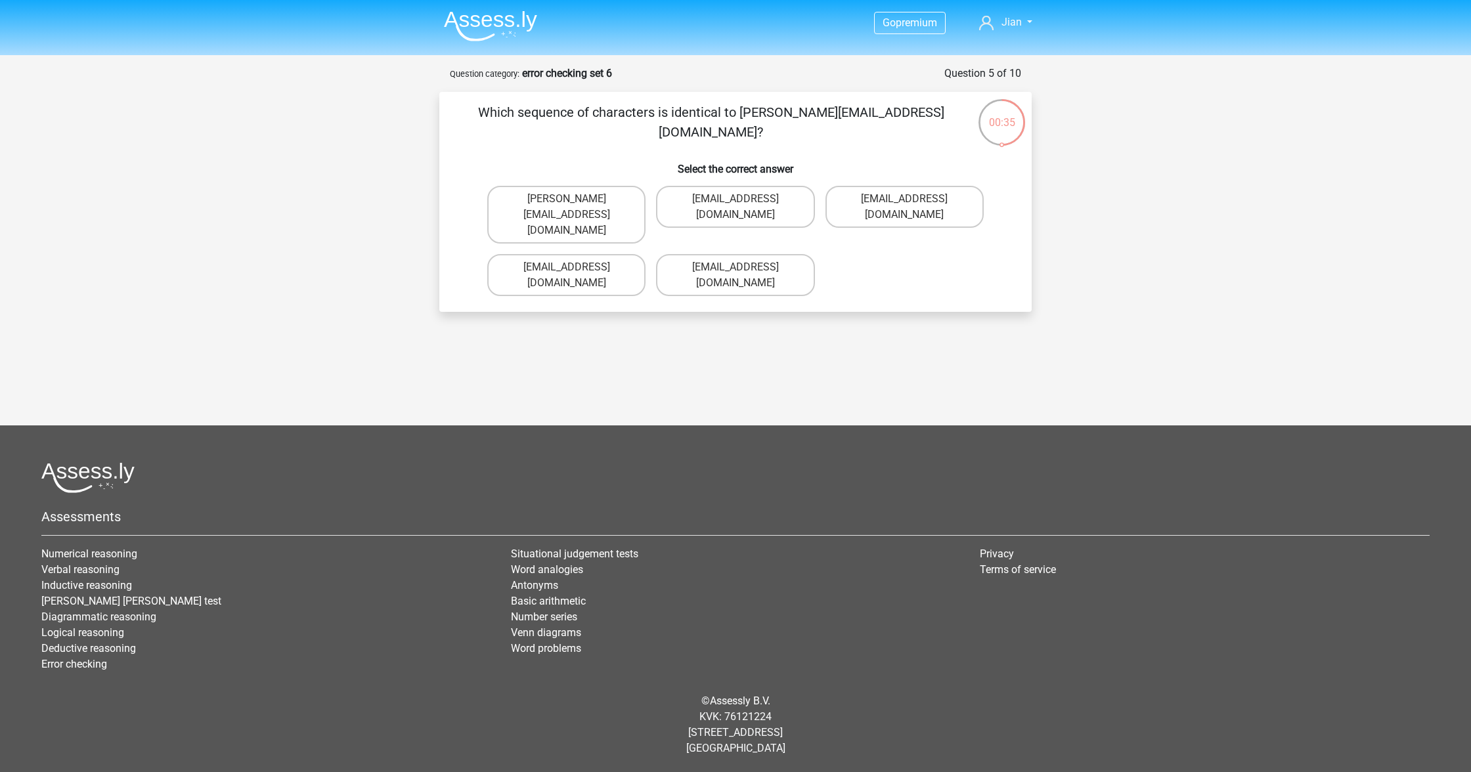
click at [593, 268] on label "[EMAIL_ADDRESS][DOMAIN_NAME]" at bounding box center [566, 275] width 158 height 42
click at [575, 268] on input "[EMAIL_ADDRESS][DOMAIN_NAME]" at bounding box center [571, 271] width 9 height 9
radio input "true"
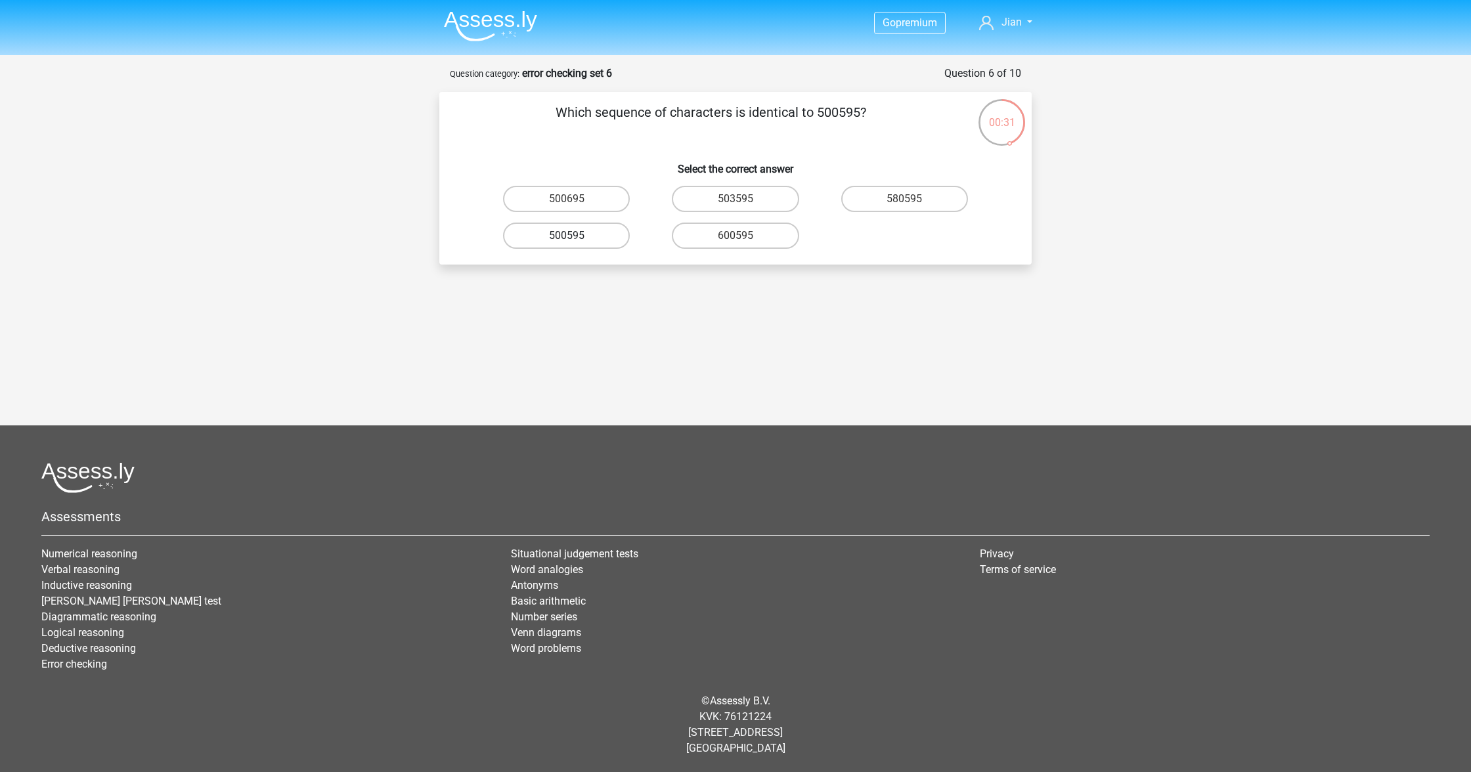
click at [584, 226] on div "500595" at bounding box center [566, 235] width 169 height 37
click at [582, 238] on label "500595" at bounding box center [566, 236] width 127 height 26
click at [575, 238] on input "500595" at bounding box center [571, 240] width 9 height 9
radio input "true"
click at [745, 242] on label "P10PB6" at bounding box center [735, 236] width 127 height 26
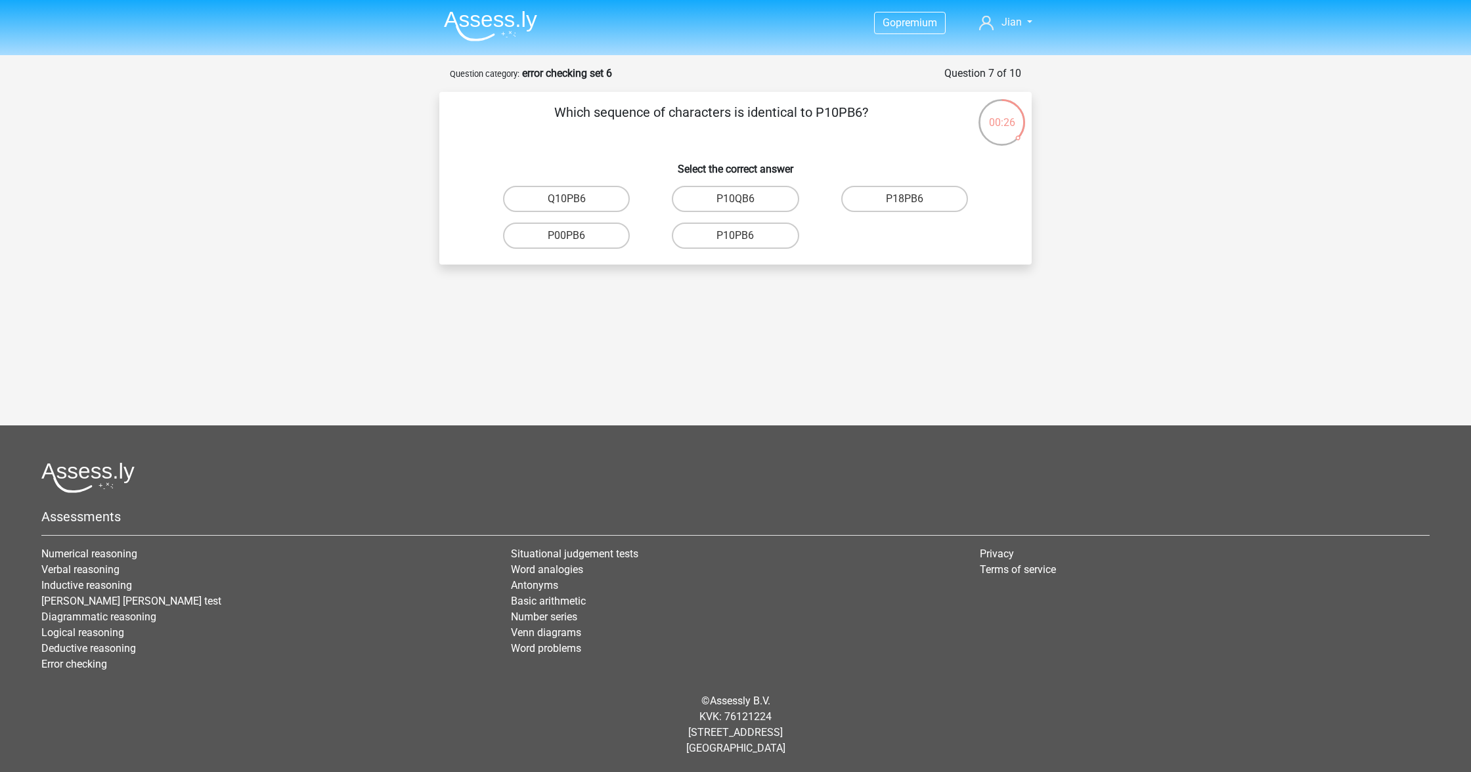
click at [744, 242] on input "P10PB6" at bounding box center [739, 240] width 9 height 9
radio input "true"
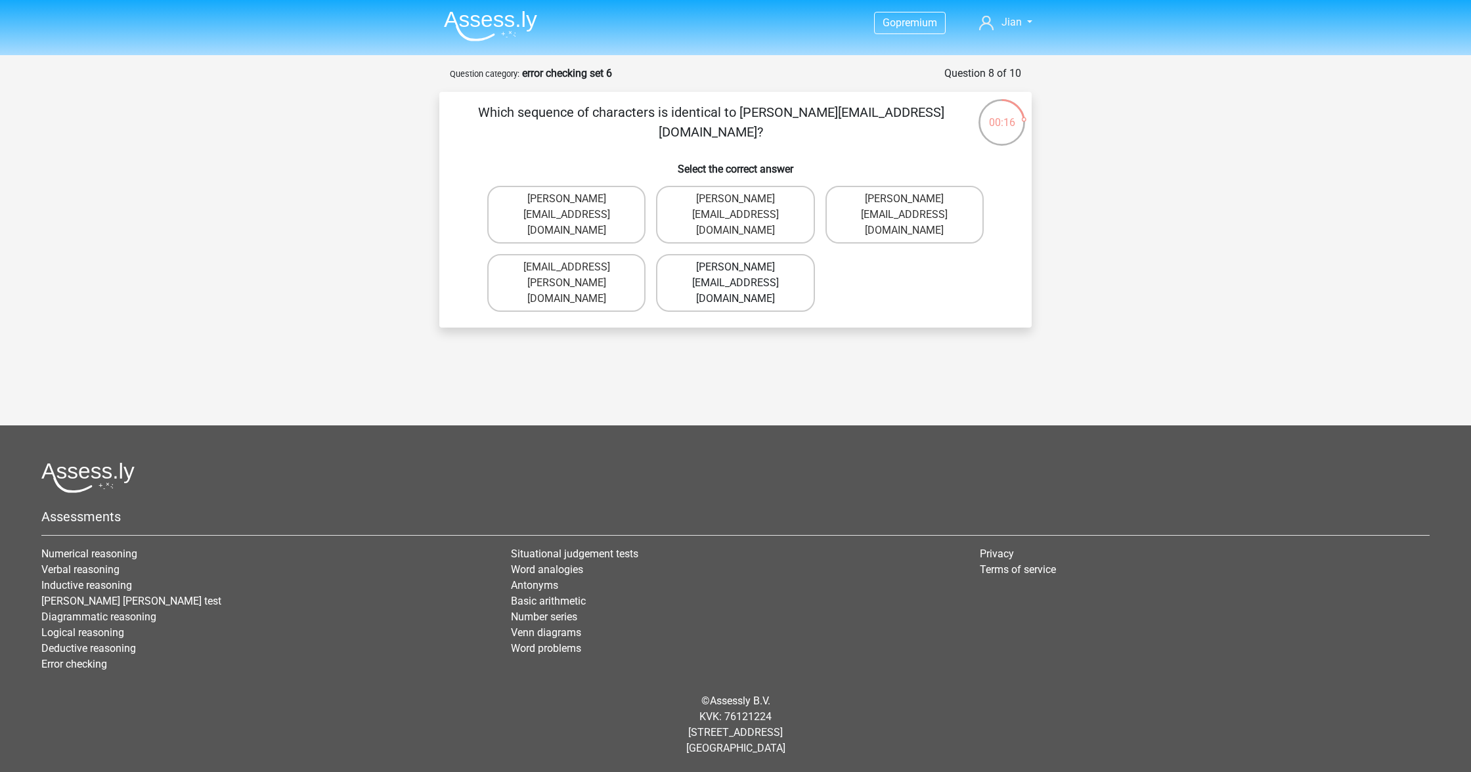
click at [795, 269] on label "Evelyn-Carpenter@e-mail.com.uk" at bounding box center [735, 283] width 158 height 58
click at [744, 269] on input "Evelyn-Carpenter@e-mail.com.uk" at bounding box center [739, 271] width 9 height 9
radio input "true"
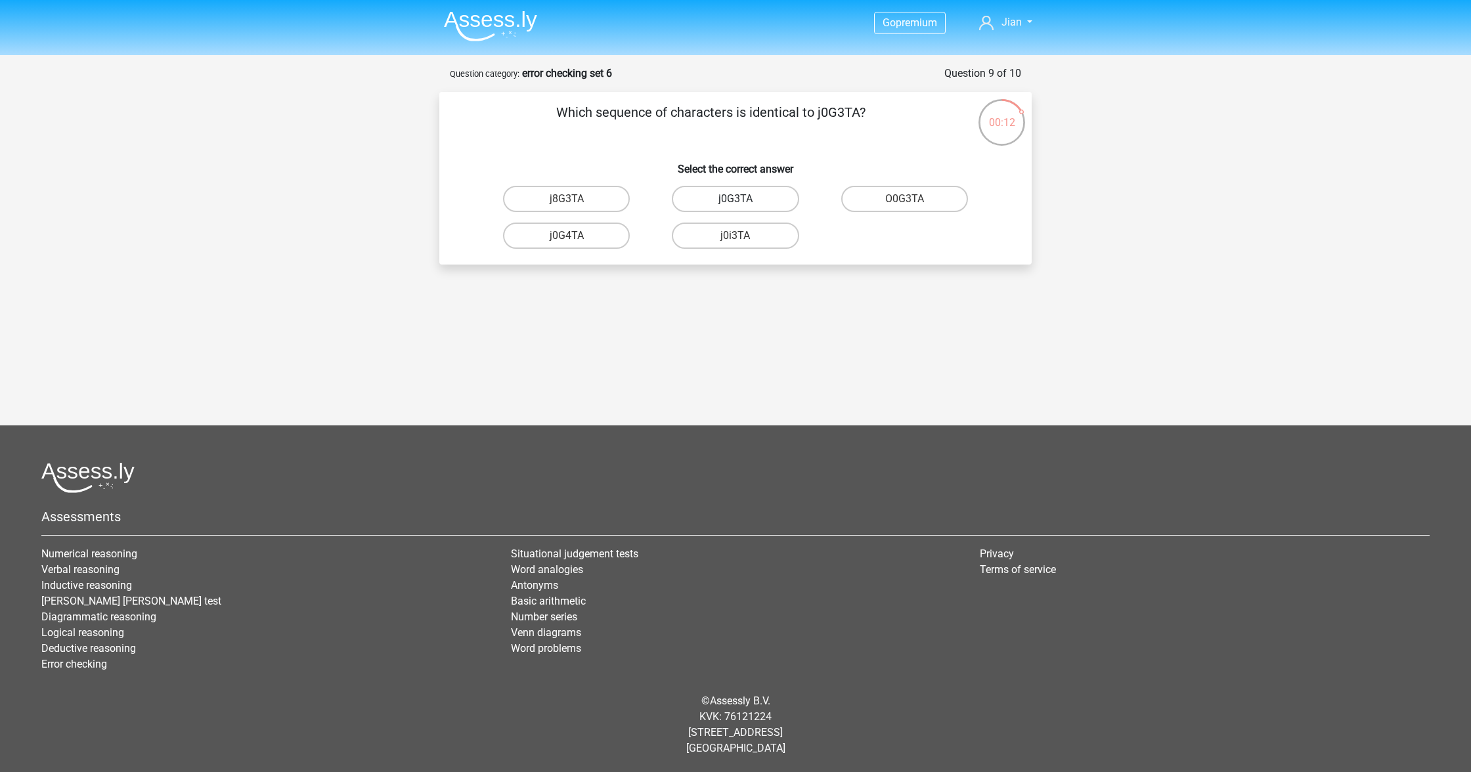
click at [789, 204] on label "j0G3TA" at bounding box center [735, 199] width 127 height 26
click at [744, 204] on input "j0G3TA" at bounding box center [739, 203] width 9 height 9
radio input "true"
click at [919, 194] on label "E0000T" at bounding box center [904, 199] width 127 height 26
click at [913, 199] on input "E0000T" at bounding box center [908, 203] width 9 height 9
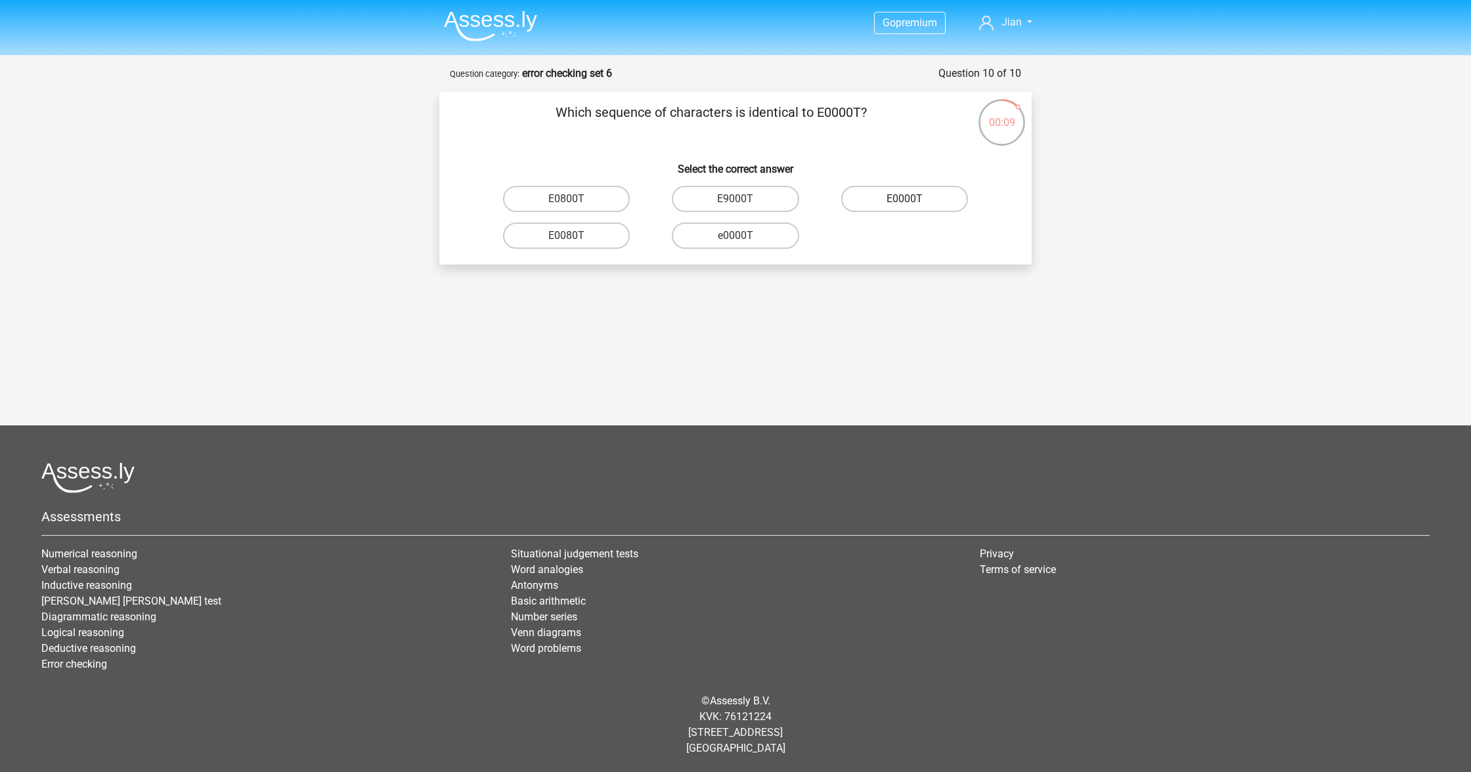
radio input "true"
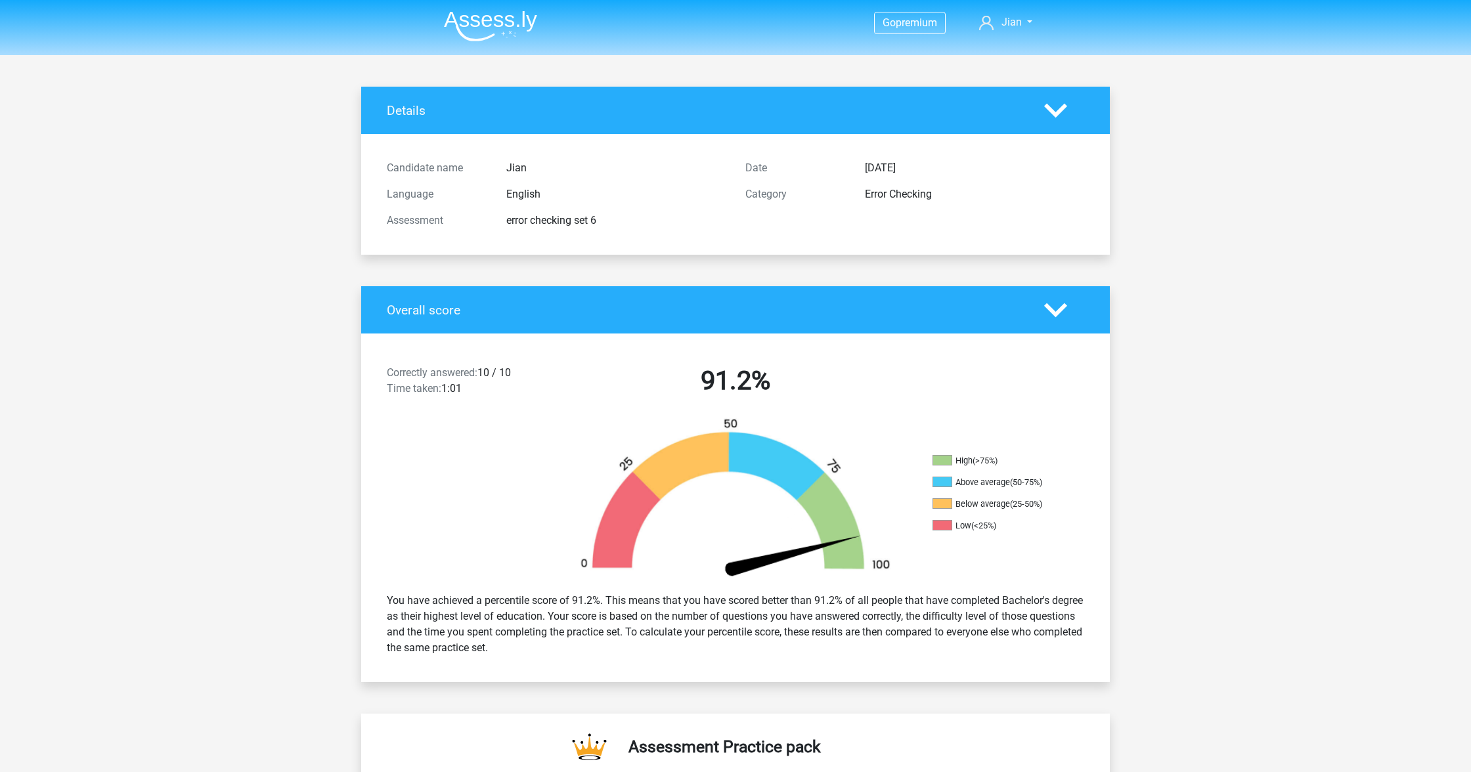
click at [478, 18] on img at bounding box center [490, 26] width 93 height 31
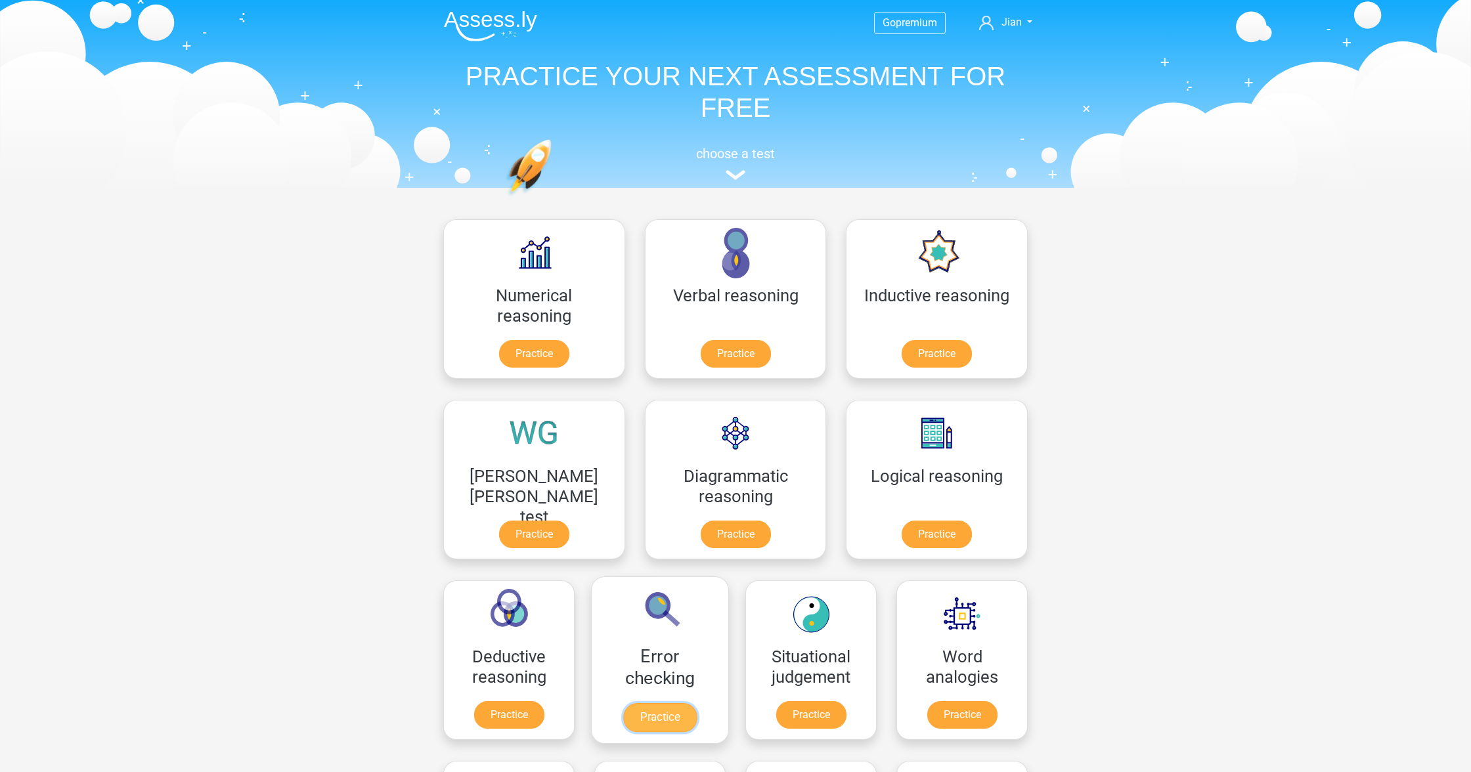
click at [697, 703] on link "Practice" at bounding box center [660, 717] width 74 height 29
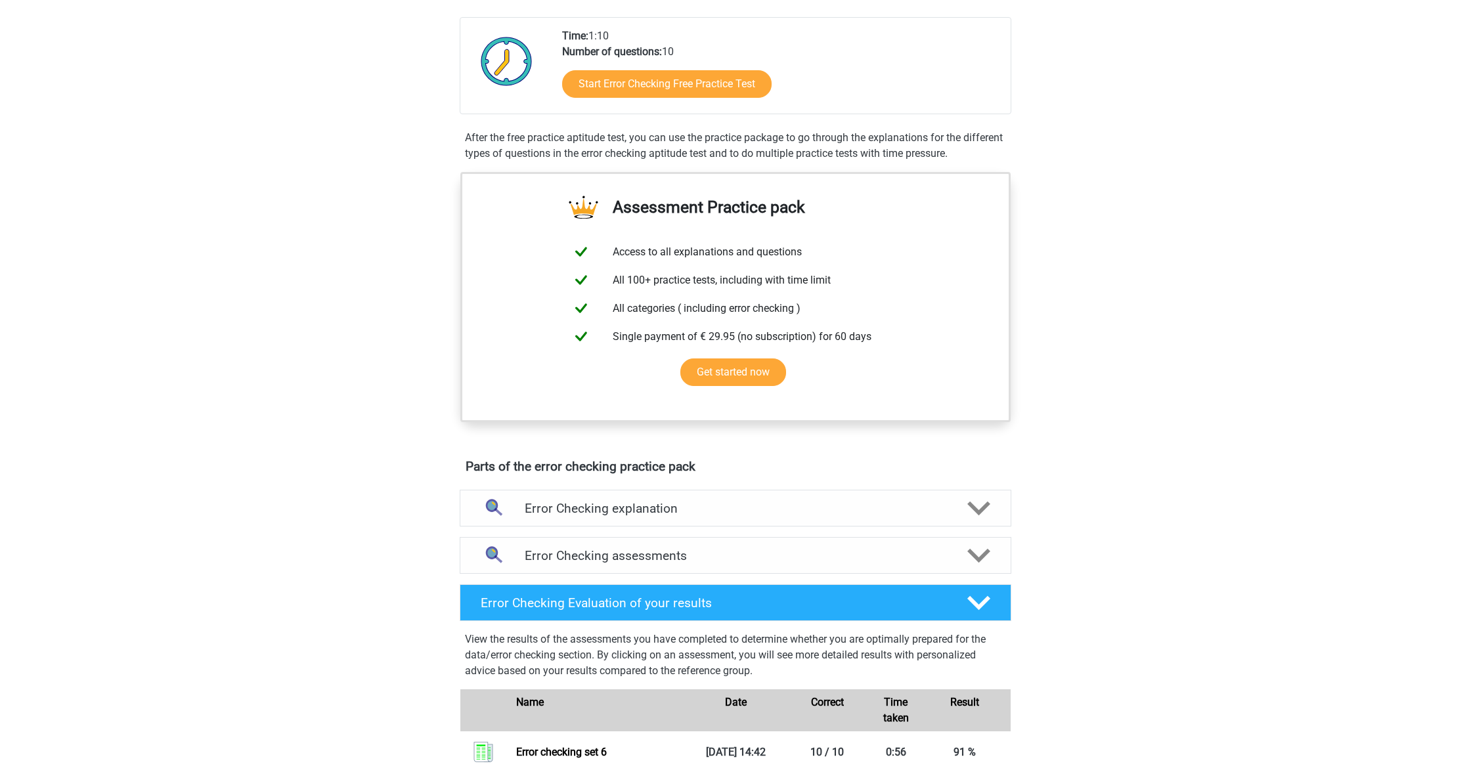
scroll to position [369, 0]
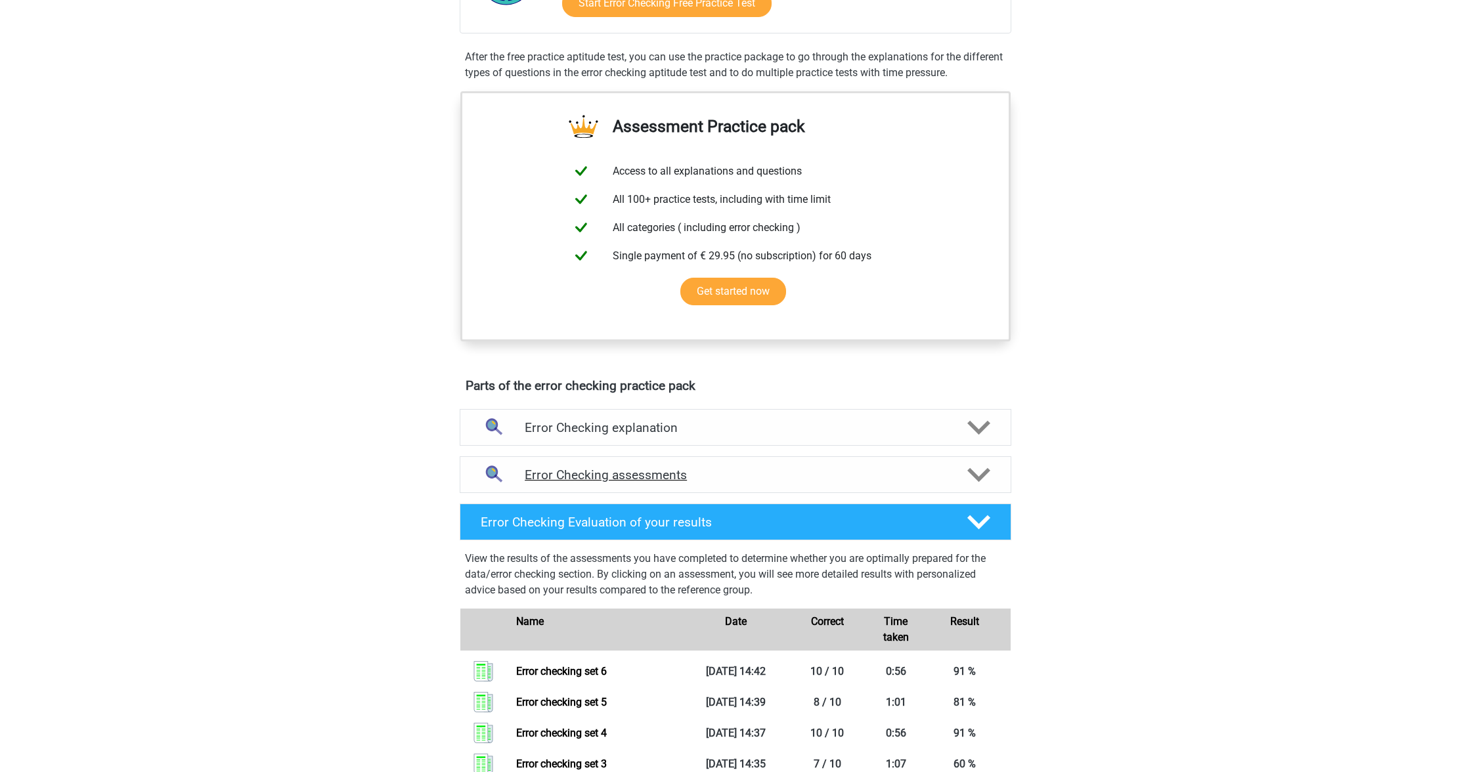
click at [736, 474] on h4 "Error Checking assessments" at bounding box center [736, 475] width 422 height 15
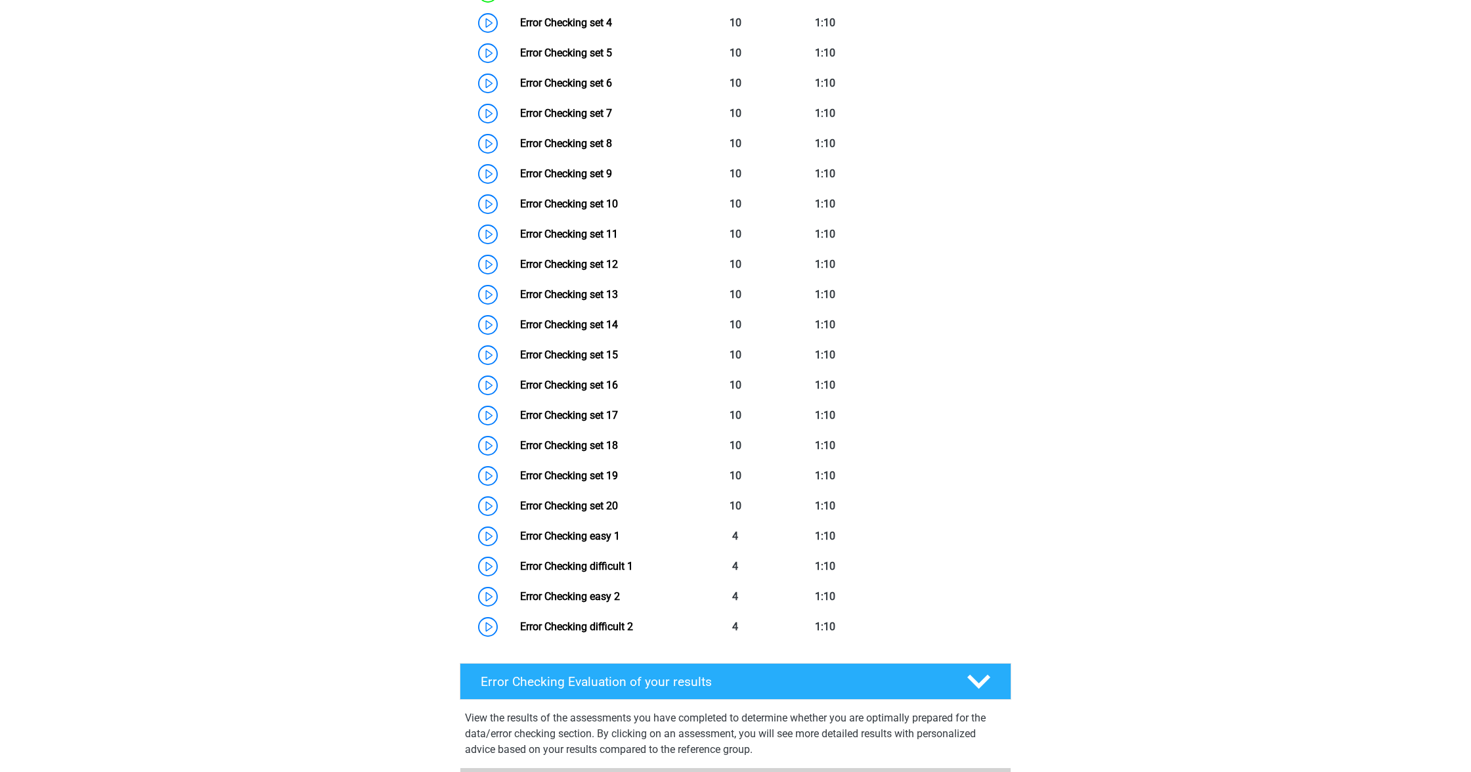
scroll to position [1135, 0]
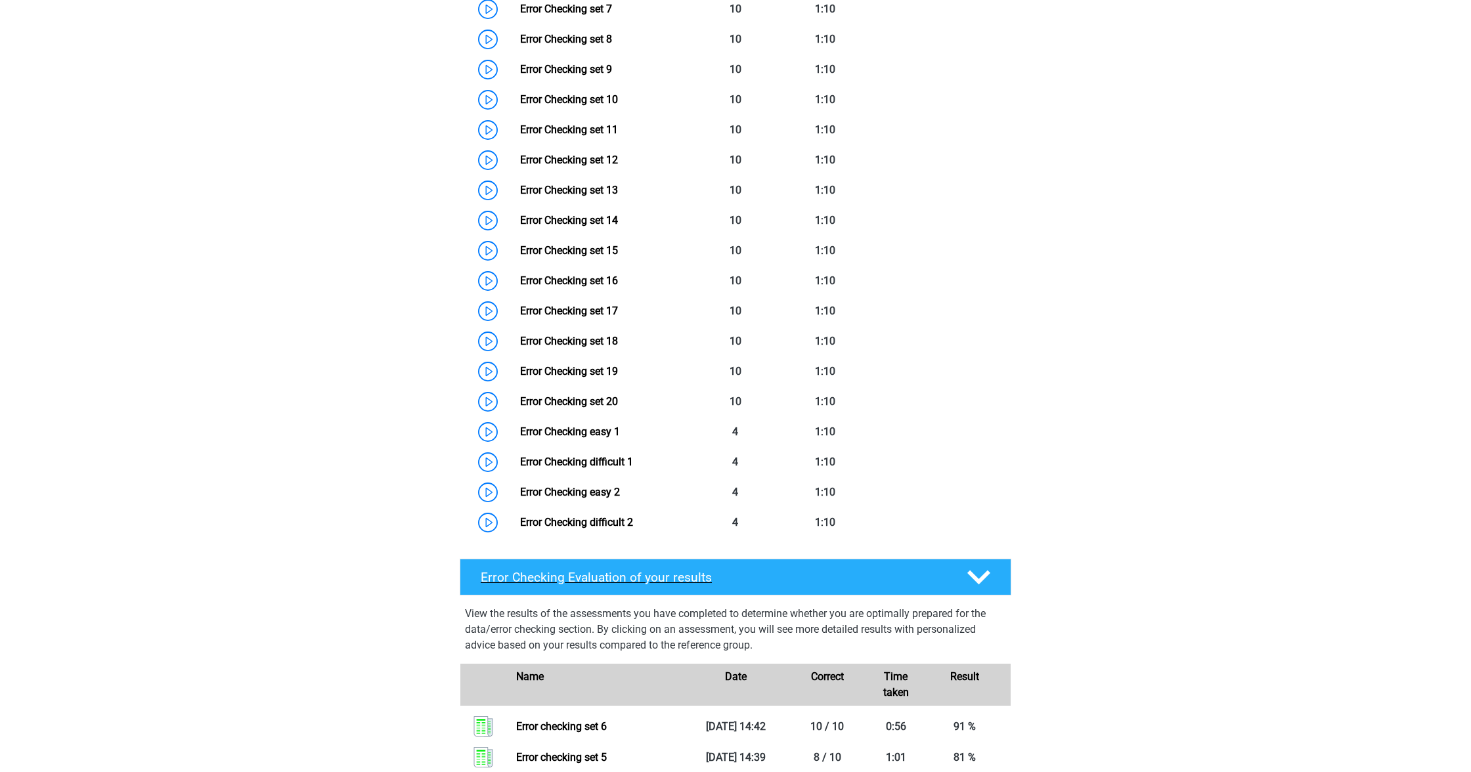
click at [735, 584] on h4 "Error Checking Evaluation of your results" at bounding box center [714, 577] width 466 height 15
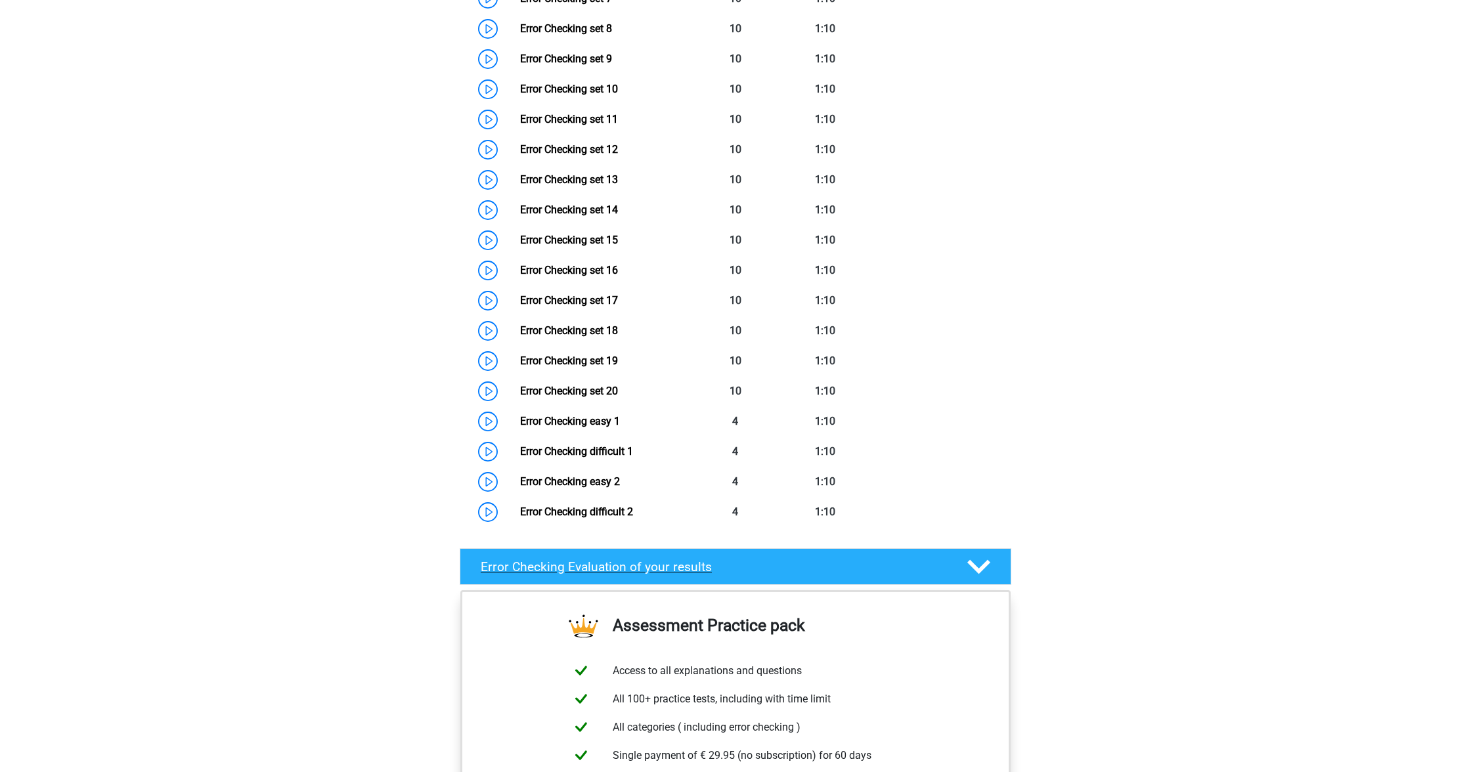
click at [802, 565] on h4 "Error Checking Evaluation of your results" at bounding box center [714, 566] width 466 height 15
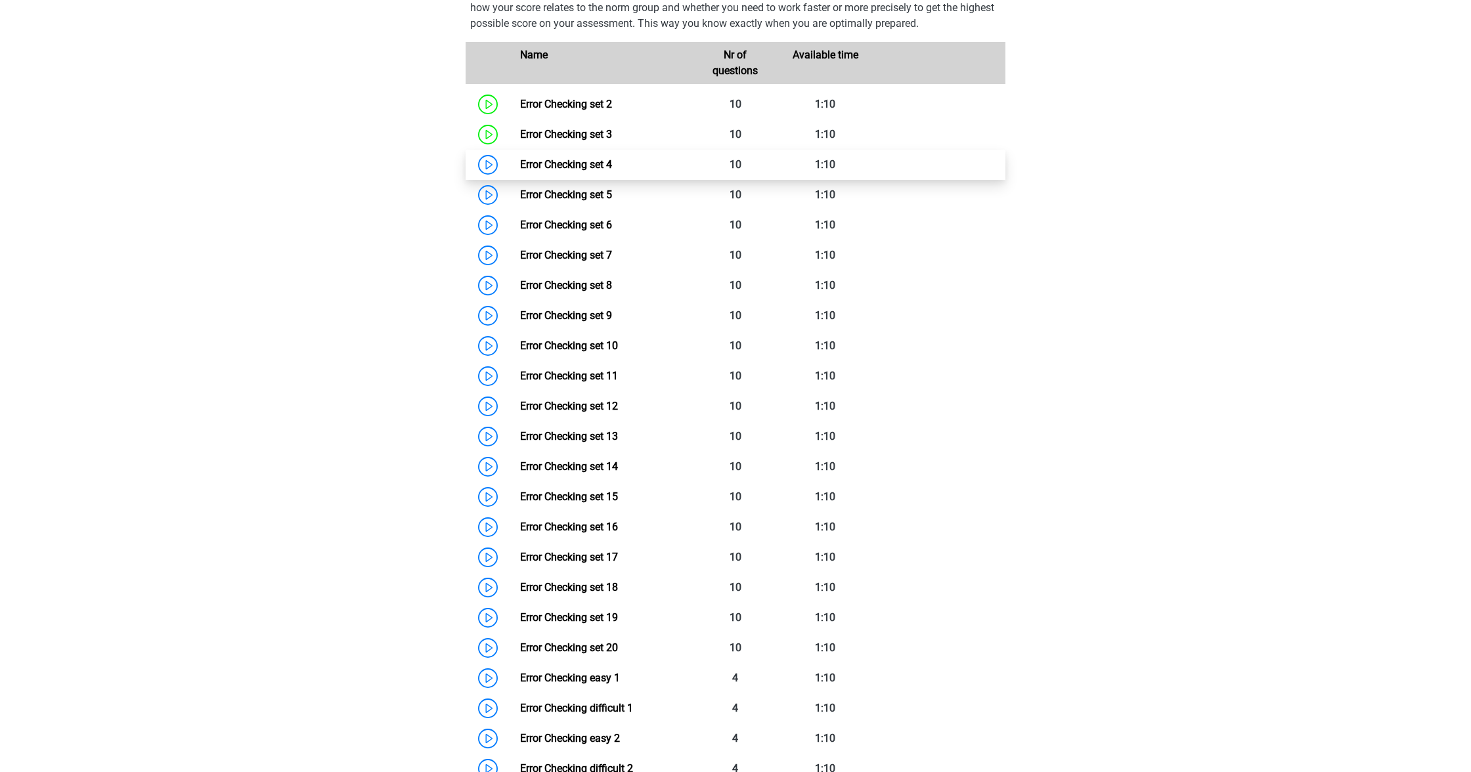
scroll to position [835, 0]
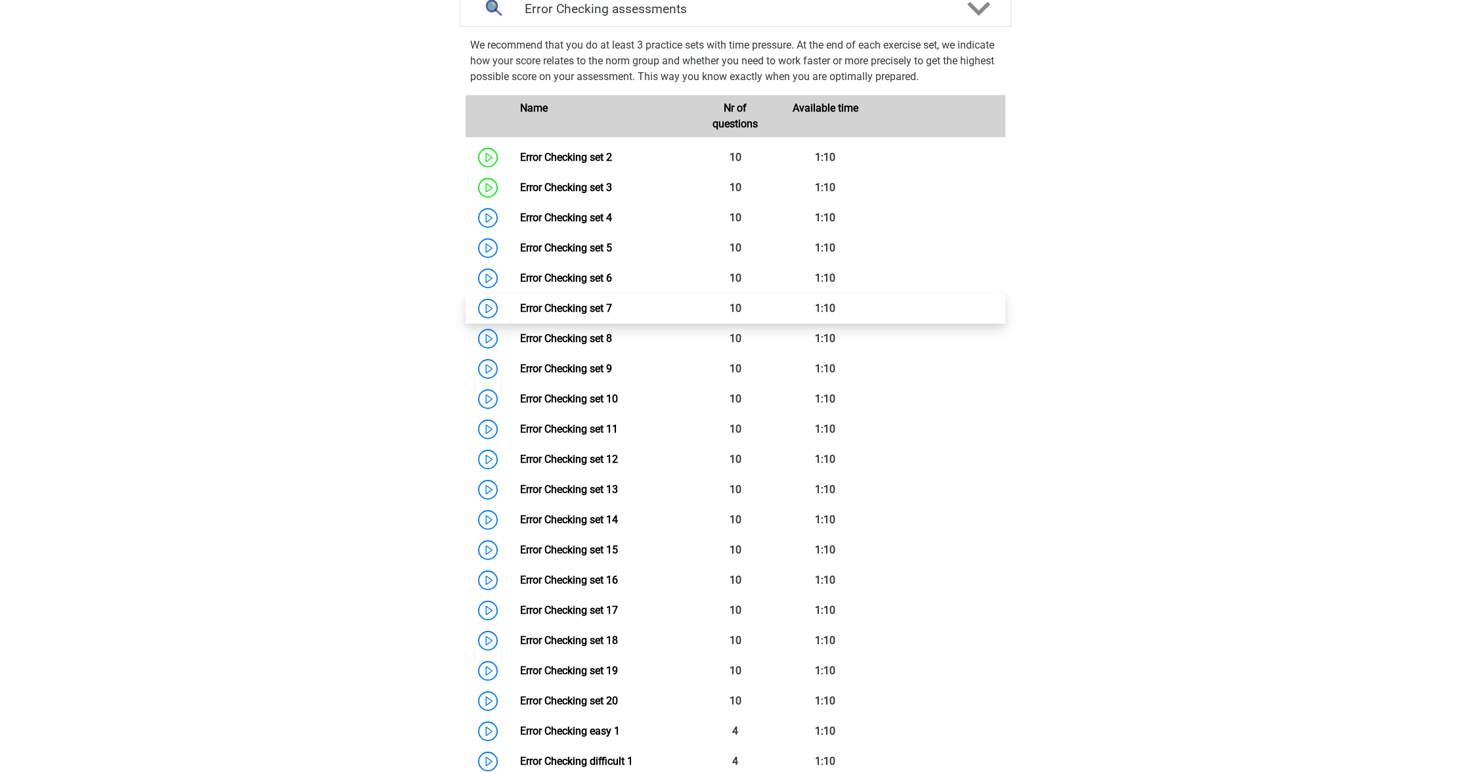
click at [612, 312] on link "Error Checking set 7" at bounding box center [566, 308] width 92 height 12
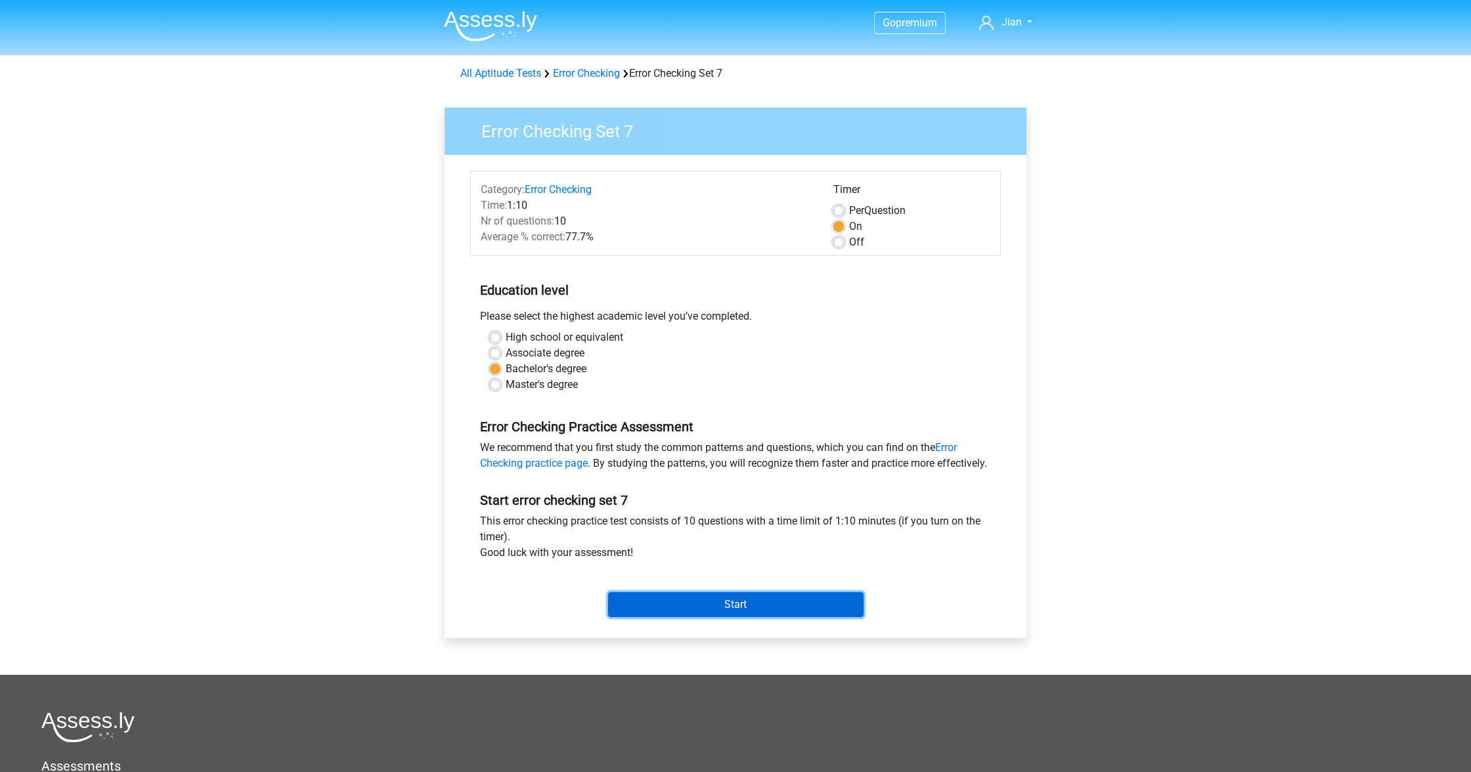
click at [798, 617] on input "Start" at bounding box center [735, 604] width 255 height 25
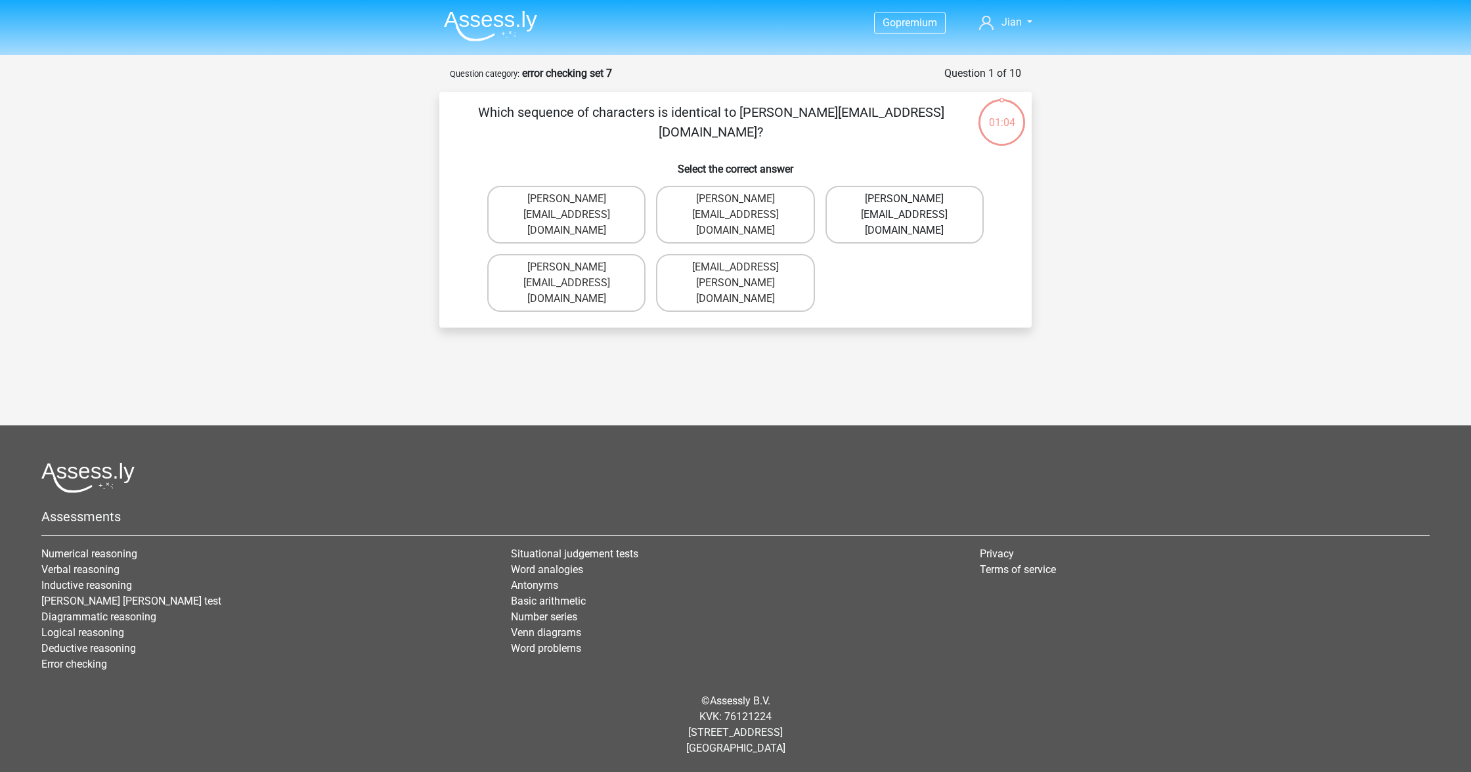
click at [961, 215] on label "[PERSON_NAME][EMAIL_ADDRESS][DOMAIN_NAME]" at bounding box center [904, 215] width 158 height 58
click at [913, 207] on input "[PERSON_NAME][EMAIL_ADDRESS][DOMAIN_NAME]" at bounding box center [908, 203] width 9 height 9
radio input "true"
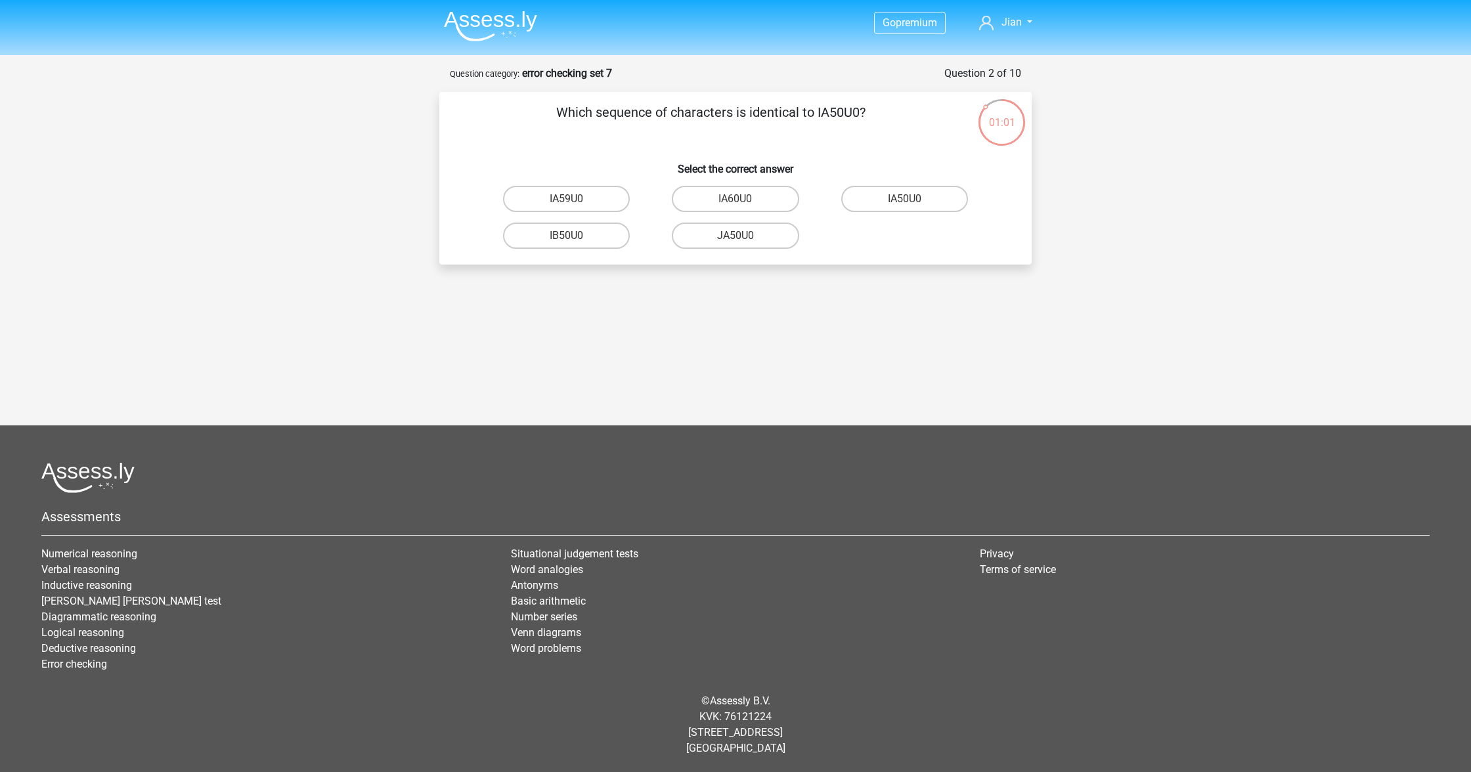
click at [909, 204] on input "IA50U0" at bounding box center [908, 203] width 9 height 9
radio input "true"
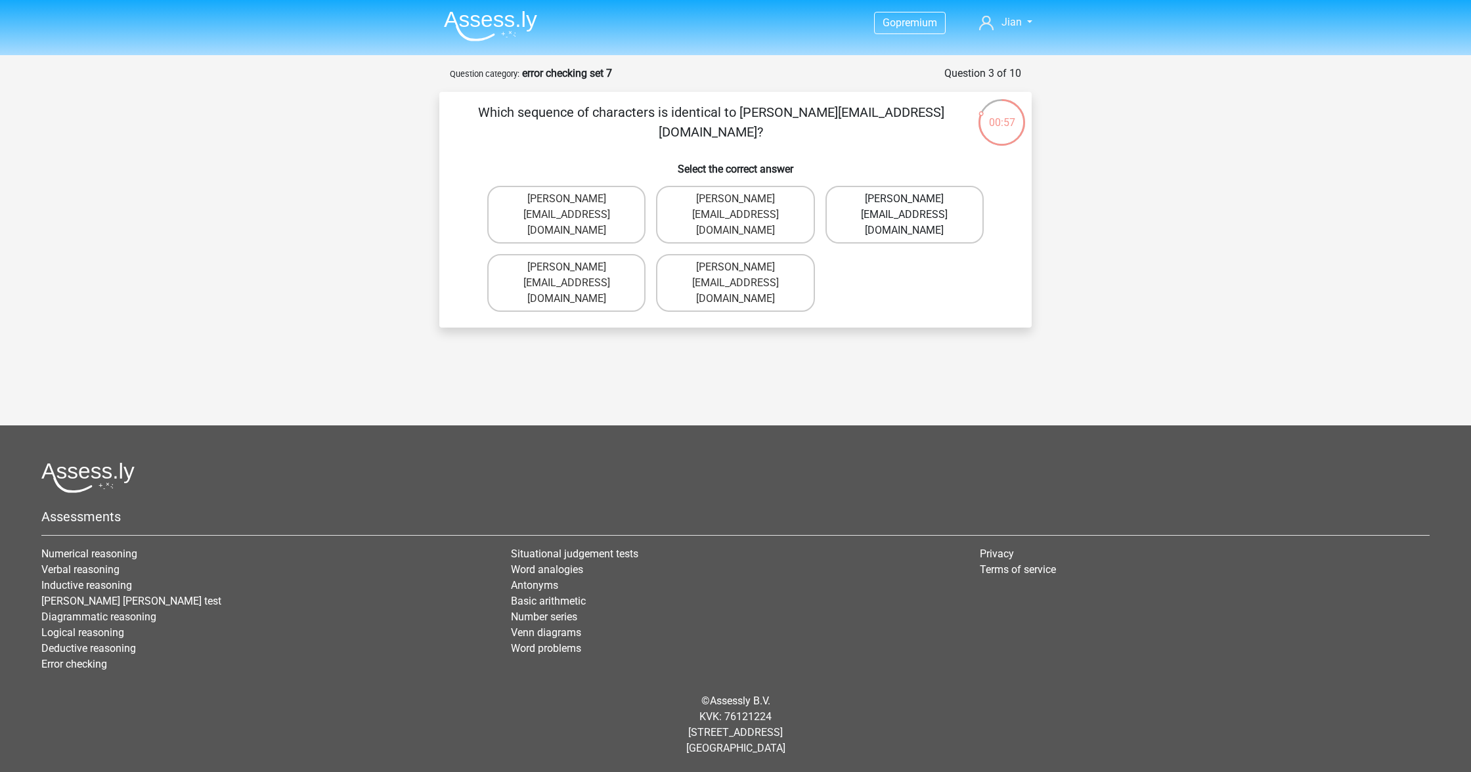
click at [925, 227] on label "[PERSON_NAME][EMAIL_ADDRESS][DOMAIN_NAME]" at bounding box center [904, 215] width 158 height 58
click at [913, 207] on input "[PERSON_NAME][EMAIL_ADDRESS][DOMAIN_NAME]" at bounding box center [908, 203] width 9 height 9
radio input "true"
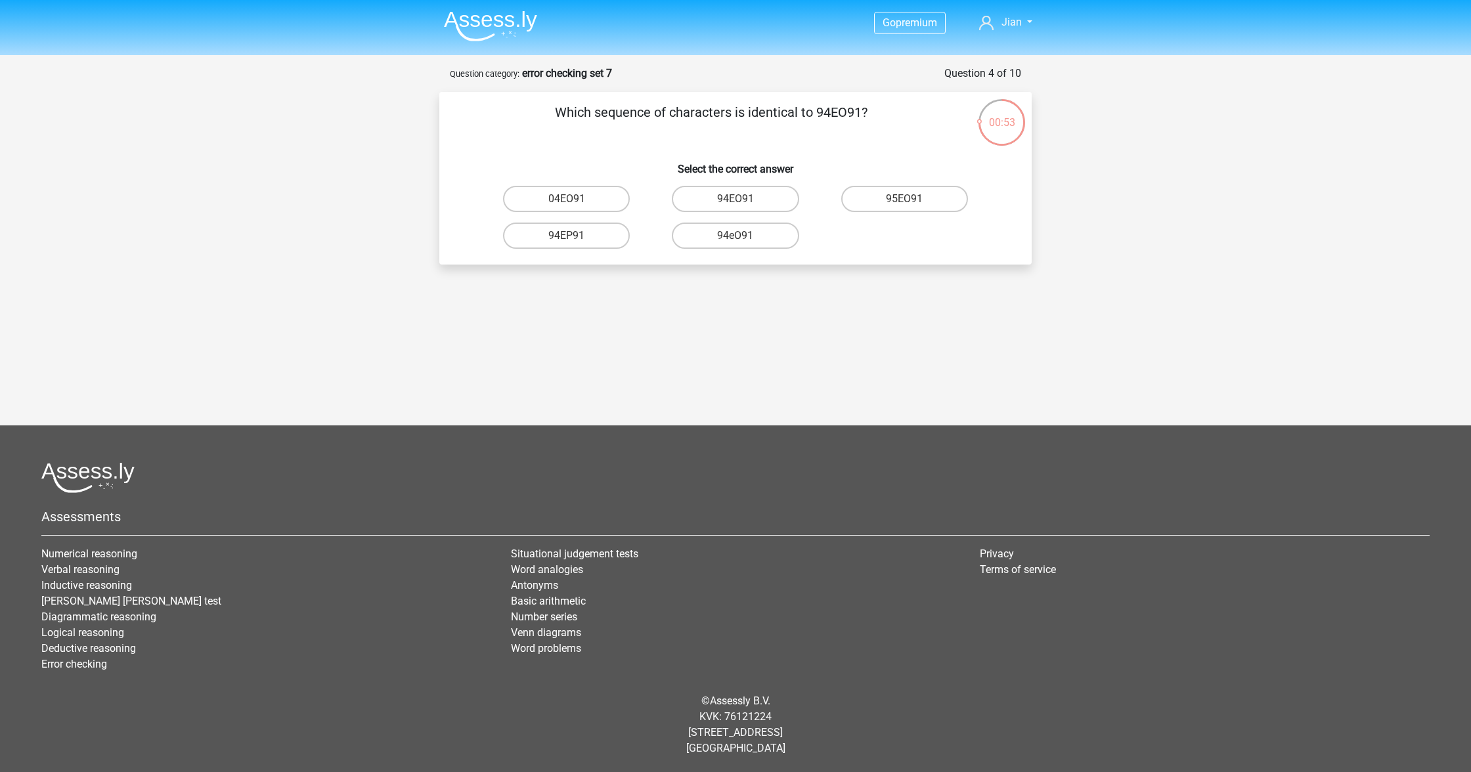
click at [785, 211] on label "94EO91" at bounding box center [735, 199] width 127 height 26
click at [744, 207] on input "94EO91" at bounding box center [739, 203] width 9 height 9
radio input "true"
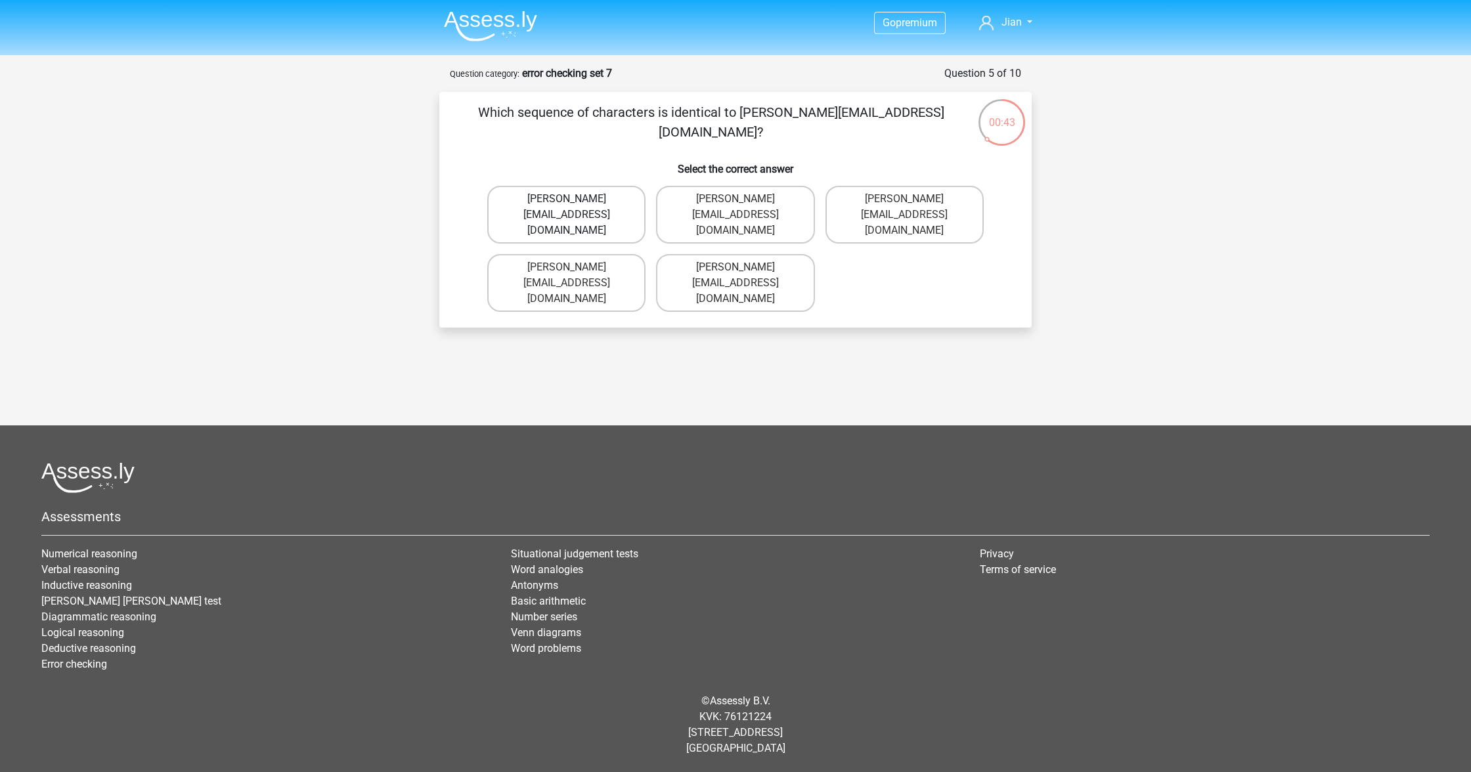
click at [614, 211] on label "[PERSON_NAME][EMAIL_ADDRESS][DOMAIN_NAME]" at bounding box center [566, 215] width 158 height 58
click at [575, 207] on input "[PERSON_NAME][EMAIL_ADDRESS][DOMAIN_NAME]" at bounding box center [571, 203] width 9 height 9
radio input "true"
click at [785, 254] on label "Theo-Rhine@jointmail.gl" at bounding box center [735, 283] width 158 height 58
click at [744, 267] on input "Theo-Rhine@jointmail.gl" at bounding box center [739, 271] width 9 height 9
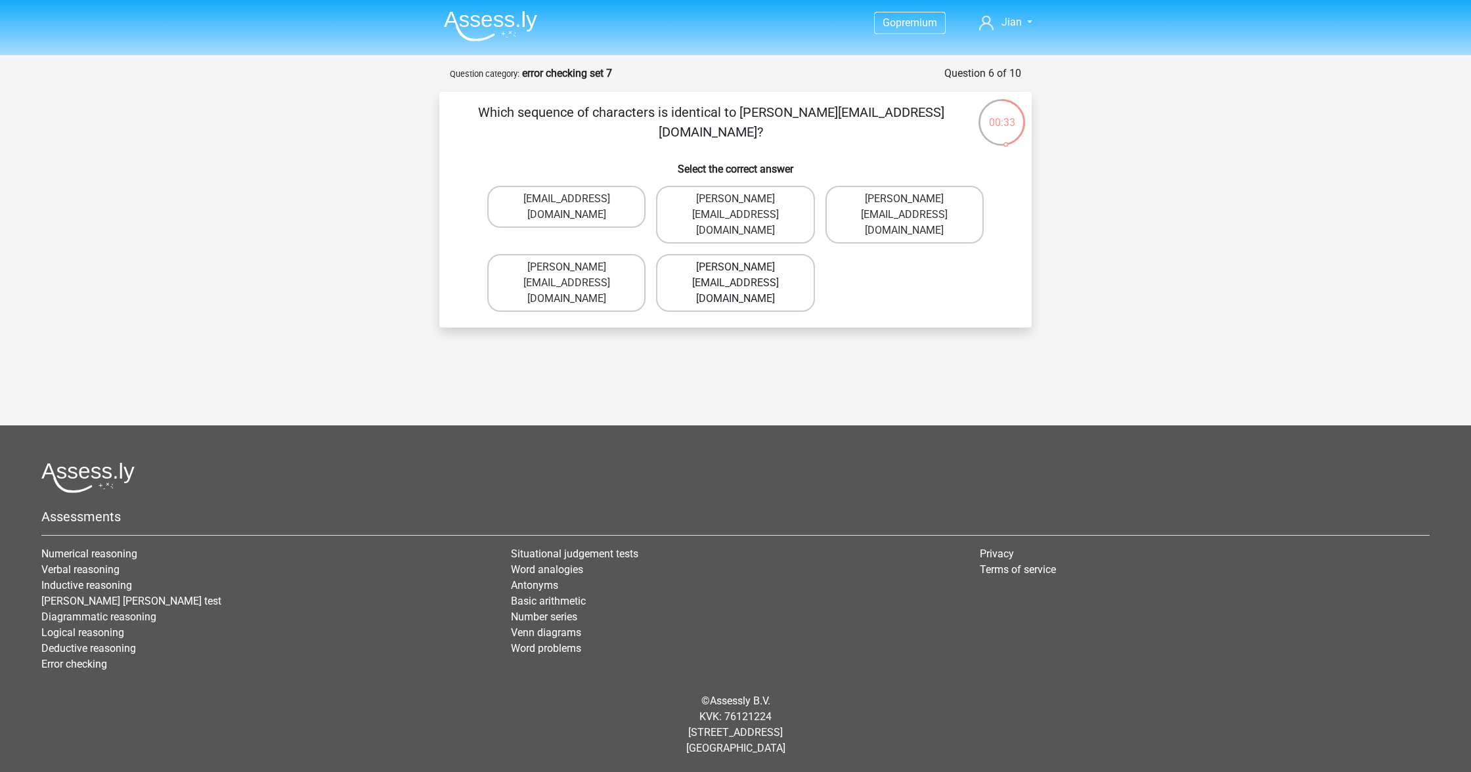
radio input "true"
click at [779, 197] on label "Joseph-Clay@e-mail.br" at bounding box center [735, 215] width 158 height 58
click at [744, 199] on input "Joseph-Clay@e-mail.br" at bounding box center [739, 203] width 9 height 9
radio input "true"
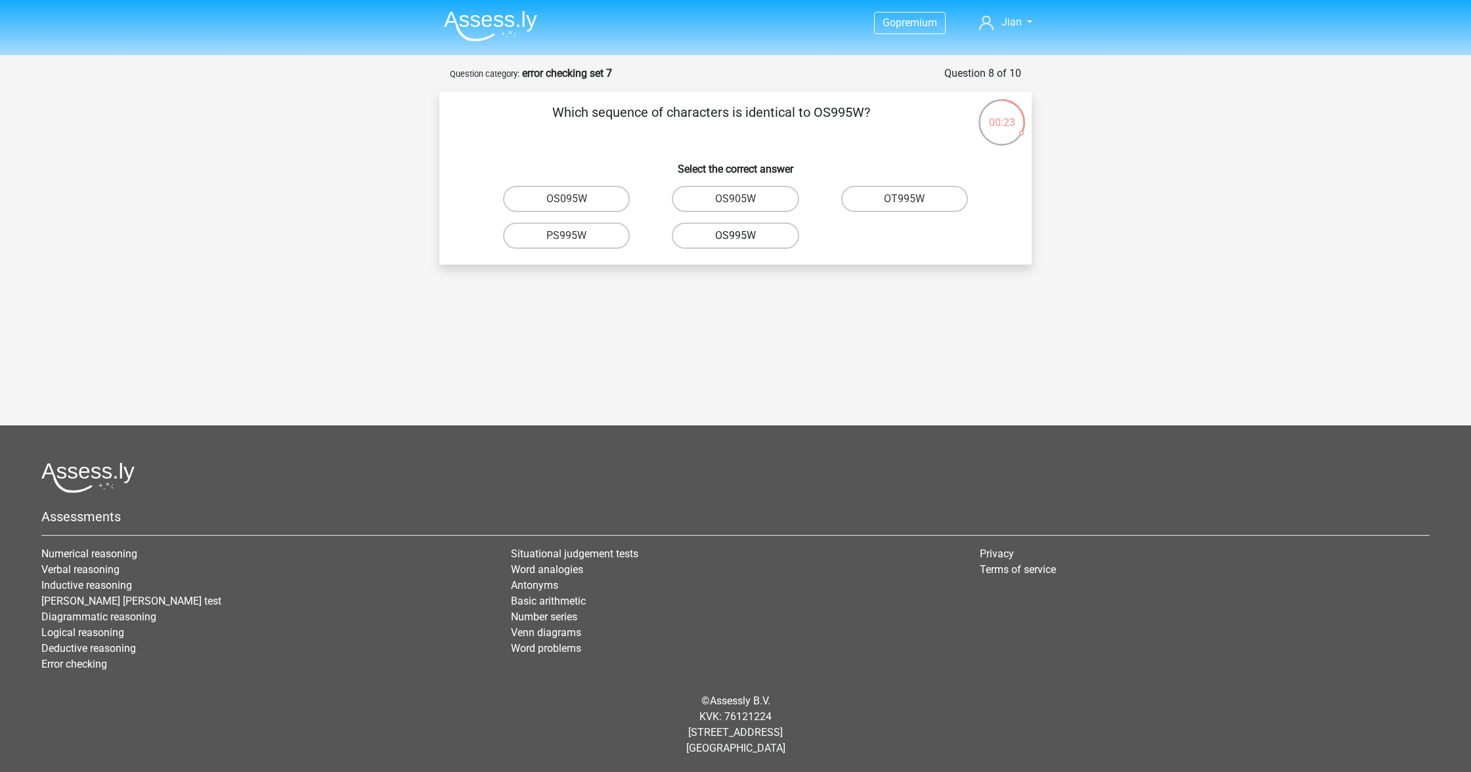
click at [735, 242] on label "OS995W" at bounding box center [735, 236] width 127 height 26
click at [735, 242] on input "OS995W" at bounding box center [739, 240] width 9 height 9
radio input "true"
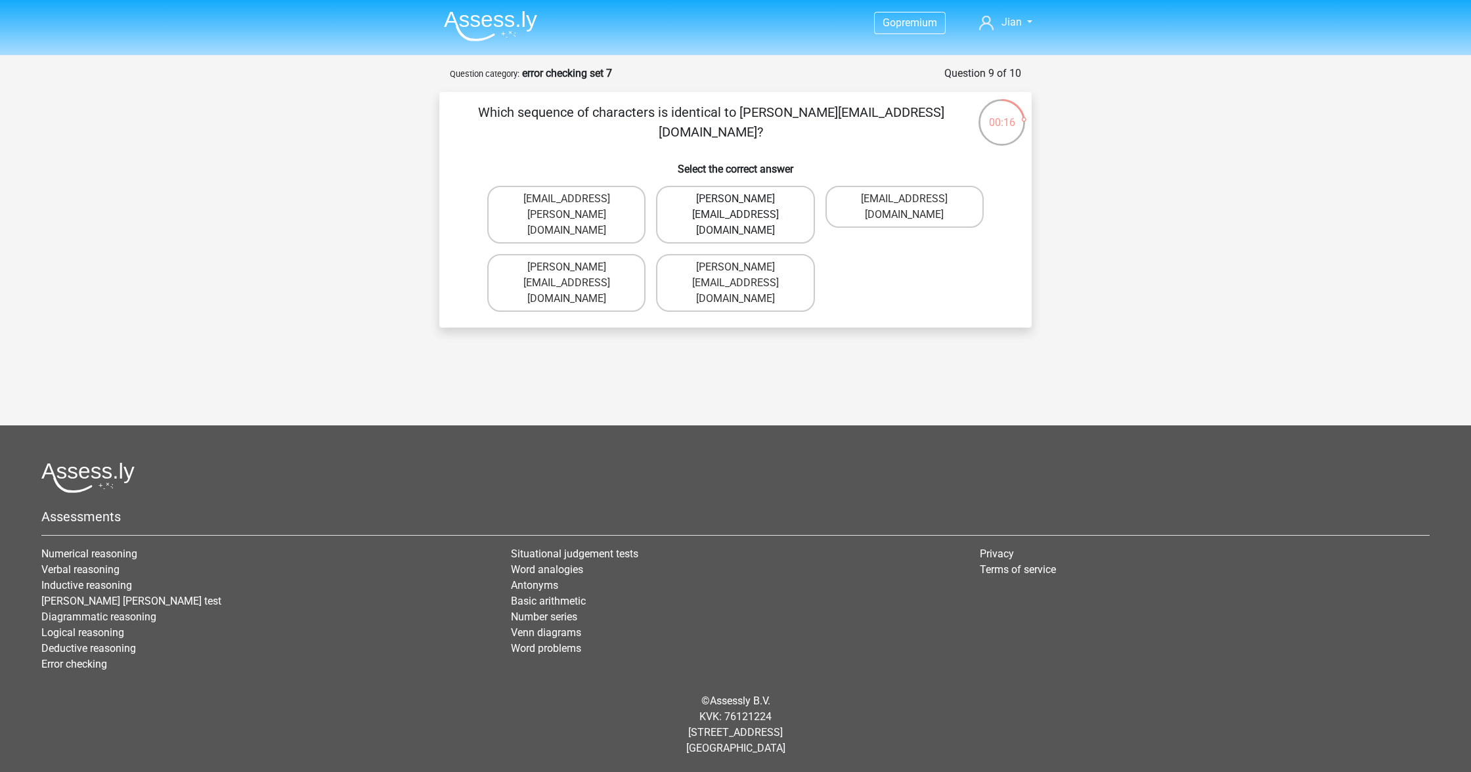
click at [779, 202] on label "Freya.Wilson@hotmale.com.co" at bounding box center [735, 215] width 158 height 58
click at [744, 202] on input "Freya.Wilson@hotmale.com.co" at bounding box center [739, 203] width 9 height 9
radio input "true"
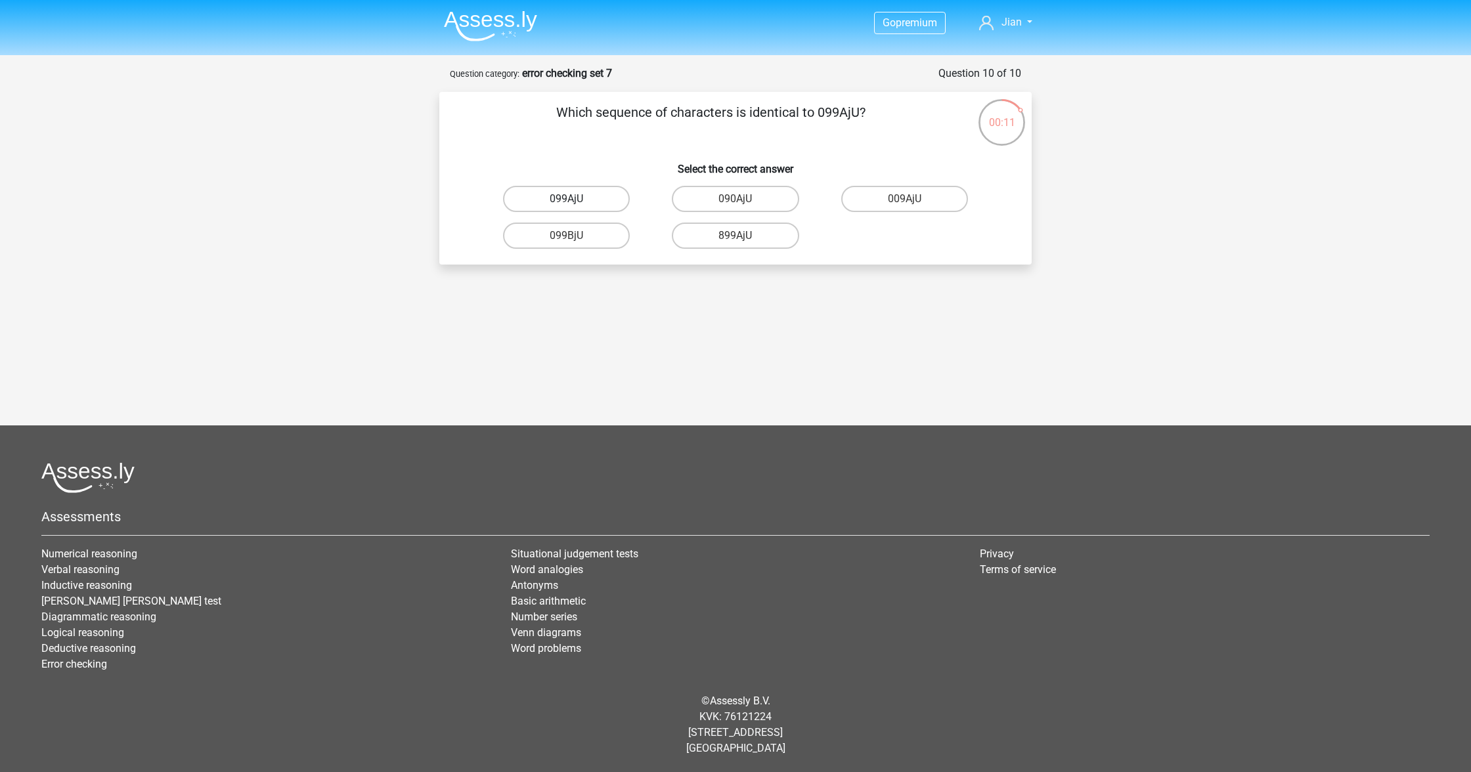
click at [605, 198] on label "099AjU" at bounding box center [566, 199] width 127 height 26
click at [575, 199] on input "099AjU" at bounding box center [571, 203] width 9 height 9
radio input "true"
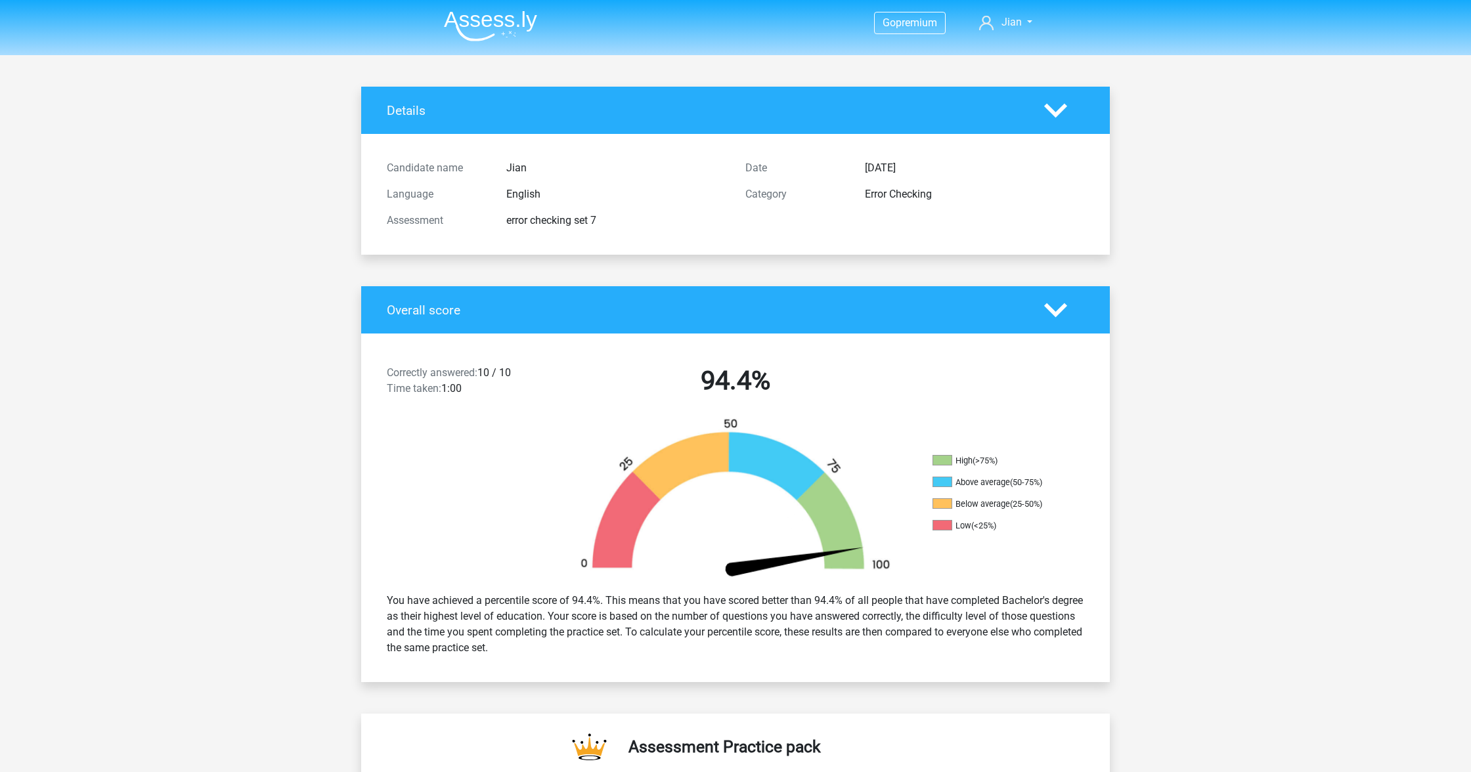
click at [483, 30] on img at bounding box center [490, 26] width 93 height 31
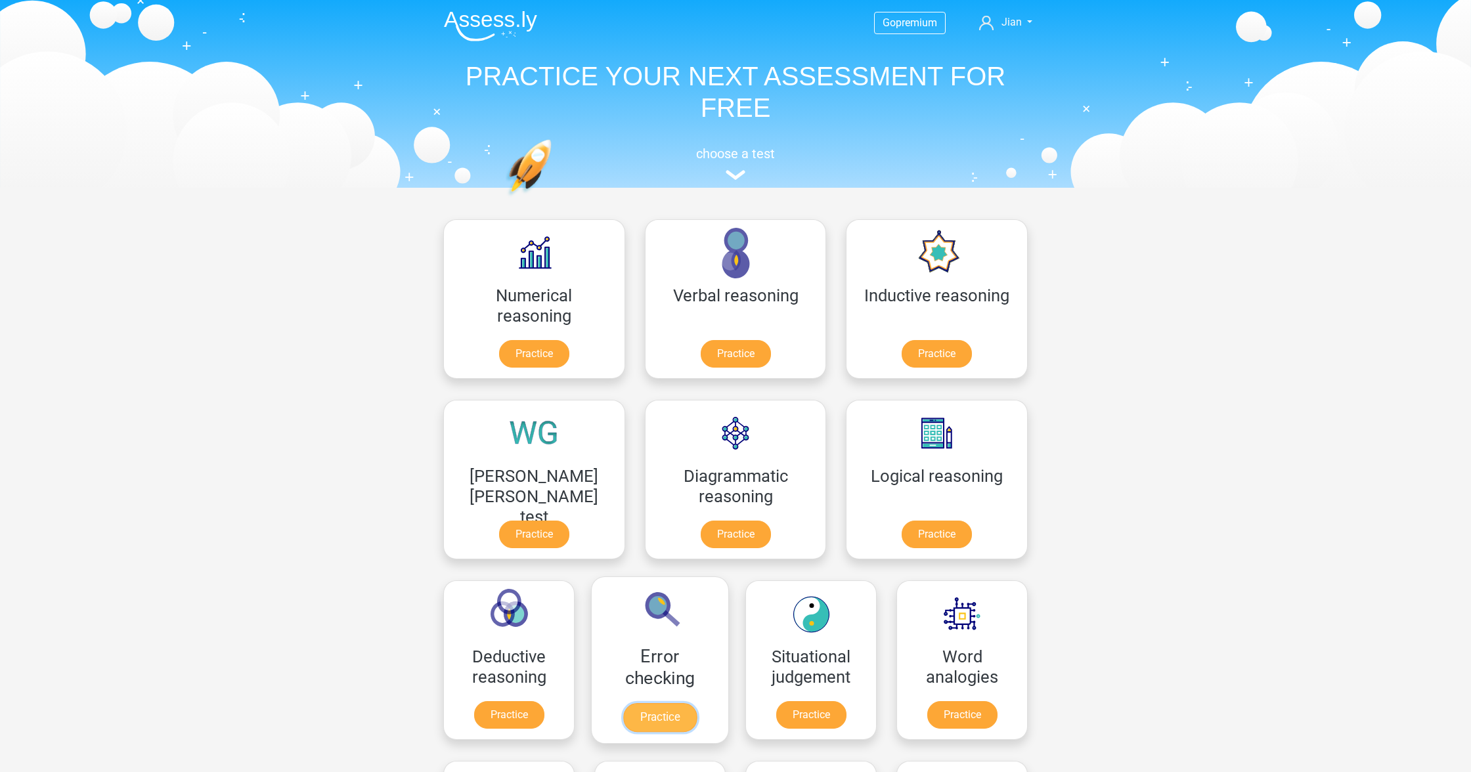
click at [697, 703] on link "Practice" at bounding box center [660, 717] width 74 height 29
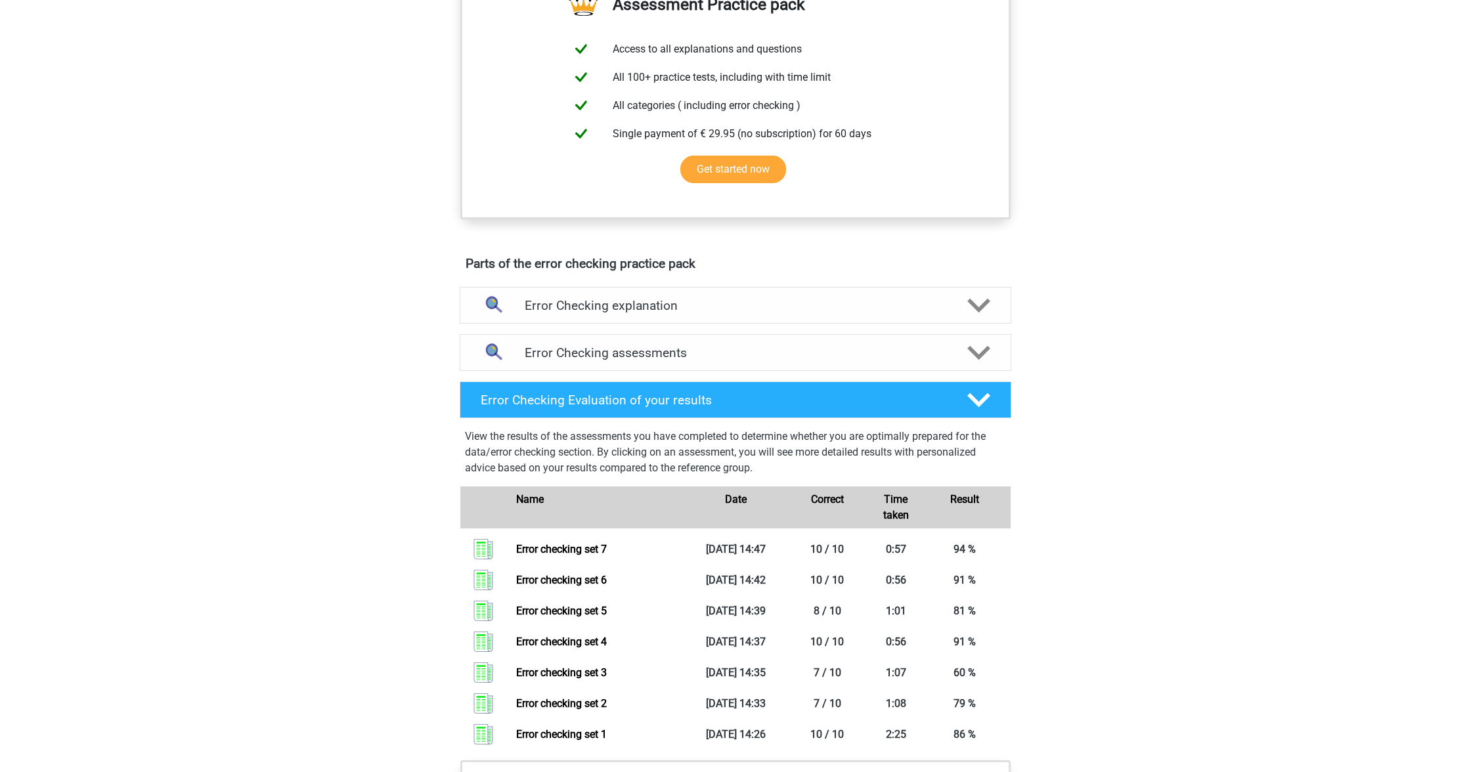
scroll to position [493, 0]
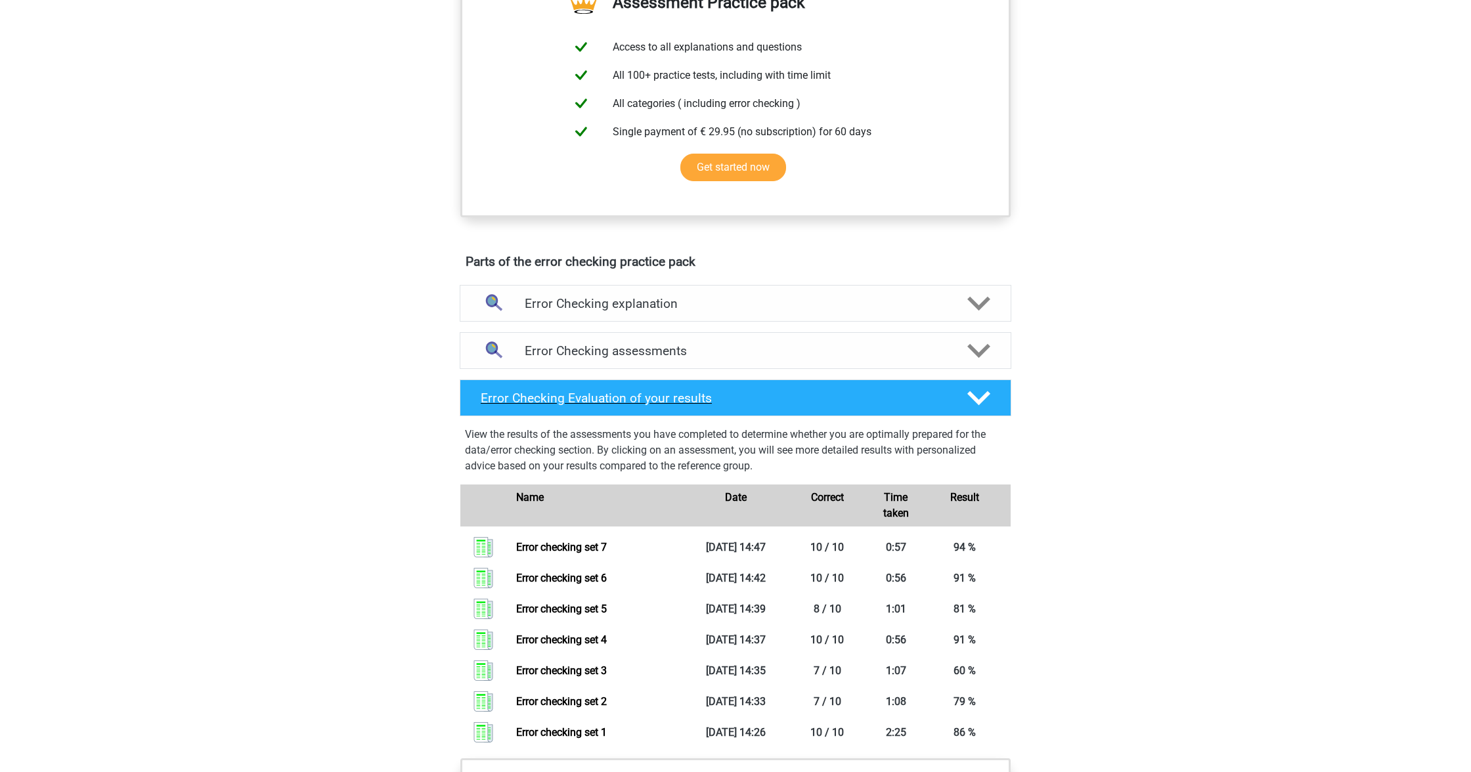
click at [638, 390] on div "Error Checking Evaluation of your results" at bounding box center [736, 398] width 552 height 37
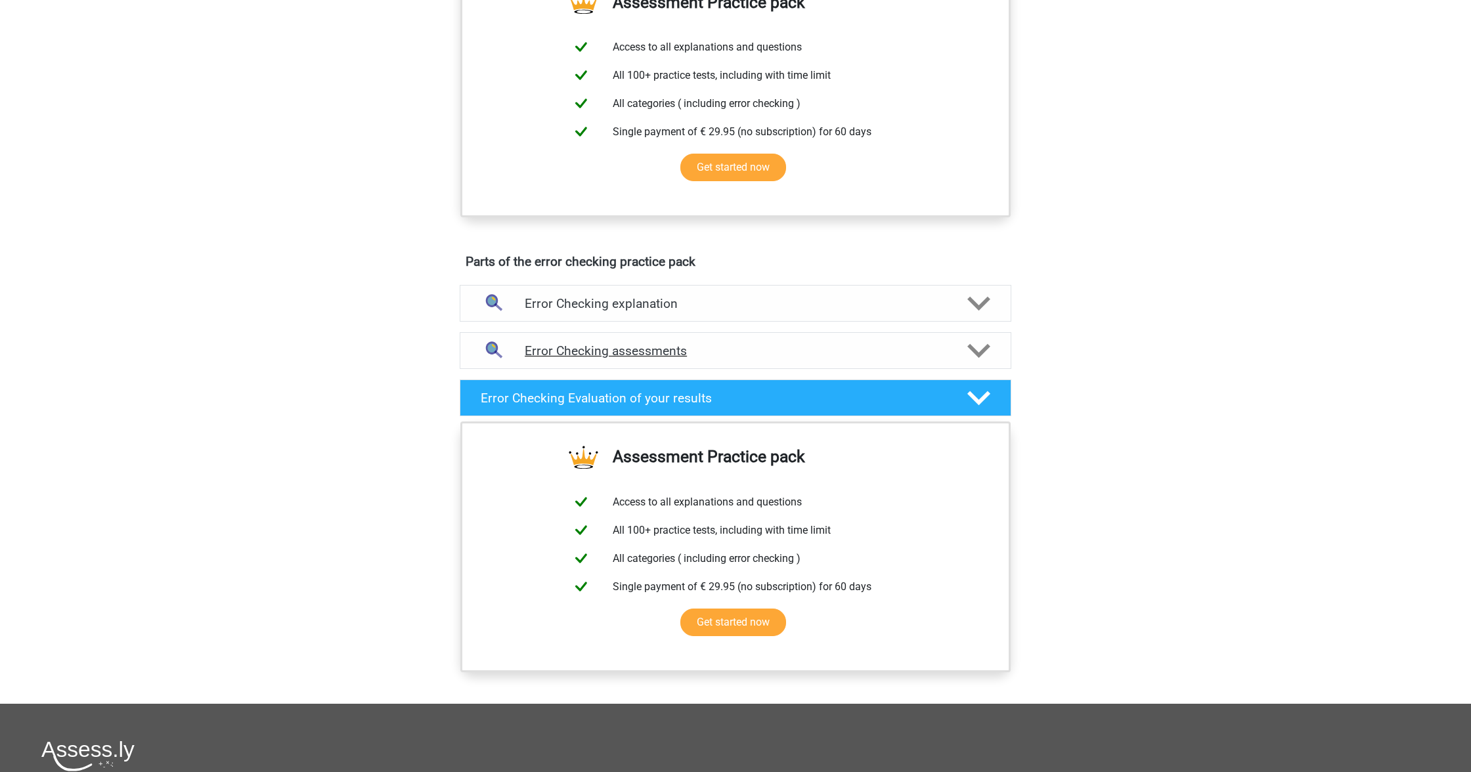
click at [600, 346] on h4 "Error Checking assessments" at bounding box center [736, 350] width 422 height 15
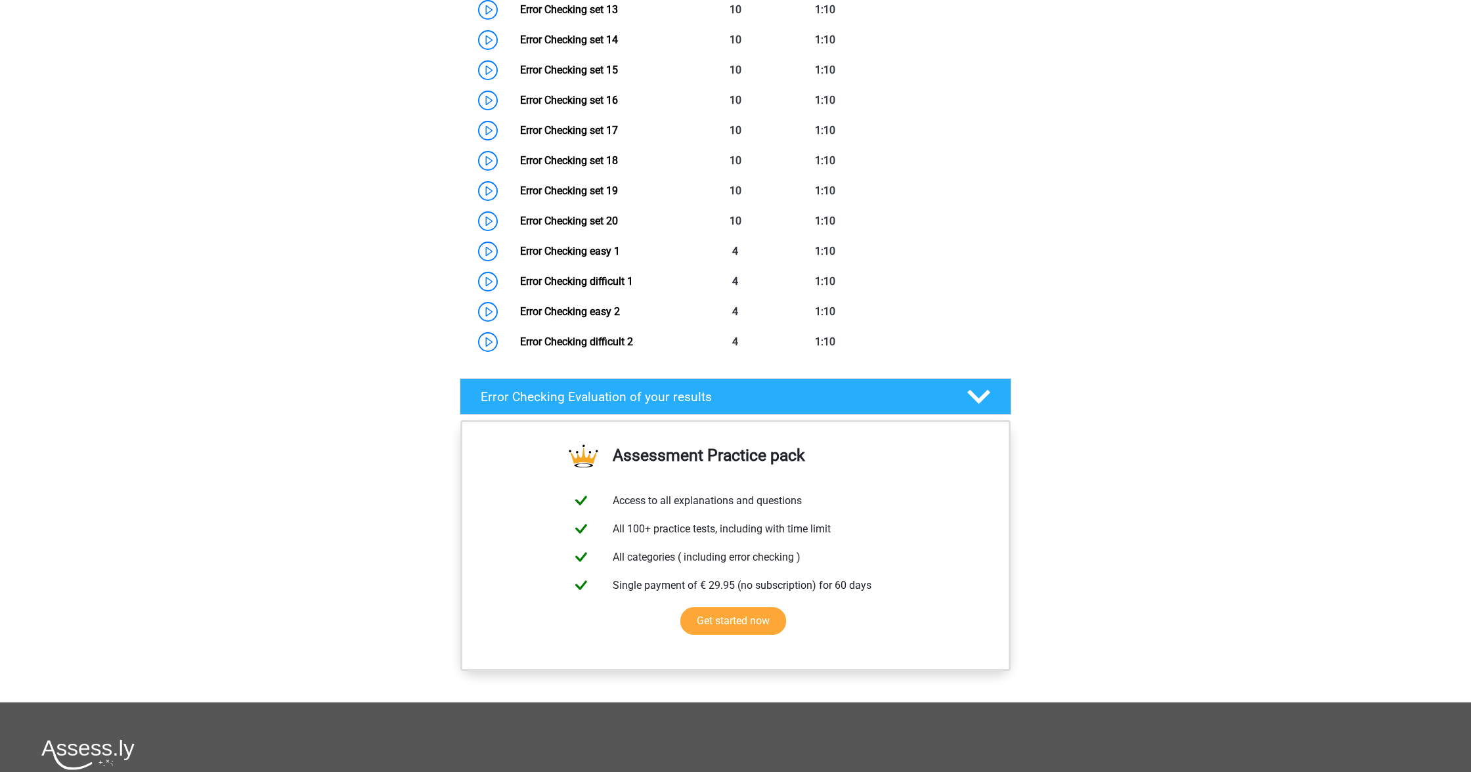
scroll to position [1322, 0]
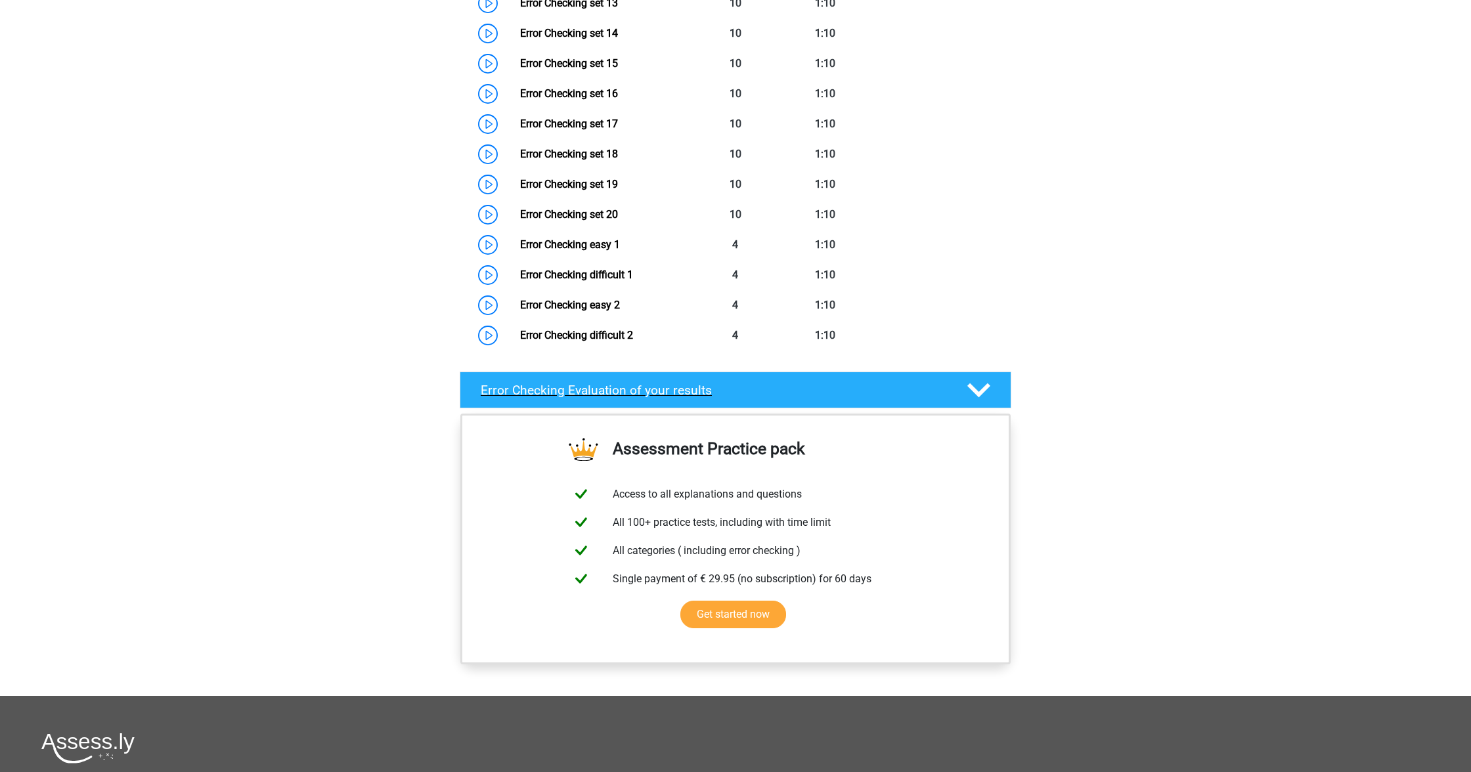
click at [795, 398] on div "Error Checking Evaluation of your results" at bounding box center [736, 390] width 552 height 37
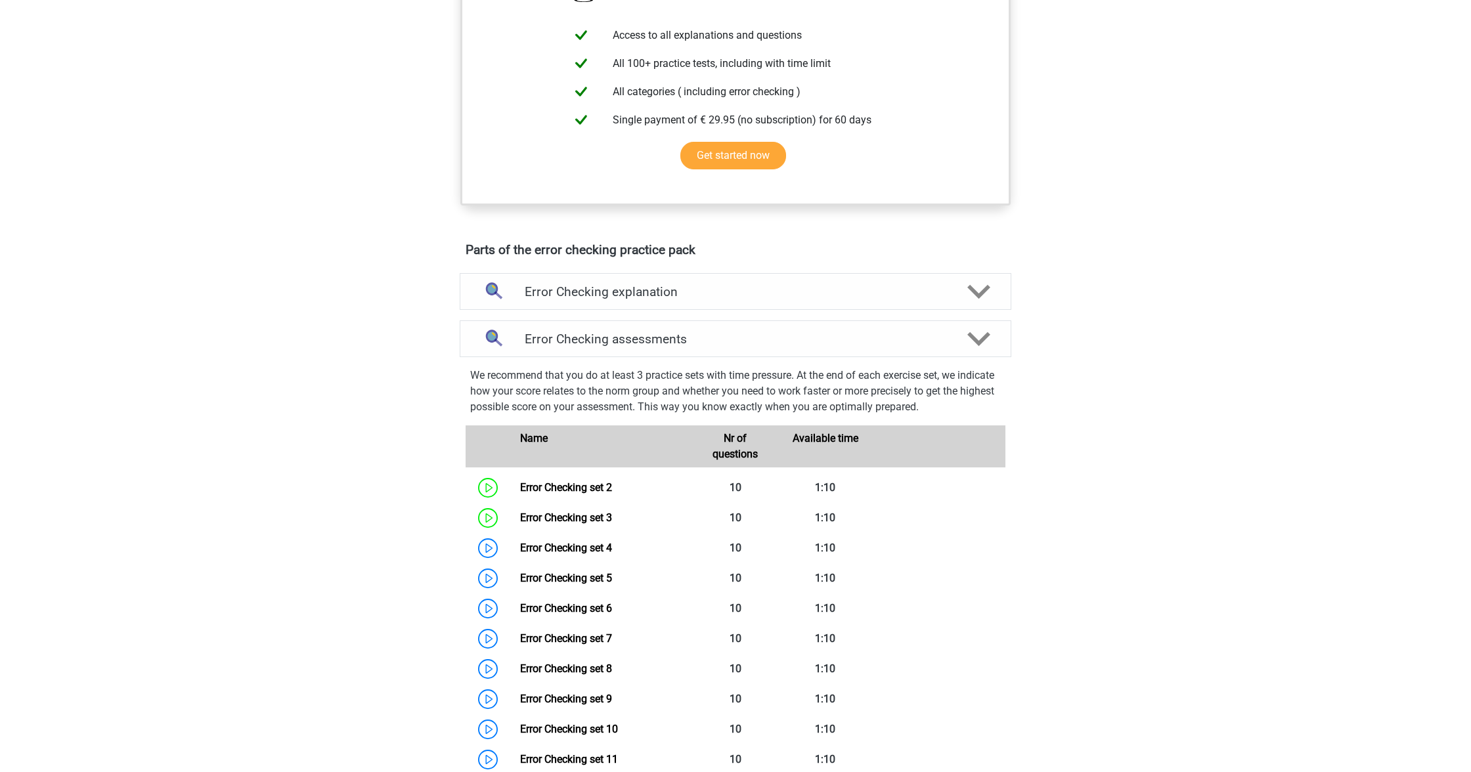
scroll to position [601, 0]
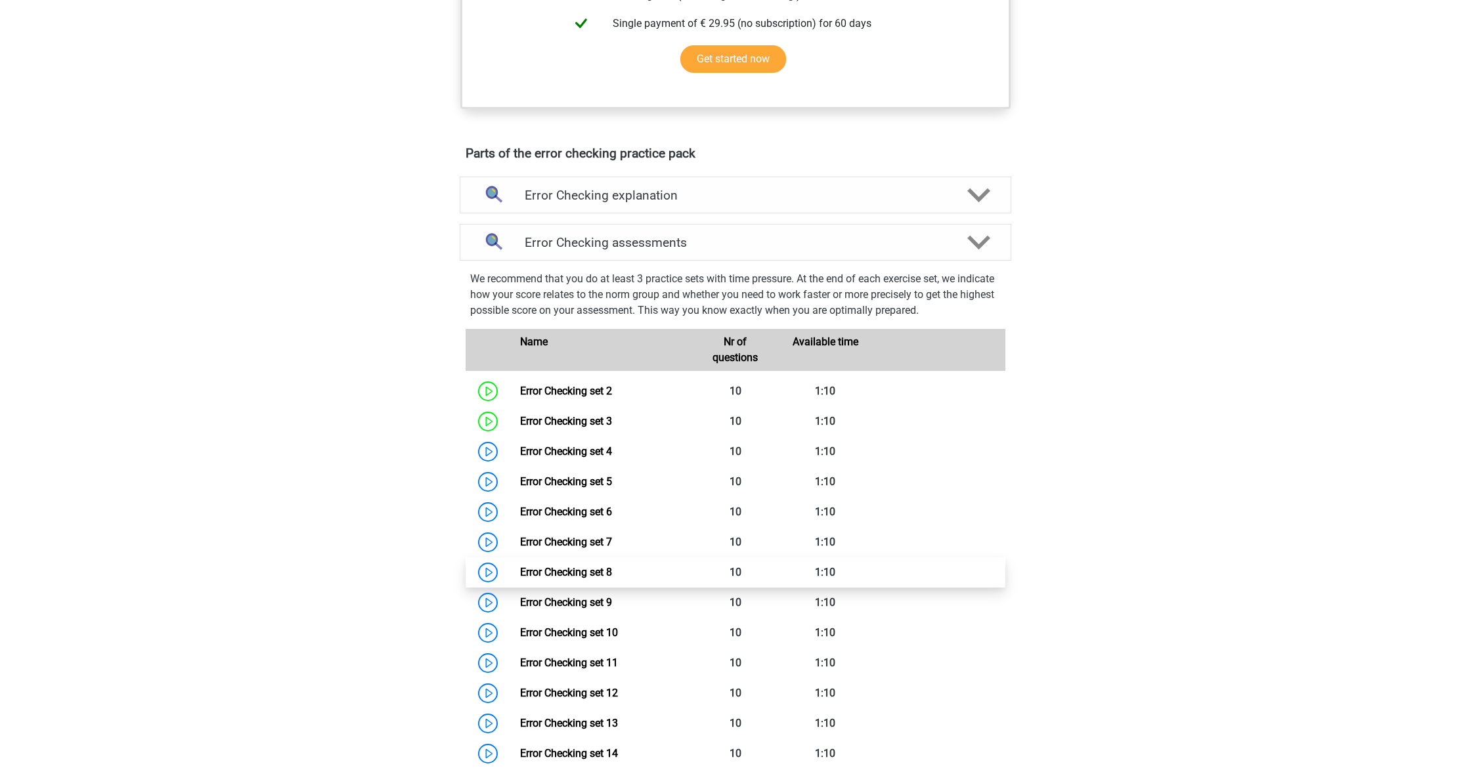
click at [578, 572] on link "Error Checking set 8" at bounding box center [566, 572] width 92 height 12
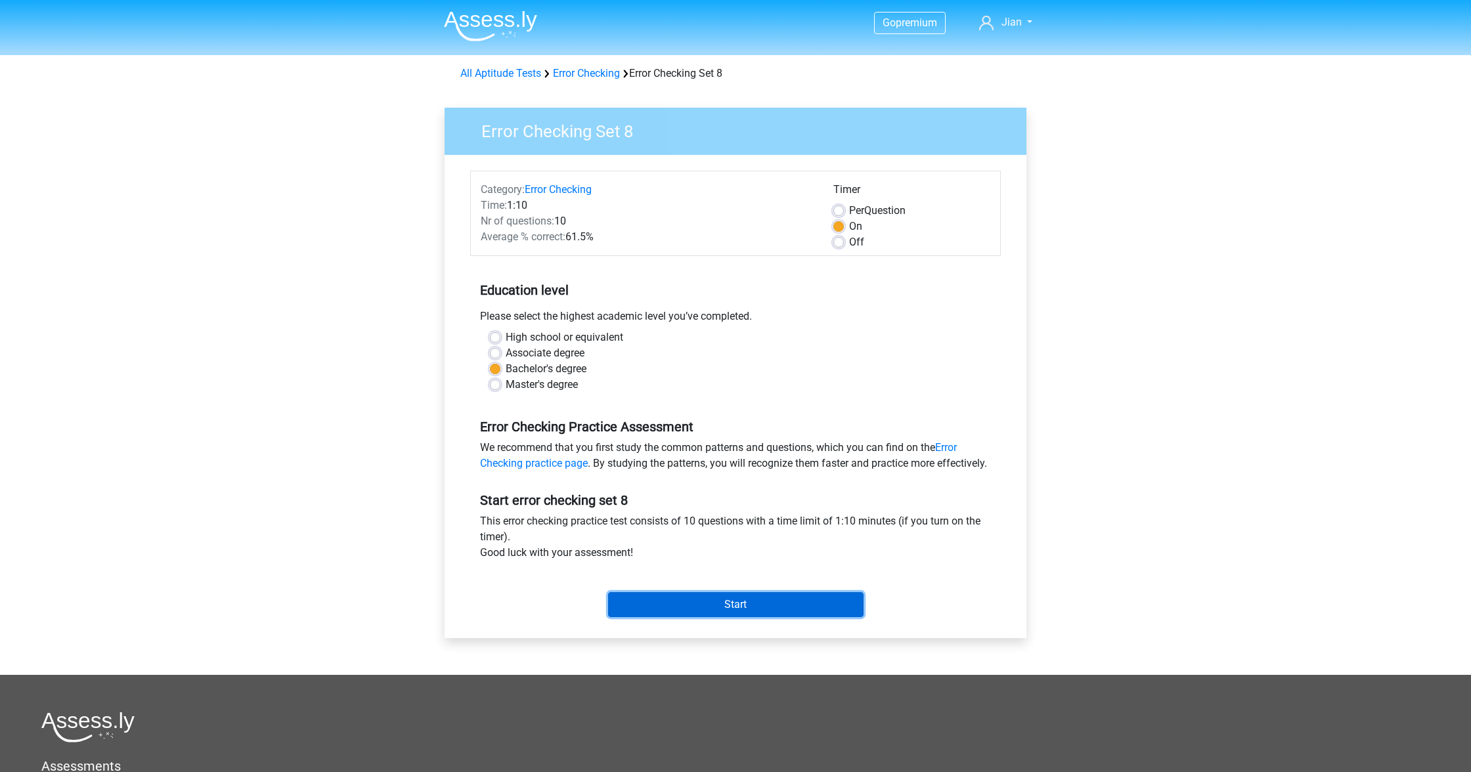
click at [736, 617] on input "Start" at bounding box center [735, 604] width 255 height 25
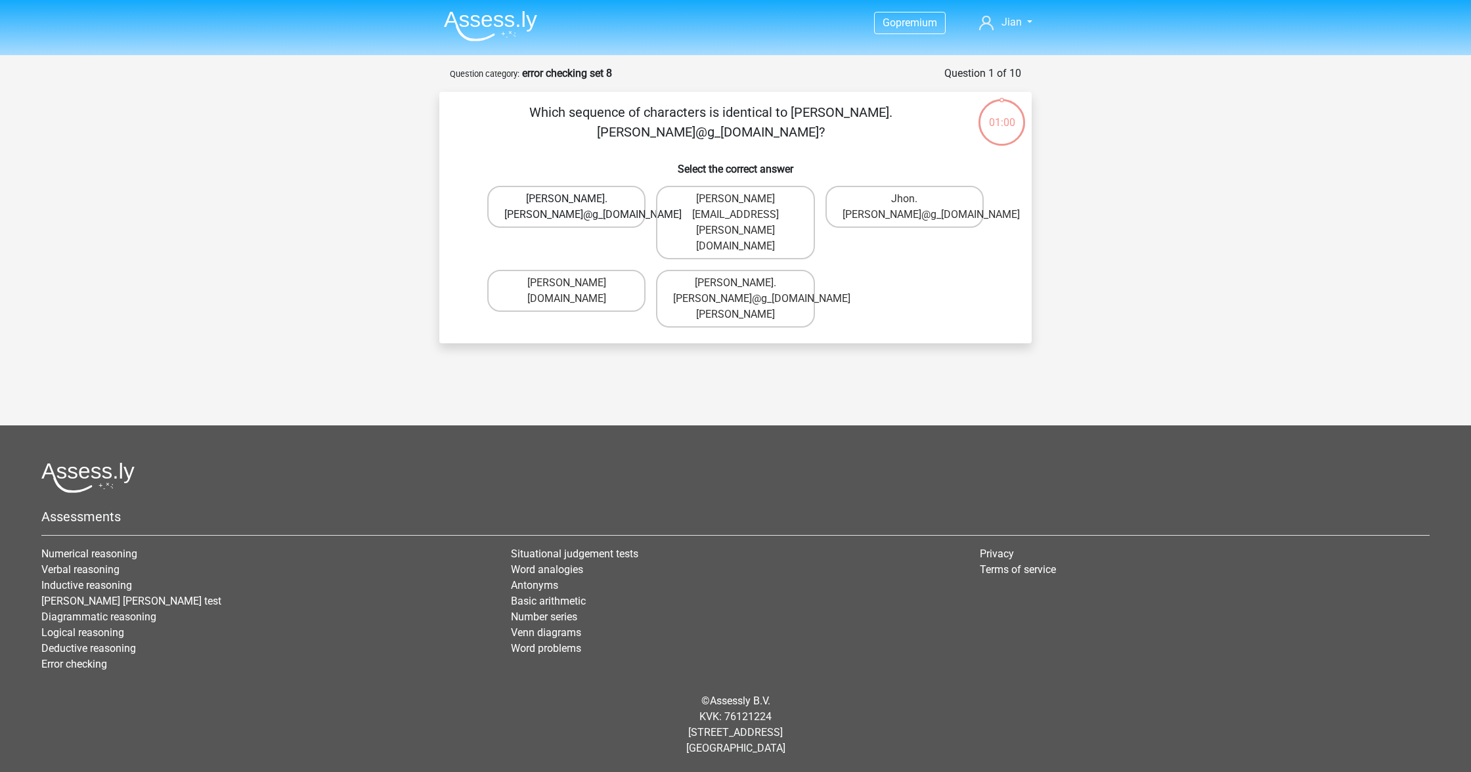
click at [589, 204] on label "John.Aylward@g_mail.gr" at bounding box center [566, 207] width 158 height 42
click at [575, 204] on input "John.Aylward@g_mail.gr" at bounding box center [571, 203] width 9 height 9
radio input "true"
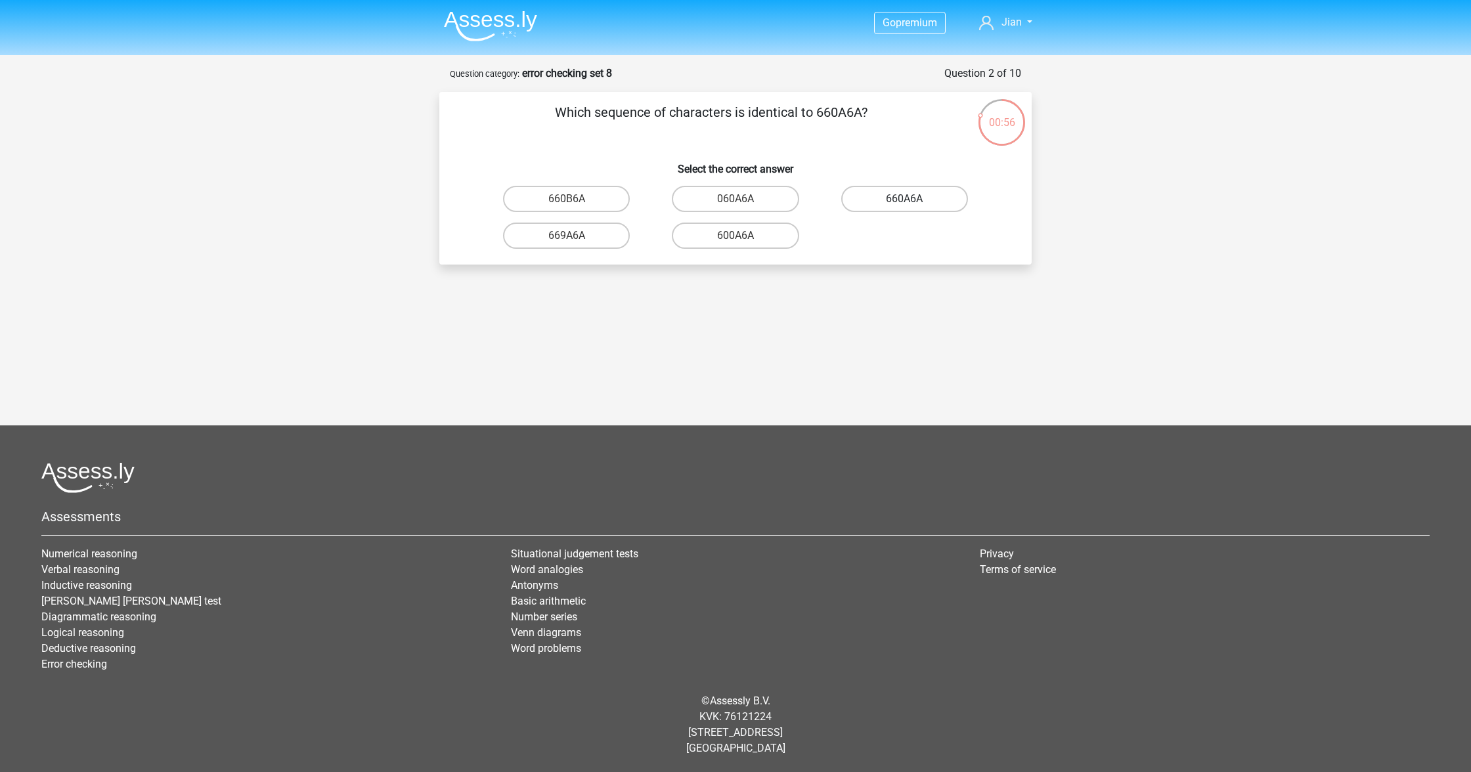
click at [931, 205] on label "660A6A" at bounding box center [904, 199] width 127 height 26
click at [913, 205] on input "660A6A" at bounding box center [908, 203] width 9 height 9
radio input "true"
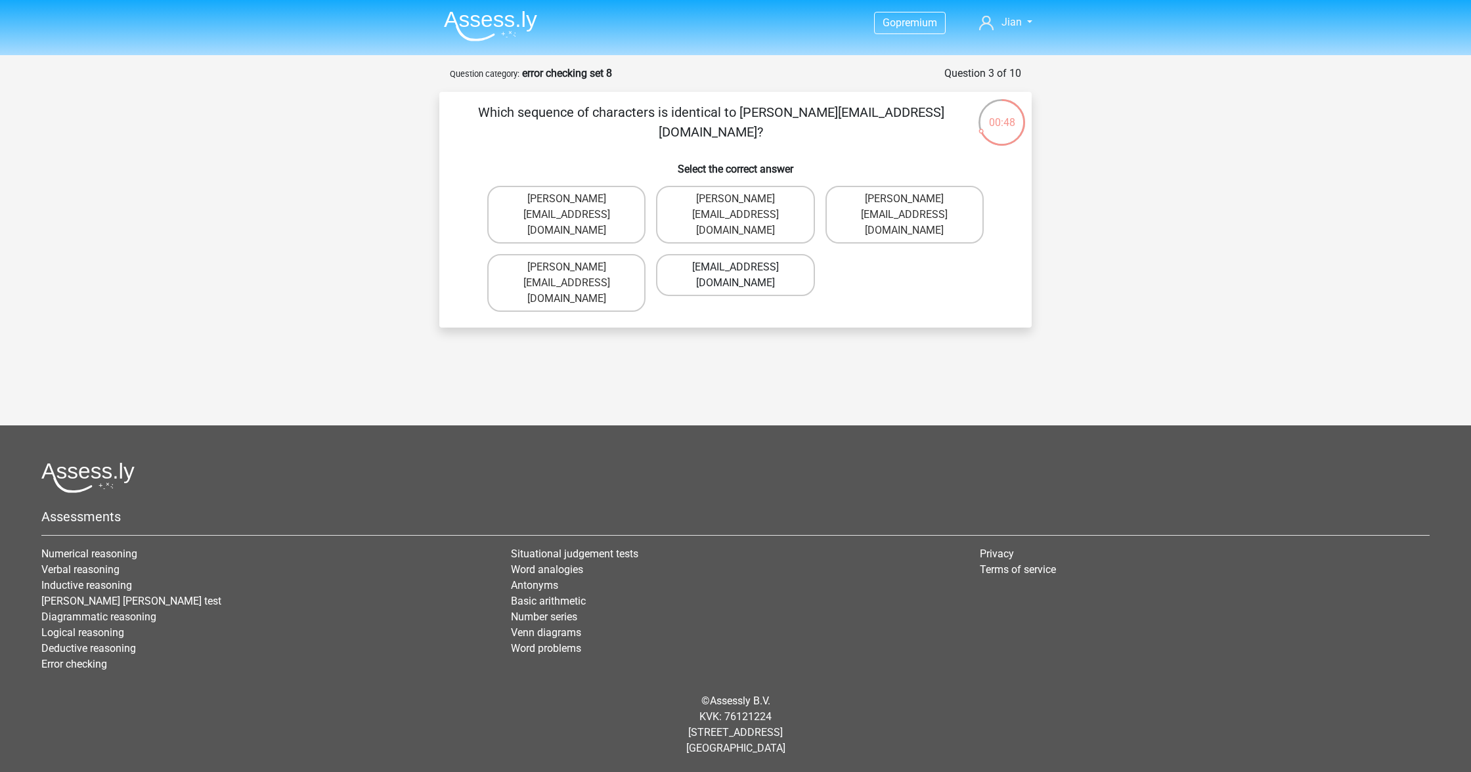
drag, startPoint x: 777, startPoint y: 208, endPoint x: 795, endPoint y: 223, distance: 23.8
click at [777, 207] on label "Noah-Dern@Gmail.co.uk" at bounding box center [735, 215] width 158 height 58
click at [744, 207] on input "Noah-Dern@Gmail.co.uk" at bounding box center [739, 203] width 9 height 9
radio input "true"
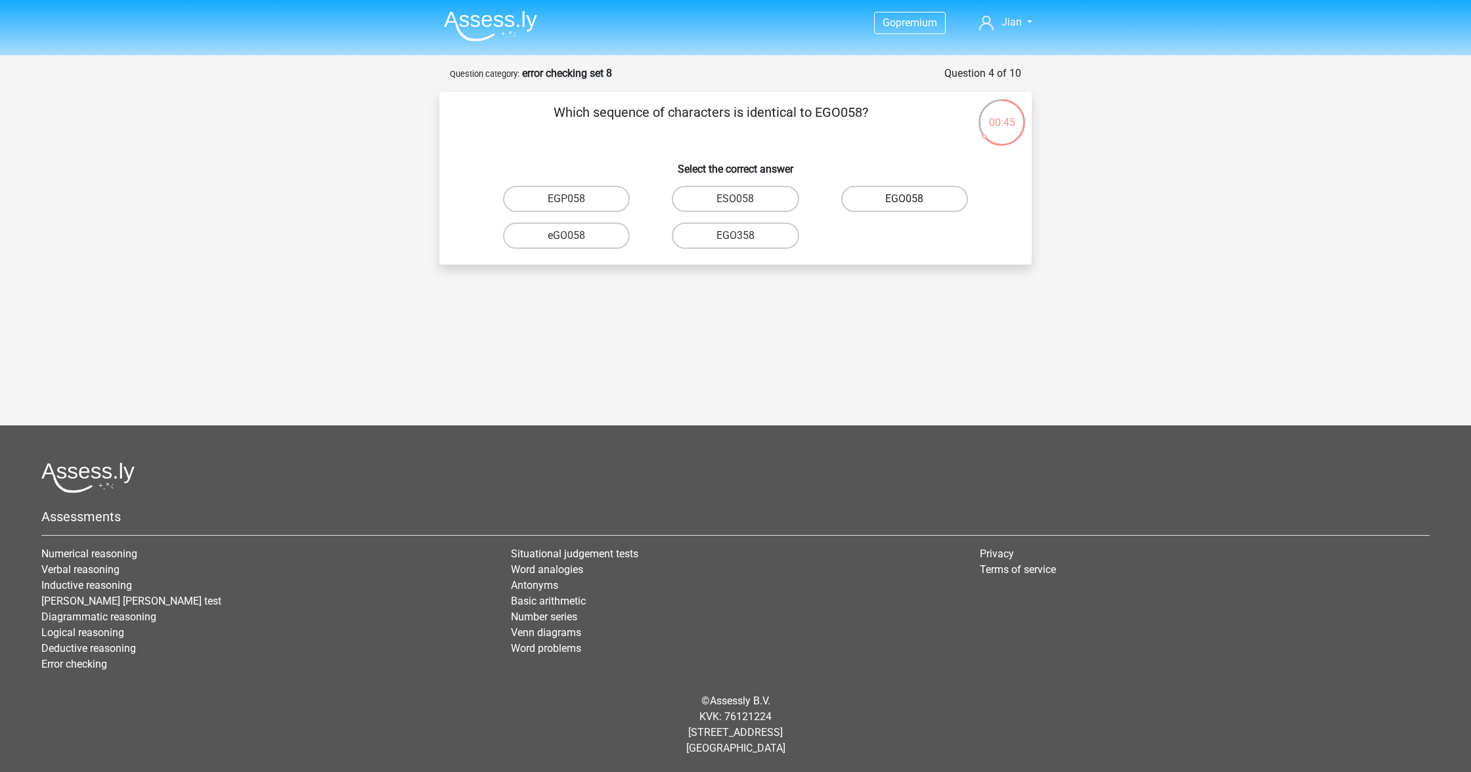
click at [881, 198] on label "EGO058" at bounding box center [904, 199] width 127 height 26
click at [904, 199] on input "EGO058" at bounding box center [908, 203] width 9 height 9
radio input "true"
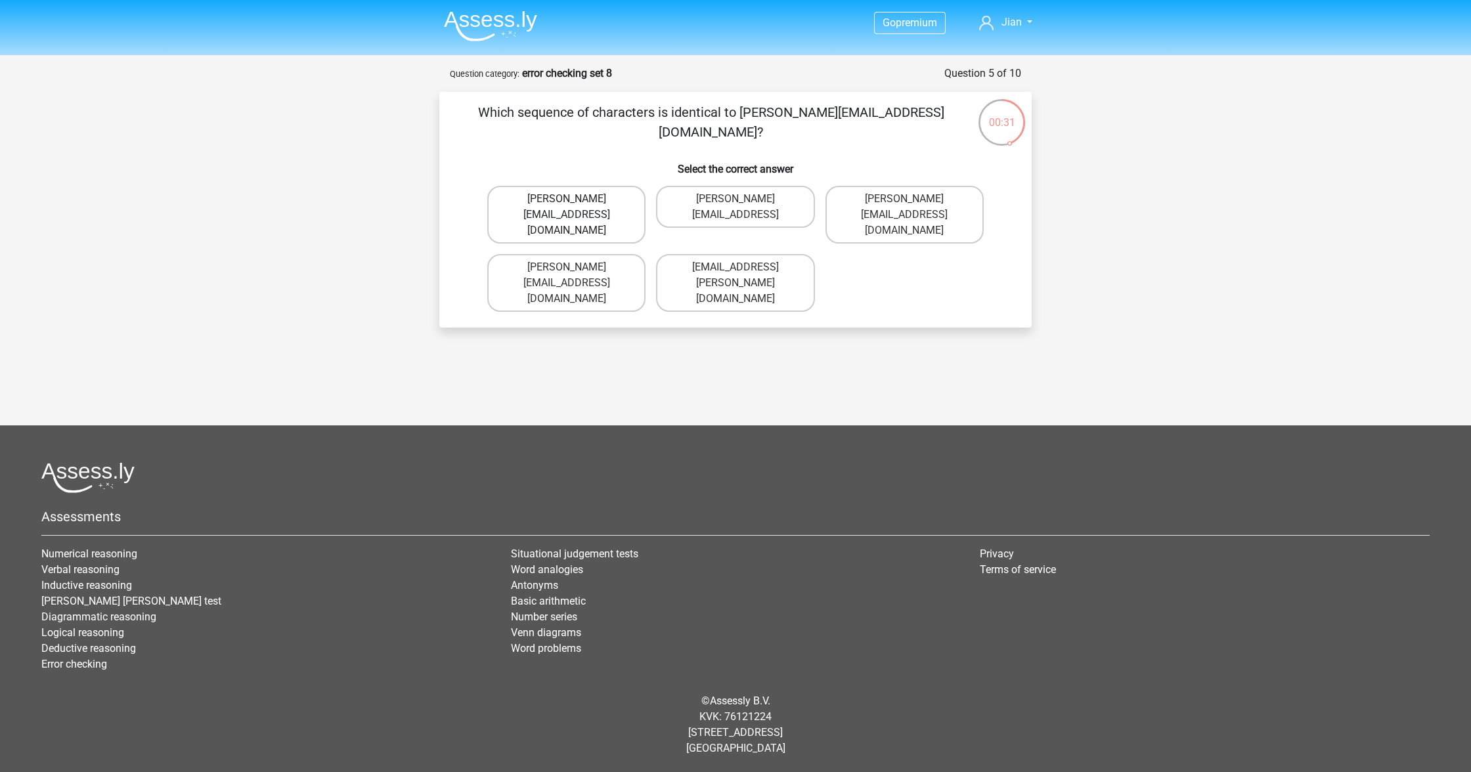
click at [624, 223] on label "Freya.Chamberlain@e-mail.com" at bounding box center [566, 215] width 158 height 58
click at [575, 207] on input "Freya.Chamberlain@e-mail.com" at bounding box center [571, 203] width 9 height 9
radio input "true"
click at [775, 219] on label "Elsie-Land@joinedmail.co.com" at bounding box center [735, 215] width 158 height 58
click at [744, 207] on input "Elsie-Land@joinedmail.co.com" at bounding box center [739, 203] width 9 height 9
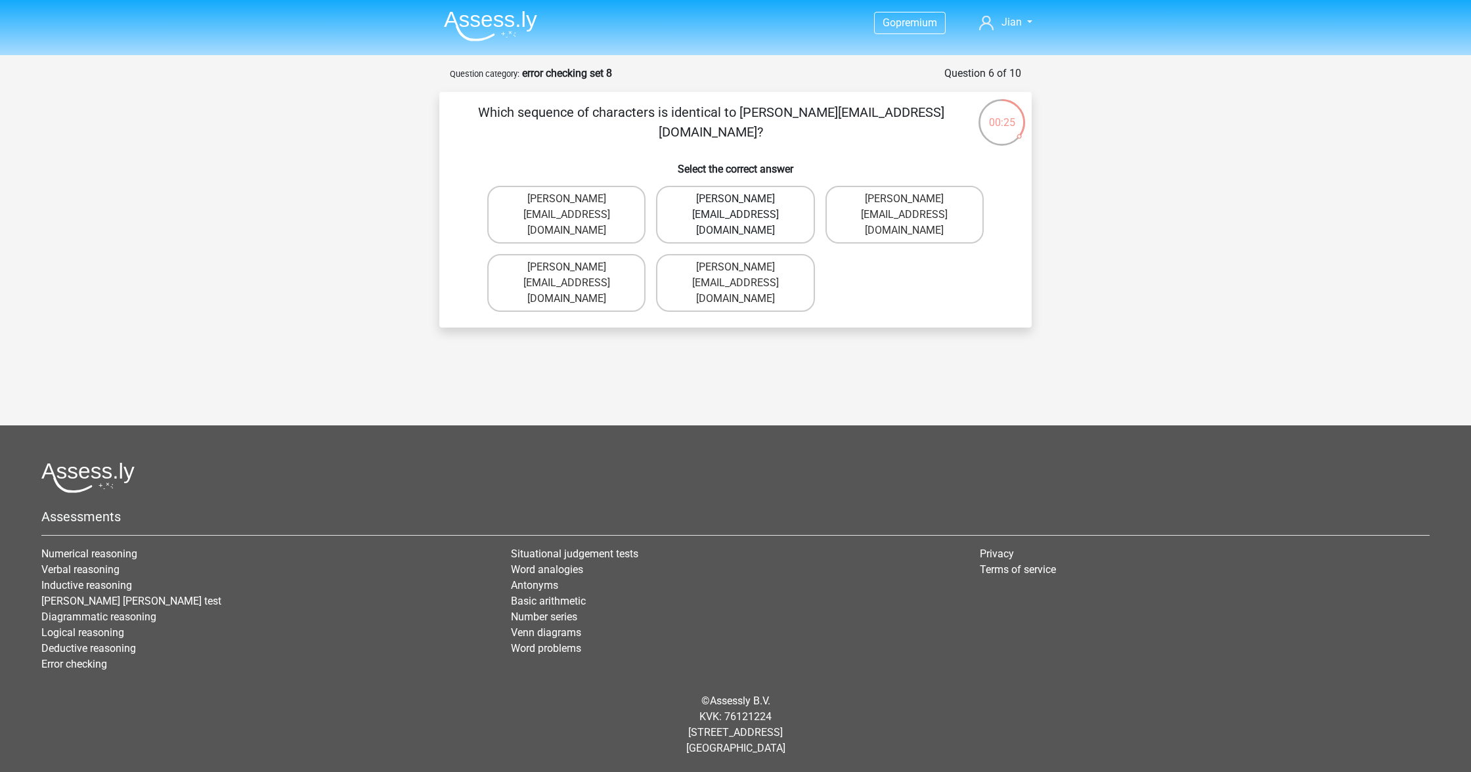
radio input "true"
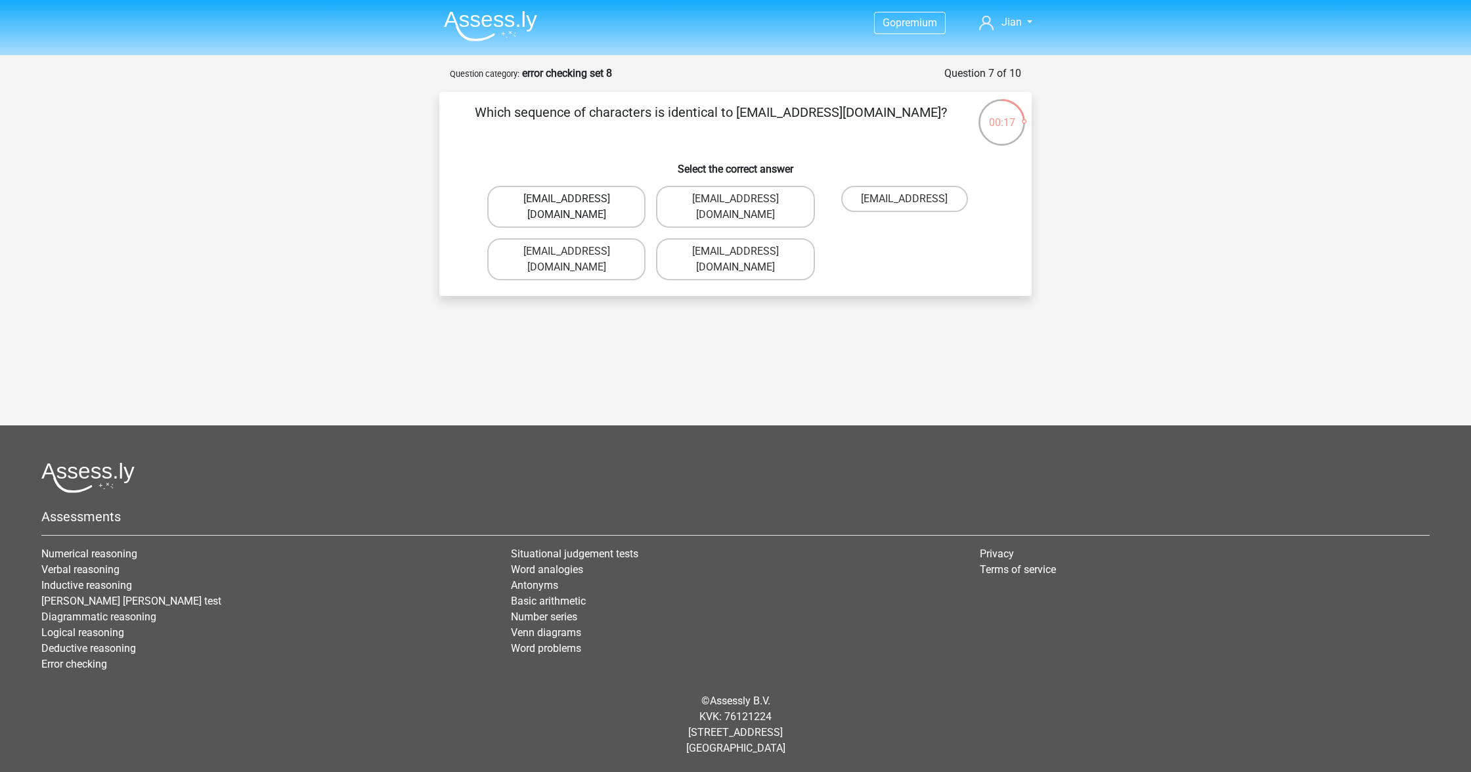
drag, startPoint x: 563, startPoint y: 188, endPoint x: 569, endPoint y: 194, distance: 8.4
click at [563, 188] on label "Oscar.King@hotmail.com" at bounding box center [566, 207] width 158 height 42
click at [567, 199] on input "Oscar.King@hotmail.com" at bounding box center [571, 203] width 9 height 9
radio input "true"
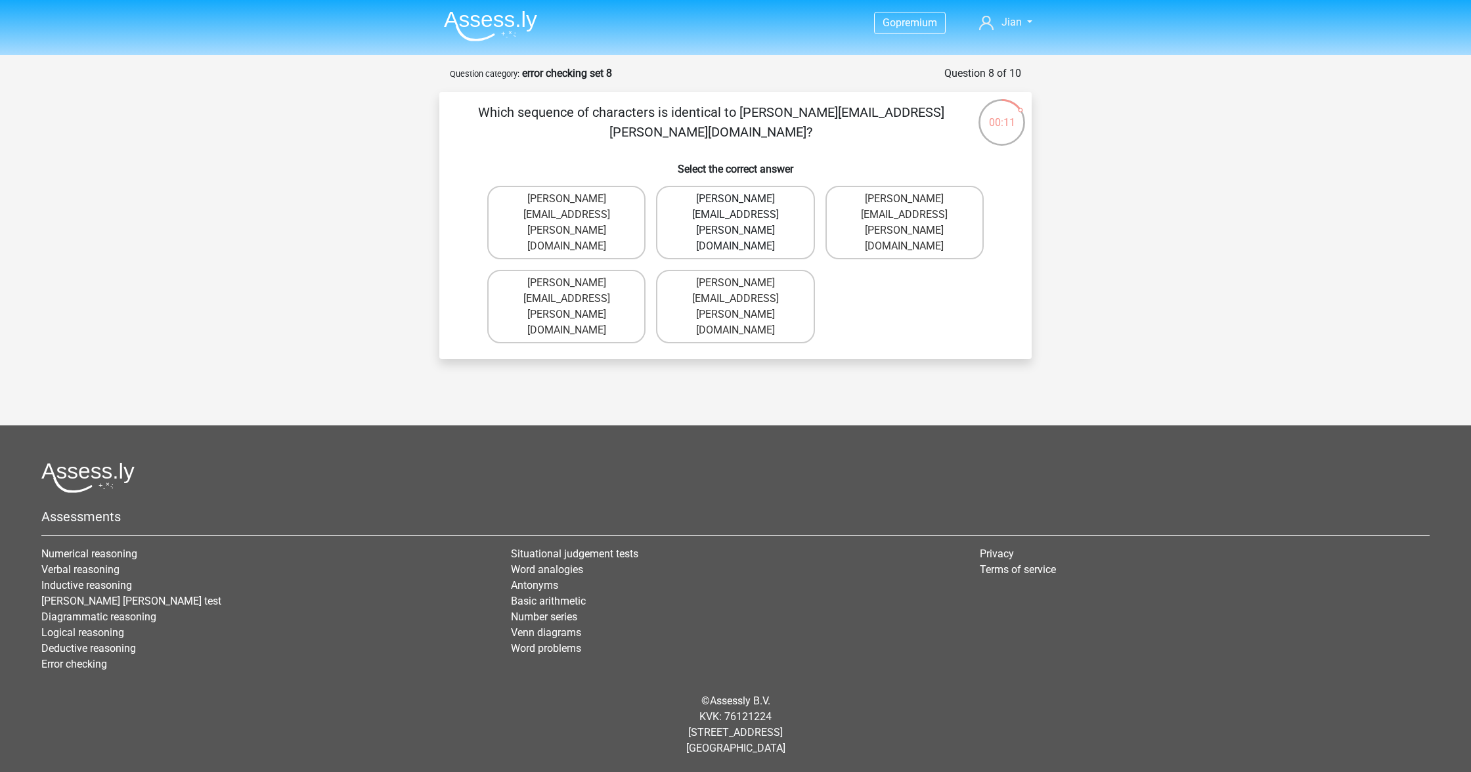
click at [754, 206] on label "Jake.Jackson@hotmail.uk.com" at bounding box center [735, 223] width 158 height 74
click at [744, 206] on input "Jake.Jackson@hotmail.uk.com" at bounding box center [739, 203] width 9 height 9
radio input "true"
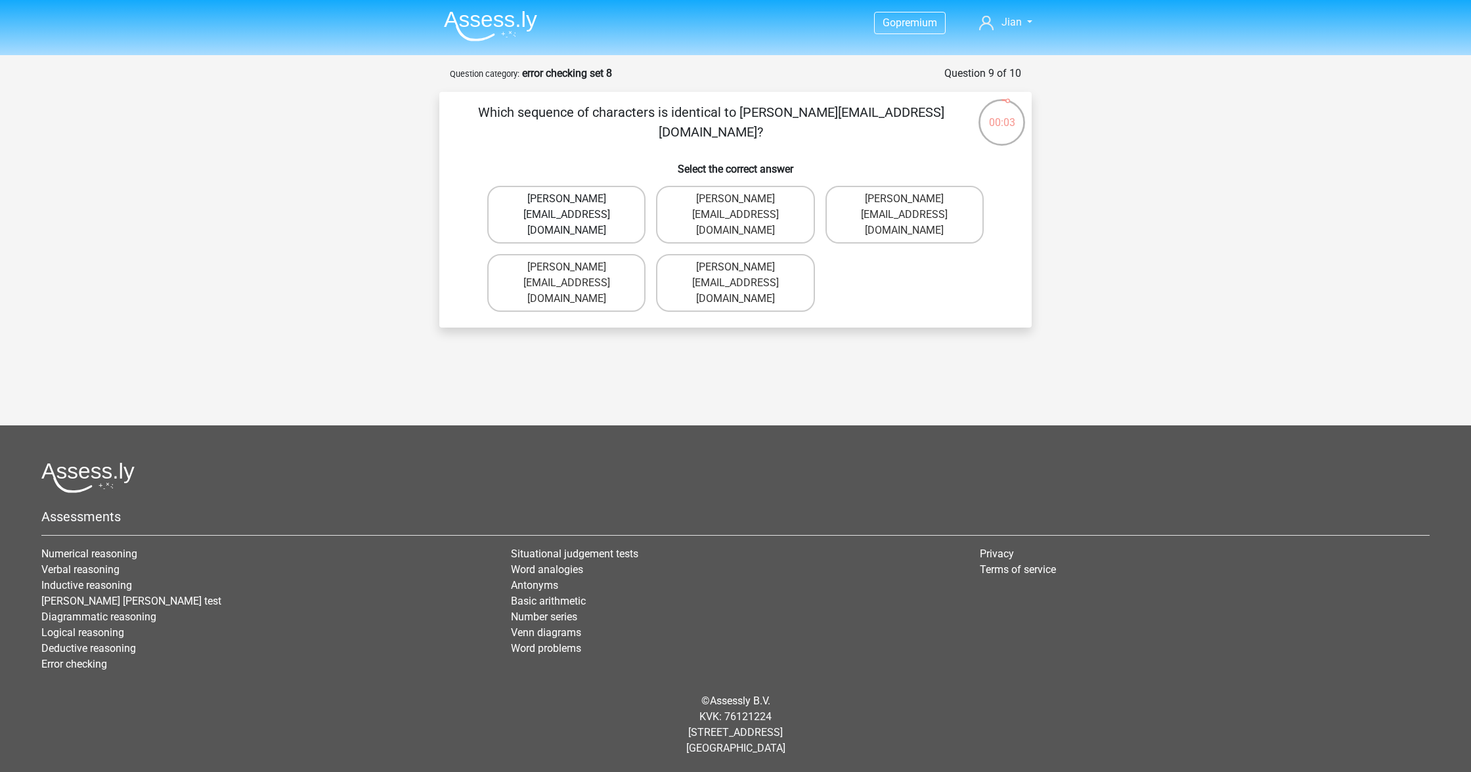
click at [509, 207] on label "Grace-Roberts@e-mail.gr" at bounding box center [566, 215] width 158 height 58
click at [567, 207] on input "Grace-Roberts@e-mail.gr" at bounding box center [571, 203] width 9 height 9
radio input "true"
click at [540, 254] on label "Joshua+Bond@Gmail.uk.co" at bounding box center [566, 283] width 158 height 58
click at [567, 267] on input "Joshua+Bond@Gmail.uk.co" at bounding box center [571, 271] width 9 height 9
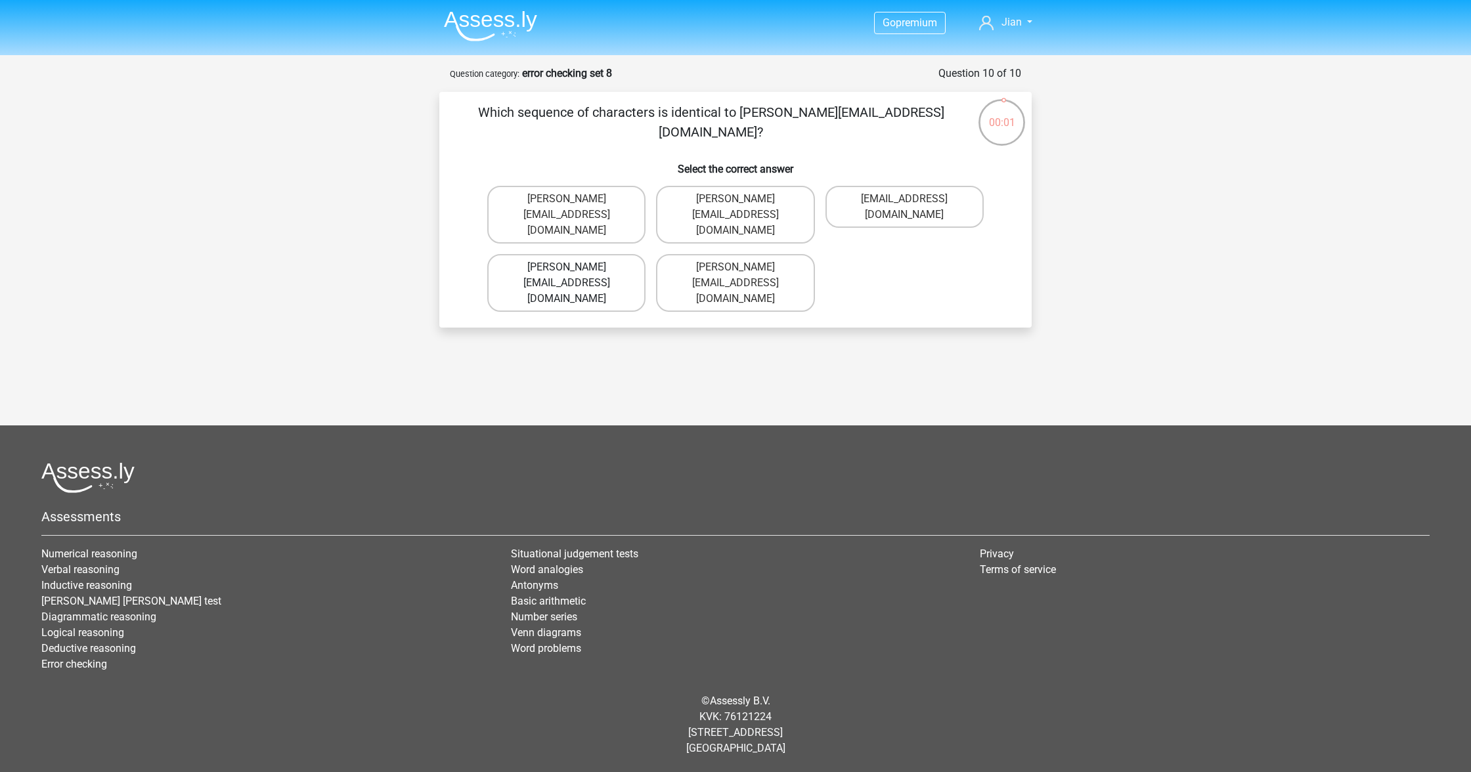
radio input "true"
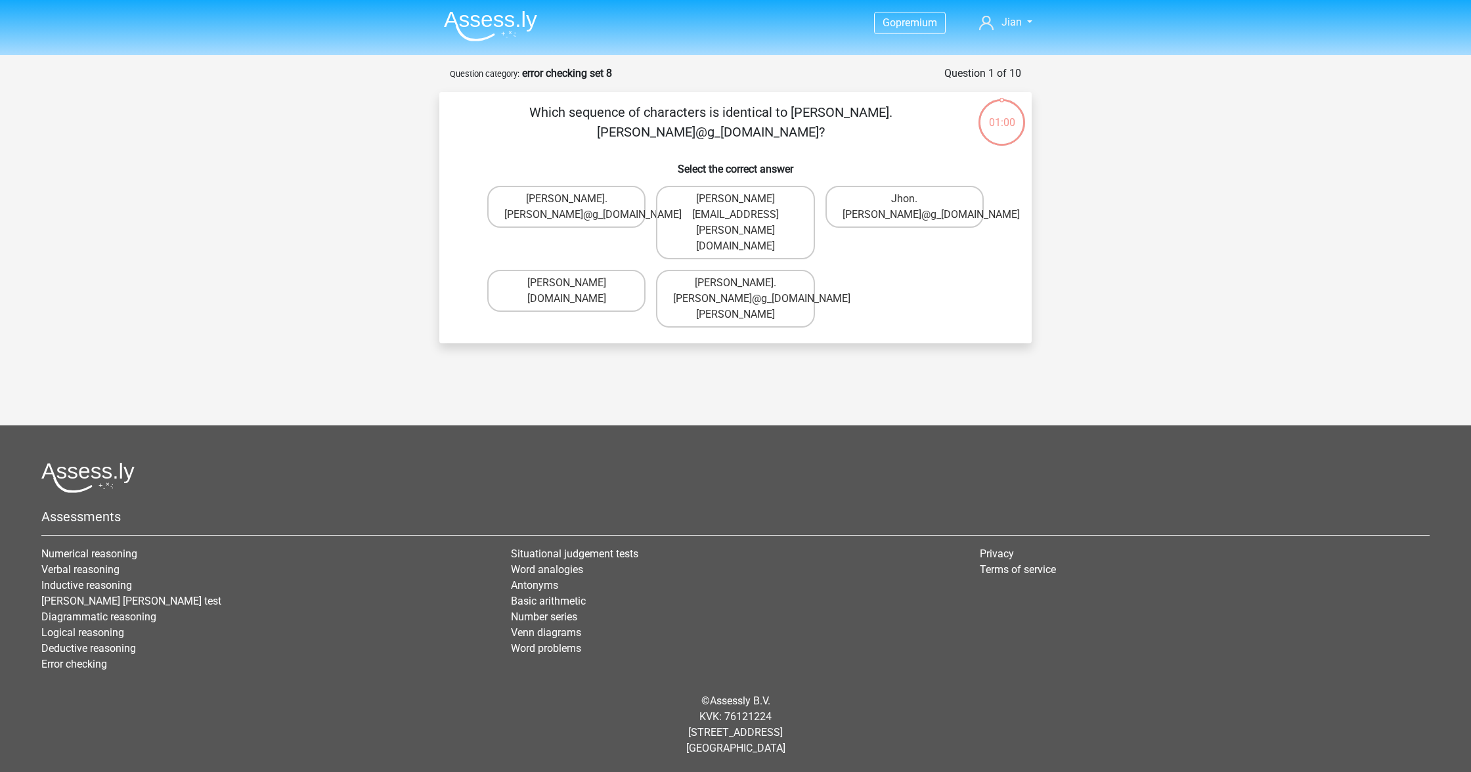
click at [521, 30] on img at bounding box center [490, 26] width 93 height 31
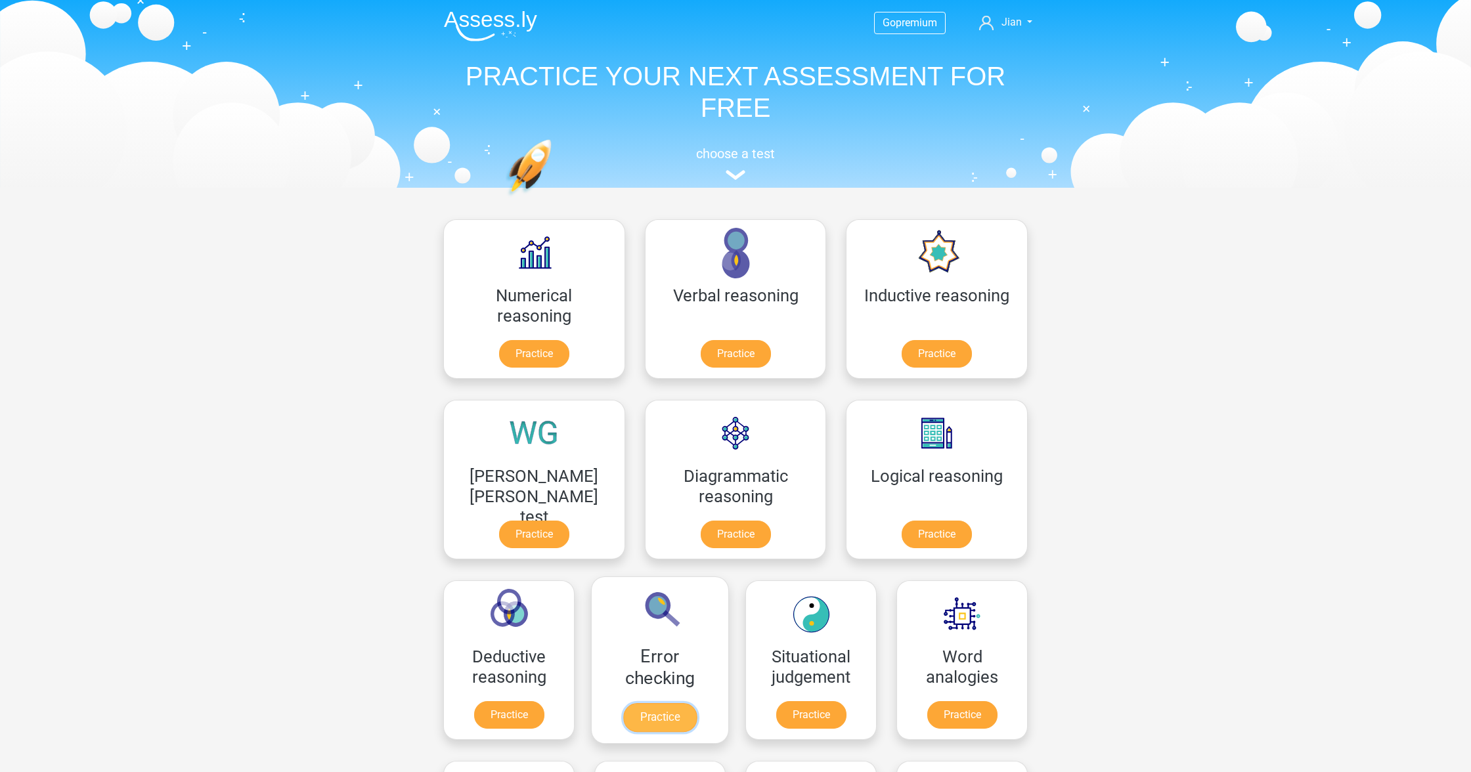
click at [697, 703] on link "Practice" at bounding box center [660, 717] width 74 height 29
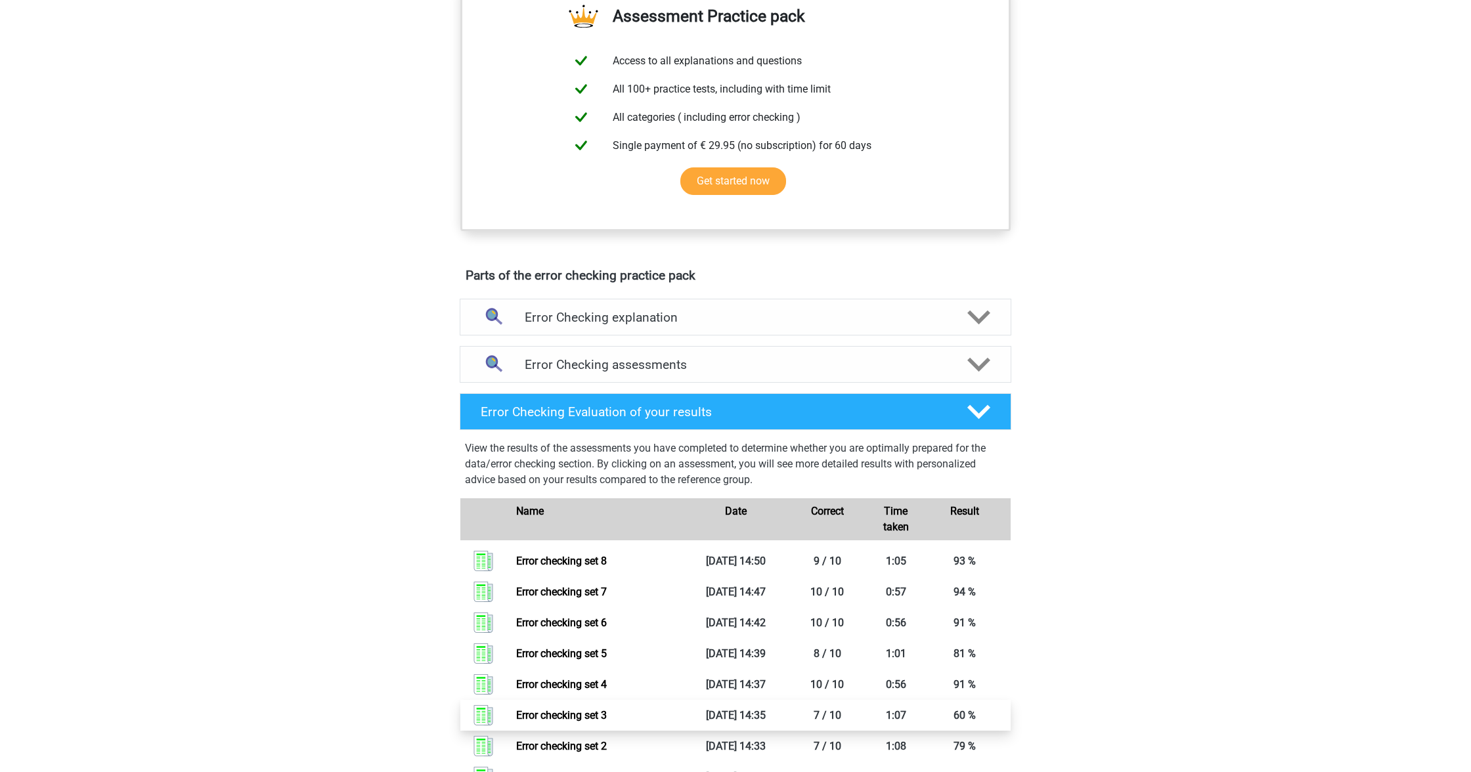
scroll to position [644, 0]
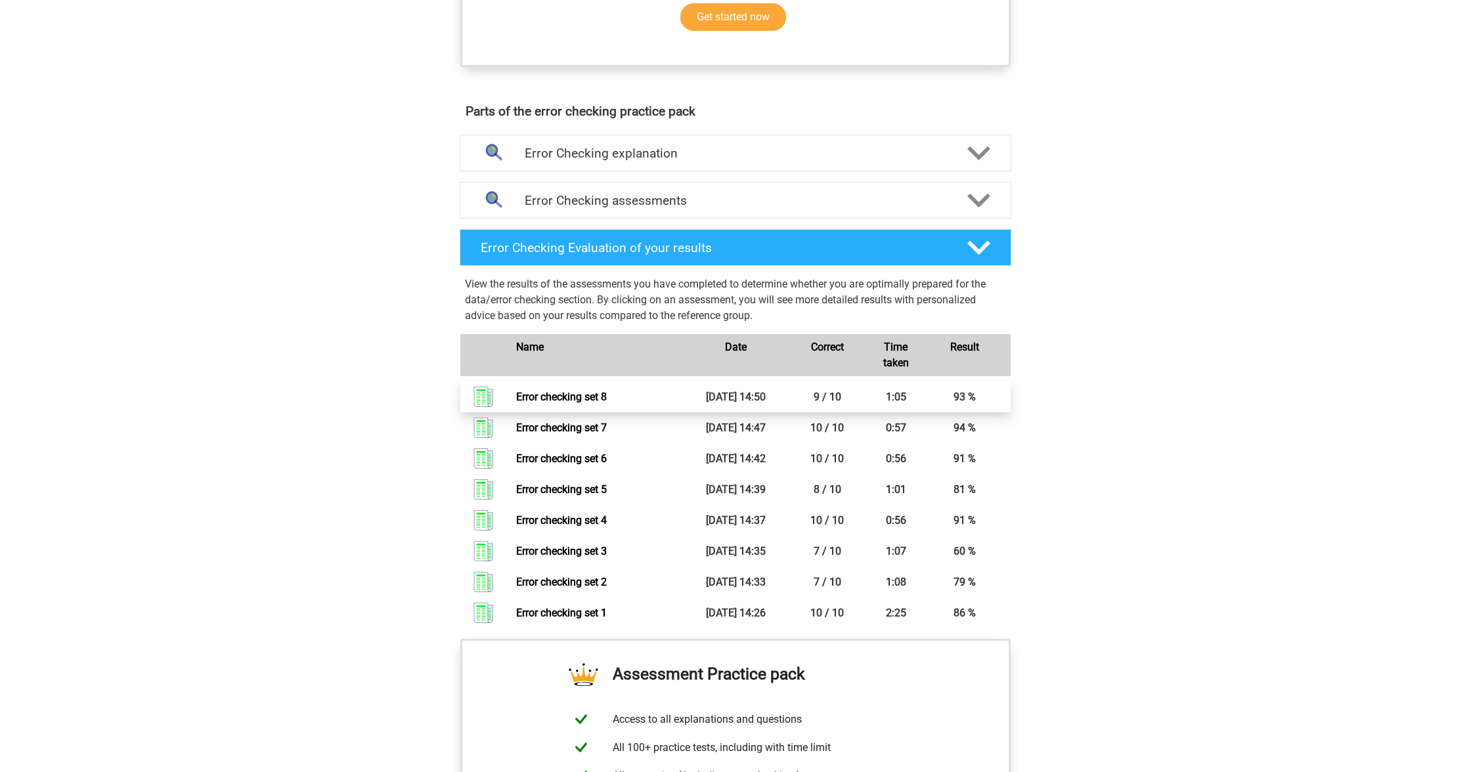
click at [607, 403] on link "Error checking set 8" at bounding box center [561, 397] width 91 height 12
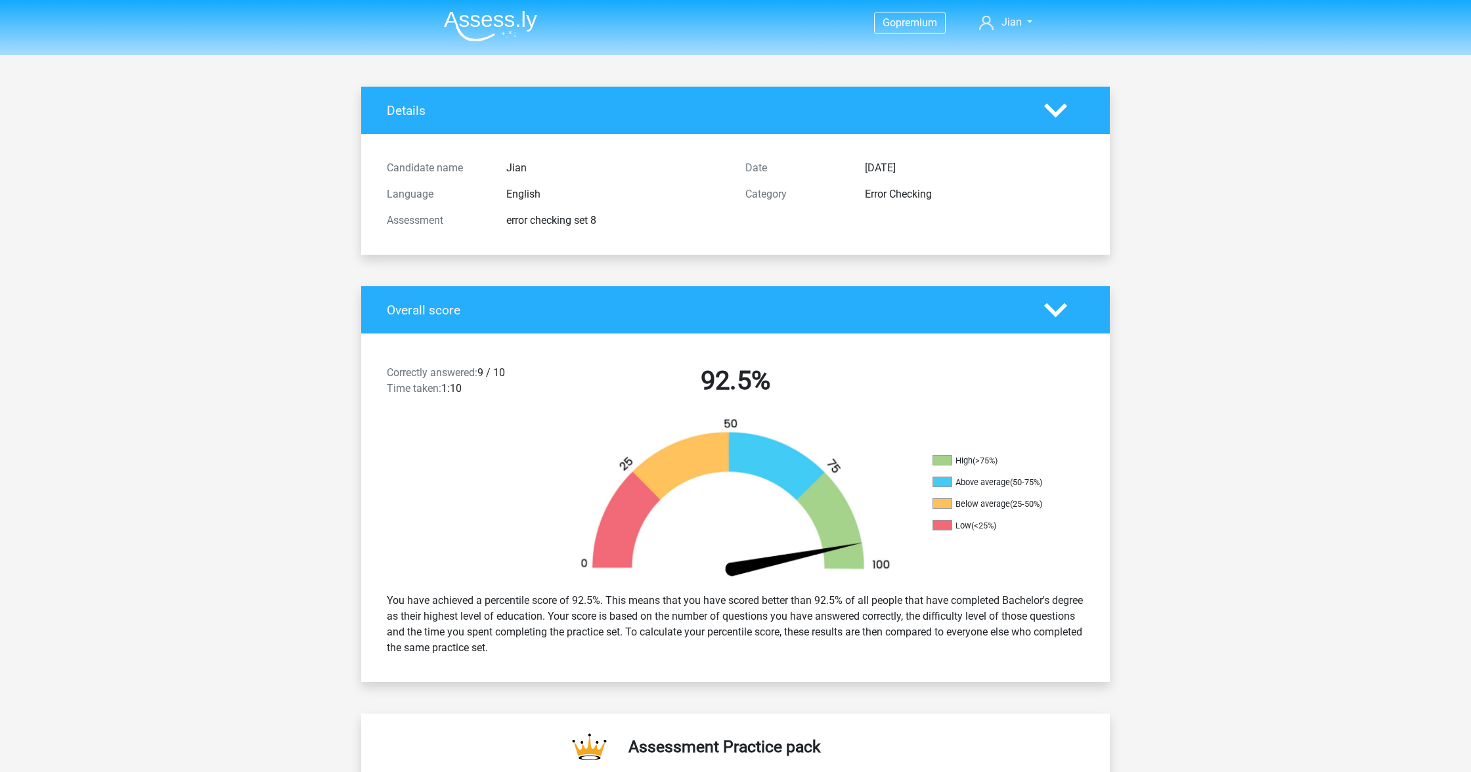
click at [498, 25] on img at bounding box center [490, 26] width 93 height 31
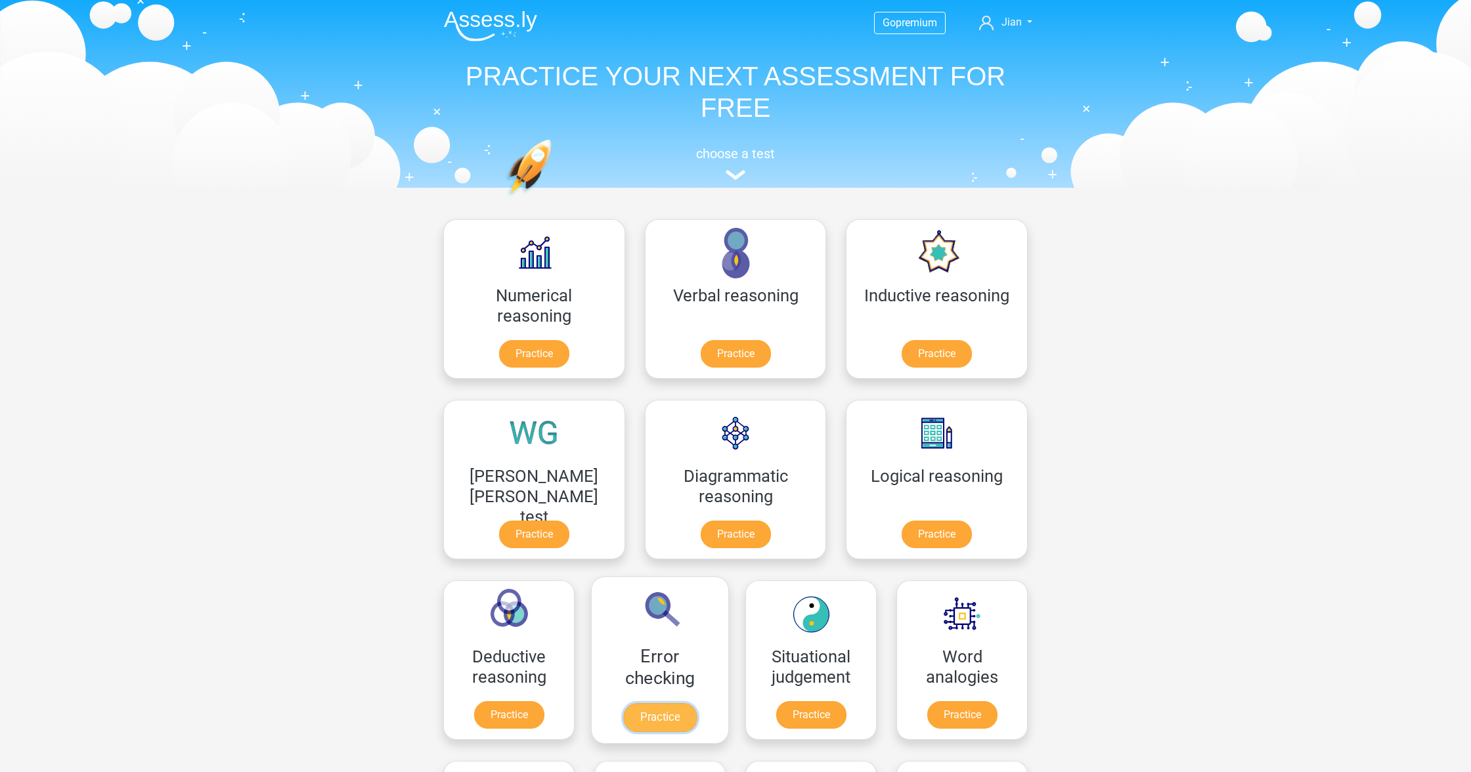
click at [697, 703] on link "Practice" at bounding box center [660, 717] width 74 height 29
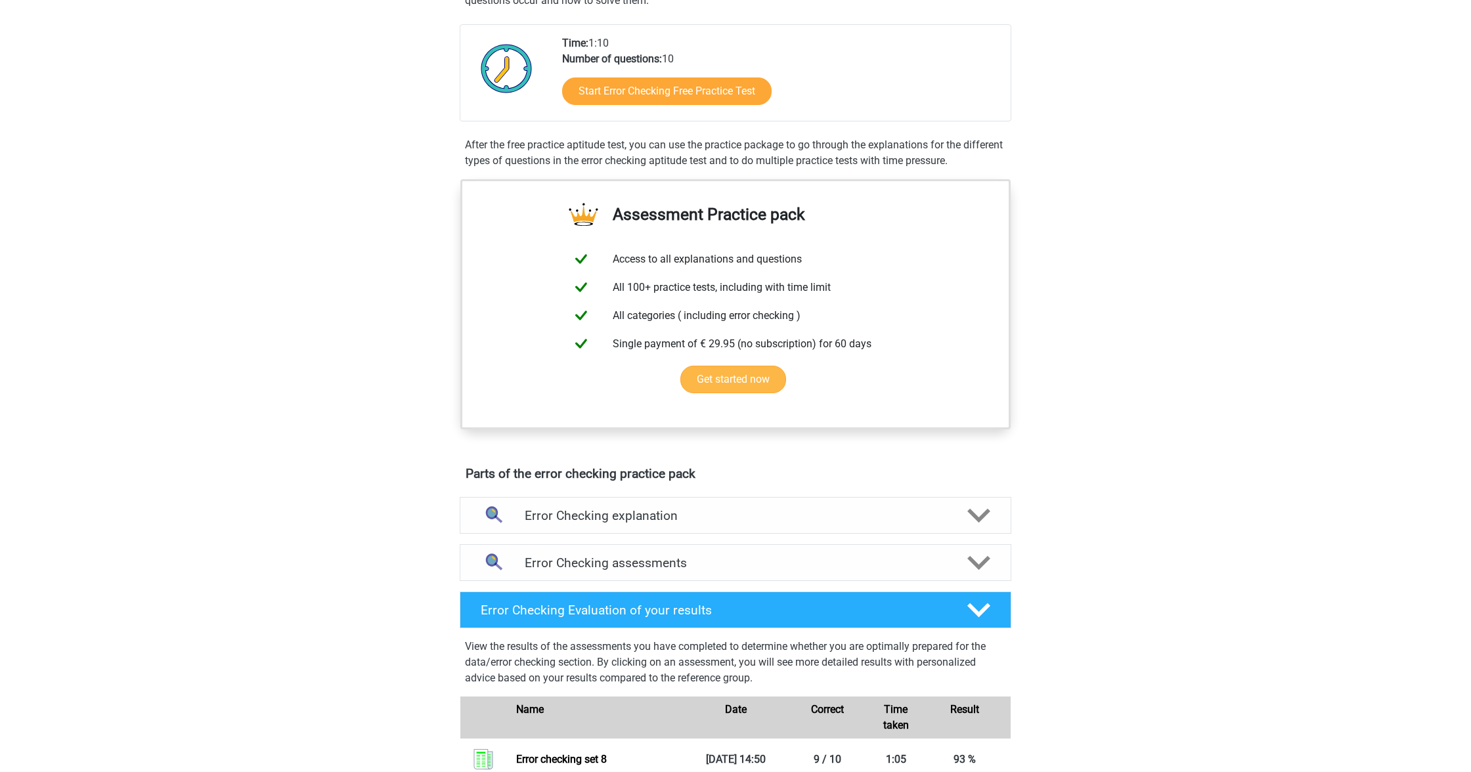
scroll to position [483, 0]
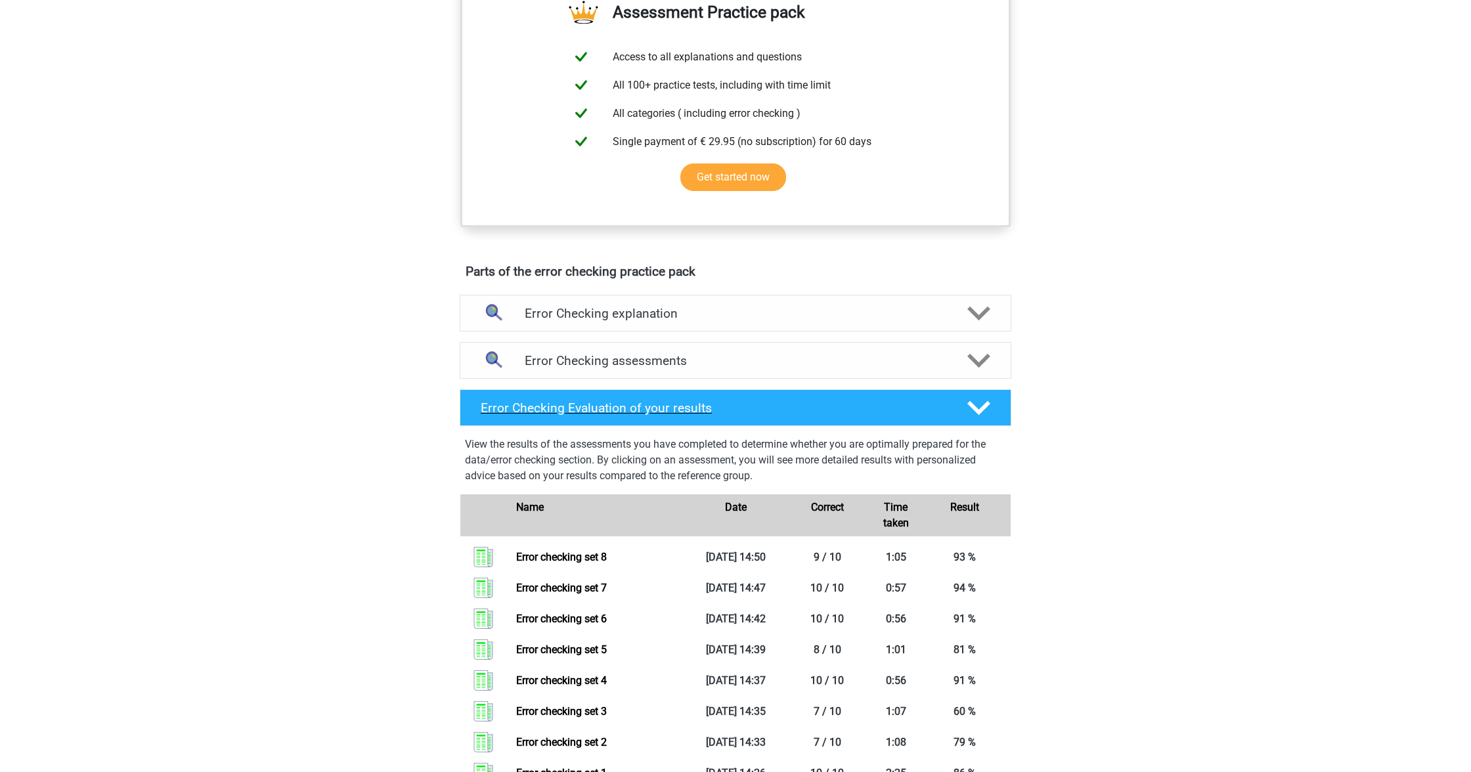
click at [659, 417] on div "Error Checking Evaluation of your results" at bounding box center [736, 407] width 552 height 37
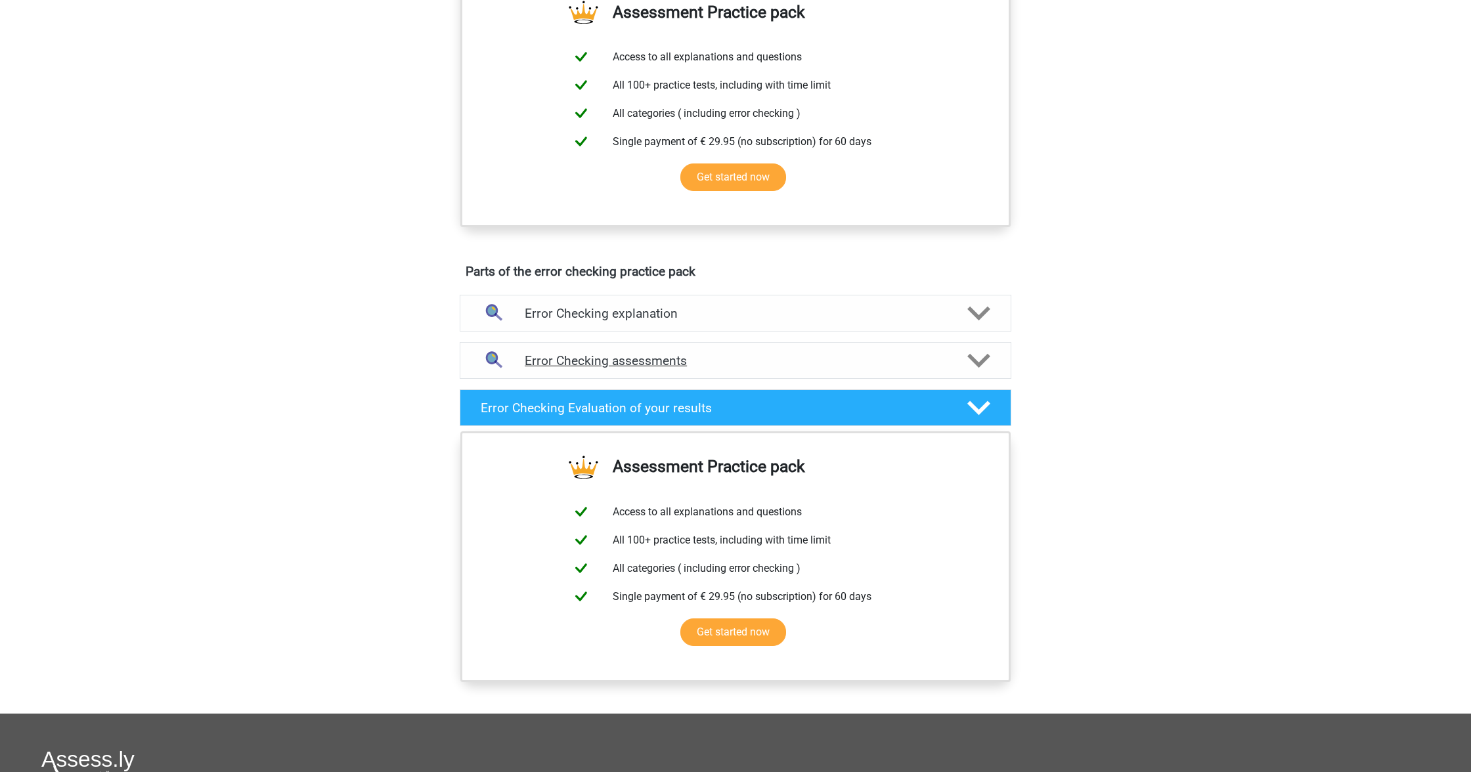
click at [731, 364] on h4 "Error Checking assessments" at bounding box center [736, 360] width 422 height 15
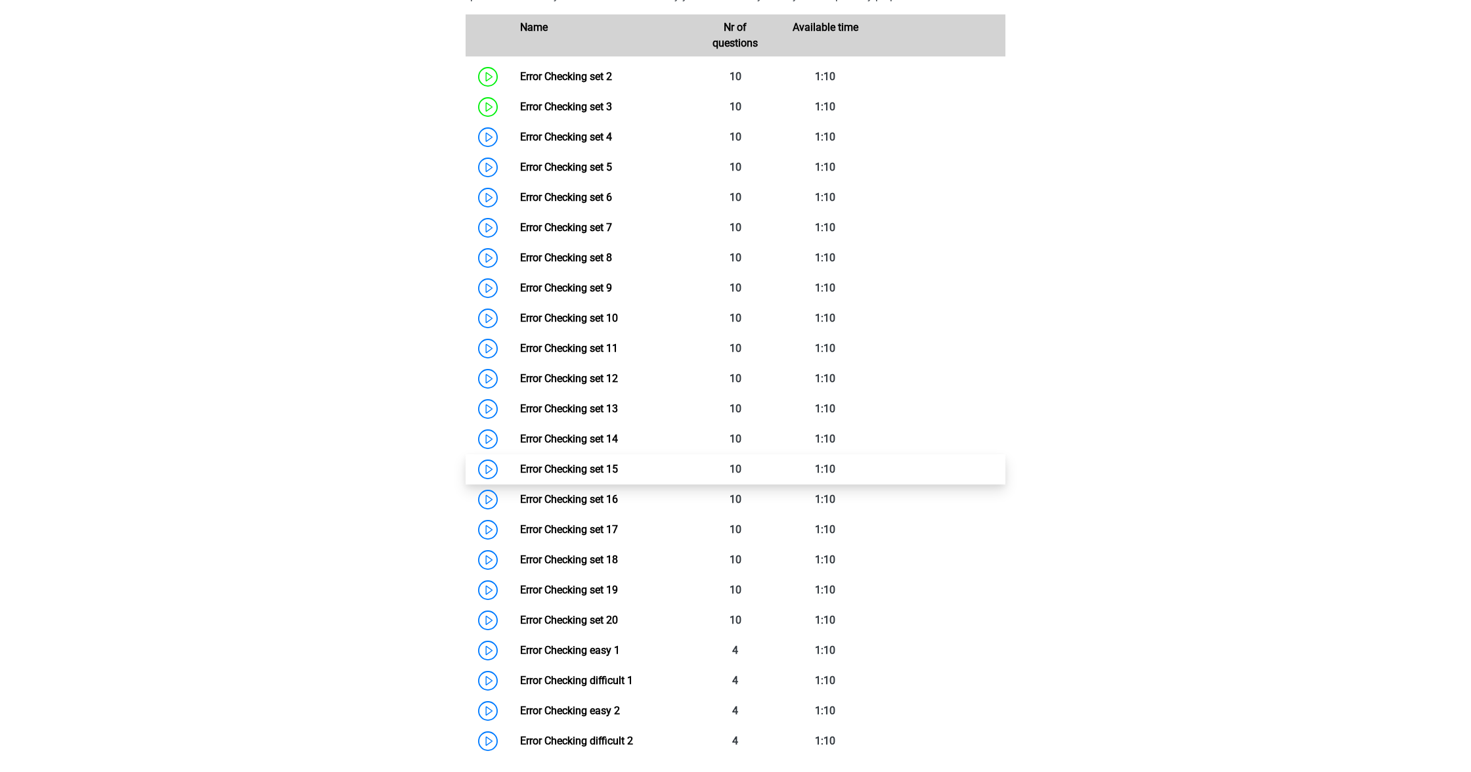
scroll to position [1135, 0]
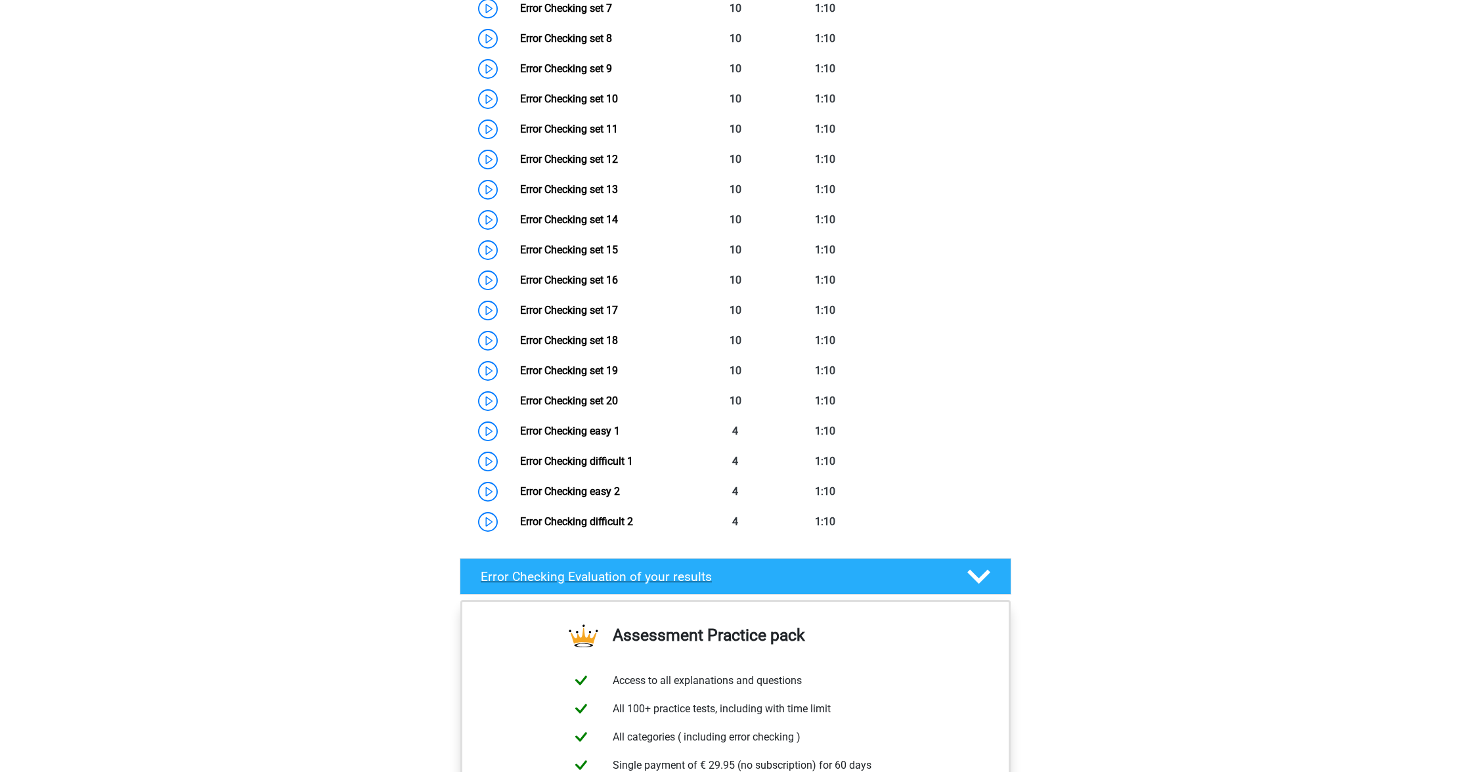
click at [816, 589] on div "Error Checking Evaluation of your results" at bounding box center [736, 576] width 552 height 37
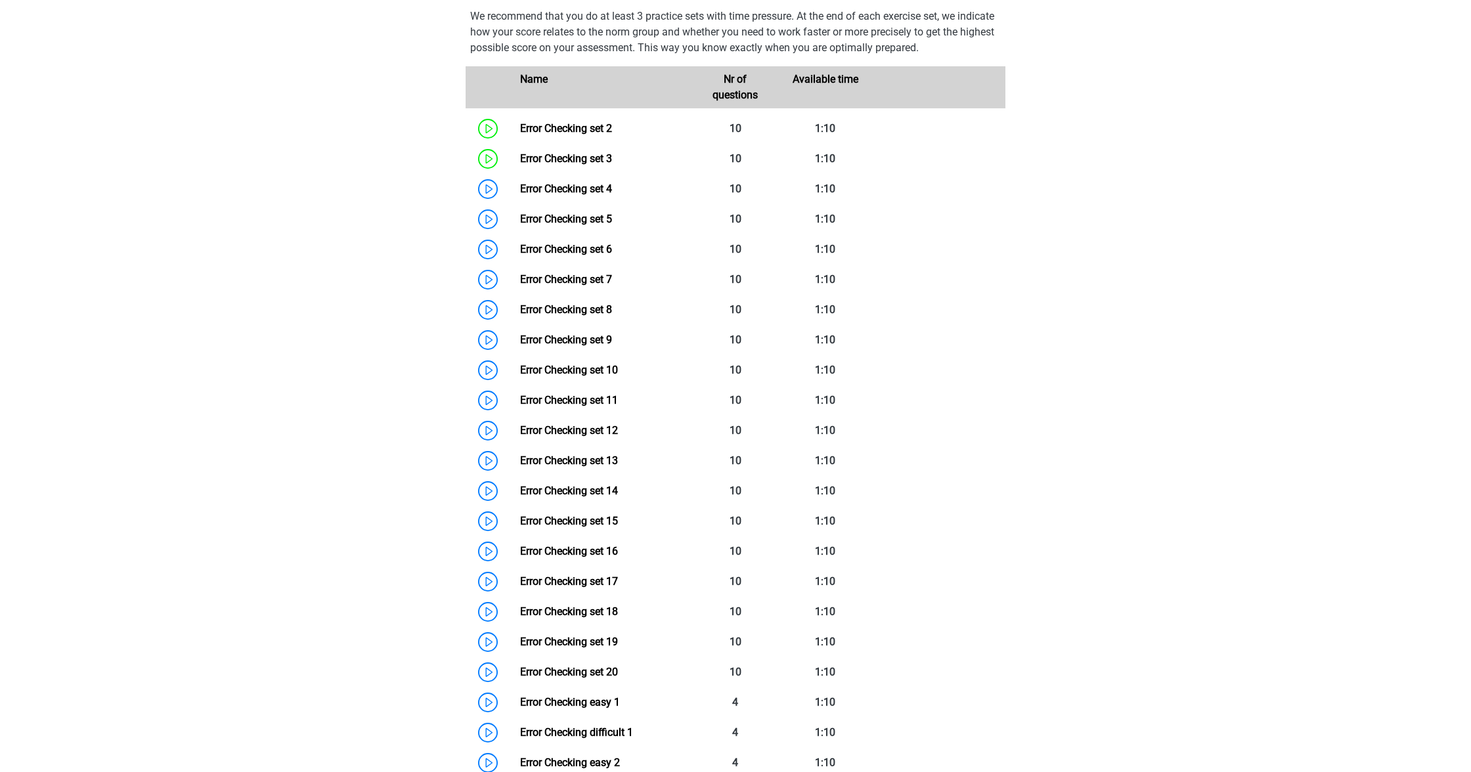
scroll to position [748, 0]
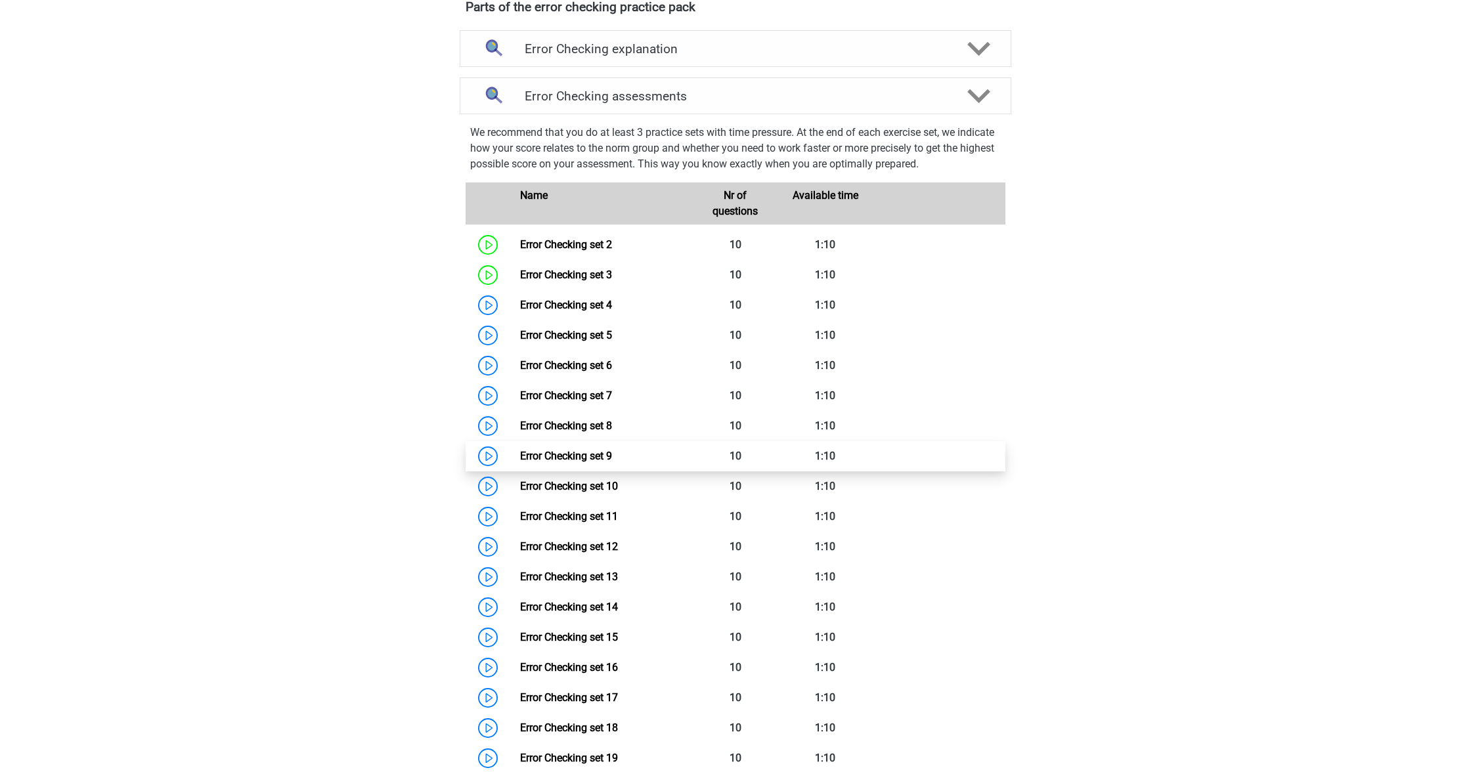
click at [612, 462] on link "Error Checking set 9" at bounding box center [566, 456] width 92 height 12
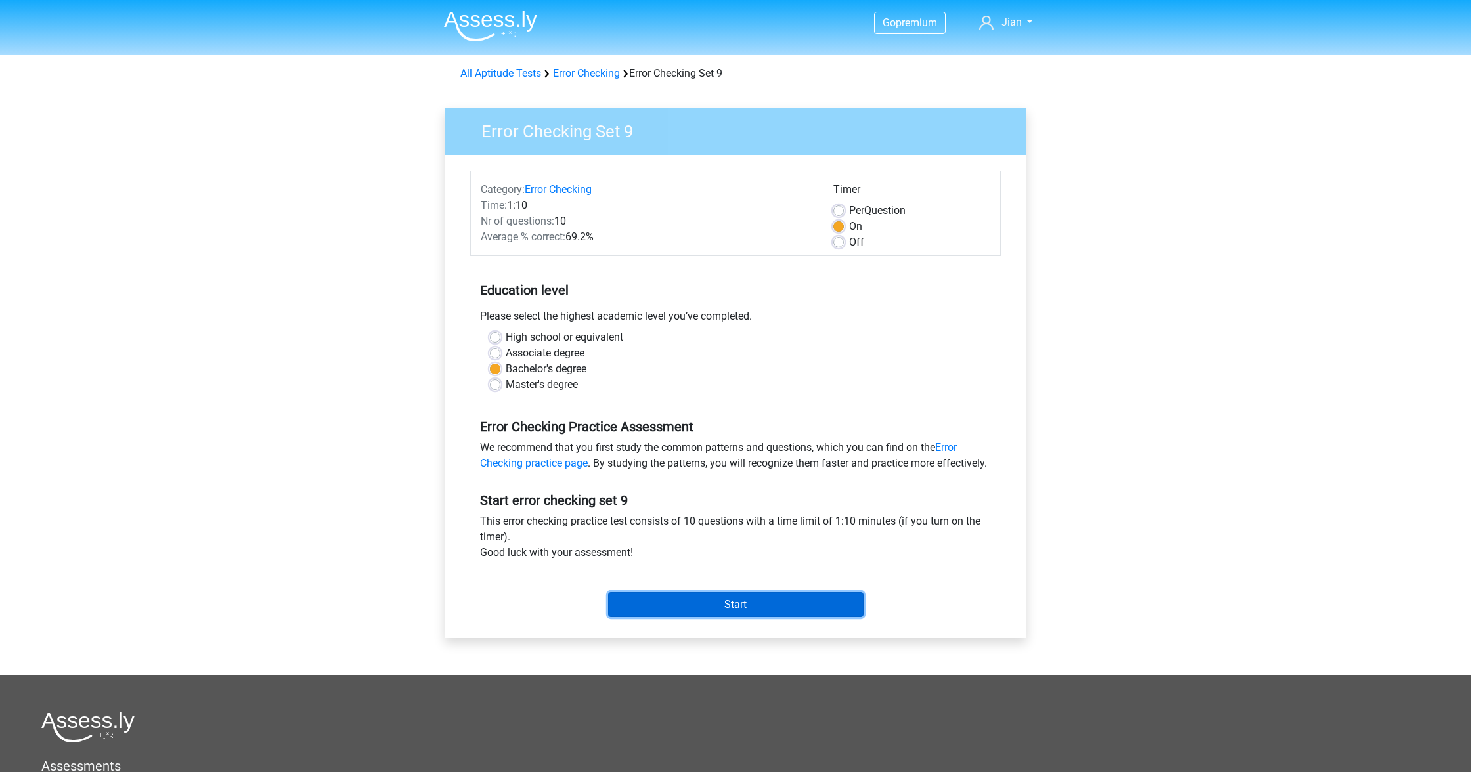
click at [787, 617] on input "Start" at bounding box center [735, 604] width 255 height 25
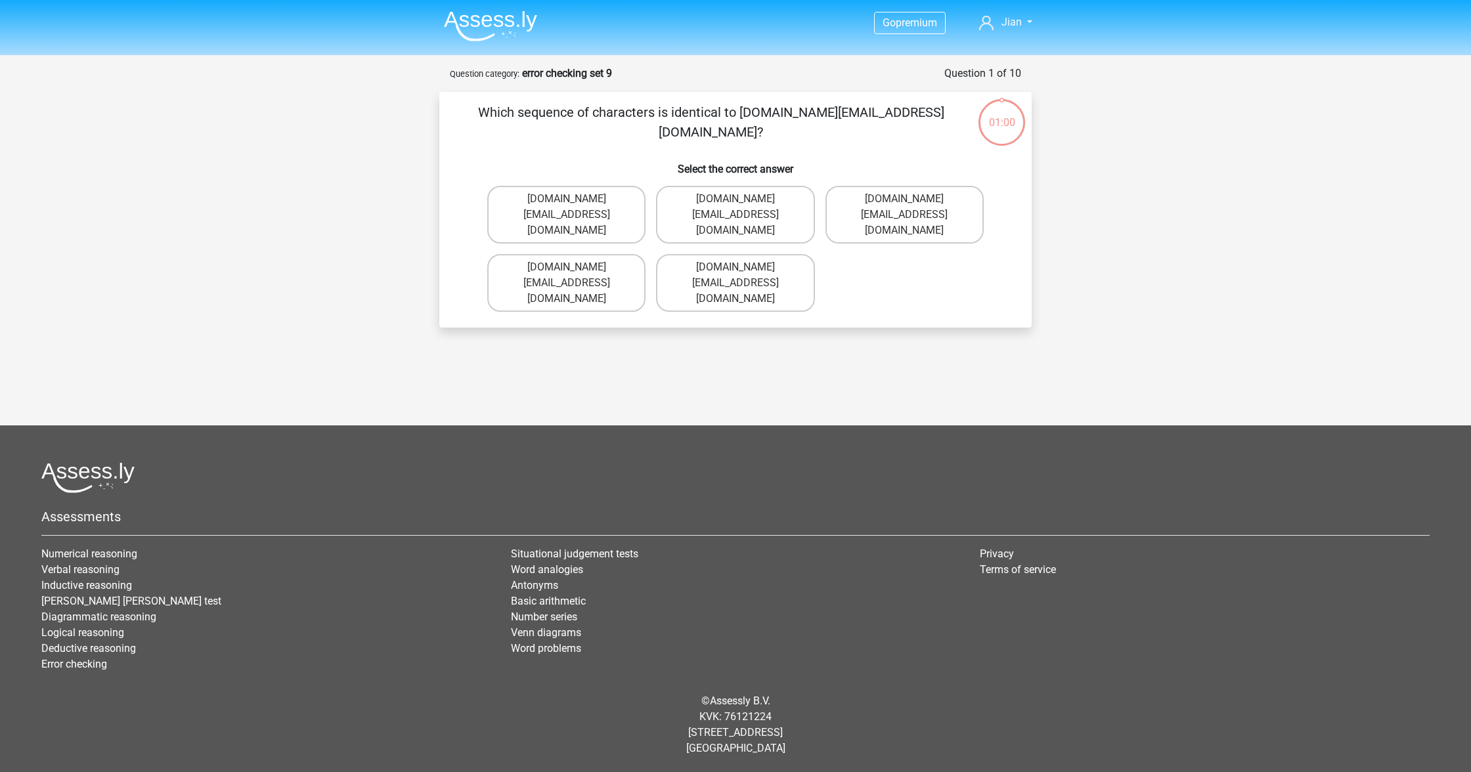
drag, startPoint x: 754, startPoint y: 274, endPoint x: 777, endPoint y: 293, distance: 28.9
click at [754, 274] on label "[DOMAIN_NAME][EMAIL_ADDRESS][DOMAIN_NAME]" at bounding box center [735, 283] width 158 height 58
click at [744, 274] on input "[DOMAIN_NAME][EMAIL_ADDRESS][DOMAIN_NAME]" at bounding box center [739, 271] width 9 height 9
radio input "true"
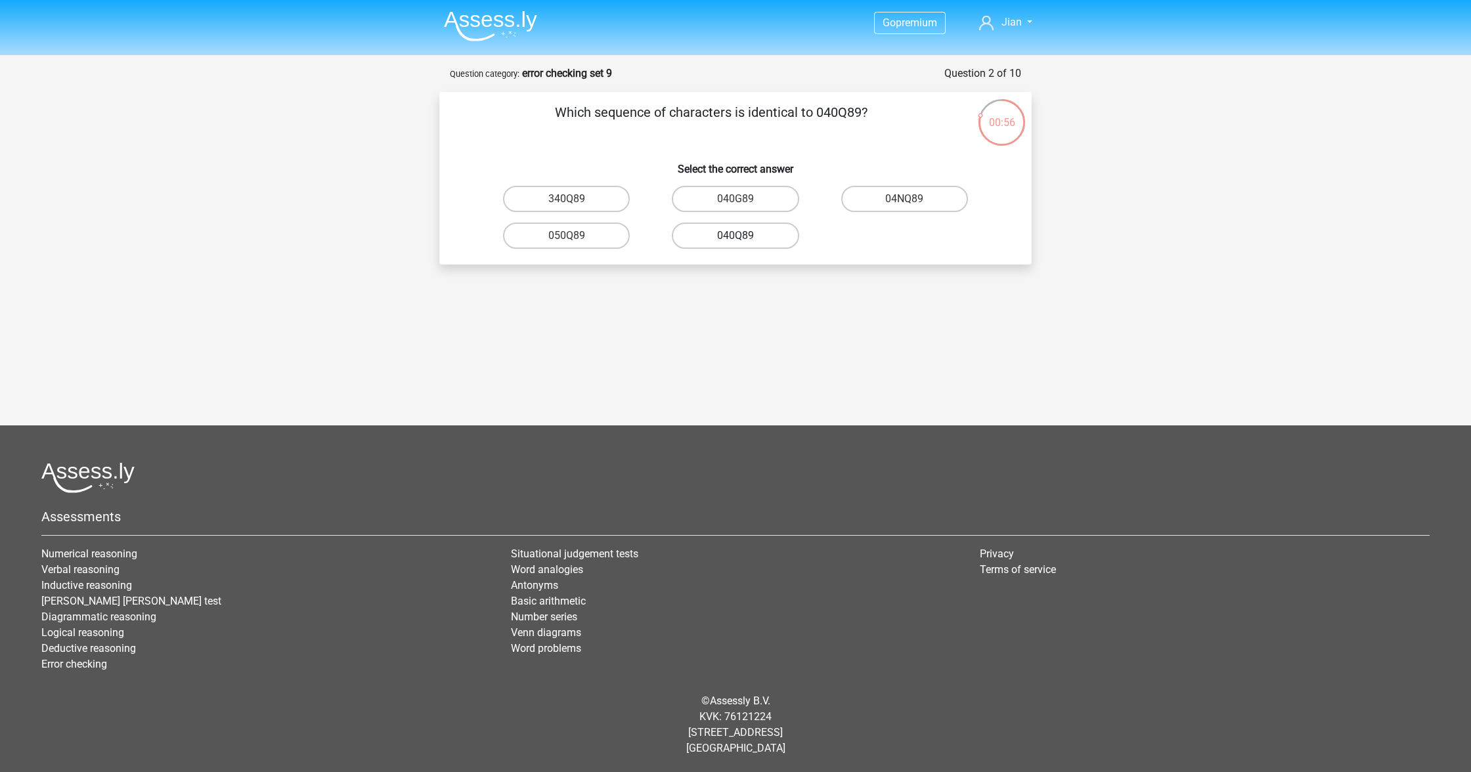
click at [733, 237] on label "040Q89" at bounding box center [735, 236] width 127 height 26
click at [735, 237] on input "040Q89" at bounding box center [739, 240] width 9 height 9
radio input "true"
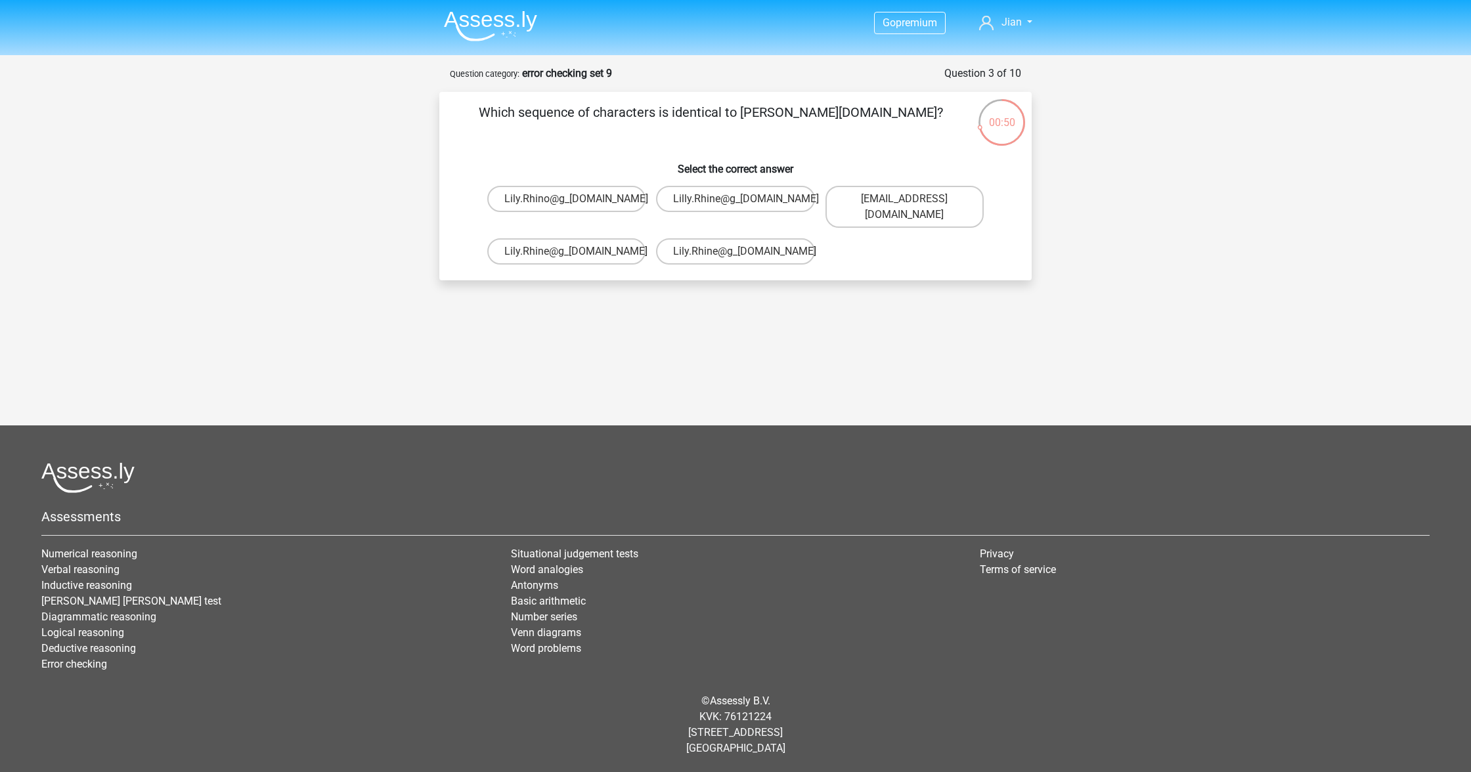
drag, startPoint x: 604, startPoint y: 240, endPoint x: 743, endPoint y: 350, distance: 177.1
click at [604, 240] on label "Lily.Rhine@g_[DOMAIN_NAME]" at bounding box center [566, 251] width 158 height 26
click at [575, 251] on input "Lily.Rhine@g_[DOMAIN_NAME]" at bounding box center [571, 255] width 9 height 9
radio input "true"
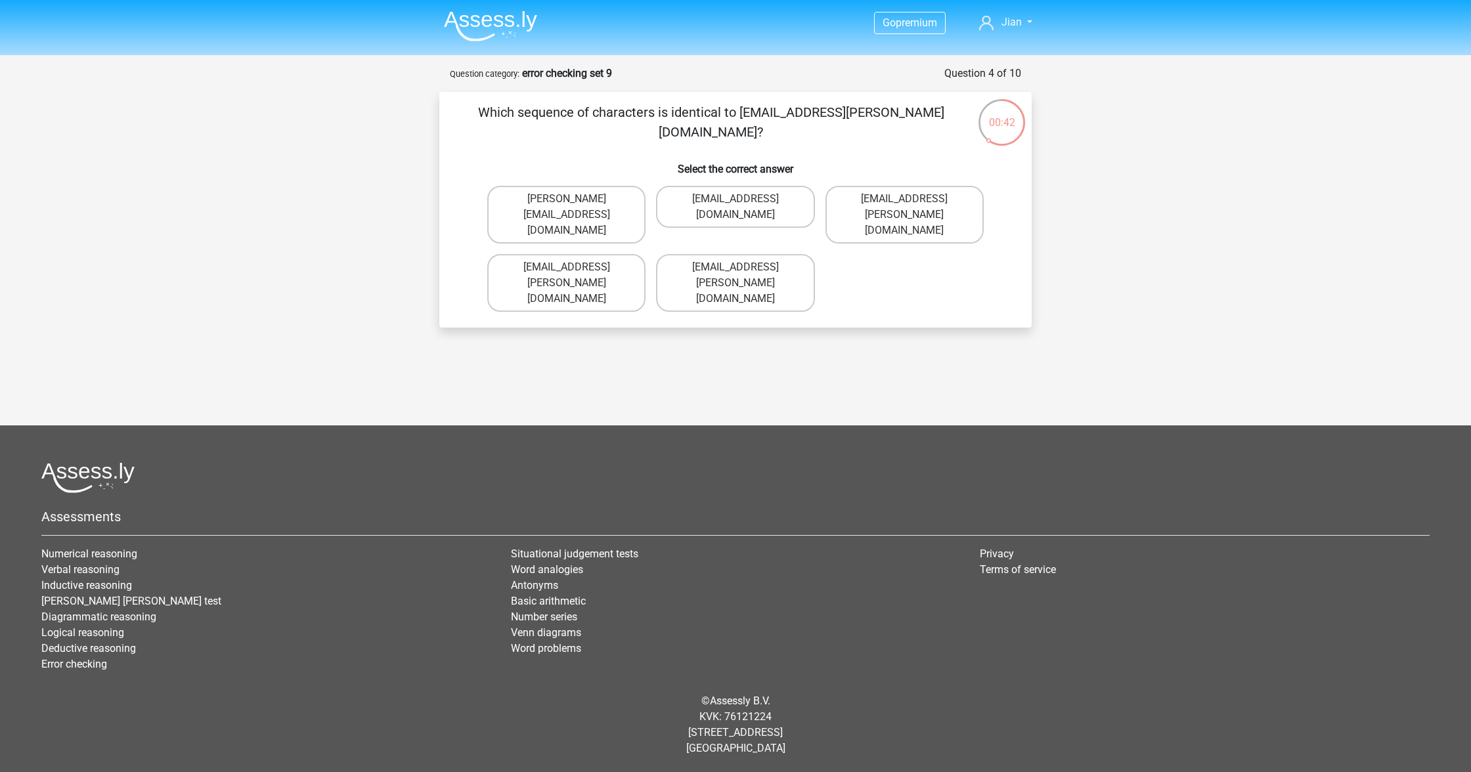
drag, startPoint x: 879, startPoint y: 205, endPoint x: 906, endPoint y: 244, distance: 48.1
click at [878, 206] on label "[EMAIL_ADDRESS][PERSON_NAME][DOMAIN_NAME]" at bounding box center [904, 215] width 158 height 58
click at [904, 206] on input "[EMAIL_ADDRESS][PERSON_NAME][DOMAIN_NAME]" at bounding box center [908, 203] width 9 height 9
radio input "true"
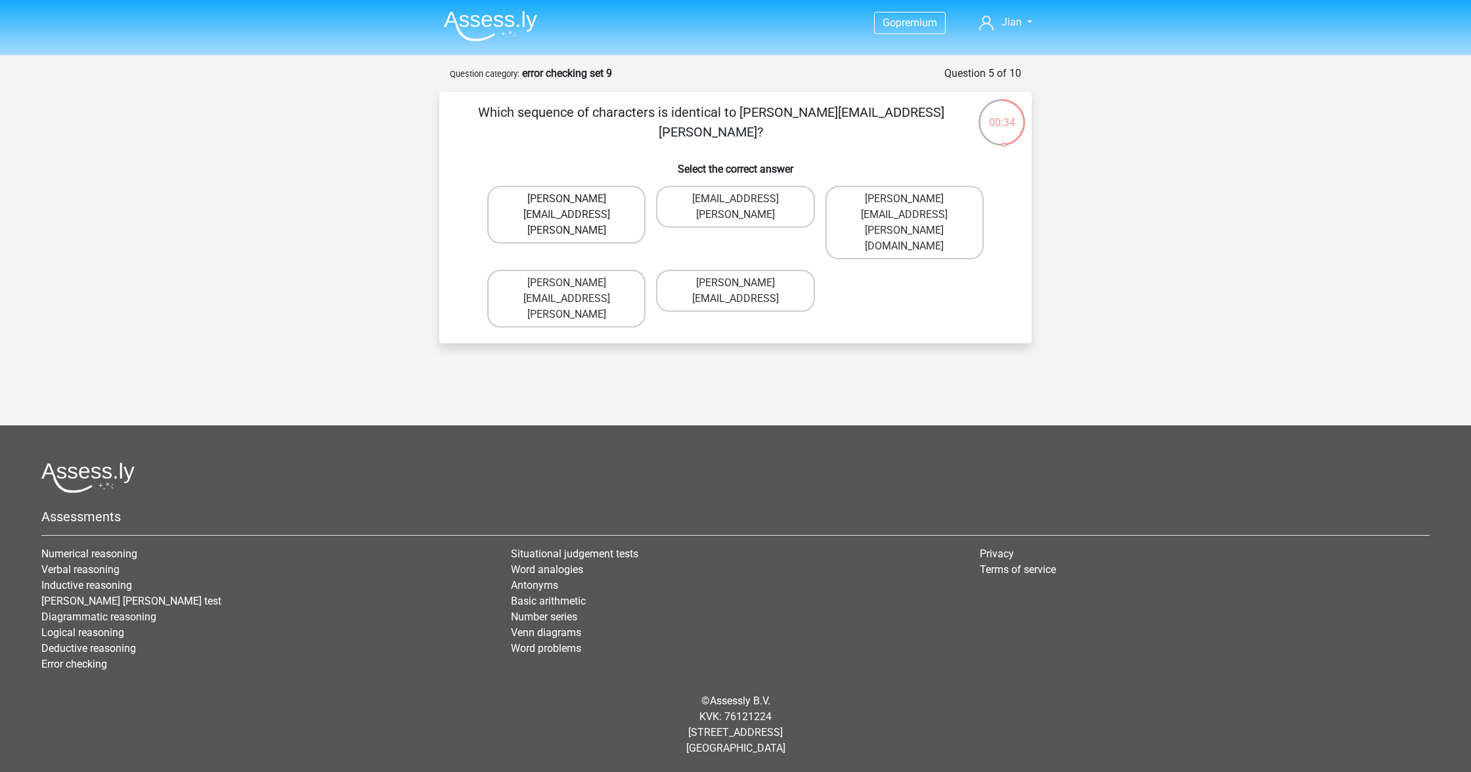
click at [594, 188] on label "[PERSON_NAME][EMAIL_ADDRESS][PERSON_NAME]" at bounding box center [566, 215] width 158 height 58
click at [575, 199] on input "[PERSON_NAME][EMAIL_ADDRESS][PERSON_NAME]" at bounding box center [571, 203] width 9 height 9
radio input "true"
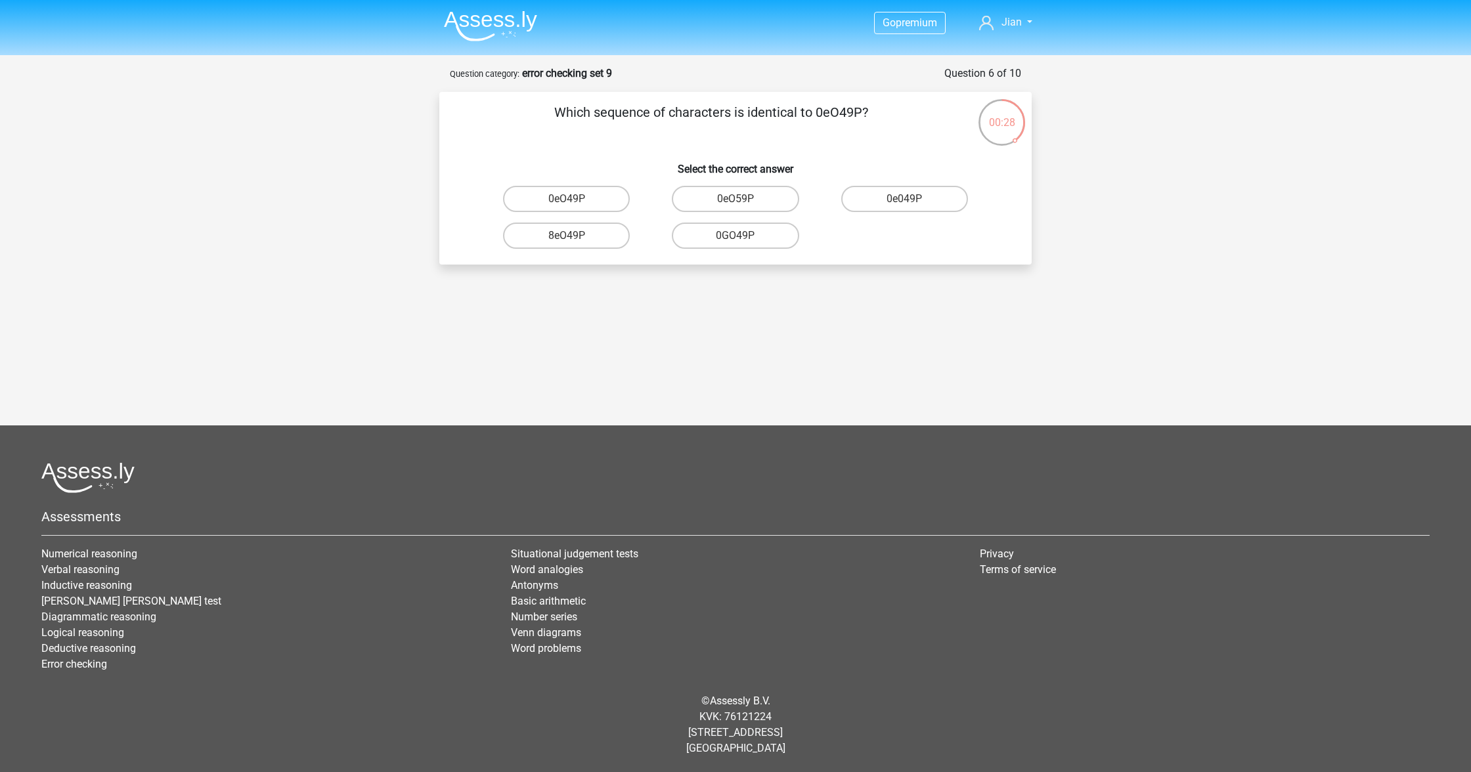
drag, startPoint x: 912, startPoint y: 198, endPoint x: 911, endPoint y: 207, distance: 9.2
click at [911, 198] on label "0e049P" at bounding box center [904, 199] width 127 height 26
click at [911, 199] on input "0e049P" at bounding box center [908, 203] width 9 height 9
radio input "true"
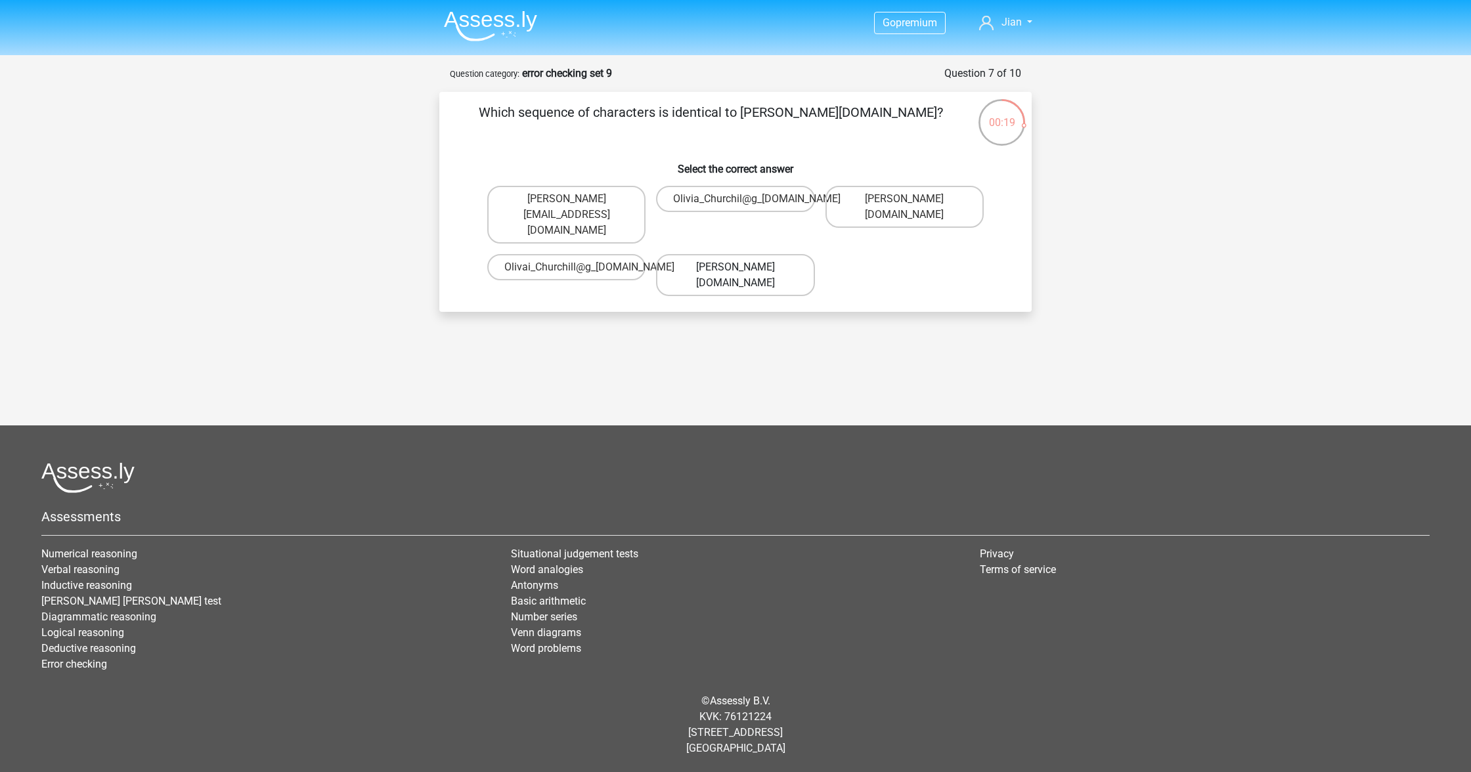
click at [779, 254] on label "[PERSON_NAME][DOMAIN_NAME]" at bounding box center [735, 275] width 158 height 42
click at [744, 267] on input "[PERSON_NAME][DOMAIN_NAME]" at bounding box center [739, 271] width 9 height 9
radio input "true"
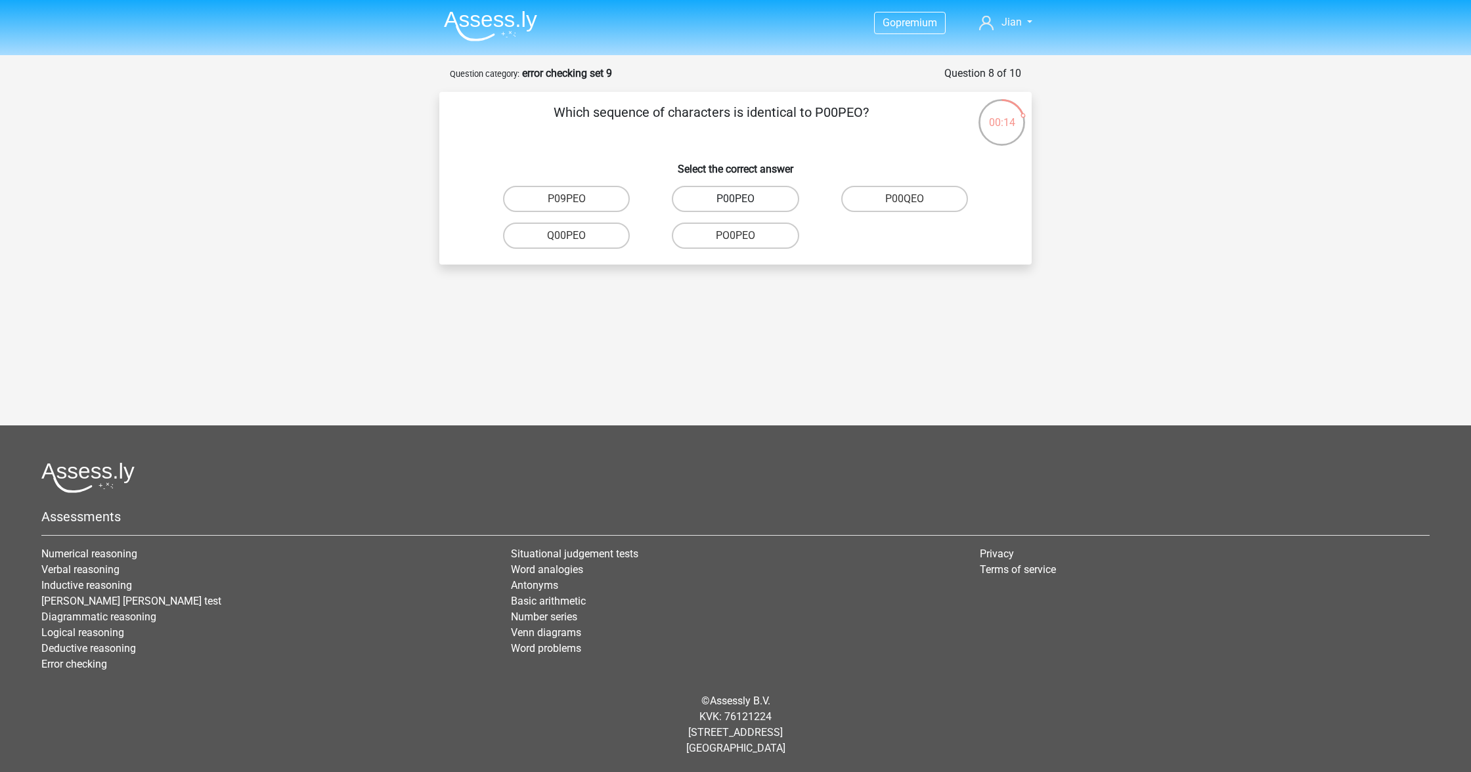
click at [778, 196] on label "P00PEO" at bounding box center [735, 199] width 127 height 26
click at [744, 199] on input "P00PEO" at bounding box center [739, 203] width 9 height 9
radio input "true"
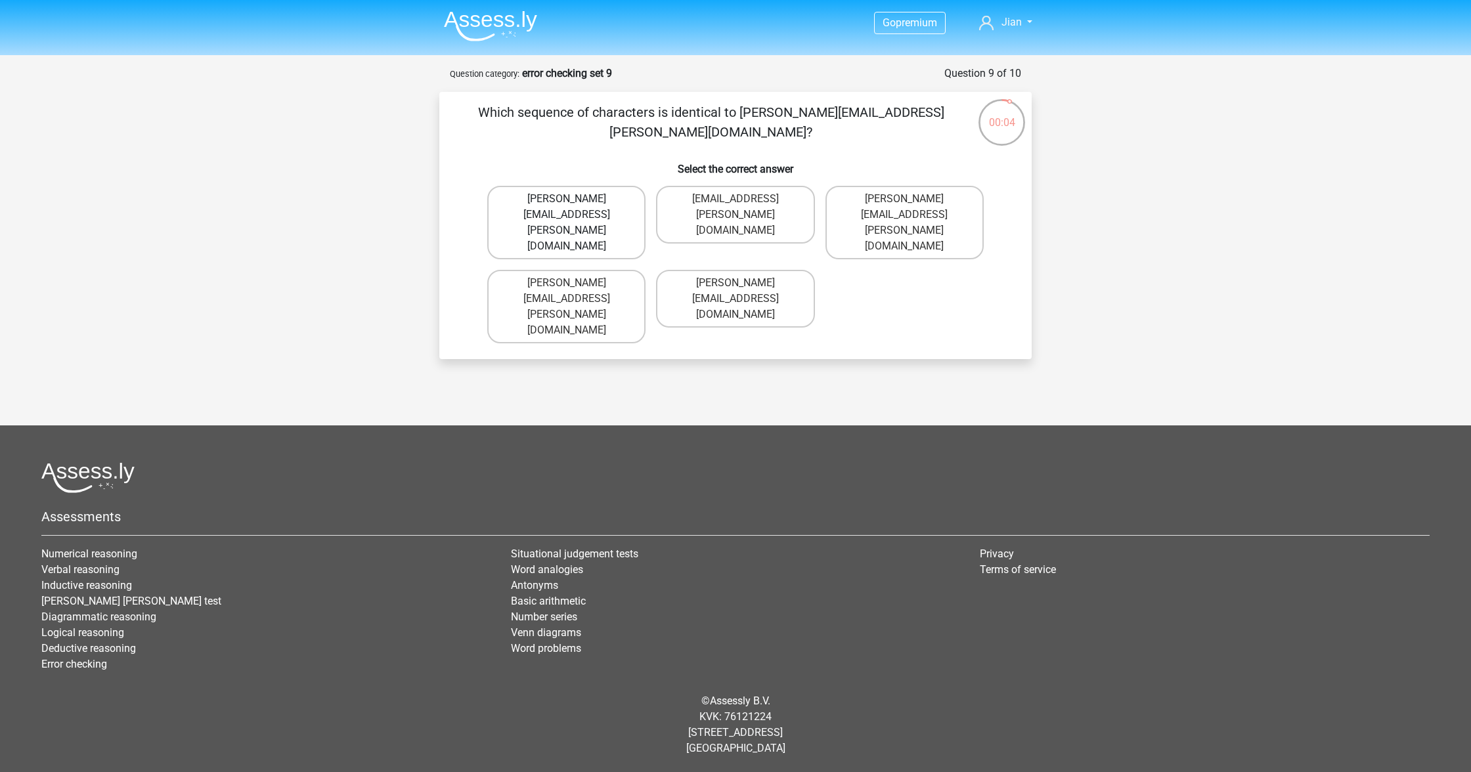
click at [624, 205] on label "[PERSON_NAME][EMAIL_ADDRESS][PERSON_NAME][DOMAIN_NAME]" at bounding box center [566, 223] width 158 height 74
click at [575, 205] on input "[PERSON_NAME][EMAIL_ADDRESS][PERSON_NAME][DOMAIN_NAME]" at bounding box center [571, 203] width 9 height 9
radio input "true"
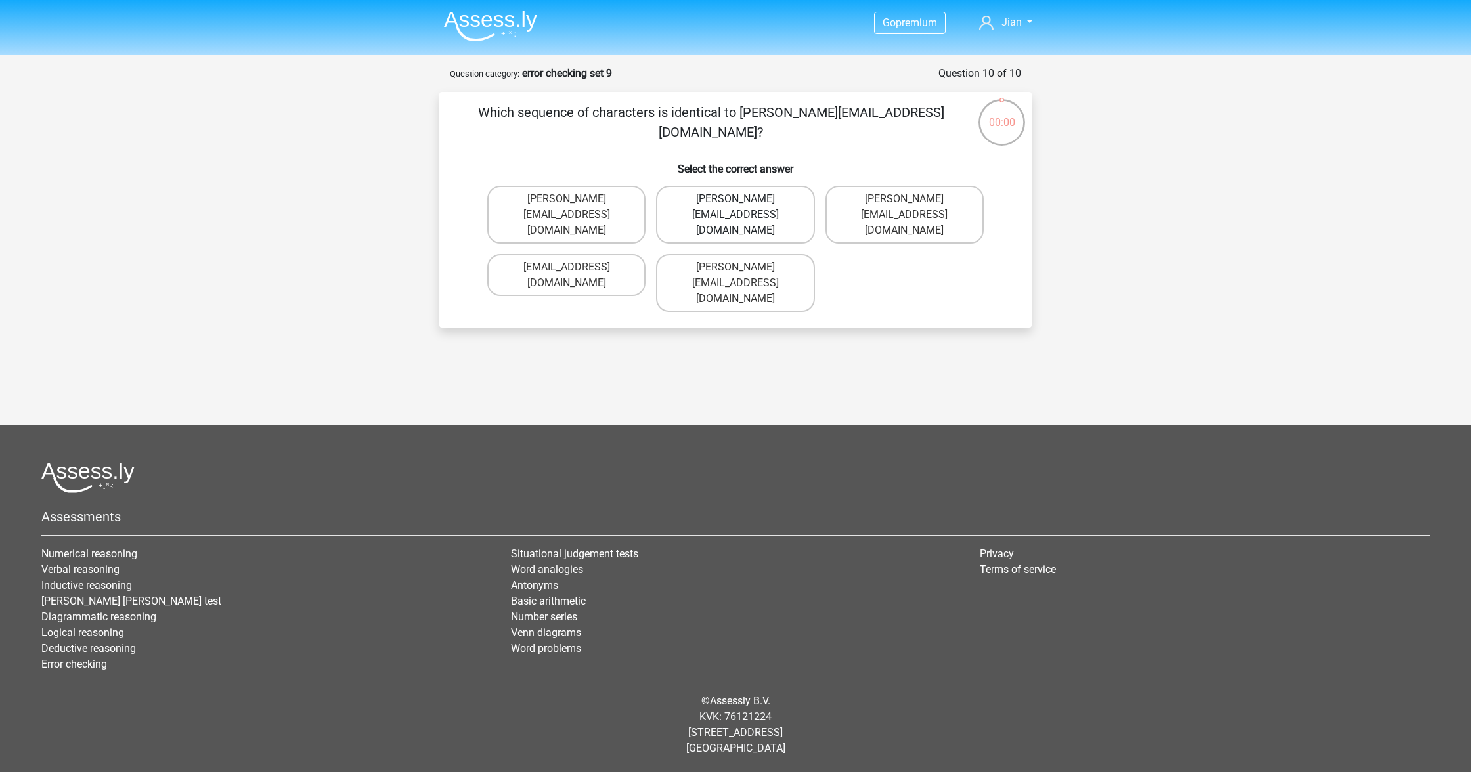
click at [720, 208] on label "Jake.Clay@hotmail.gr" at bounding box center [735, 215] width 158 height 58
click at [735, 207] on input "Jake.Clay@hotmail.gr" at bounding box center [739, 203] width 9 height 9
radio input "true"
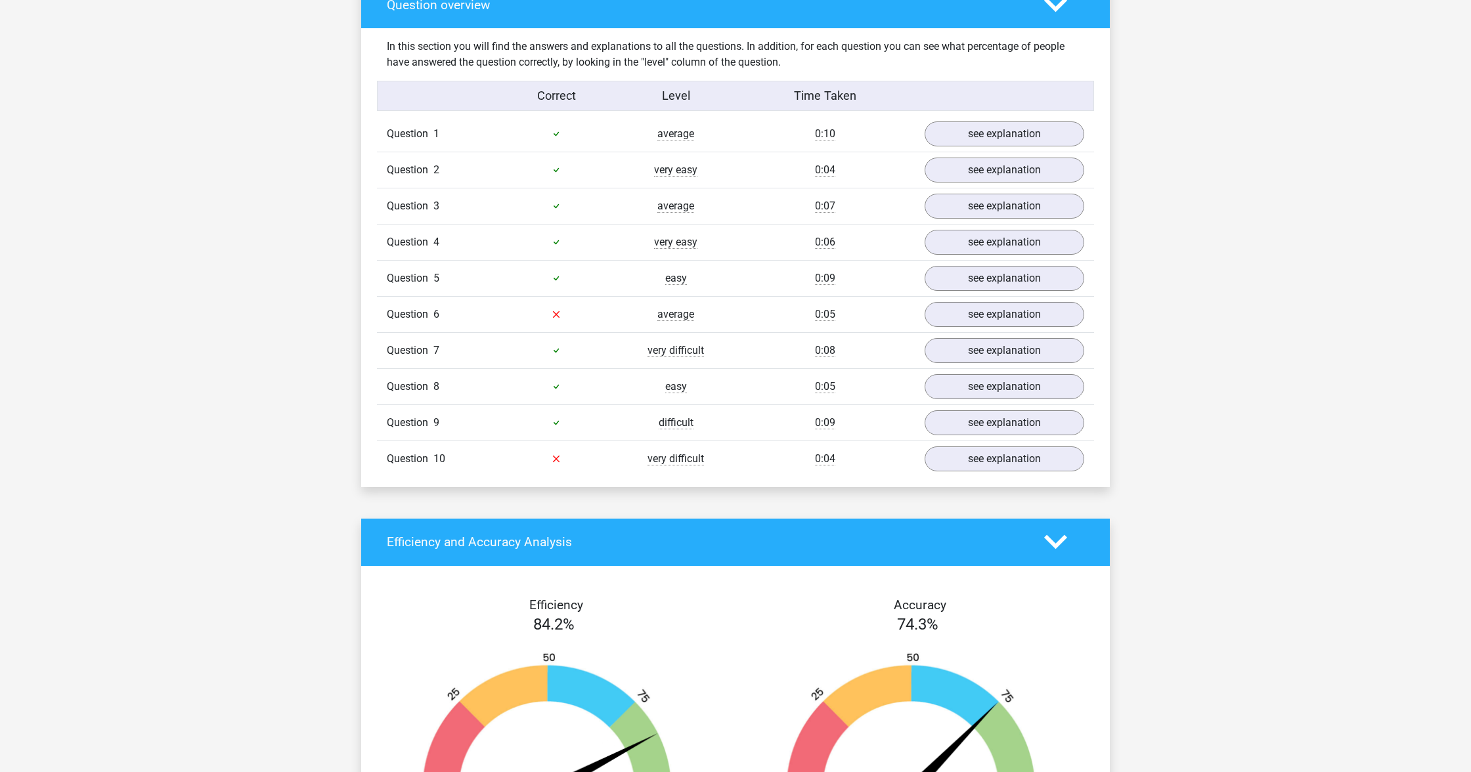
scroll to position [938, 0]
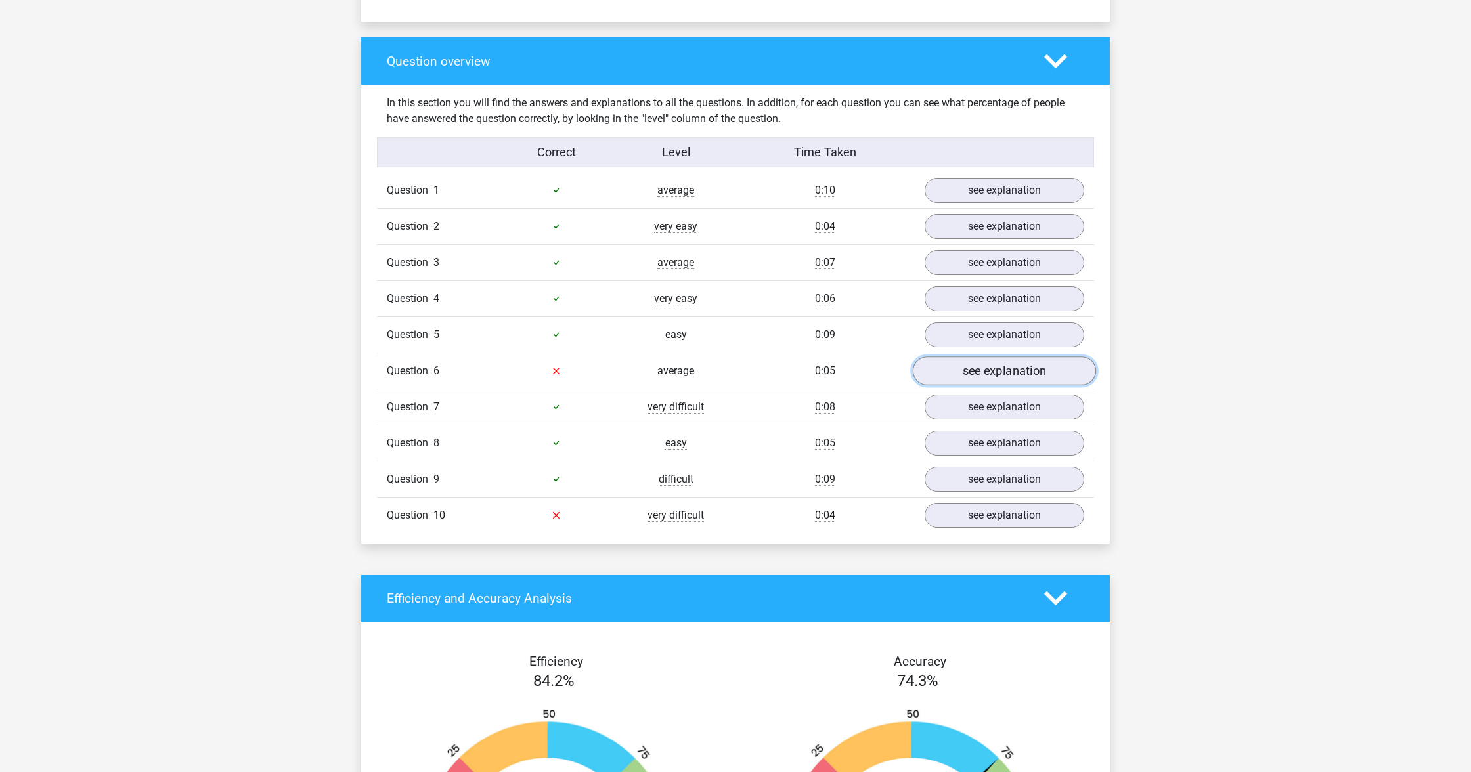
click at [1047, 379] on link "see explanation" at bounding box center [1004, 371] width 183 height 29
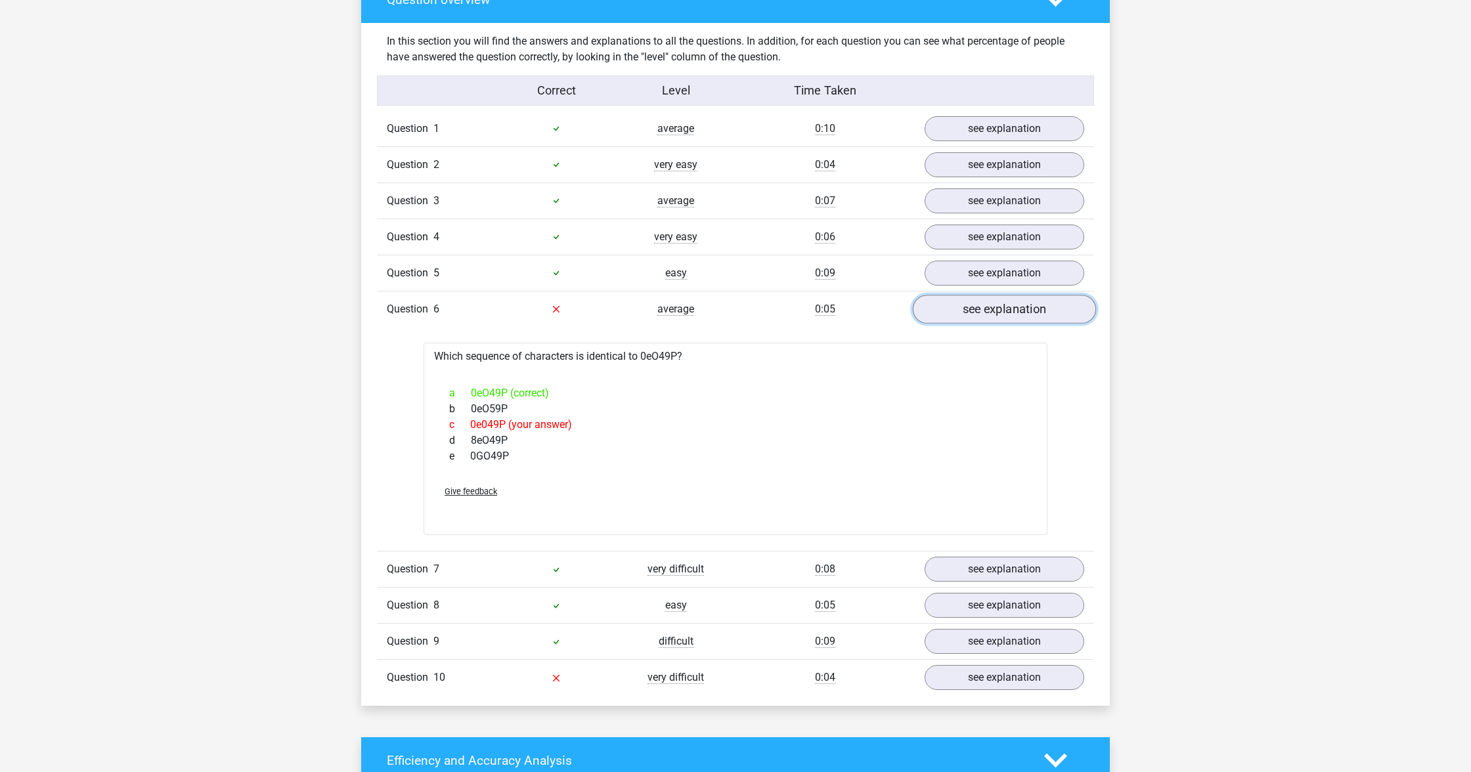
scroll to position [1003, 0]
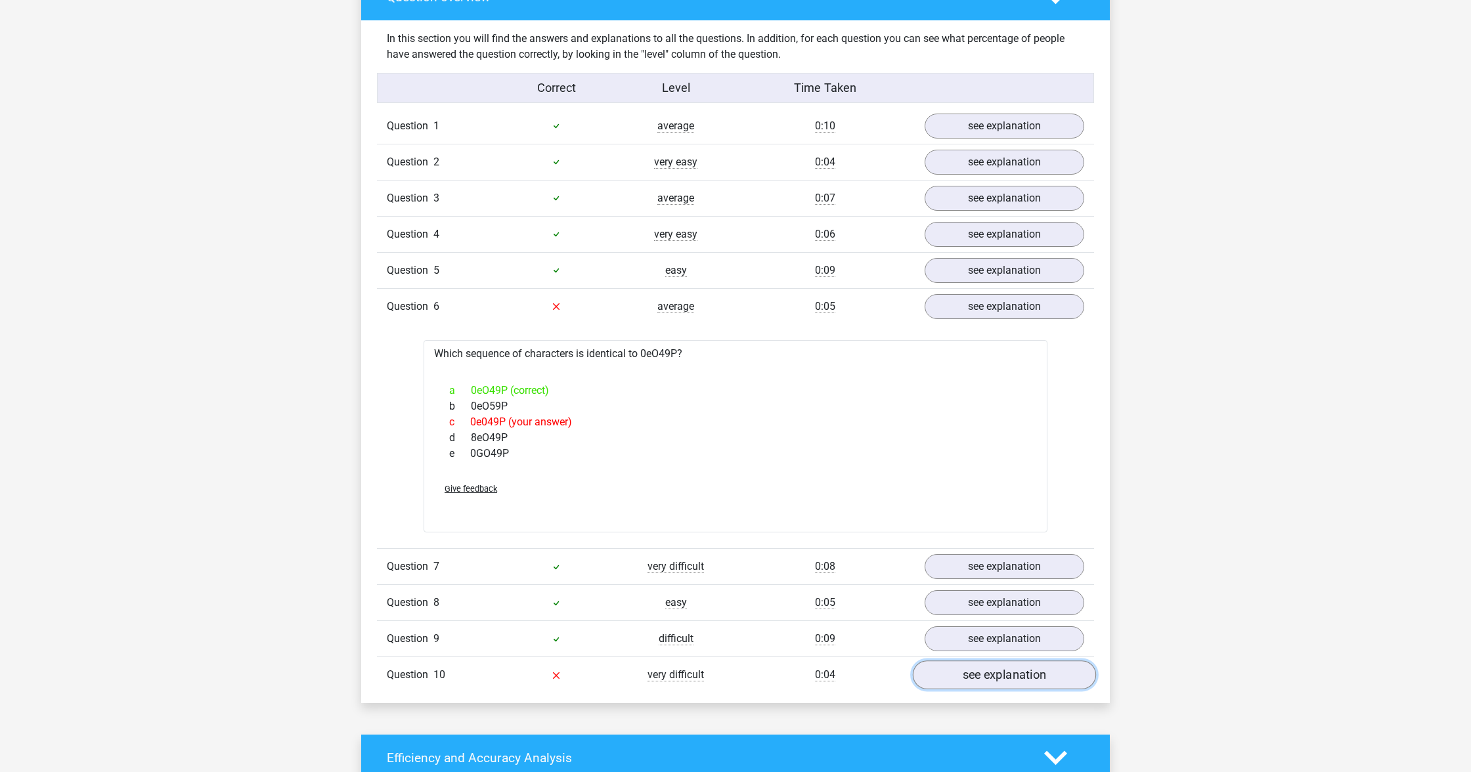
click at [1044, 686] on link "see explanation" at bounding box center [1004, 675] width 183 height 29
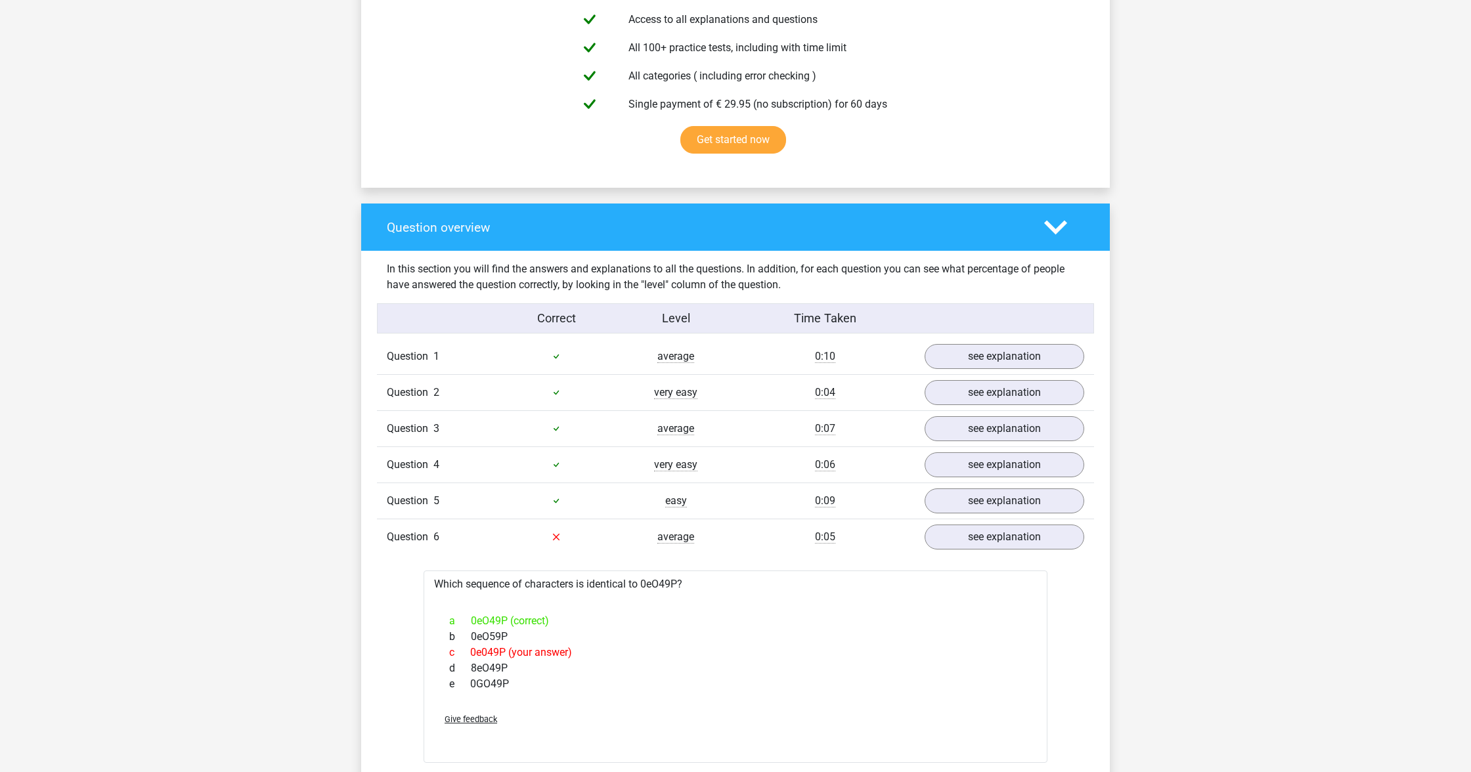
scroll to position [1234, 0]
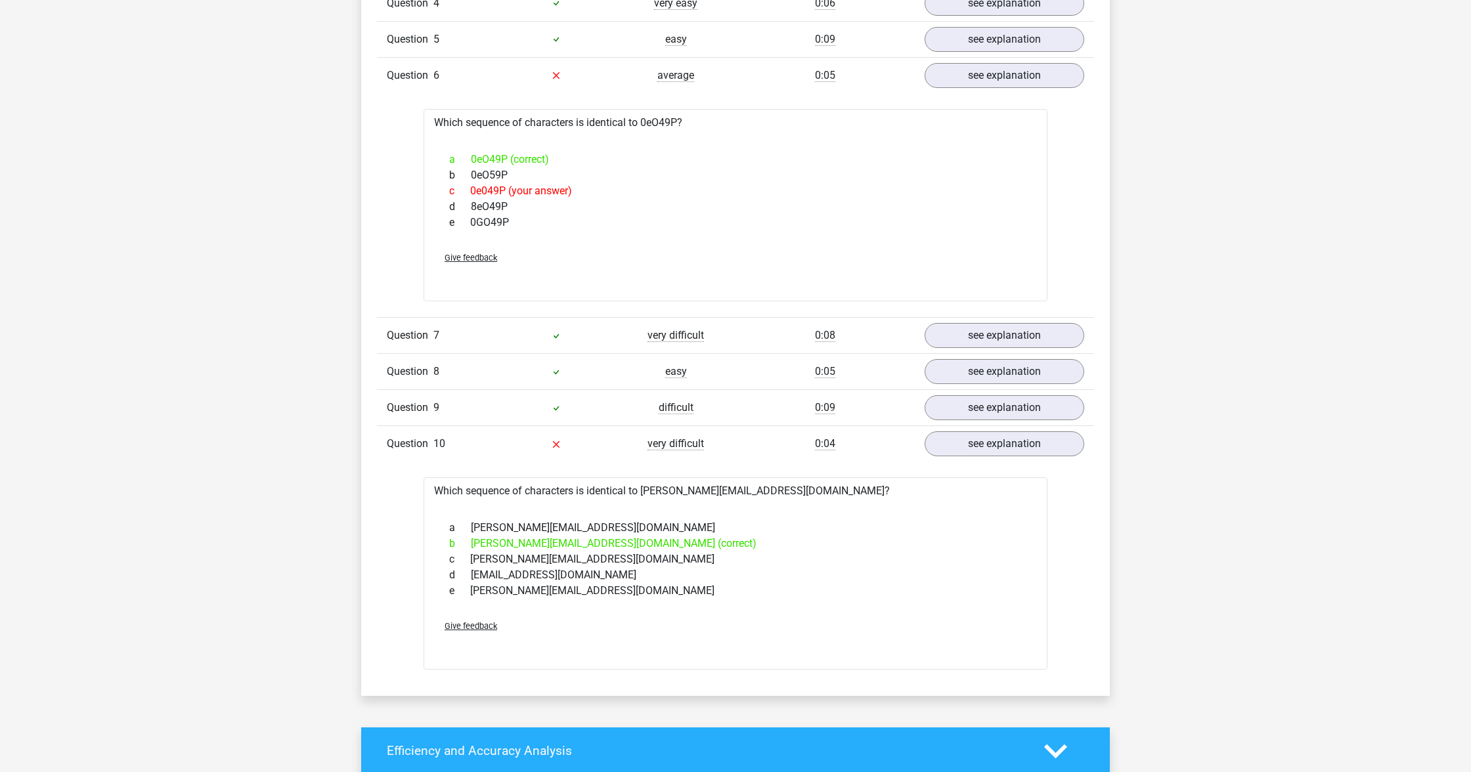
drag, startPoint x: 554, startPoint y: 454, endPoint x: 559, endPoint y: 444, distance: 11.5
click at [554, 454] on div "Question 10 very difficult 0:04 see explanation" at bounding box center [735, 443] width 717 height 36
click at [559, 444] on icon at bounding box center [556, 444] width 11 height 11
click at [612, 554] on div "c Jake.Clay@hotmale.gr" at bounding box center [735, 560] width 592 height 16
click at [609, 549] on div "b Jake.Clay@hotmail.gr (correct)" at bounding box center [735, 544] width 592 height 16
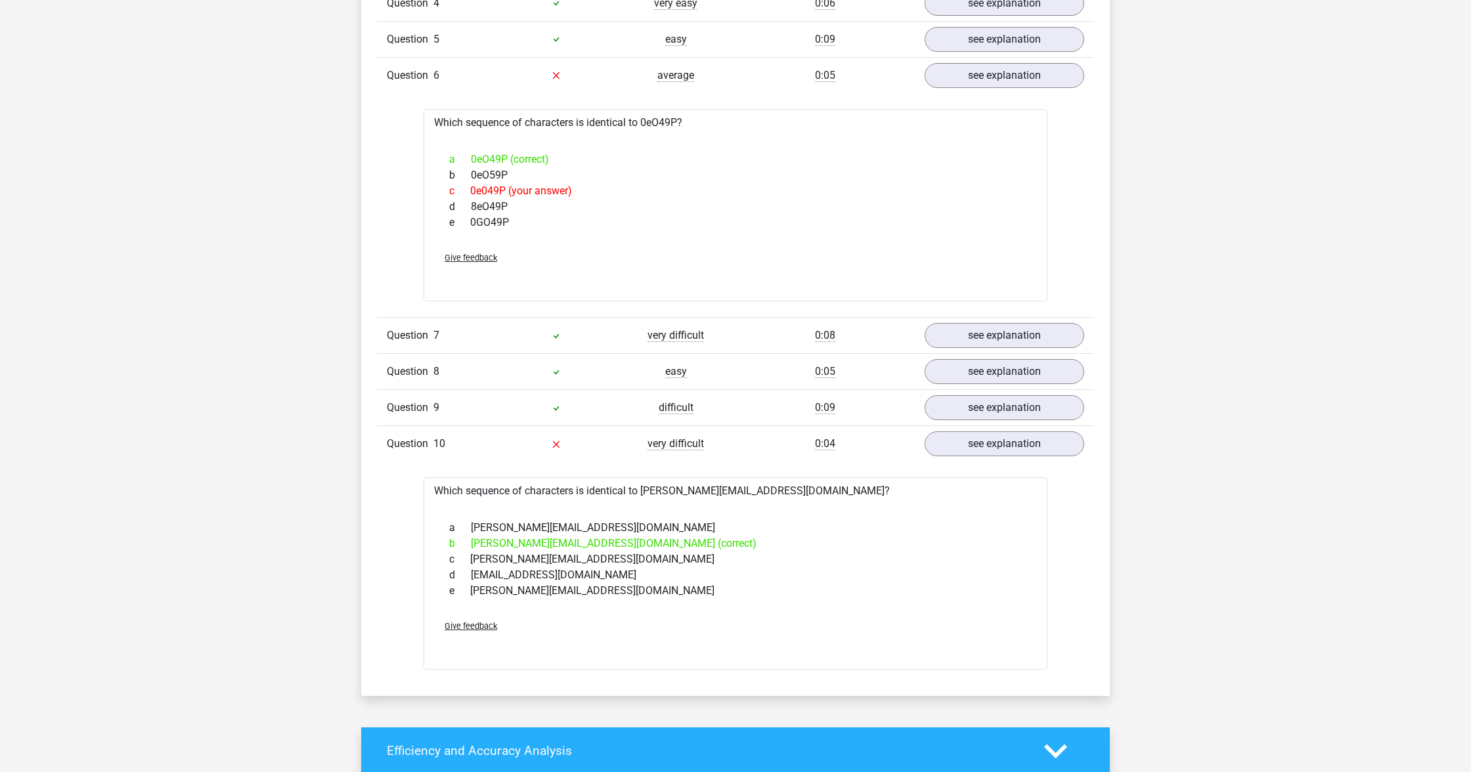
click at [609, 548] on div "b Jake.Clay@hotmail.gr (correct)" at bounding box center [735, 544] width 592 height 16
click at [864, 552] on div "c Jake.Clay@hotmale.gr" at bounding box center [735, 560] width 592 height 16
drag, startPoint x: 893, startPoint y: 437, endPoint x: 930, endPoint y: 437, distance: 37.4
click at [894, 437] on div "0:04" at bounding box center [824, 444] width 179 height 16
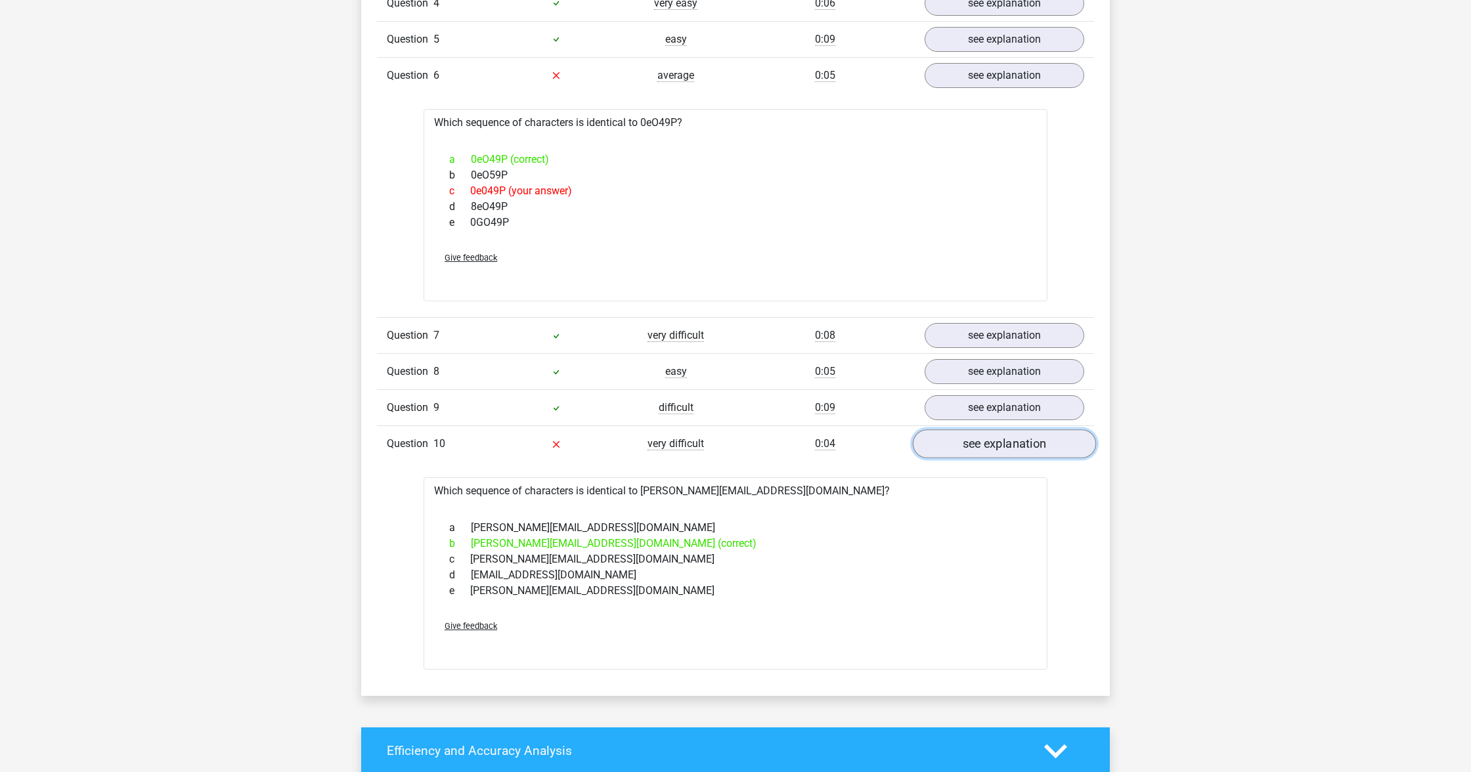
click at [933, 437] on link "see explanation" at bounding box center [1004, 443] width 183 height 29
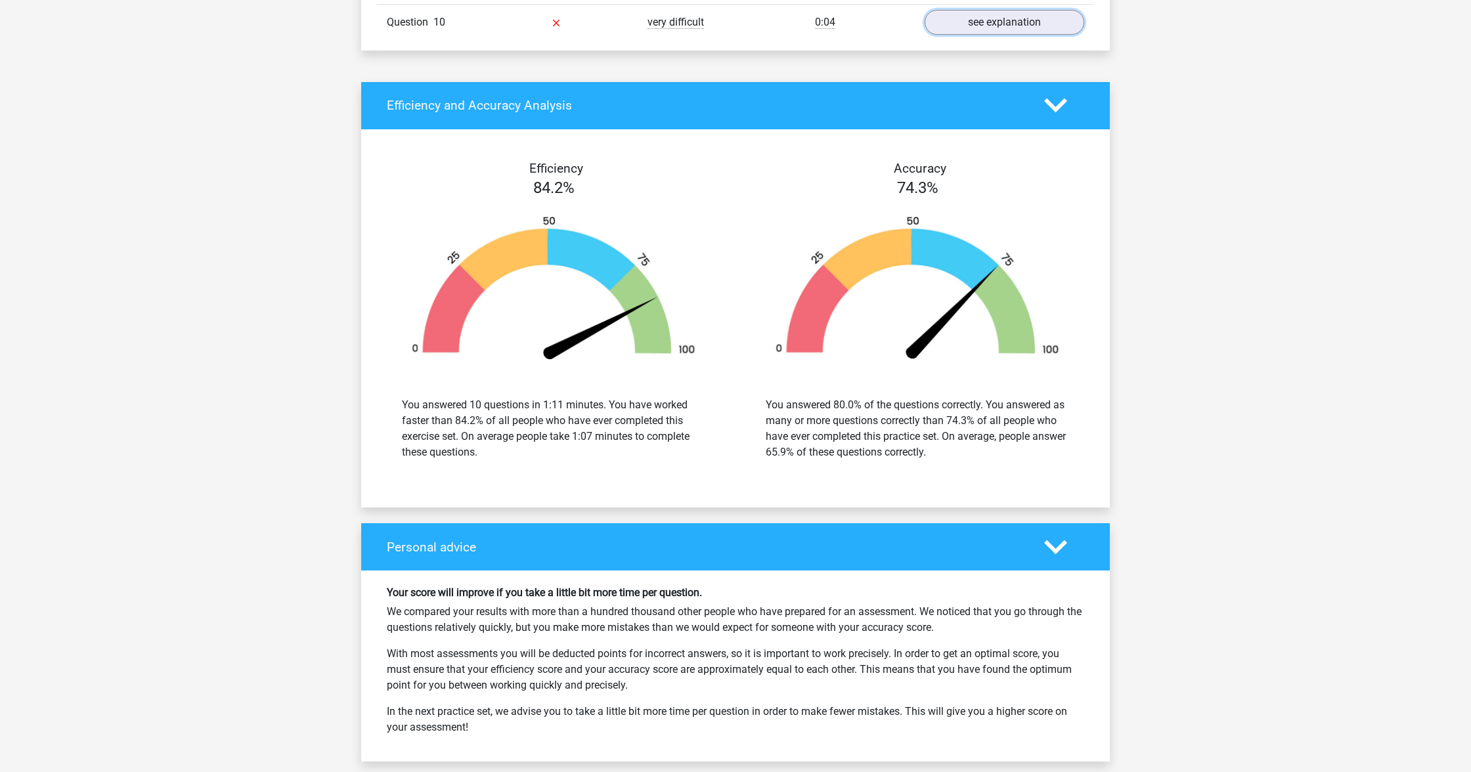
scroll to position [0, 0]
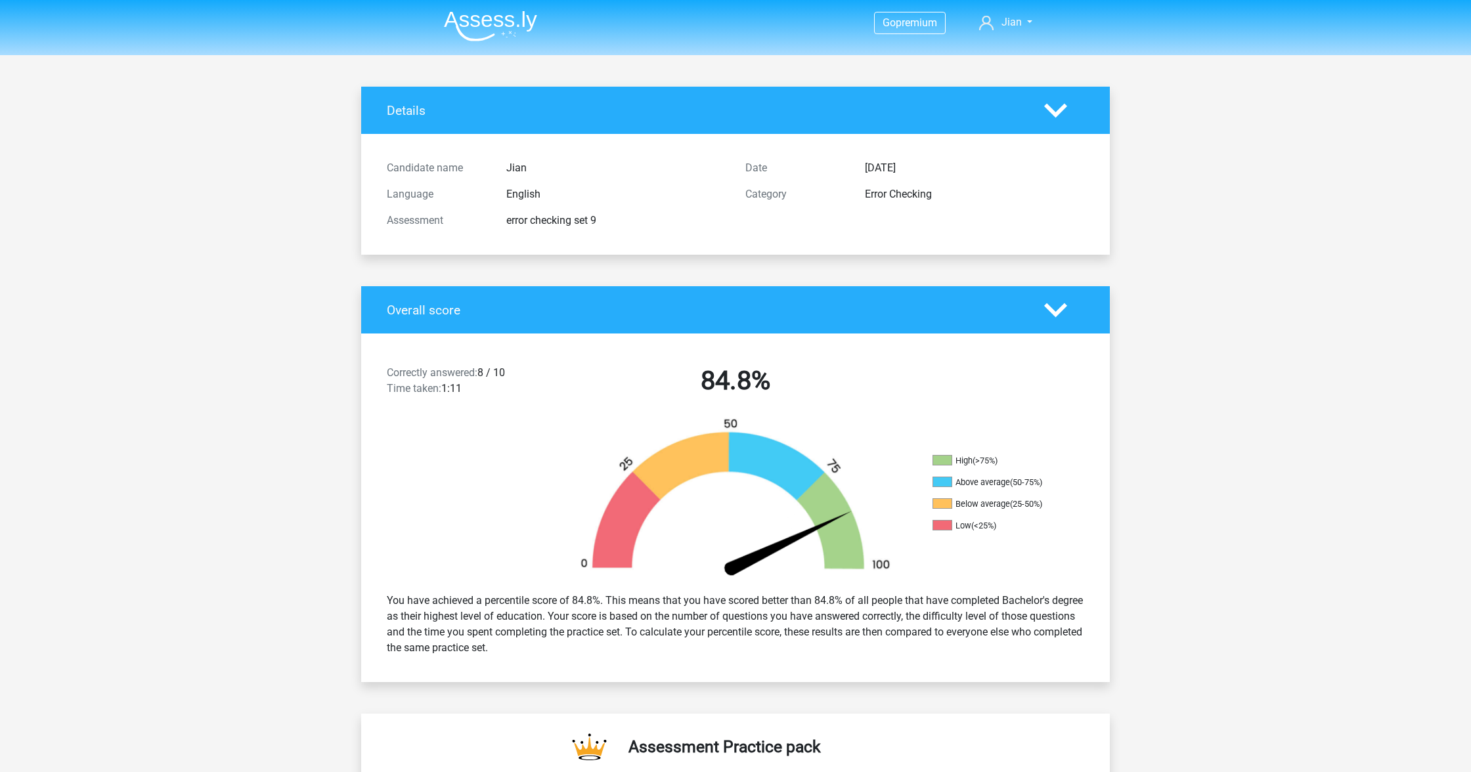
click at [502, 23] on img at bounding box center [490, 26] width 93 height 31
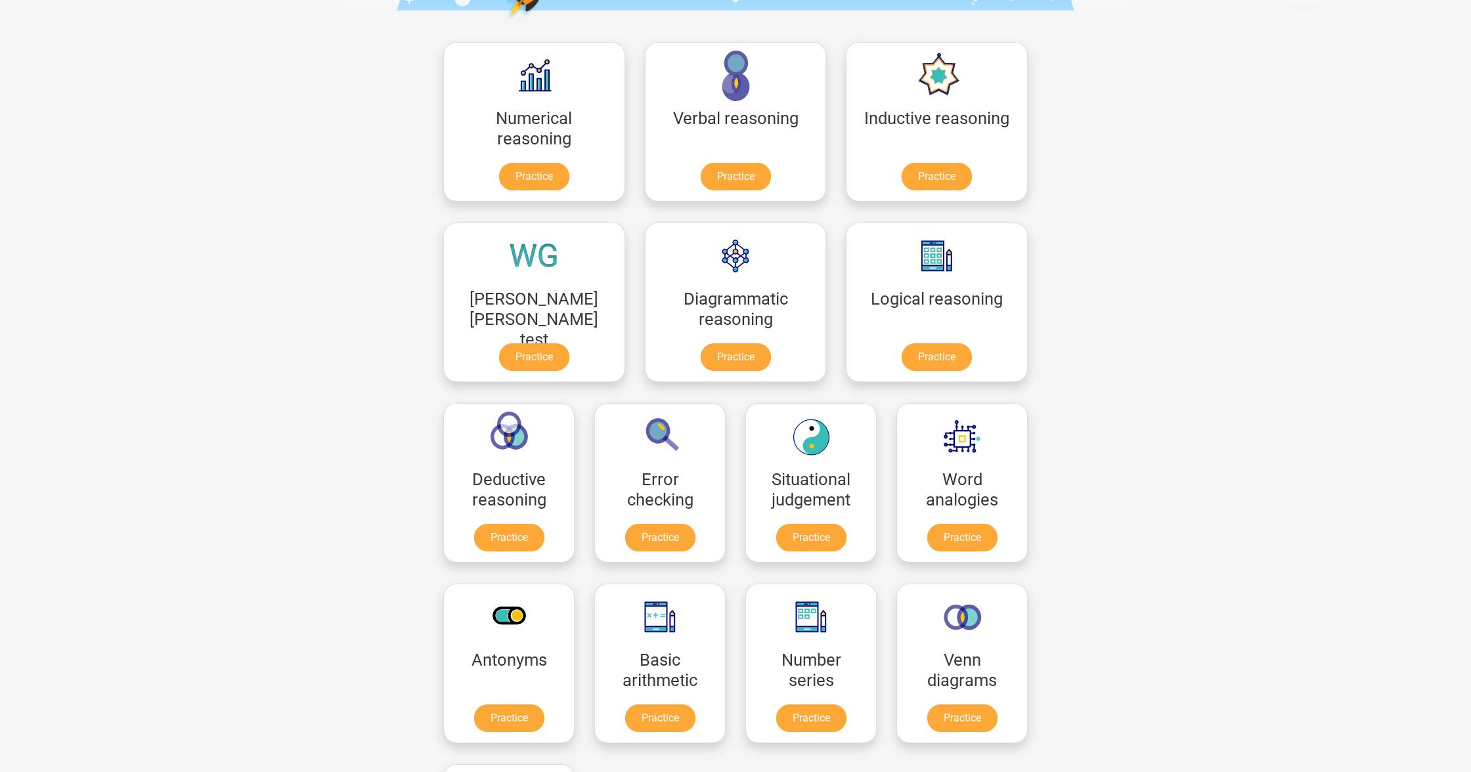
scroll to position [190, 0]
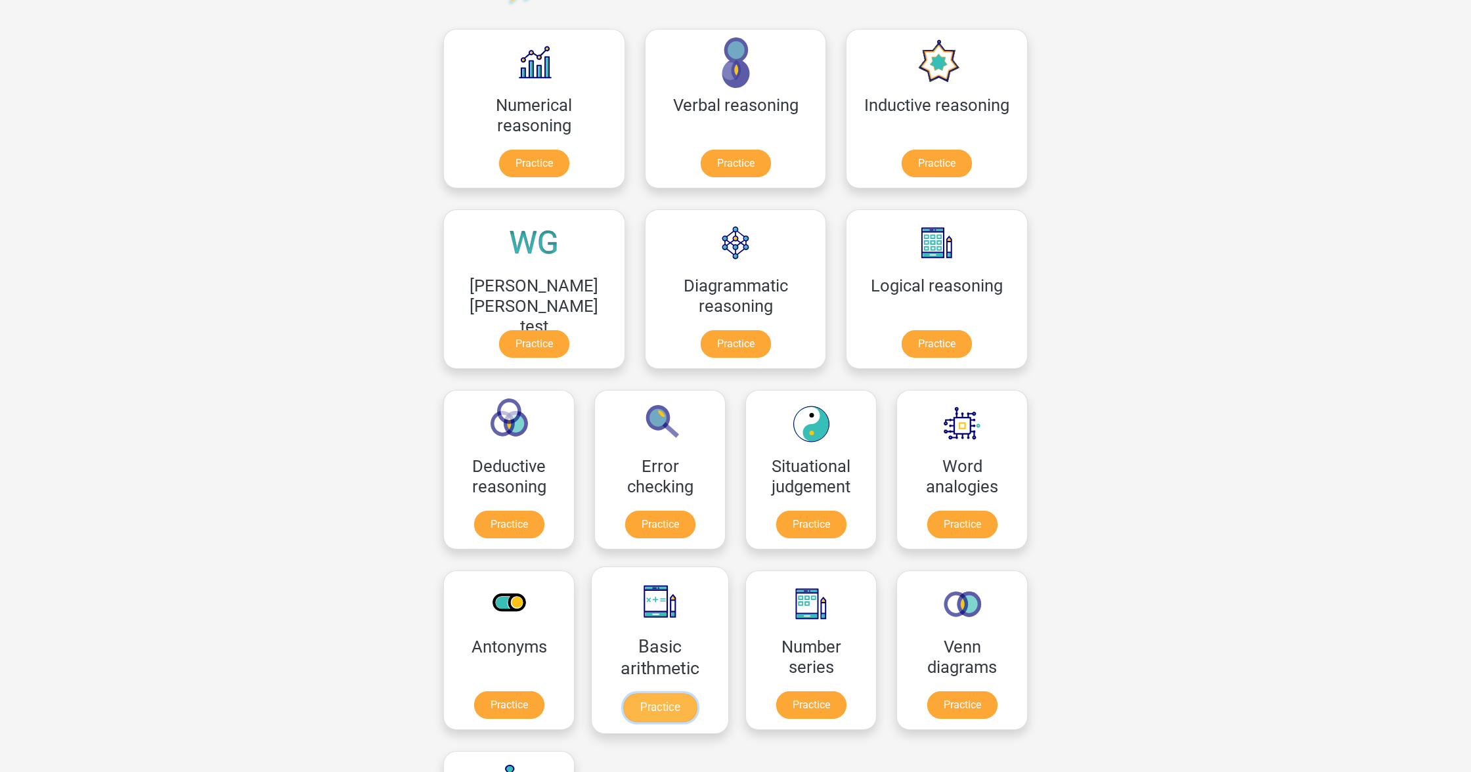
click at [697, 693] on link "Practice" at bounding box center [660, 707] width 74 height 29
